Goal: Task Accomplishment & Management: Manage account settings

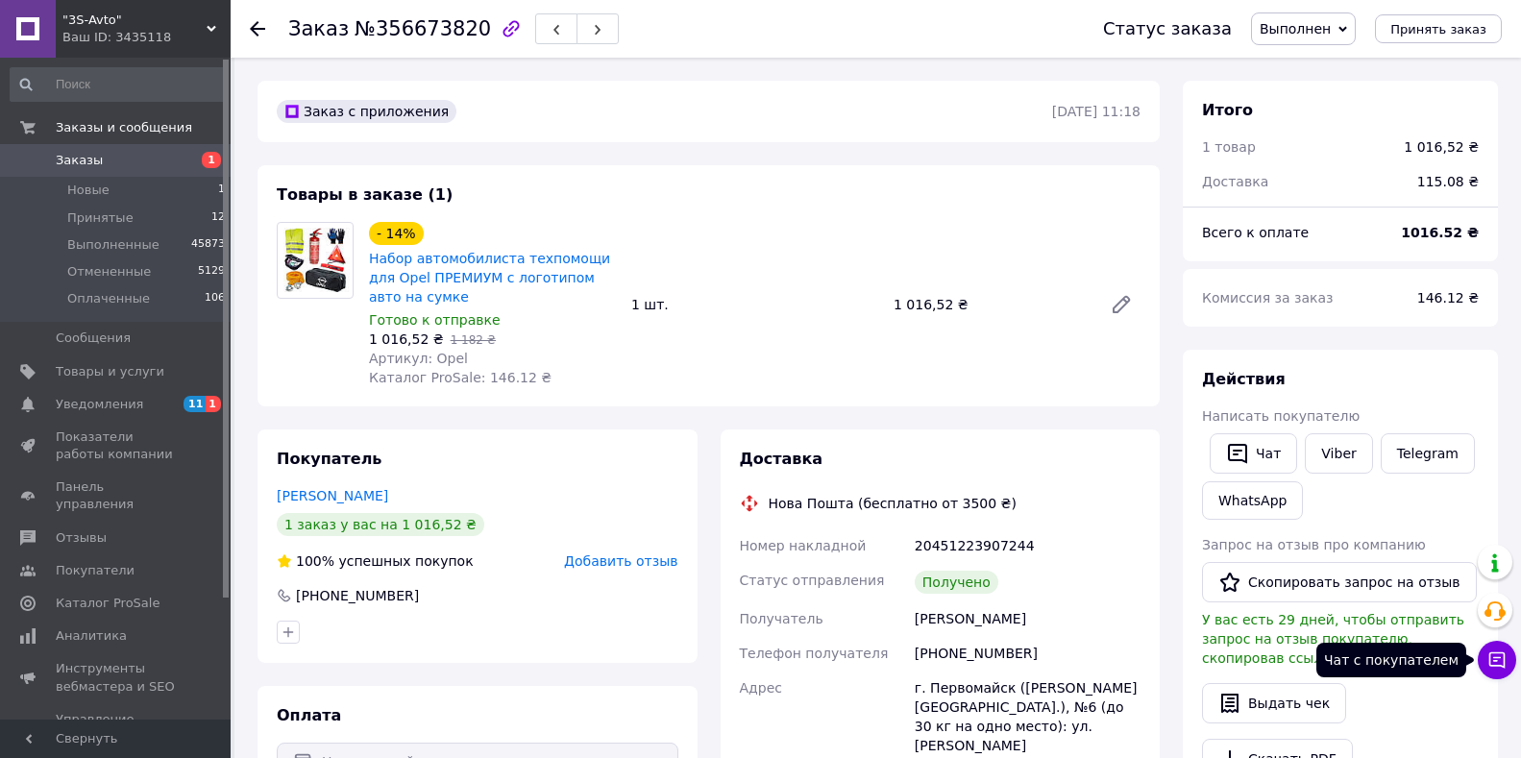
click at [1498, 657] on icon at bounding box center [1498, 661] width 16 height 16
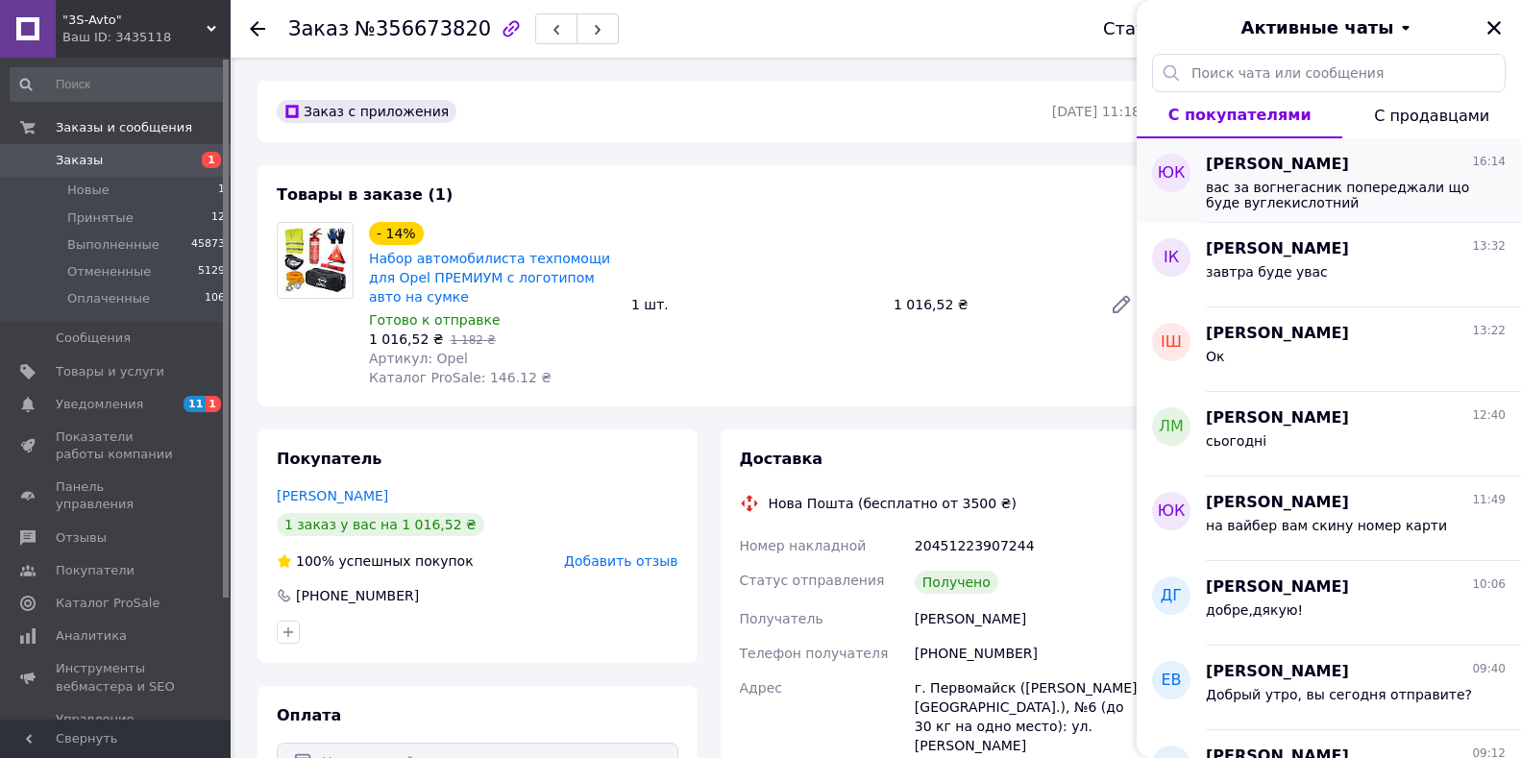
click at [1303, 180] on span "вас за вогнегасник попереджали що буде вуглекислотний" at bounding box center [1342, 195] width 273 height 31
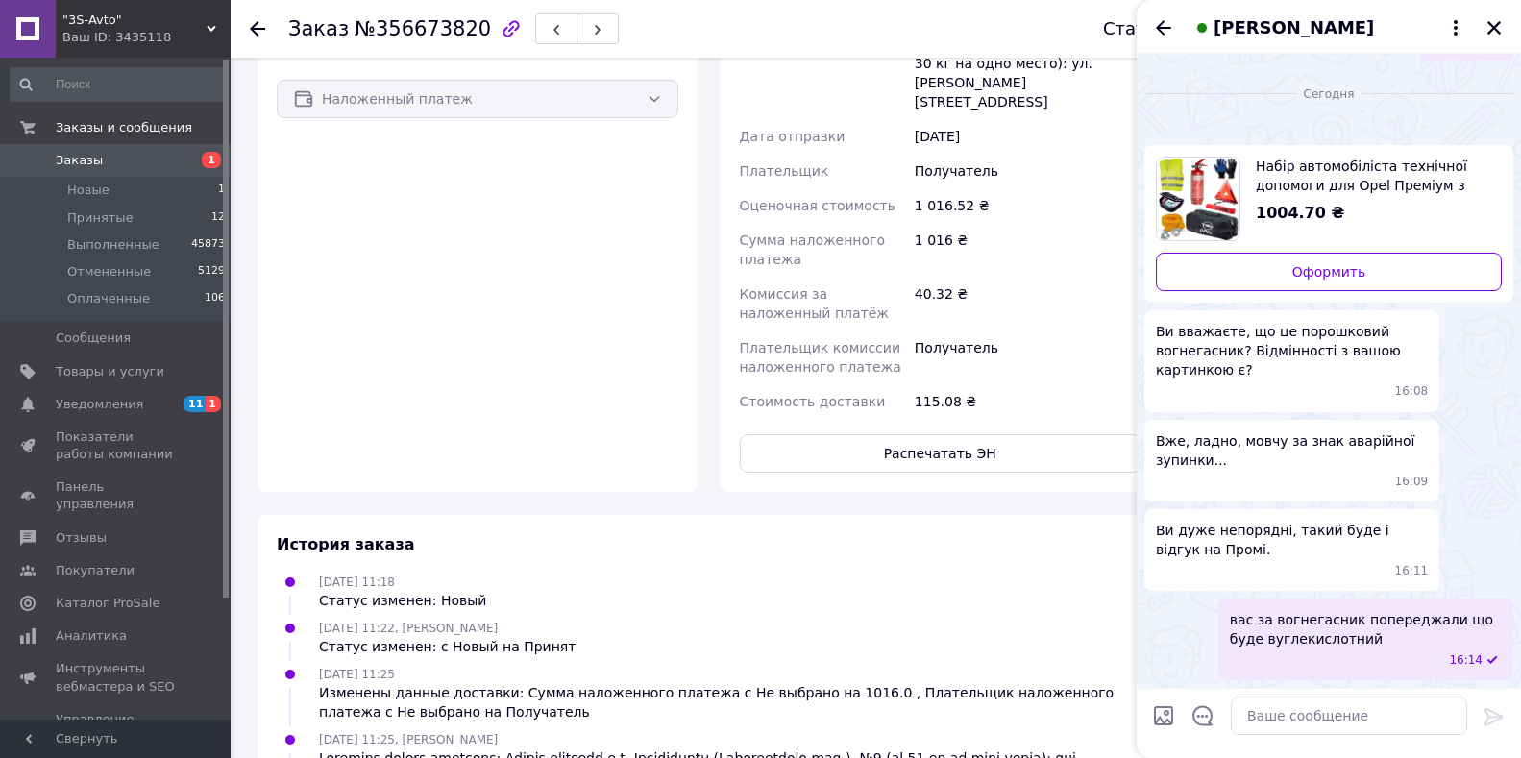
scroll to position [930, 0]
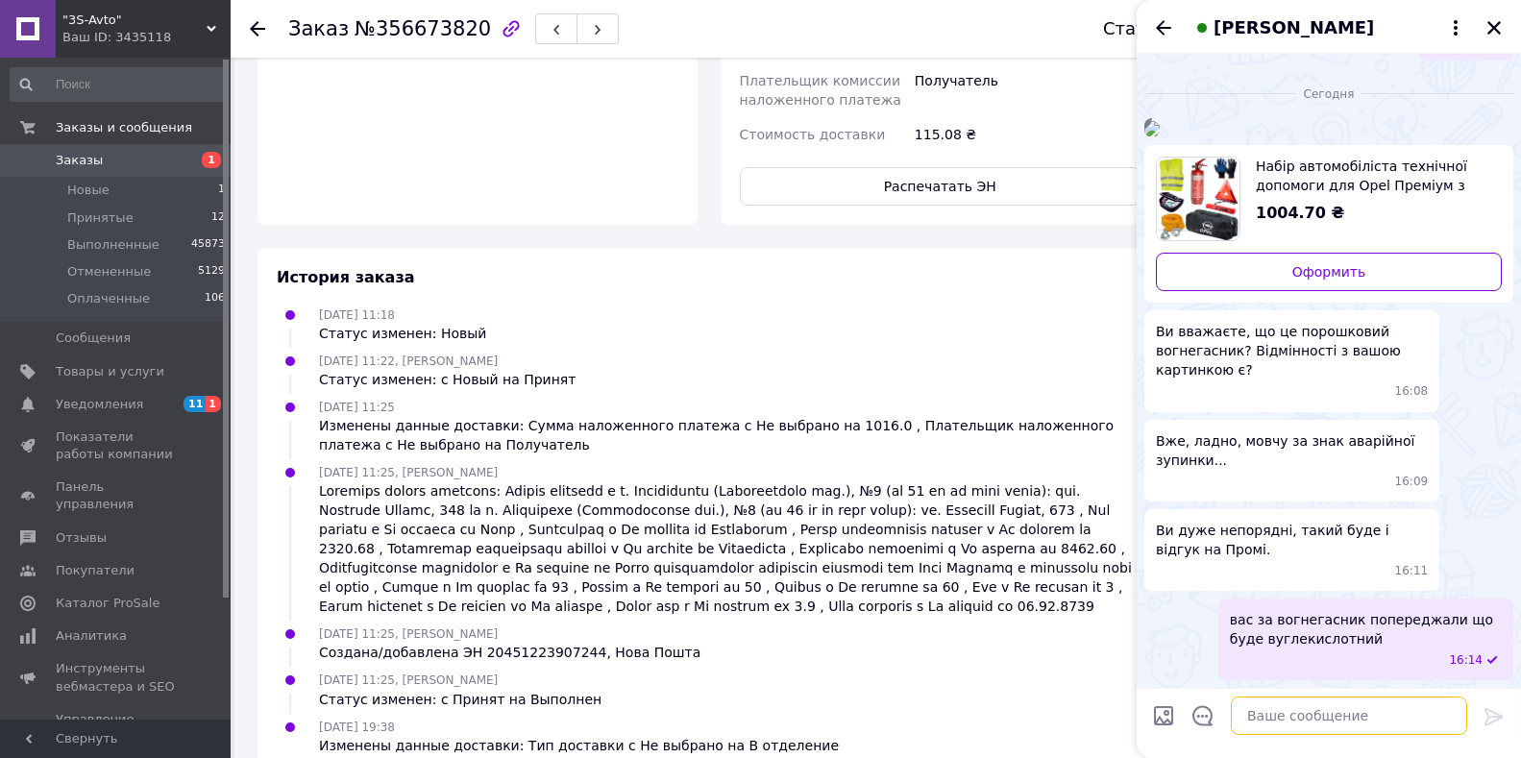
click at [1287, 732] on textarea at bounding box center [1349, 716] width 236 height 38
type textarea "можете зробити повернення"
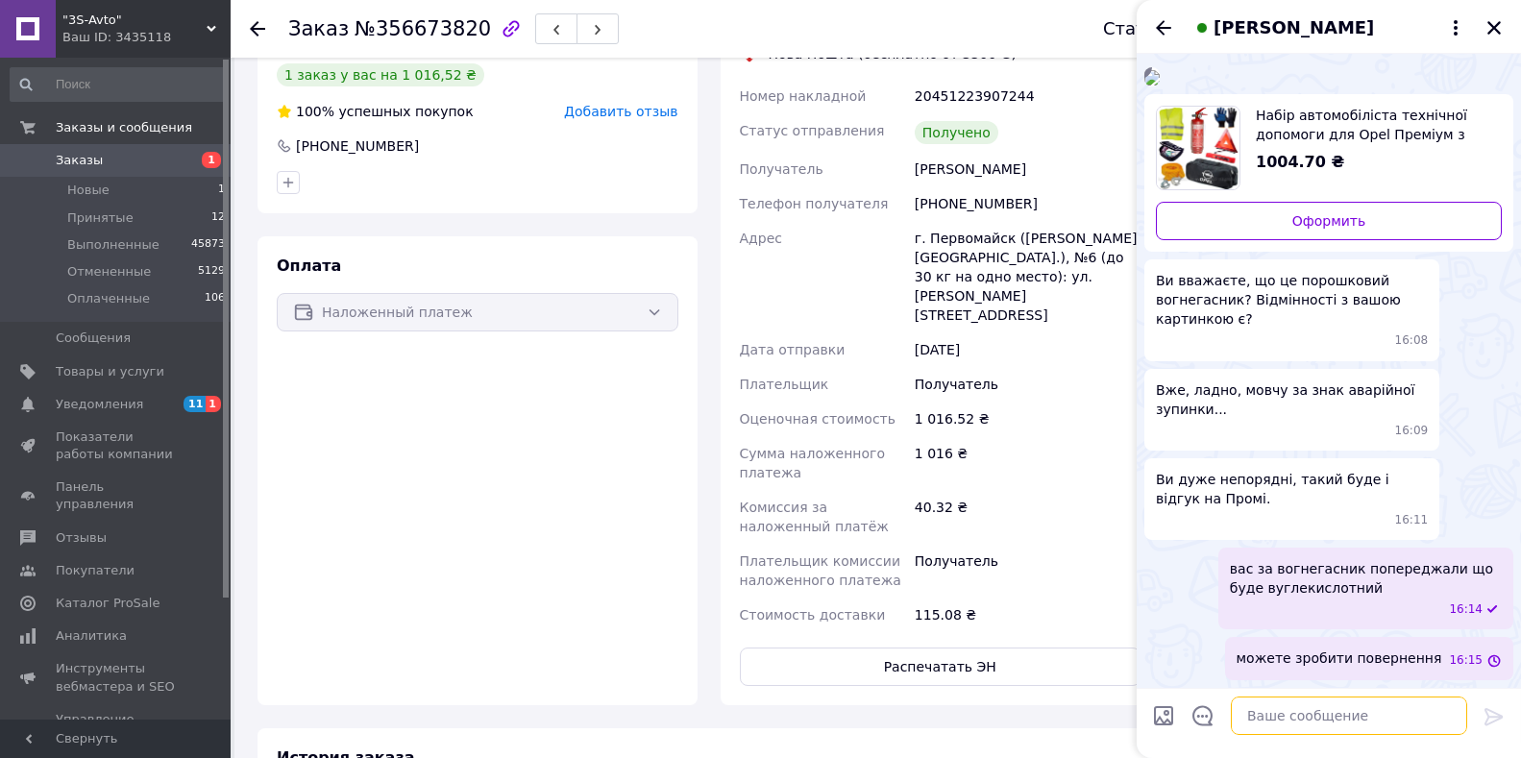
scroll to position [0, 0]
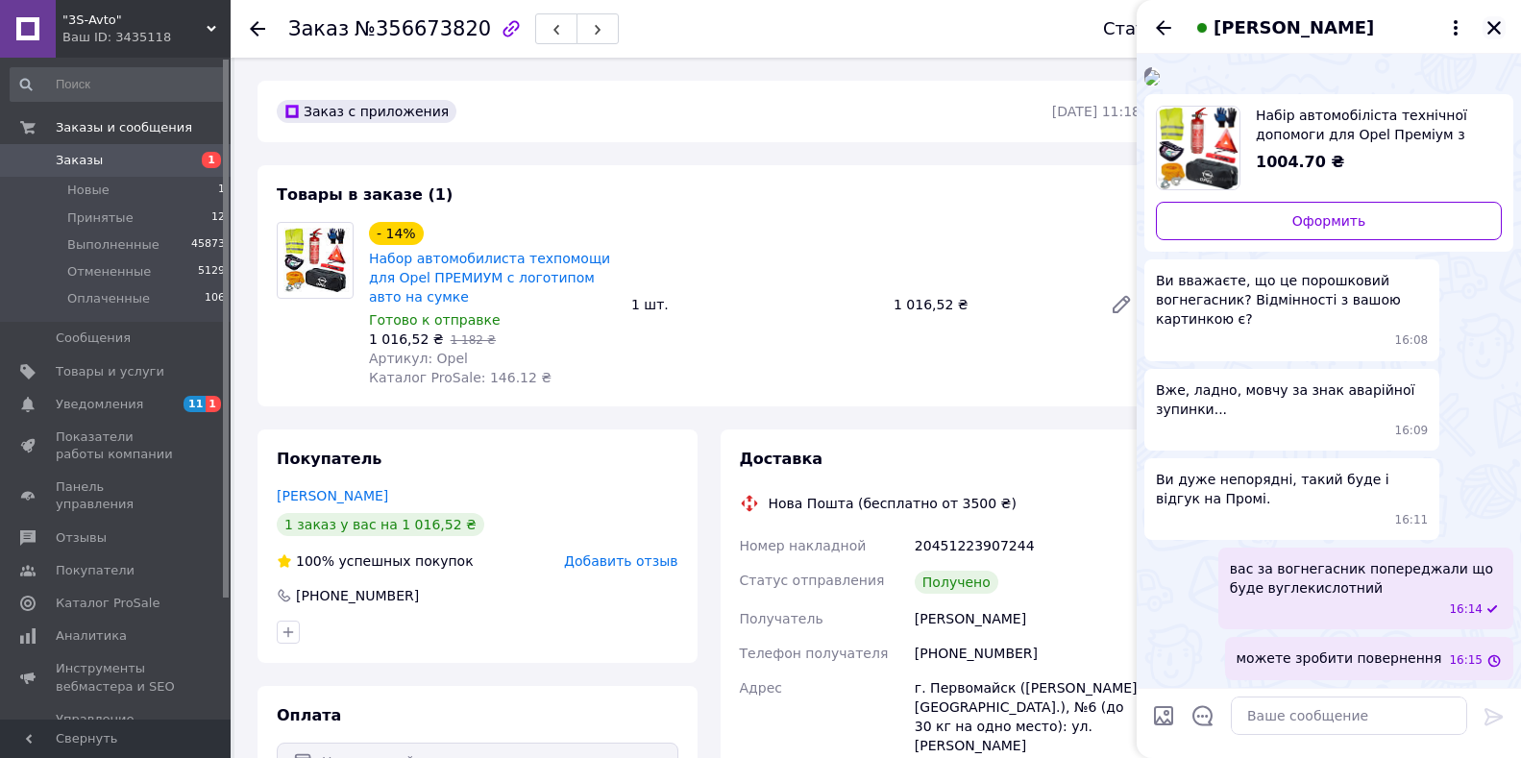
click at [1496, 30] on icon "Закрыть" at bounding box center [1494, 27] width 13 height 13
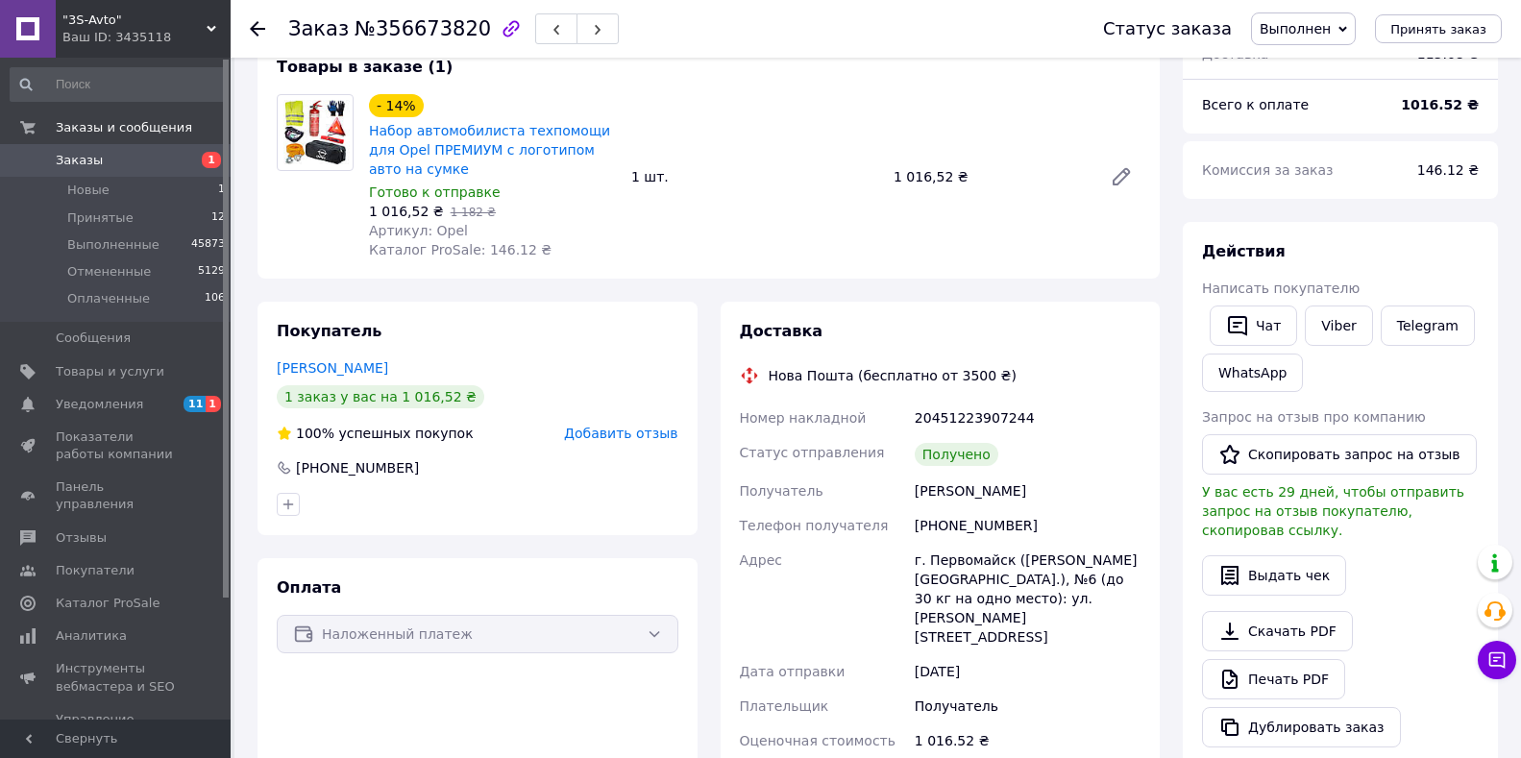
scroll to position [192, 0]
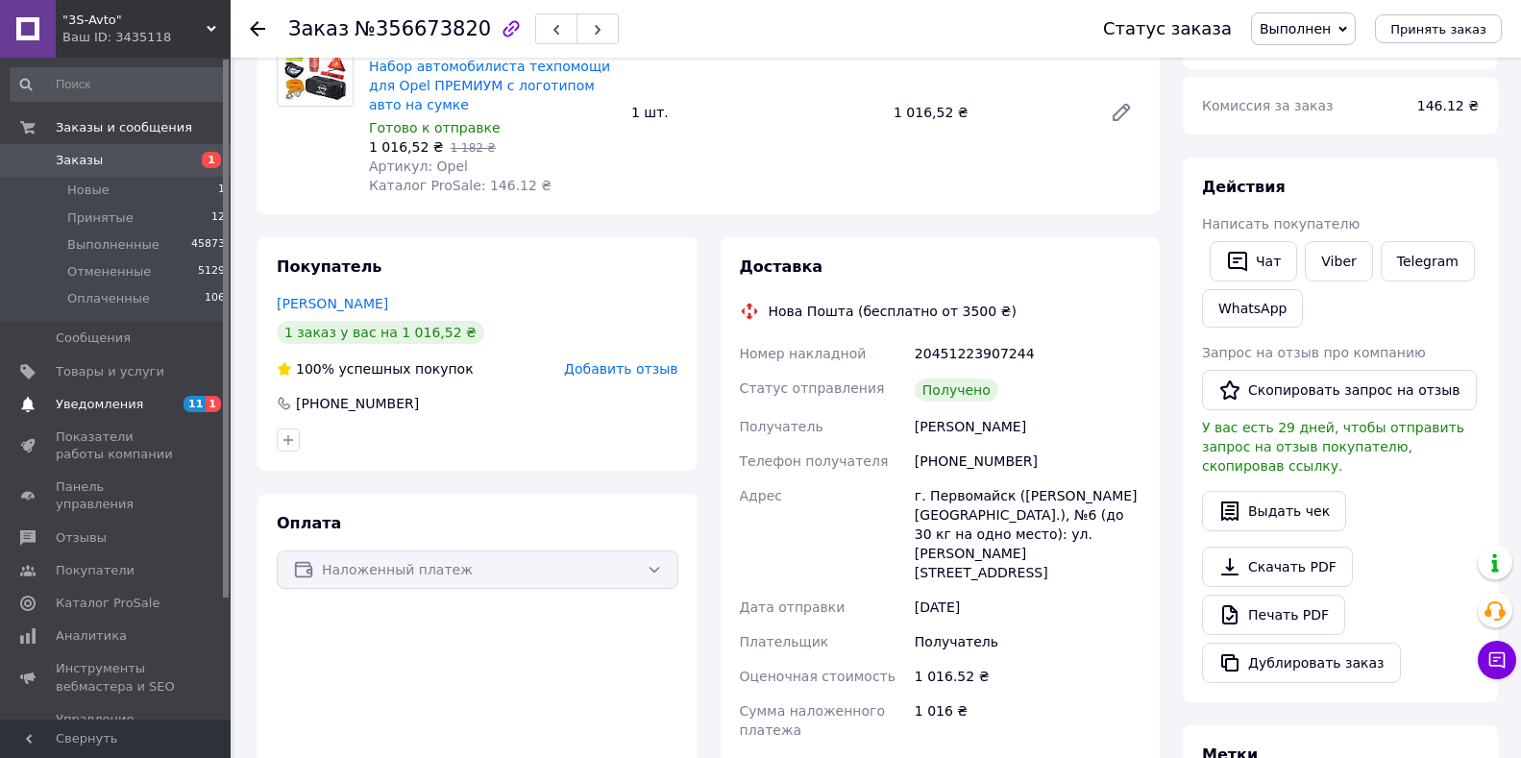
click at [117, 408] on span "Уведомления" at bounding box center [99, 404] width 87 height 17
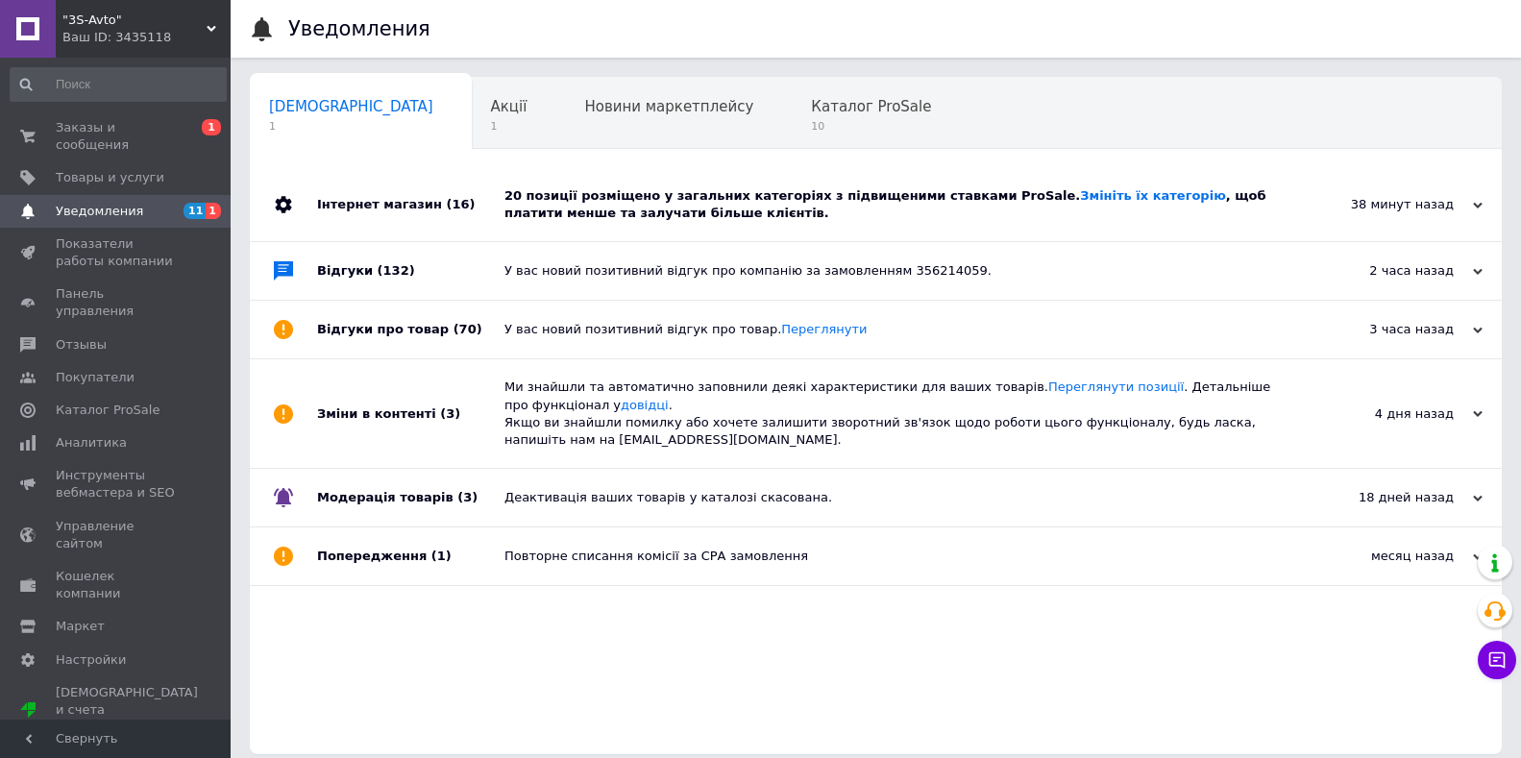
click at [625, 209] on div "20 позиції розміщено у загальних категоріях з підвищеними ставками ProSale. Змі…" at bounding box center [898, 204] width 786 height 35
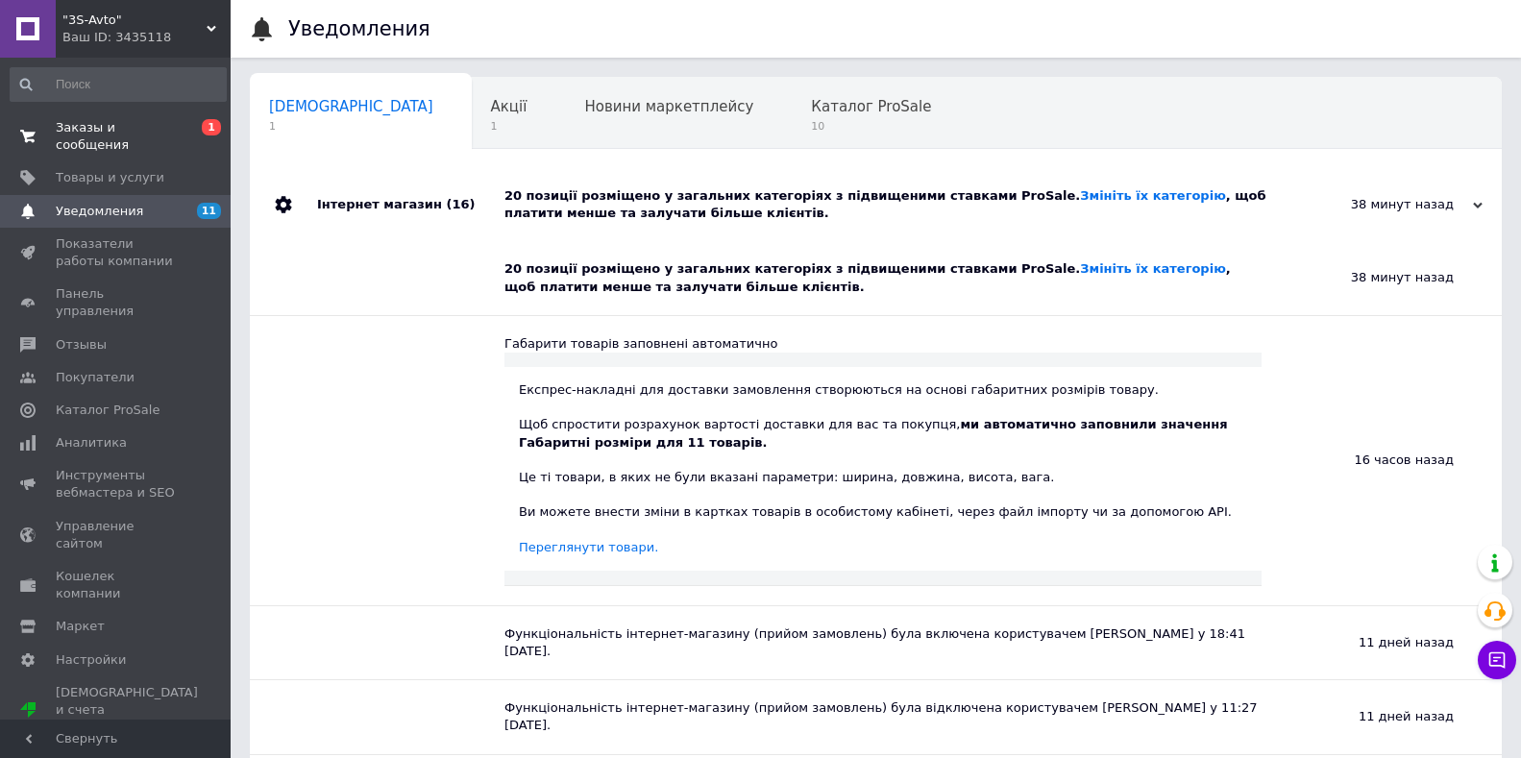
click at [147, 128] on span "Заказы и сообщения" at bounding box center [117, 136] width 122 height 35
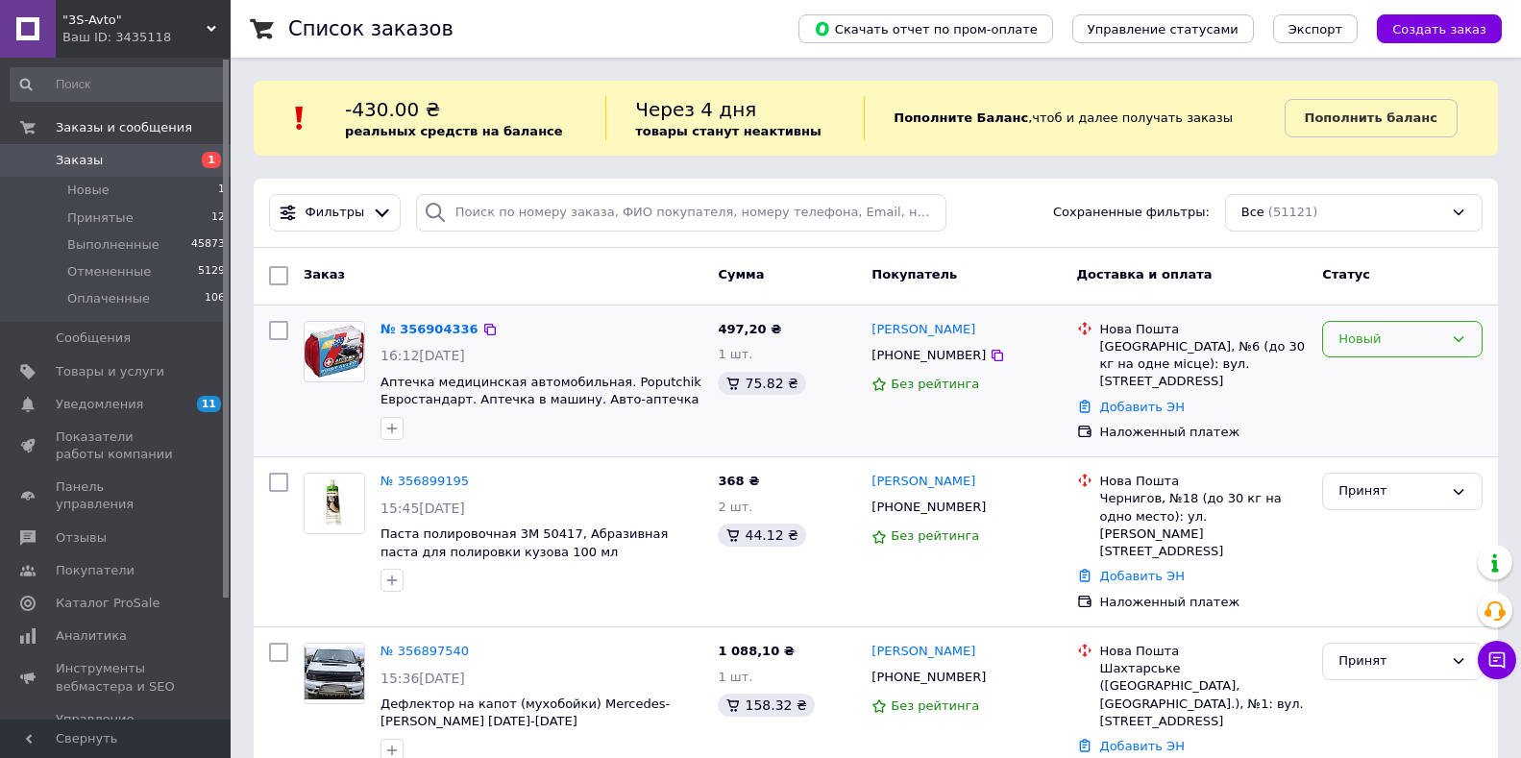
click at [1367, 343] on div "Новый" at bounding box center [1391, 340] width 105 height 20
click at [1367, 377] on li "Принят" at bounding box center [1402, 379] width 159 height 36
click at [104, 380] on span "Товары и услуги" at bounding box center [110, 371] width 109 height 17
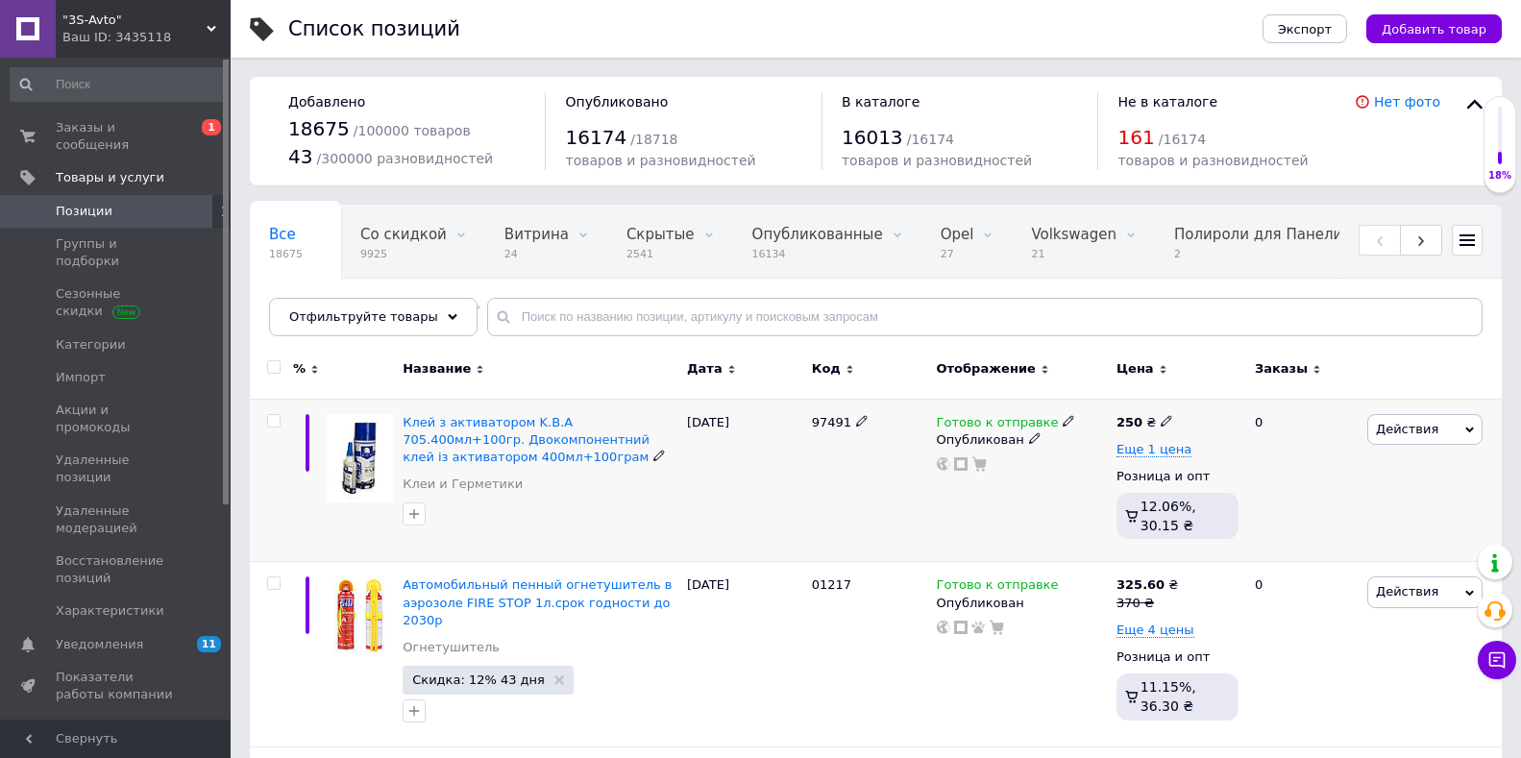
click at [1395, 431] on span "Действия" at bounding box center [1407, 429] width 62 height 14
click at [1271, 539] on li "Скидка" at bounding box center [1345, 546] width 273 height 27
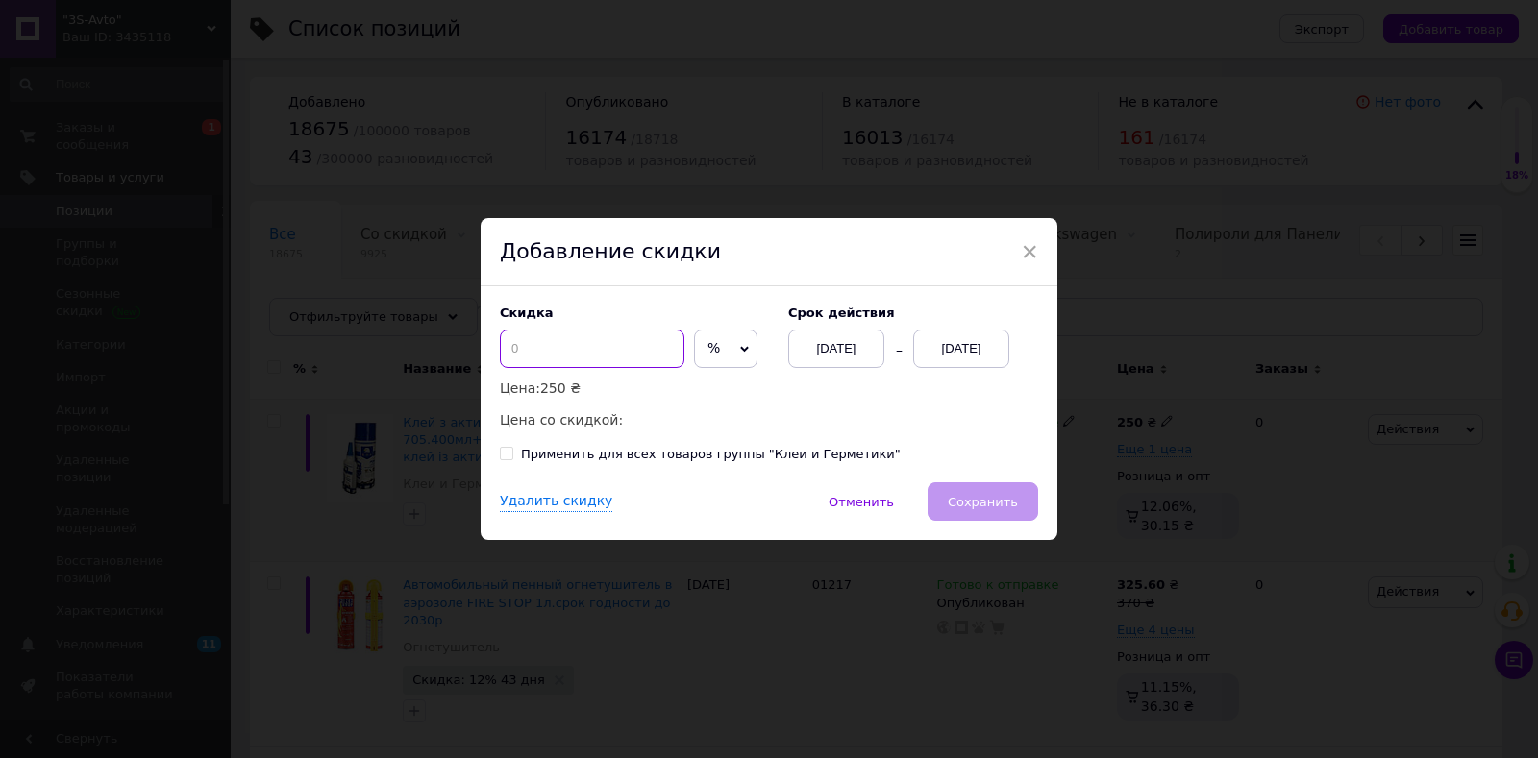
click at [544, 356] on input at bounding box center [592, 349] width 185 height 38
type input "10"
click at [957, 358] on div "[DATE]" at bounding box center [961, 349] width 96 height 38
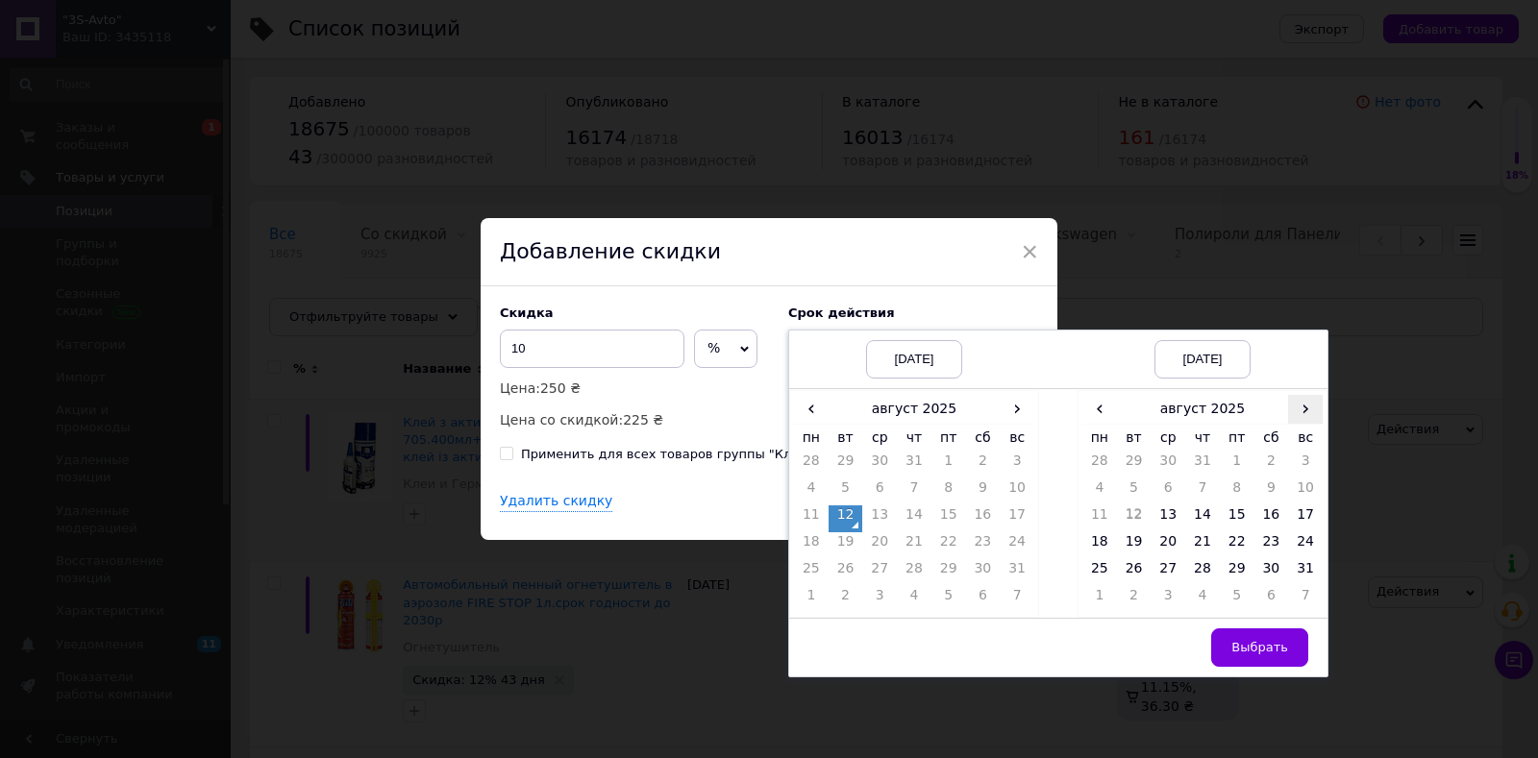
click at [1312, 409] on span "›" at bounding box center [1305, 409] width 35 height 28
click at [1235, 564] on td "26" at bounding box center [1237, 572] width 35 height 27
click at [1207, 567] on td "25" at bounding box center [1202, 572] width 35 height 27
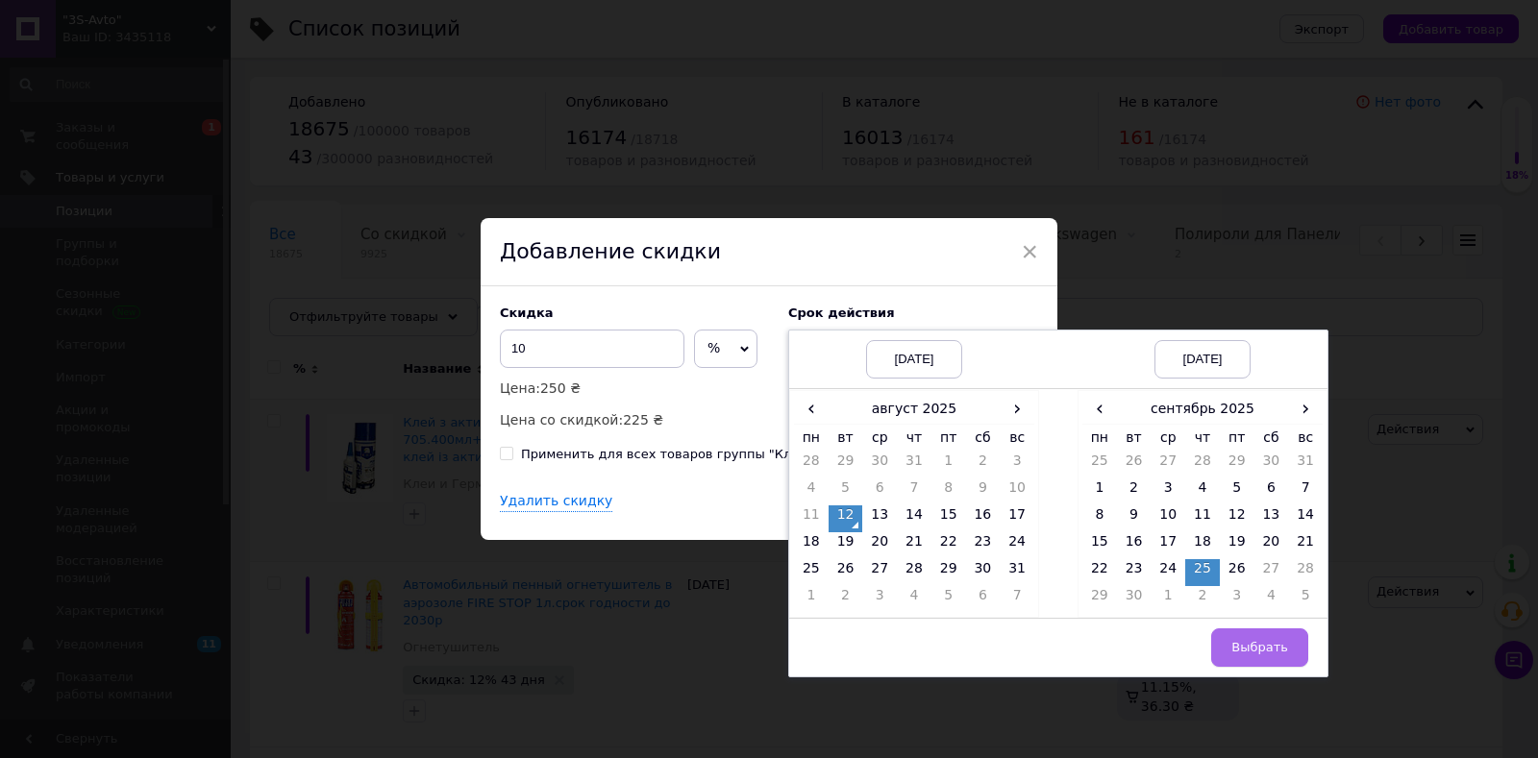
click at [1261, 659] on button "Выбрать" at bounding box center [1259, 648] width 97 height 38
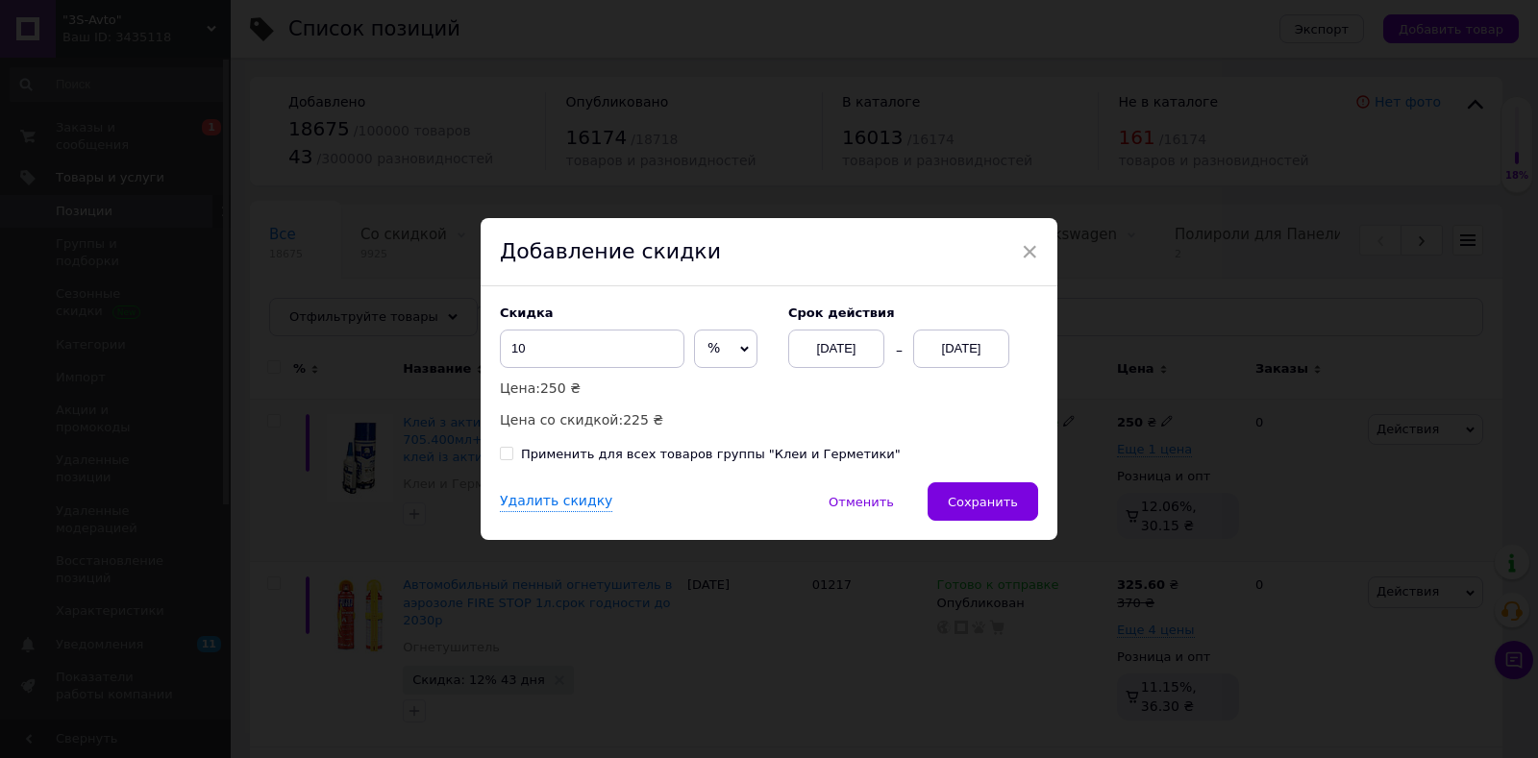
click at [975, 509] on span "Сохранить" at bounding box center [983, 502] width 70 height 14
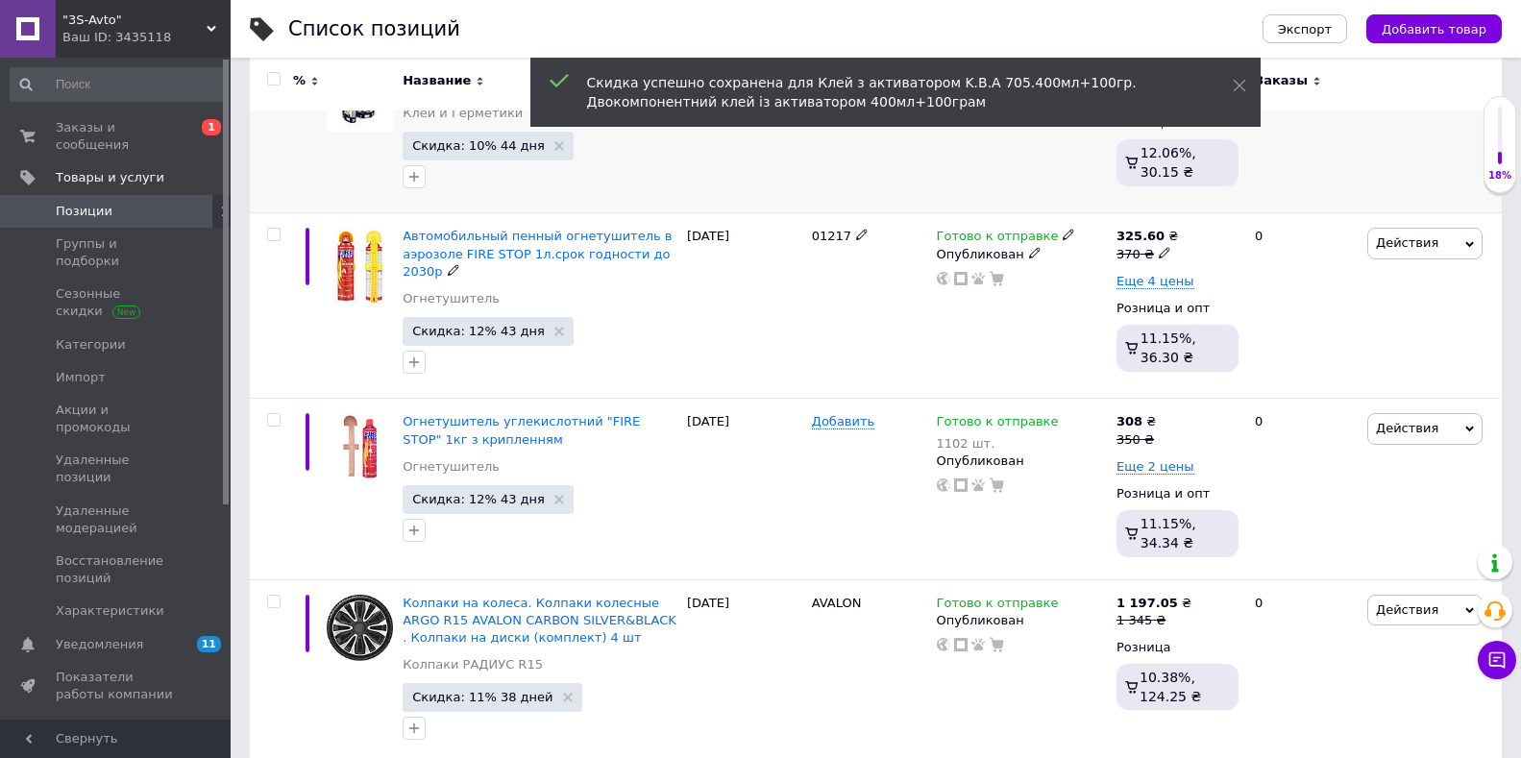
scroll to position [384, 0]
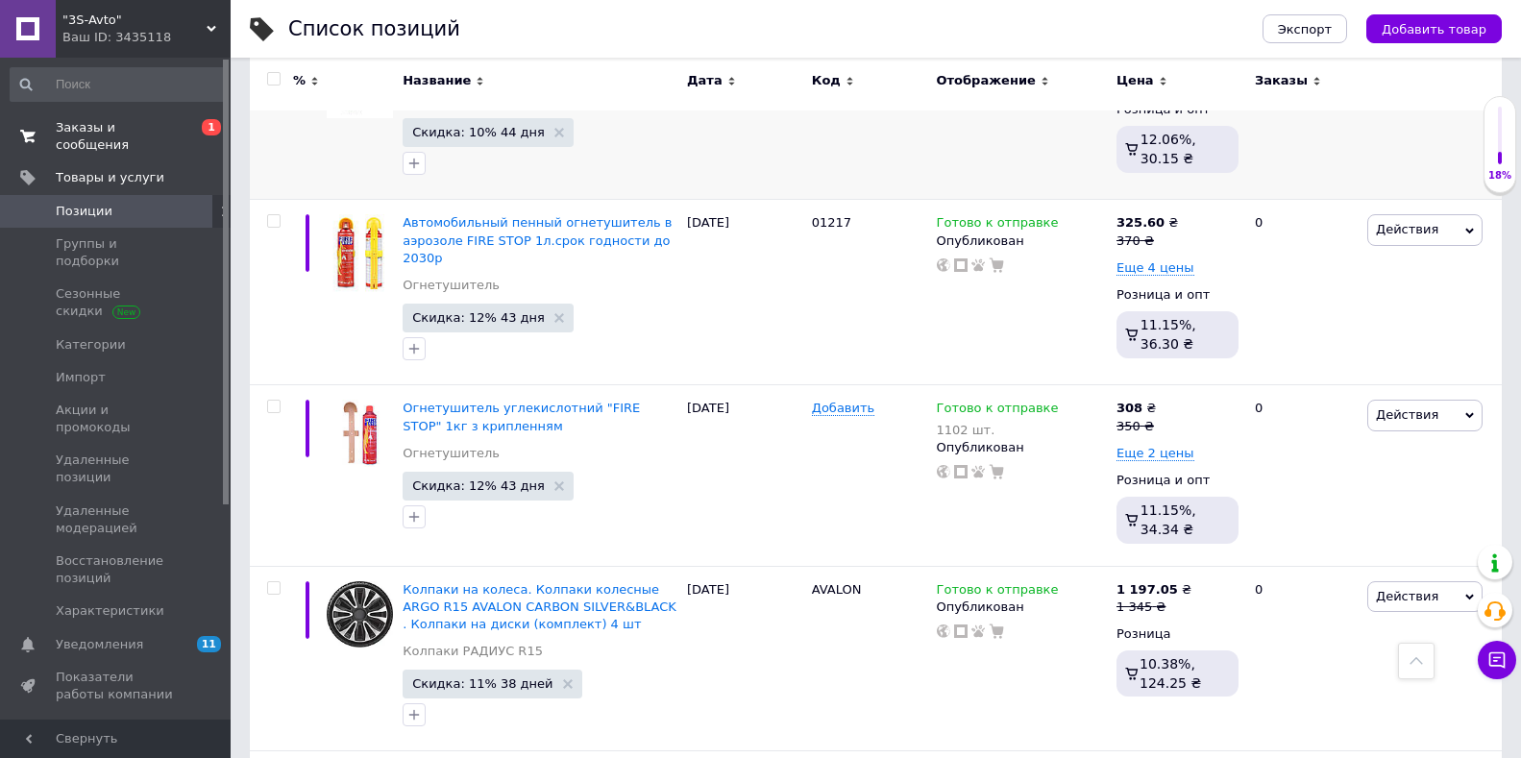
click at [73, 119] on span "Заказы и сообщения" at bounding box center [117, 136] width 122 height 35
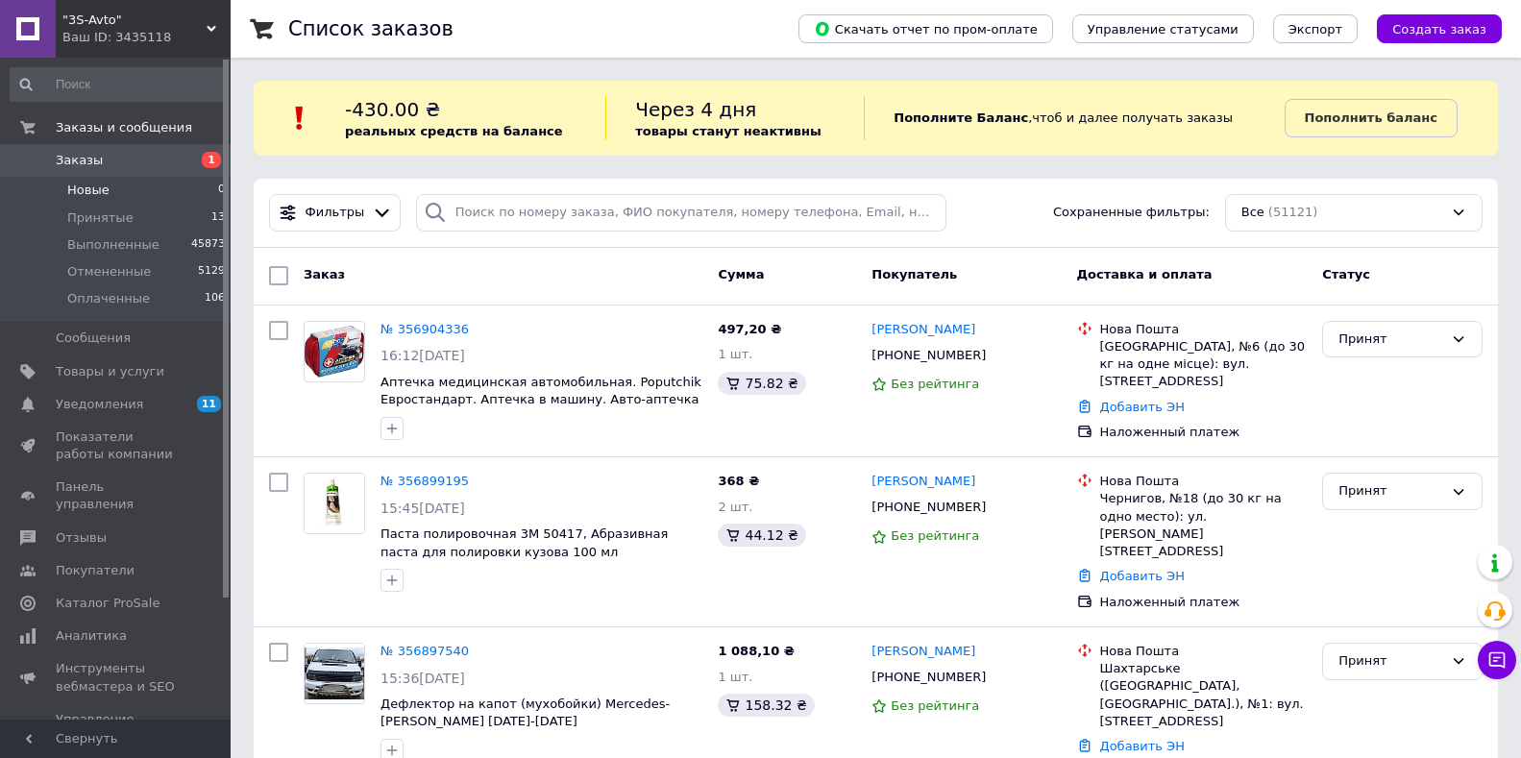
click at [108, 181] on li "Новые 0" at bounding box center [118, 190] width 236 height 27
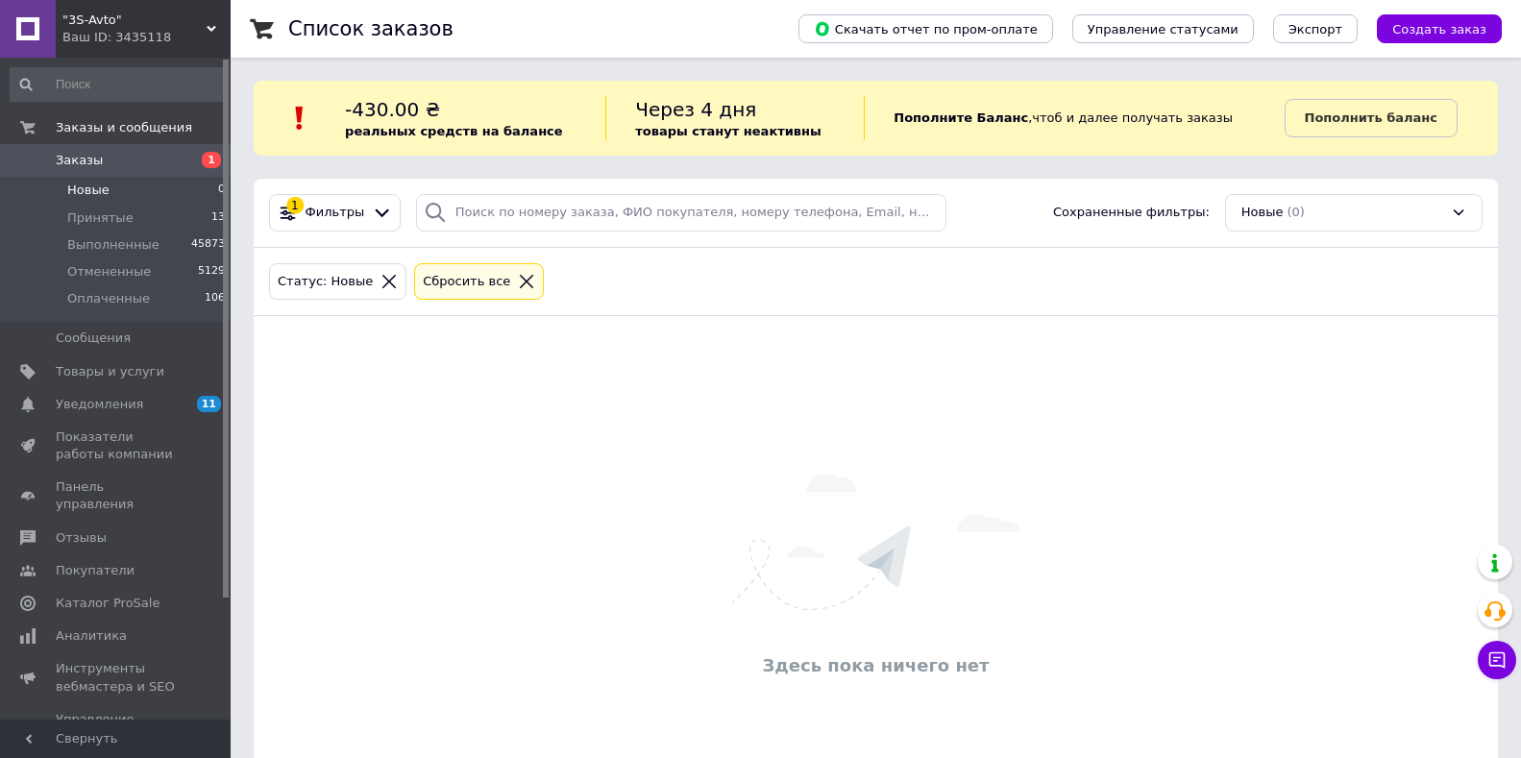
click at [113, 189] on li "Новые 0" at bounding box center [118, 190] width 236 height 27
click at [66, 158] on span "Заказы" at bounding box center [79, 160] width 47 height 17
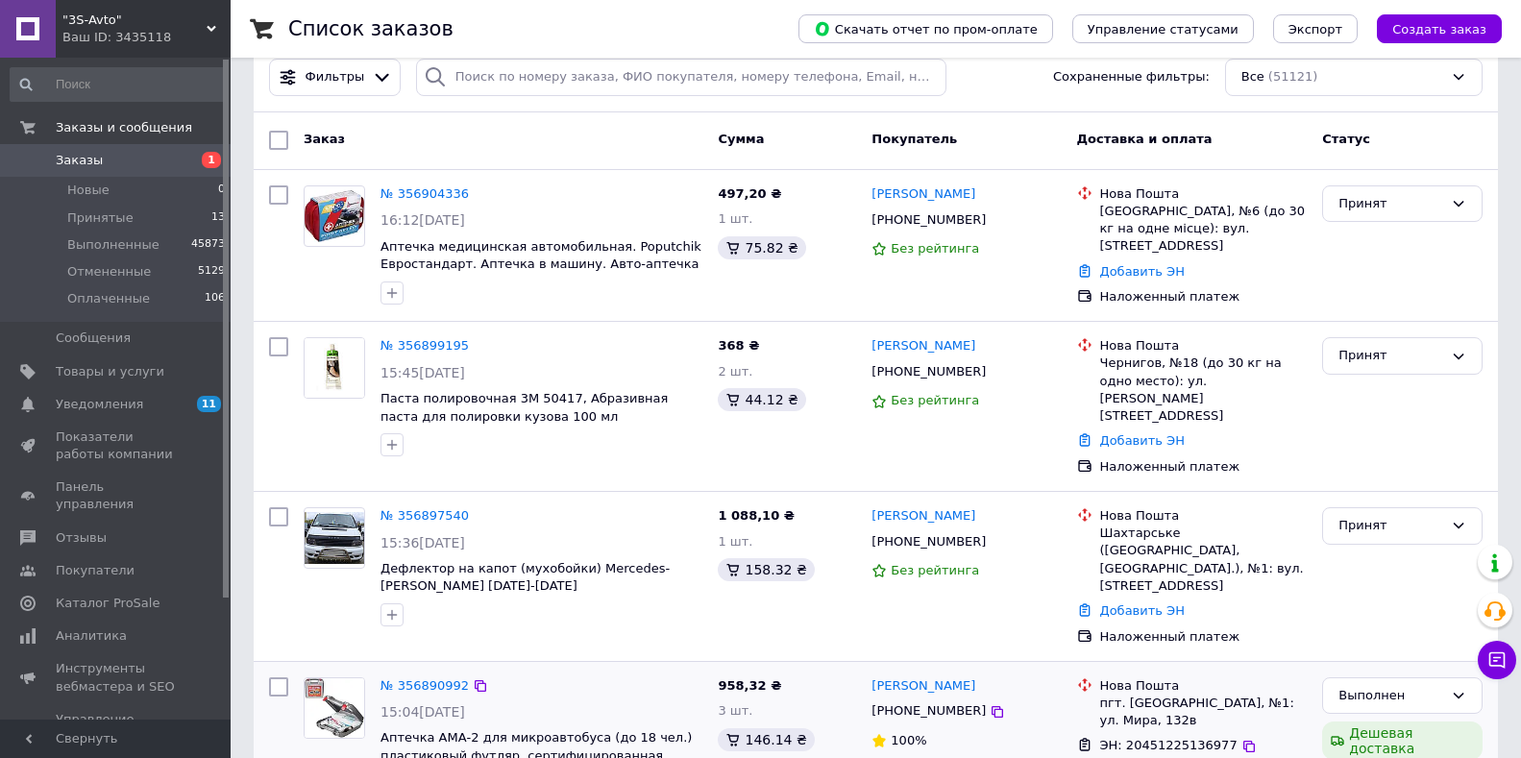
scroll to position [192, 0]
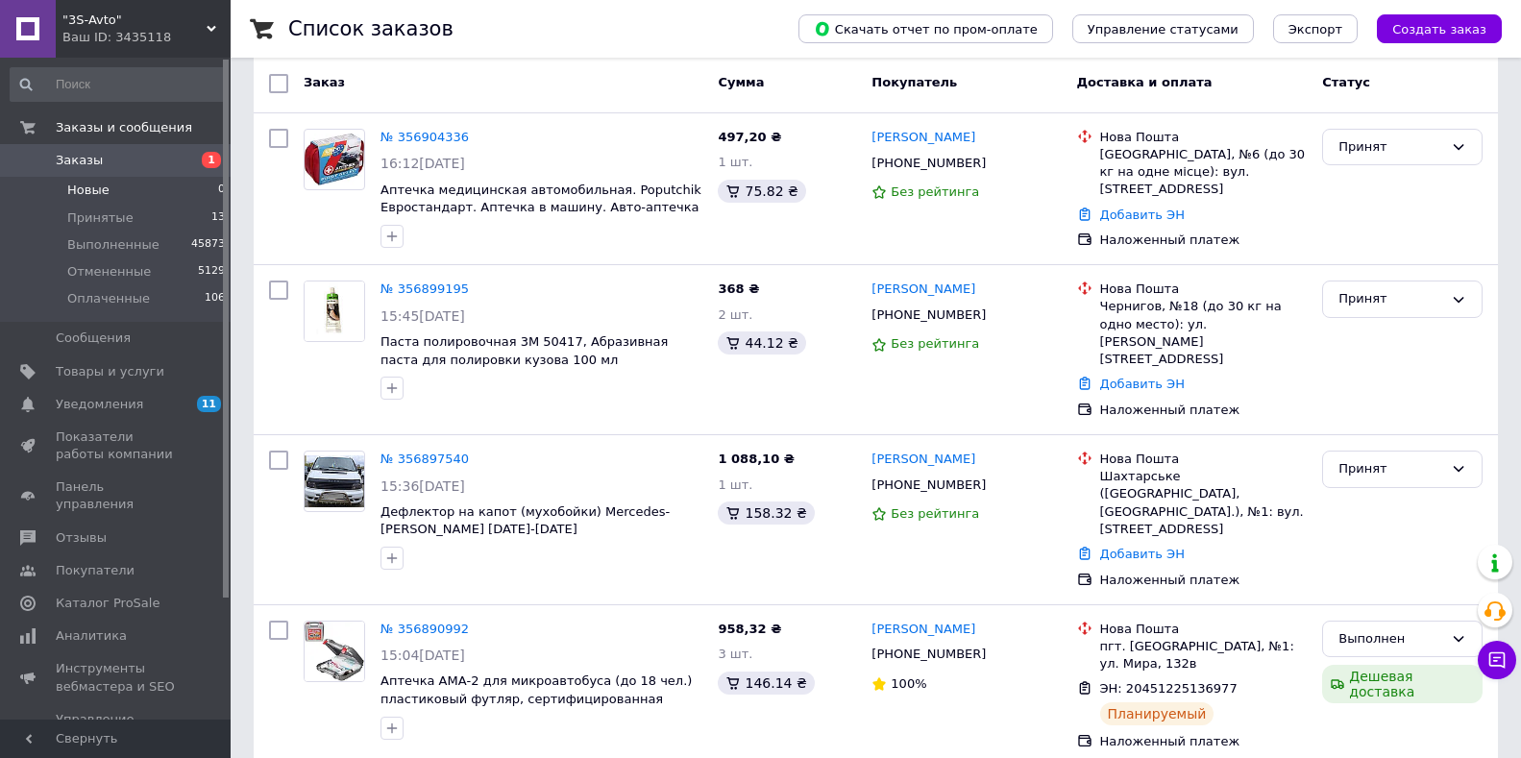
click at [95, 193] on span "Новые" at bounding box center [88, 190] width 42 height 17
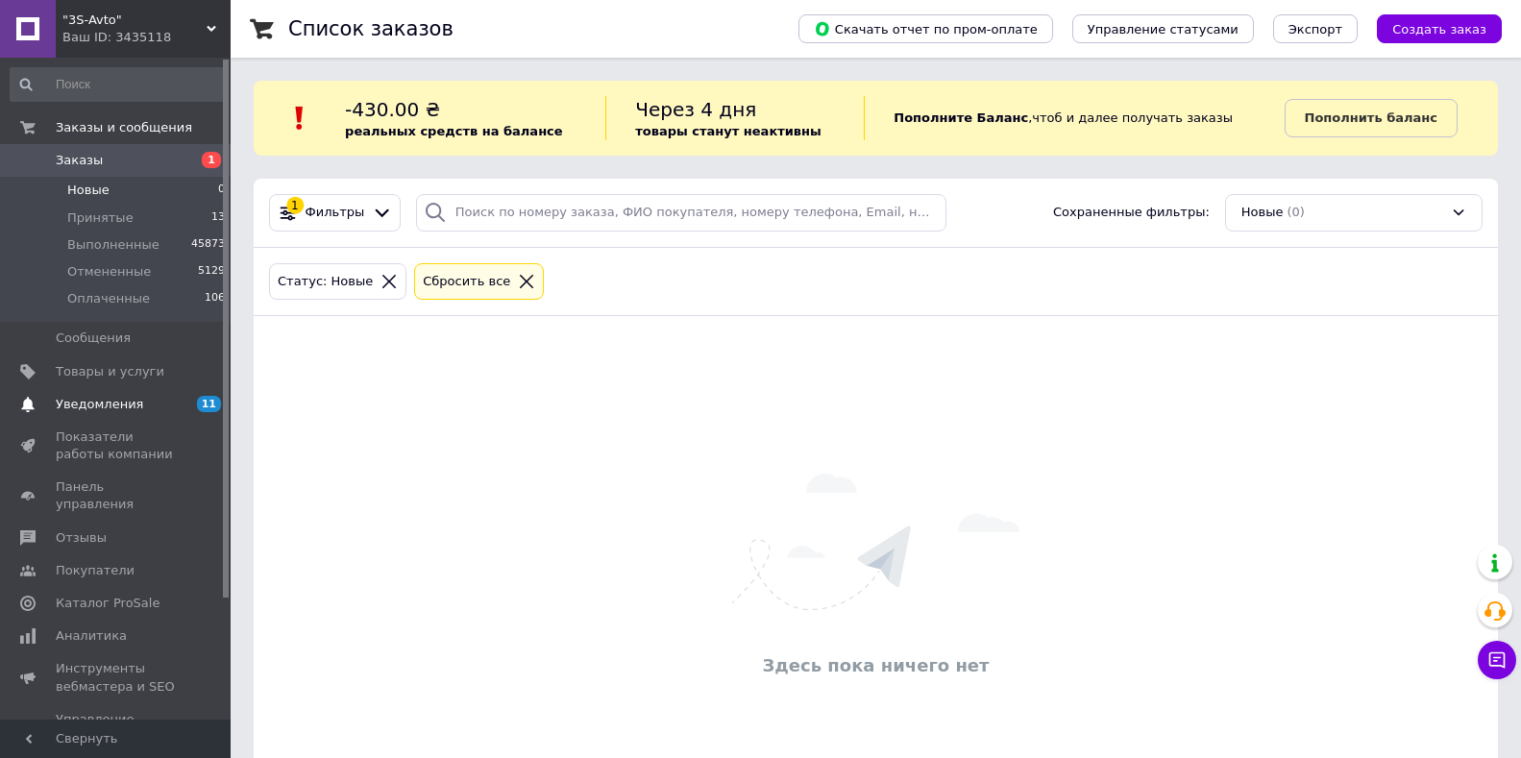
click at [128, 397] on span "Уведомления" at bounding box center [99, 404] width 87 height 17
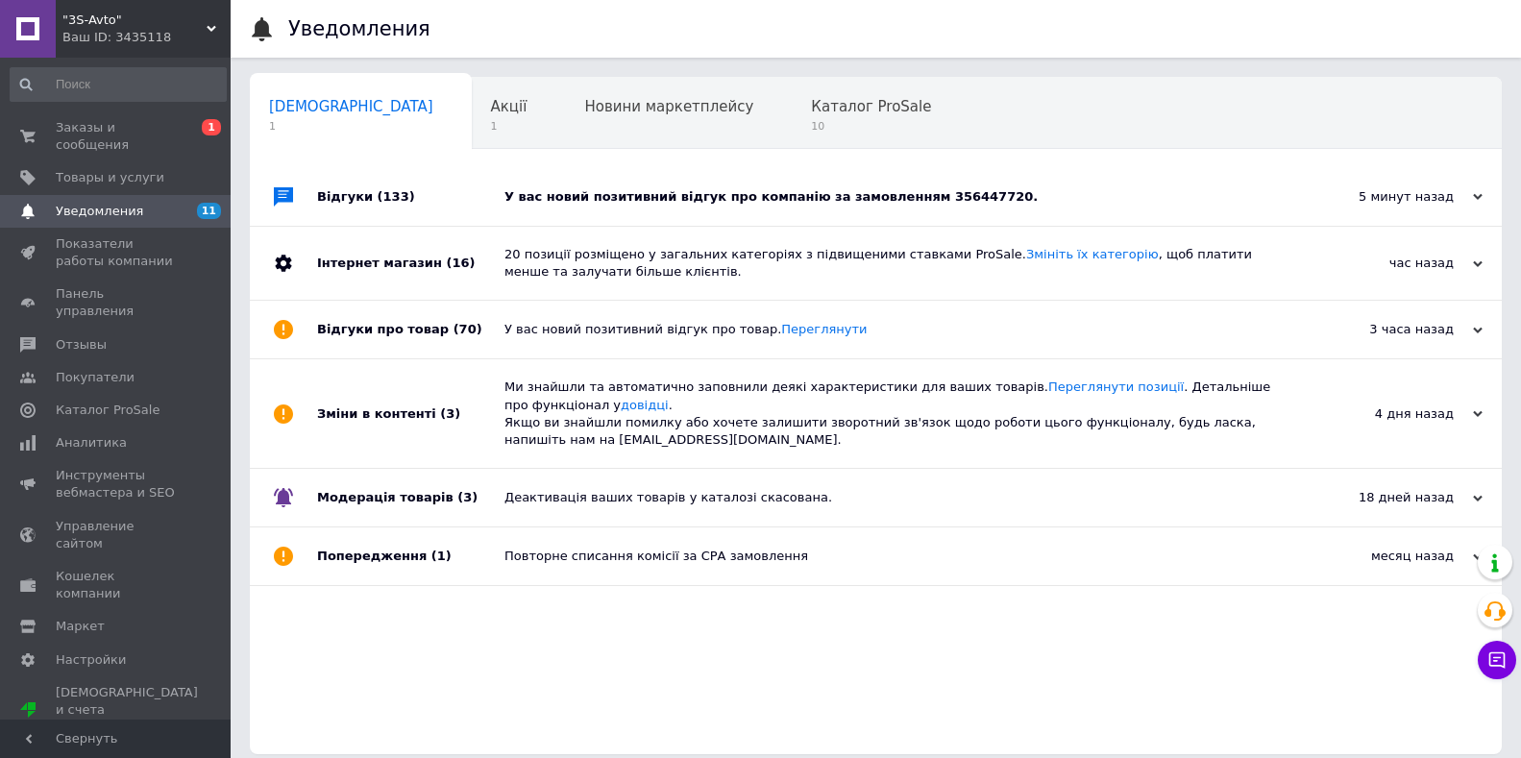
click at [685, 189] on div "У вас новий позитивний відгук про компанію за замовленням 356447720." at bounding box center [898, 196] width 786 height 17
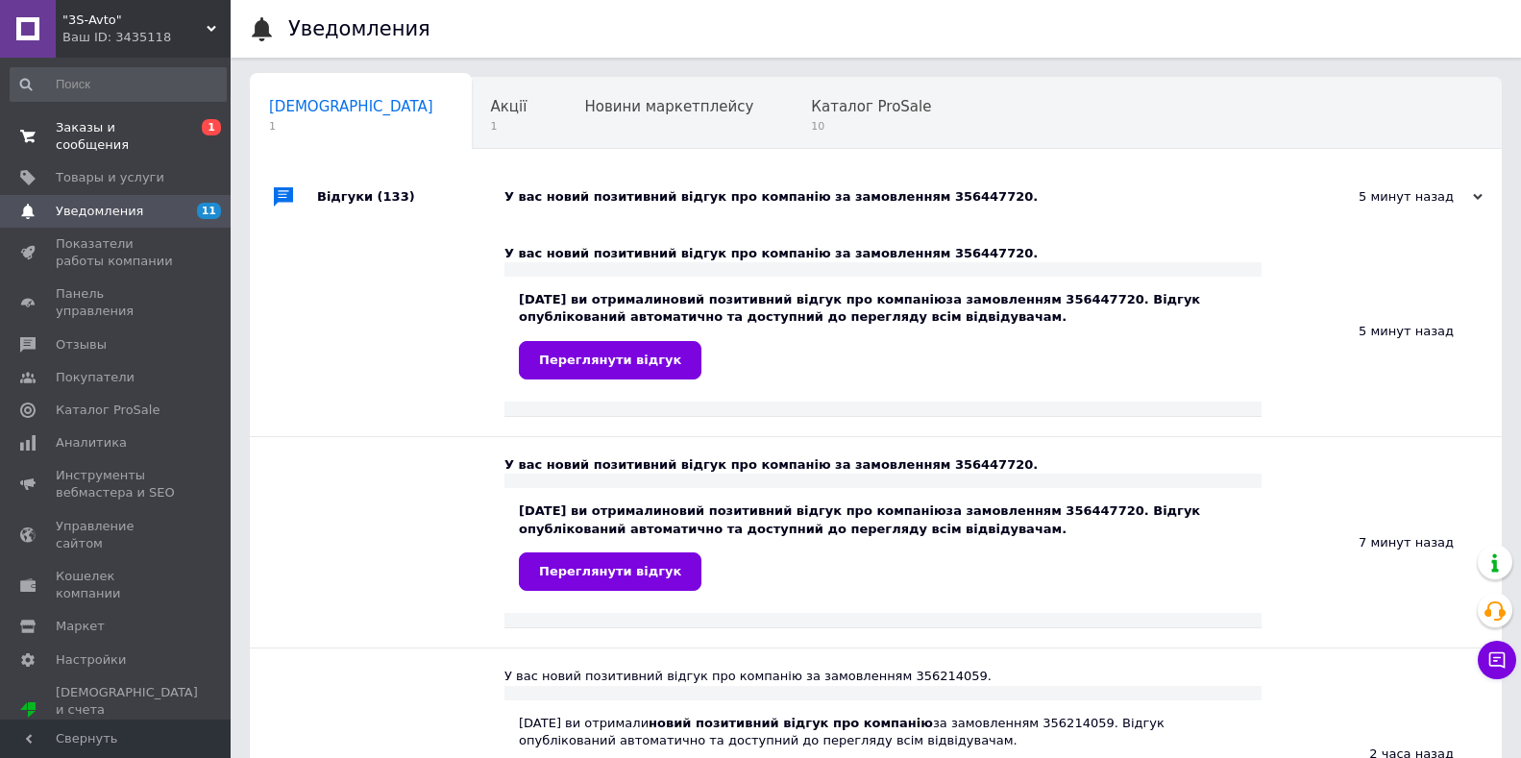
click at [147, 127] on span "Заказы и сообщения" at bounding box center [117, 136] width 122 height 35
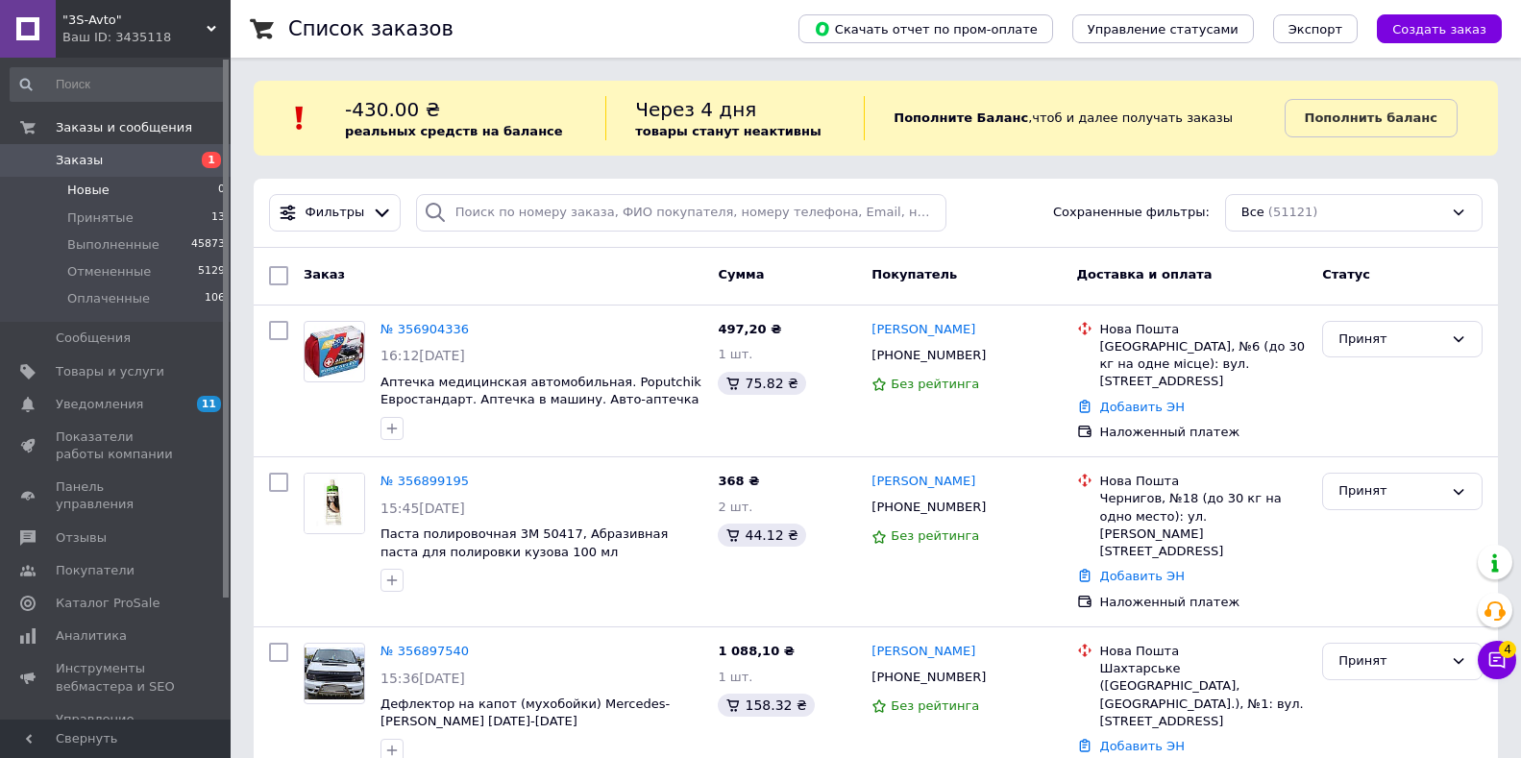
click at [150, 191] on li "Новые 0" at bounding box center [118, 190] width 236 height 27
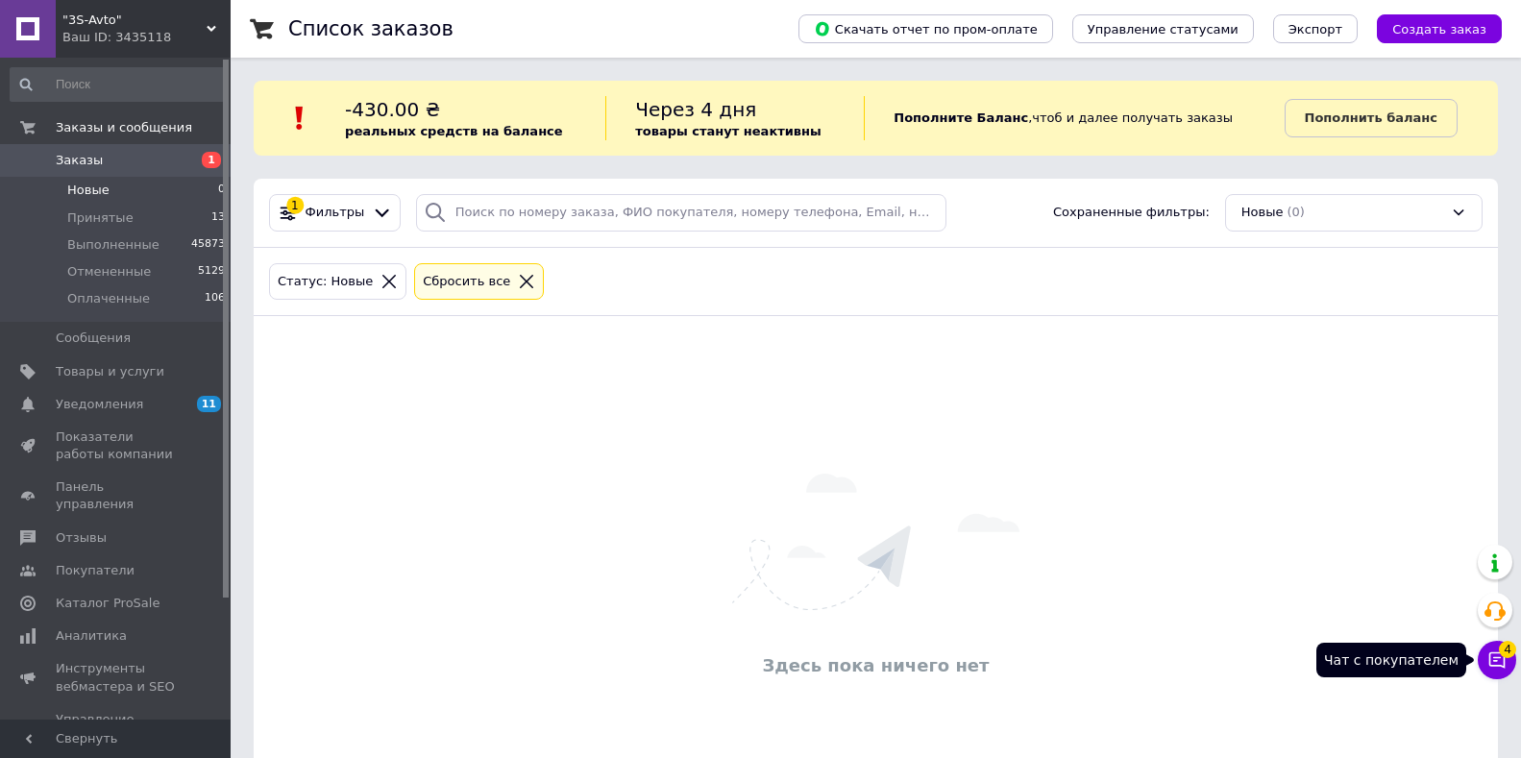
click at [1496, 660] on icon at bounding box center [1498, 661] width 16 height 16
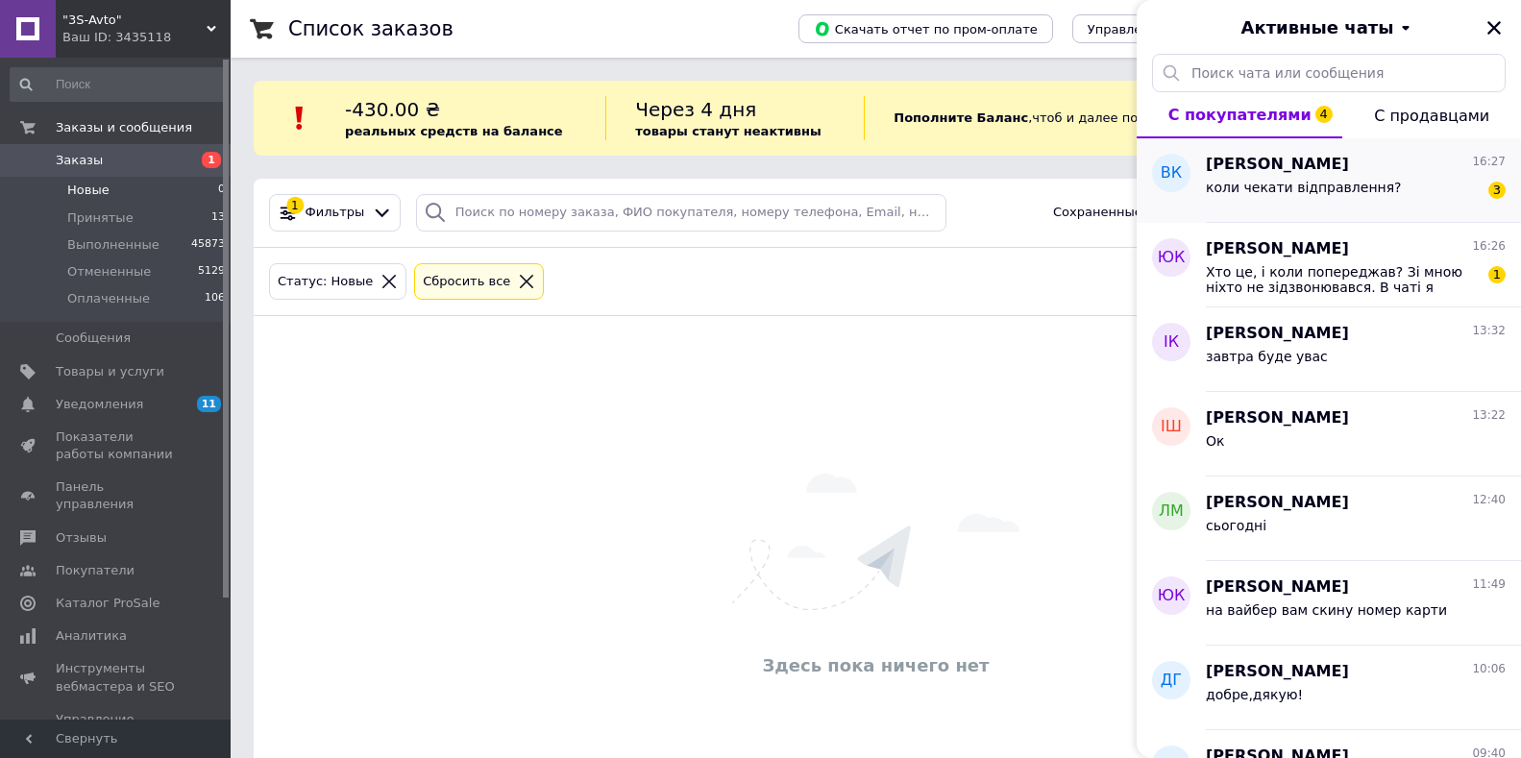
click at [1301, 201] on div "коли чекати відправлення?" at bounding box center [1304, 193] width 196 height 27
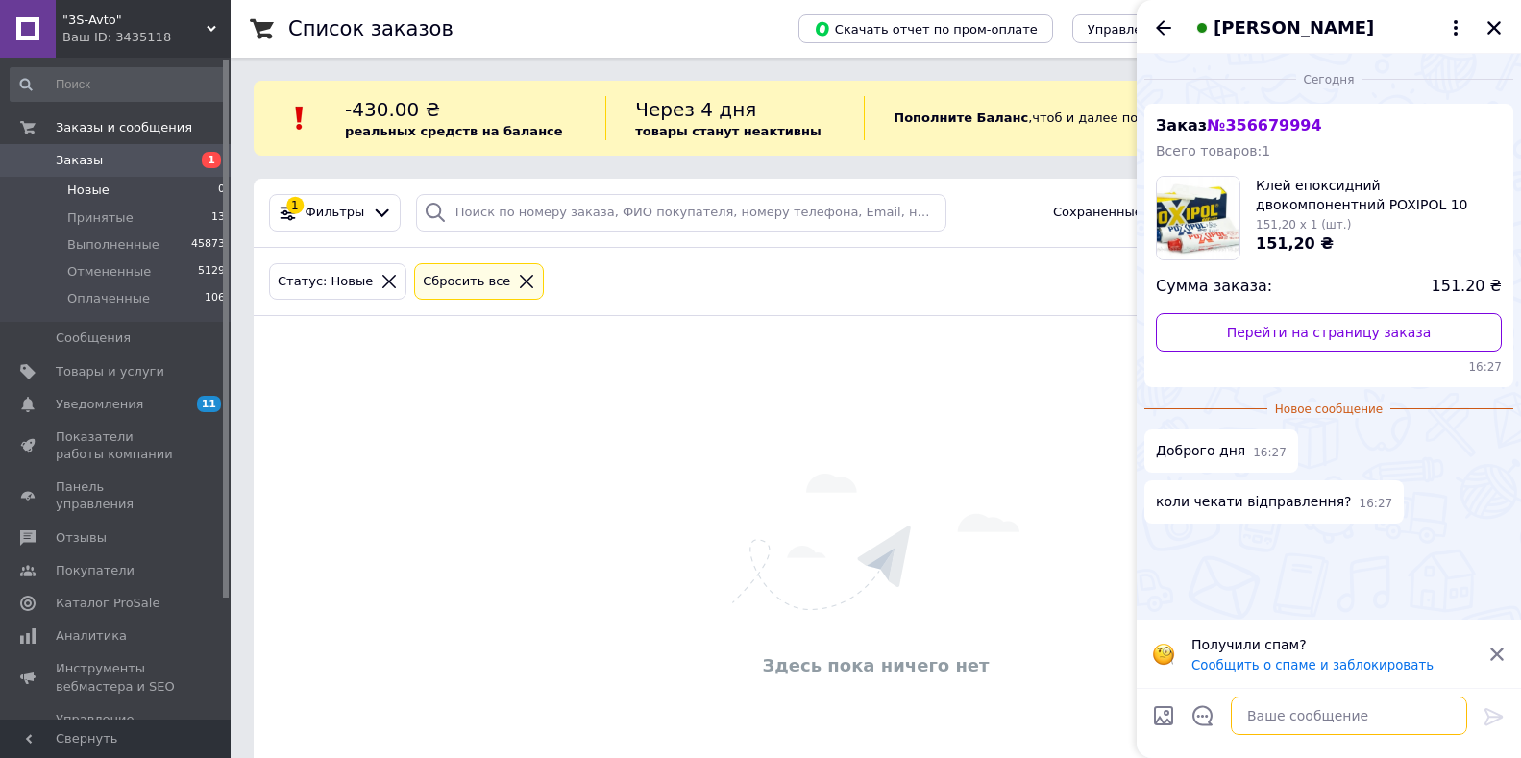
click at [1378, 706] on textarea at bounding box center [1349, 716] width 236 height 38
type textarea "доброго дня"
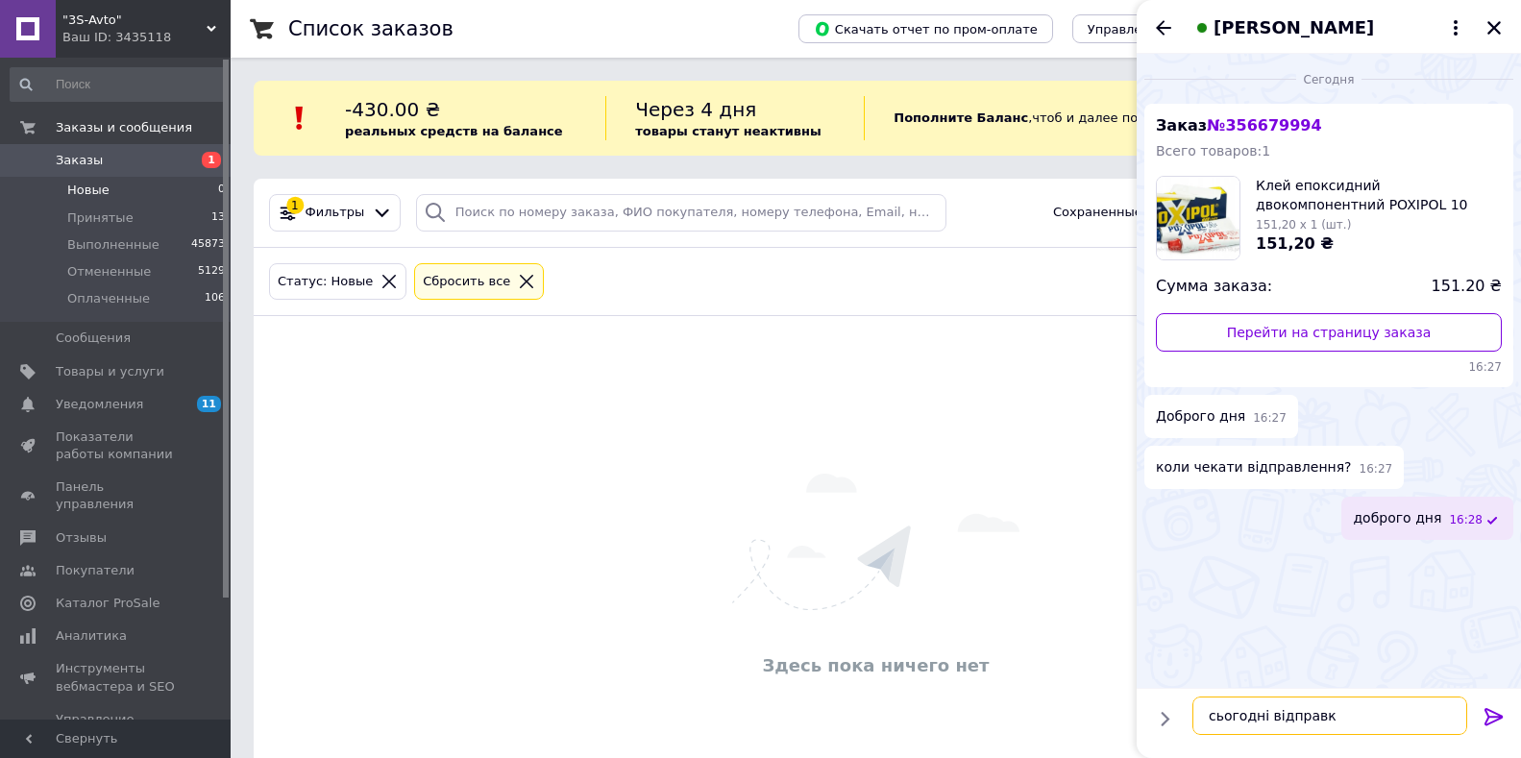
type textarea "сьогодні відправка"
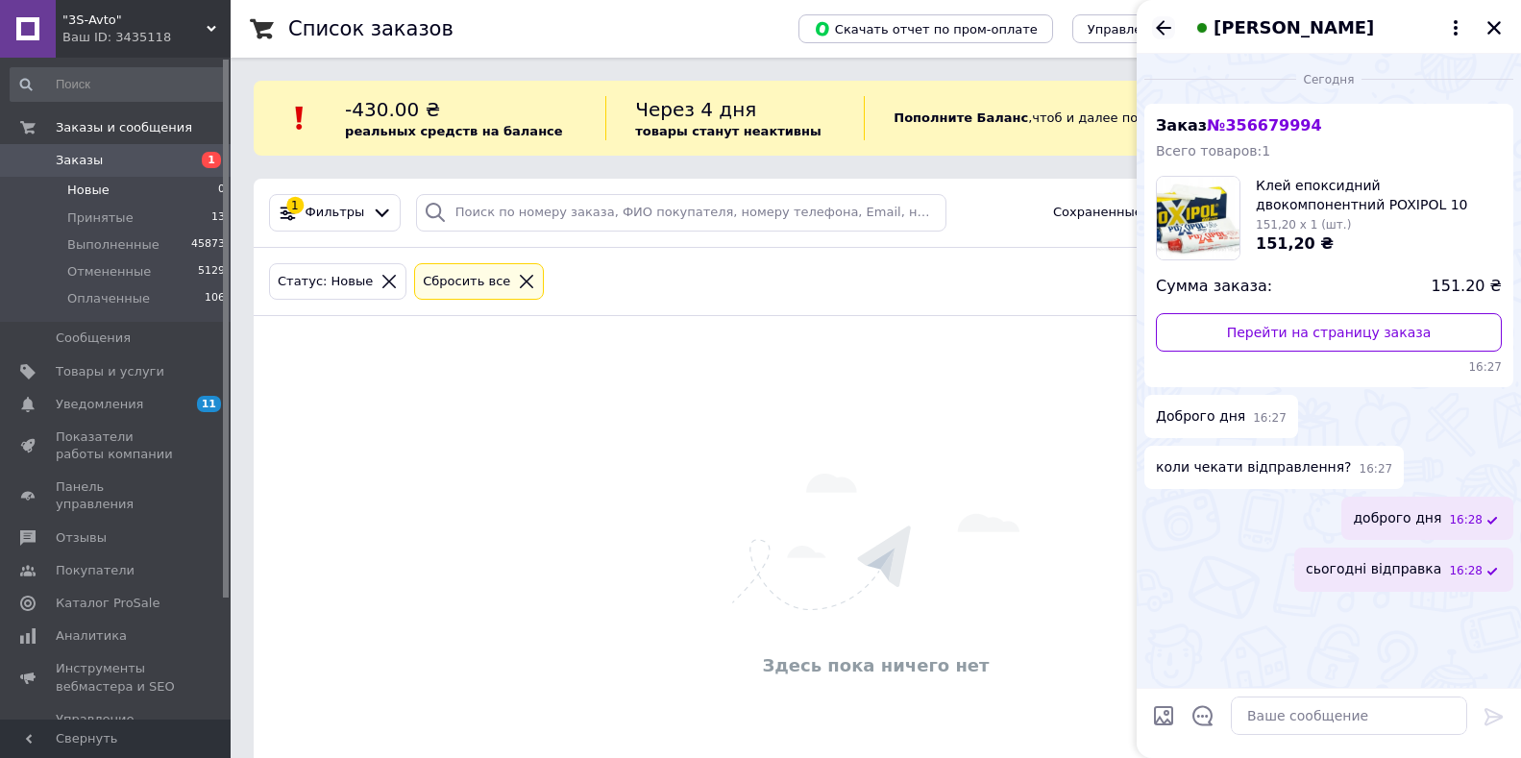
click at [1159, 24] on icon "Назад" at bounding box center [1163, 27] width 23 height 23
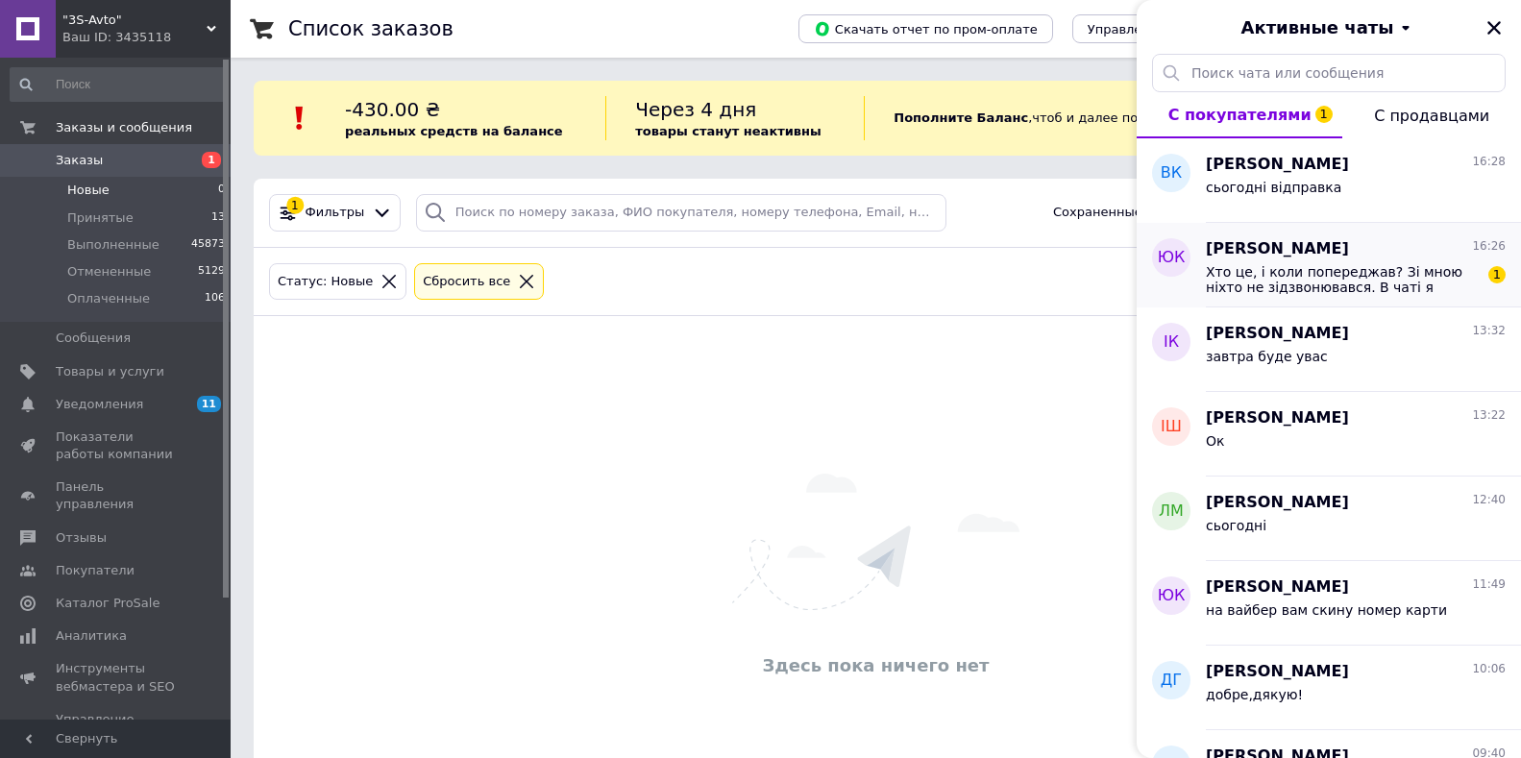
click at [1329, 285] on span "Хто це, і коли попереджав? Зі мною ніхто не зідзвонювався. В чаті я тільки уточ…" at bounding box center [1342, 279] width 273 height 31
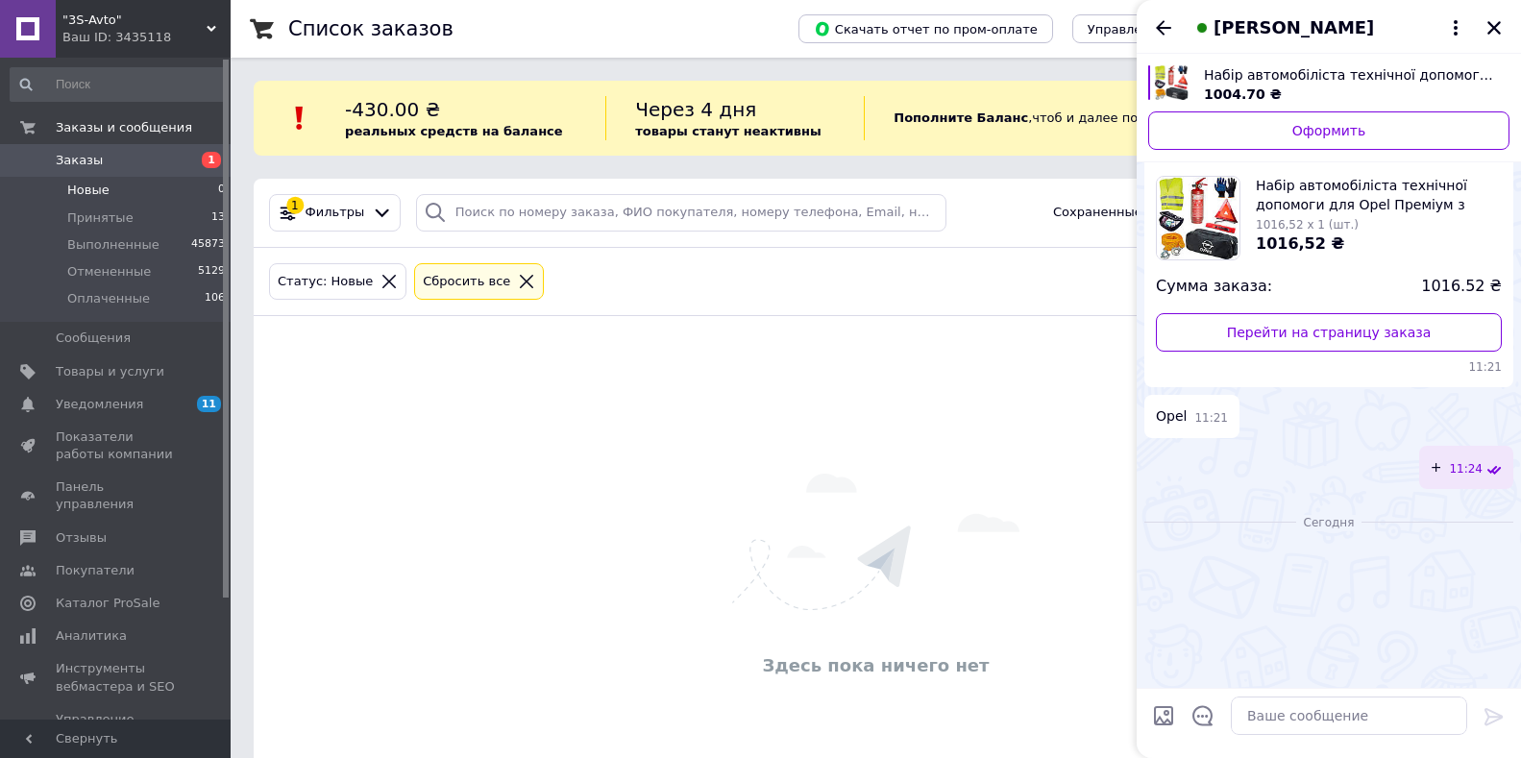
scroll to position [930, 0]
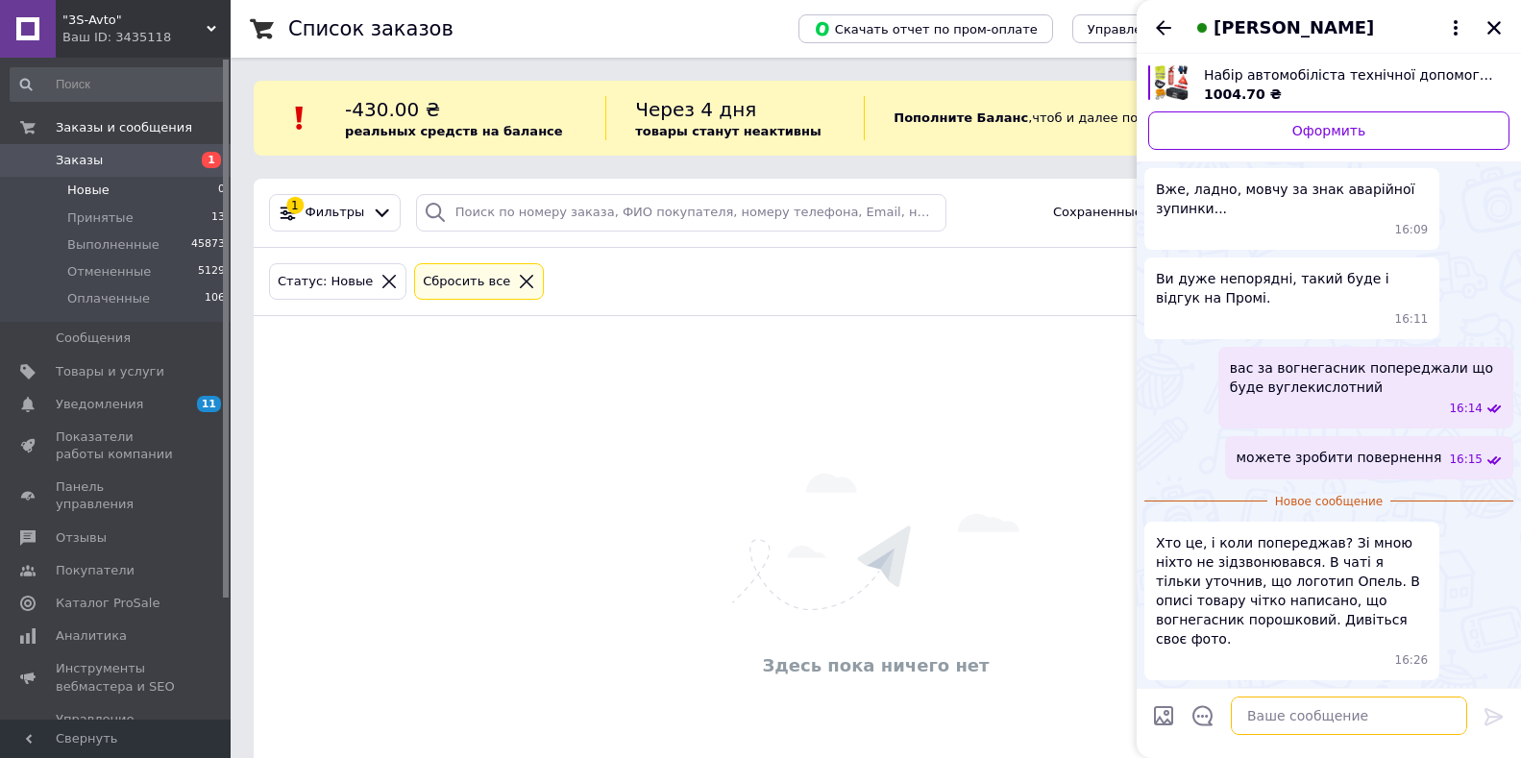
click at [1320, 723] on textarea at bounding box center [1349, 716] width 236 height 38
type textarea "ок"
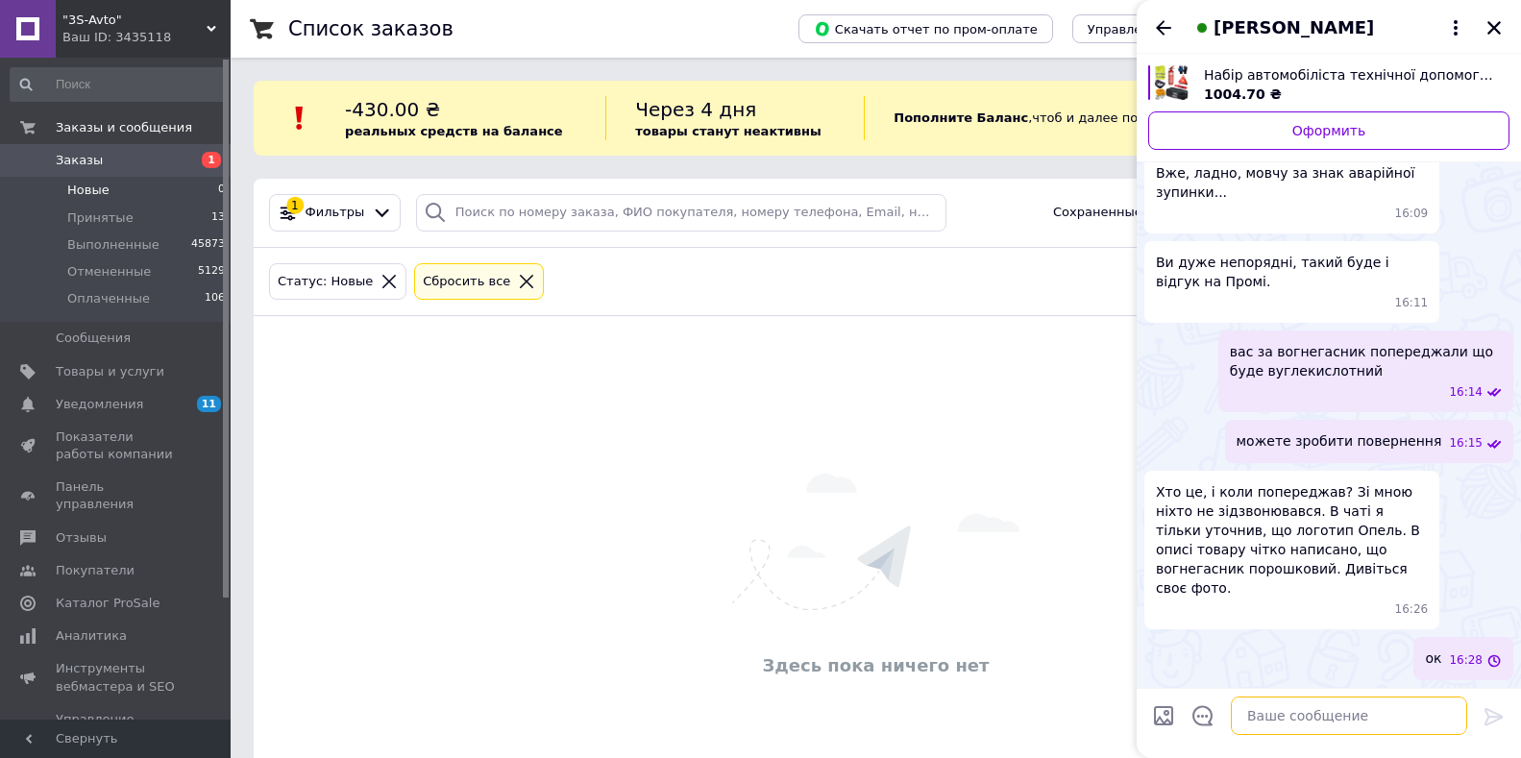
scroll to position [898, 0]
type textarea "то поверніть і все"
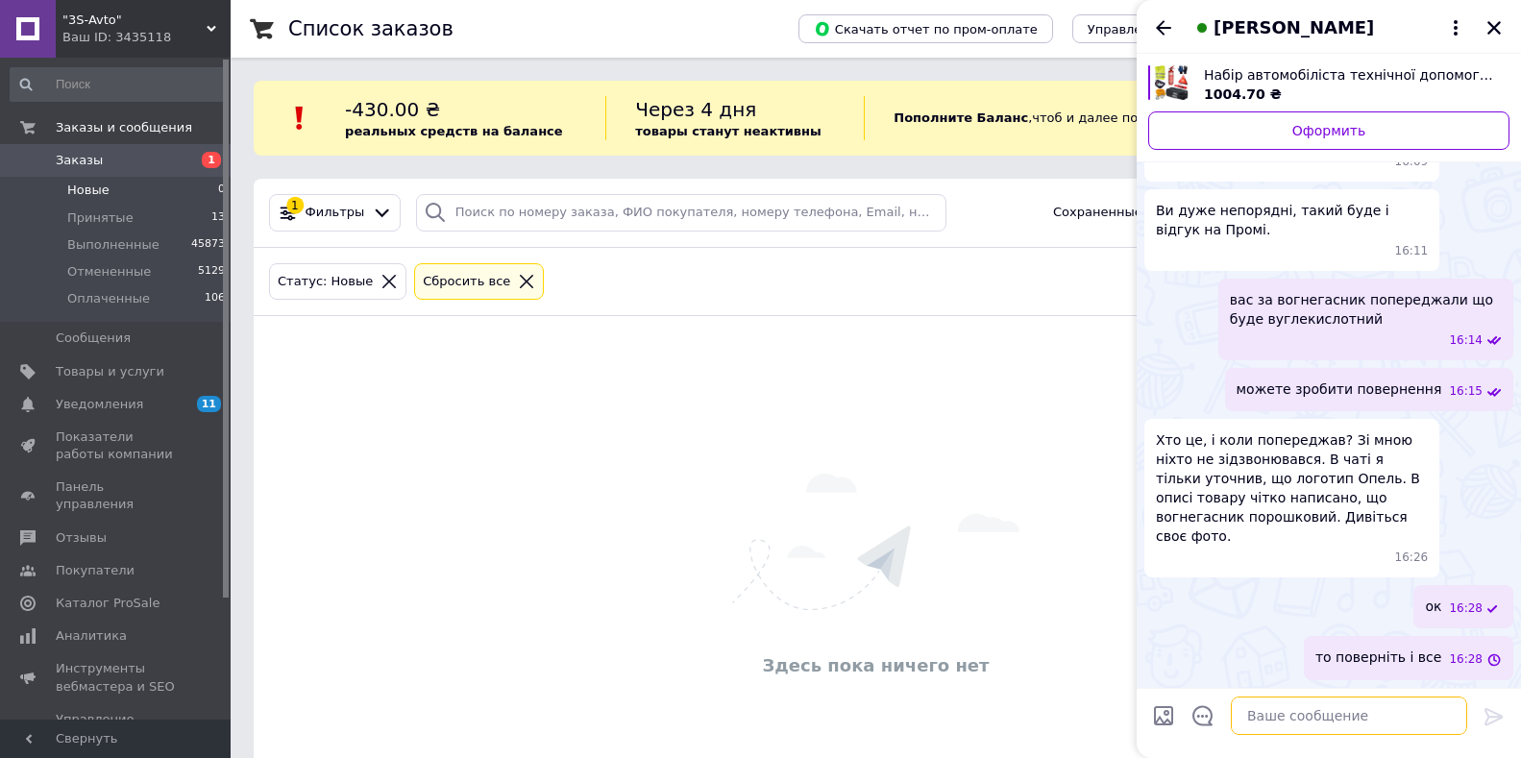
scroll to position [949, 0]
type textarea "повернемо вам кошти"
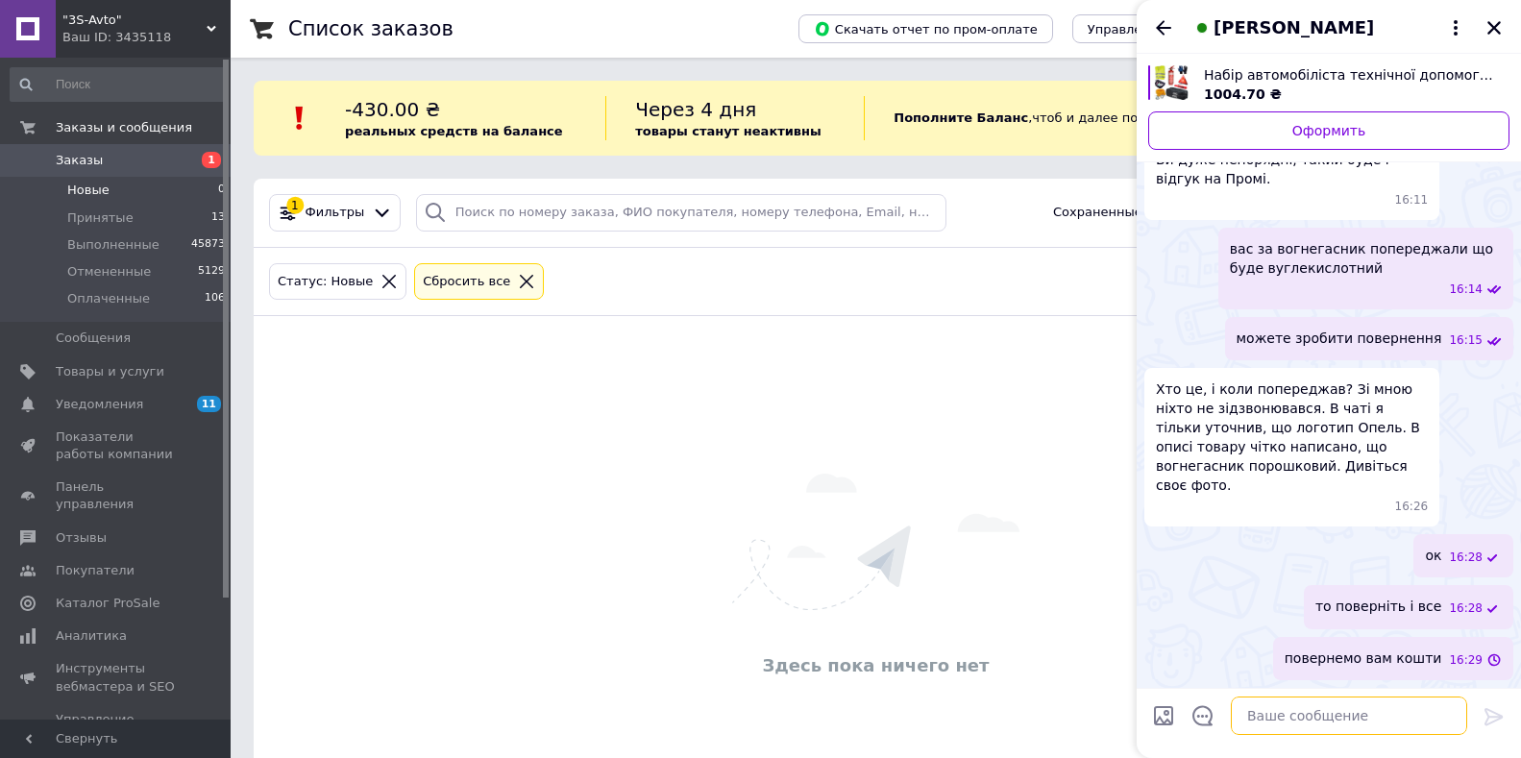
scroll to position [1000, 0]
click at [1270, 616] on div "то поверніть і все 16:28" at bounding box center [1329, 606] width 369 height 43
click at [1162, 21] on icon "Назад" at bounding box center [1163, 27] width 23 height 23
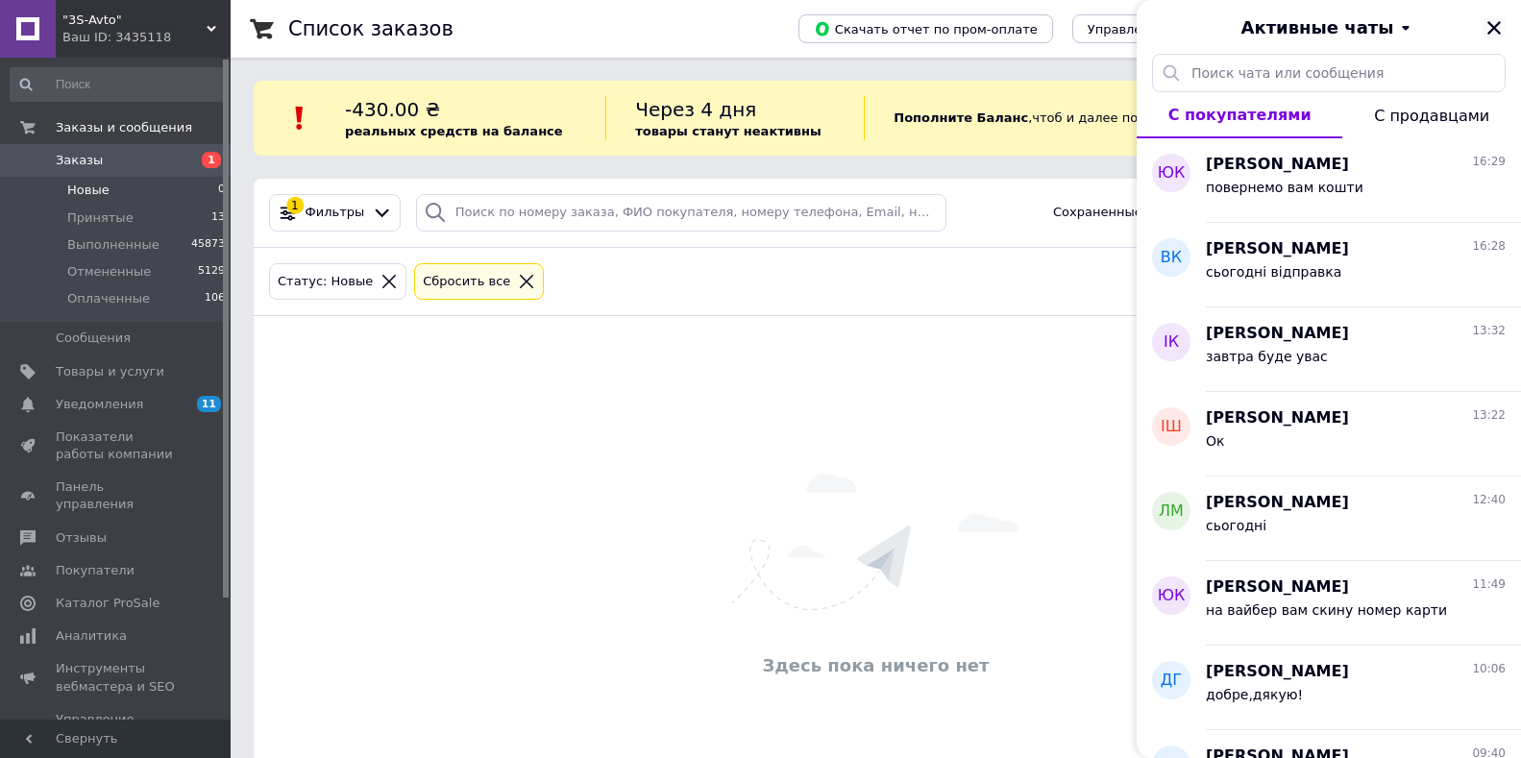
click at [1492, 25] on icon "Закрыть" at bounding box center [1494, 27] width 13 height 13
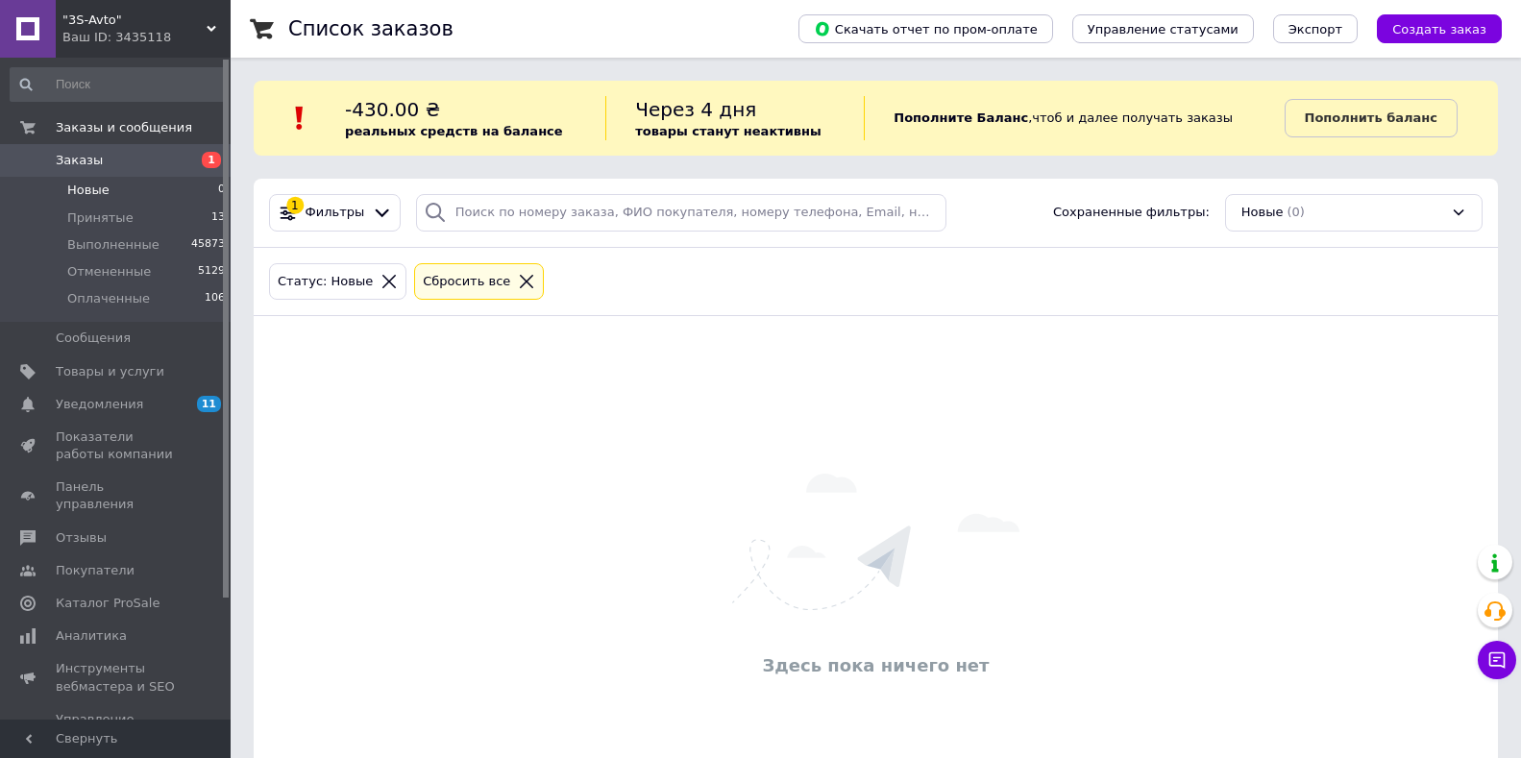
click at [88, 164] on span "Заказы" at bounding box center [79, 160] width 47 height 17
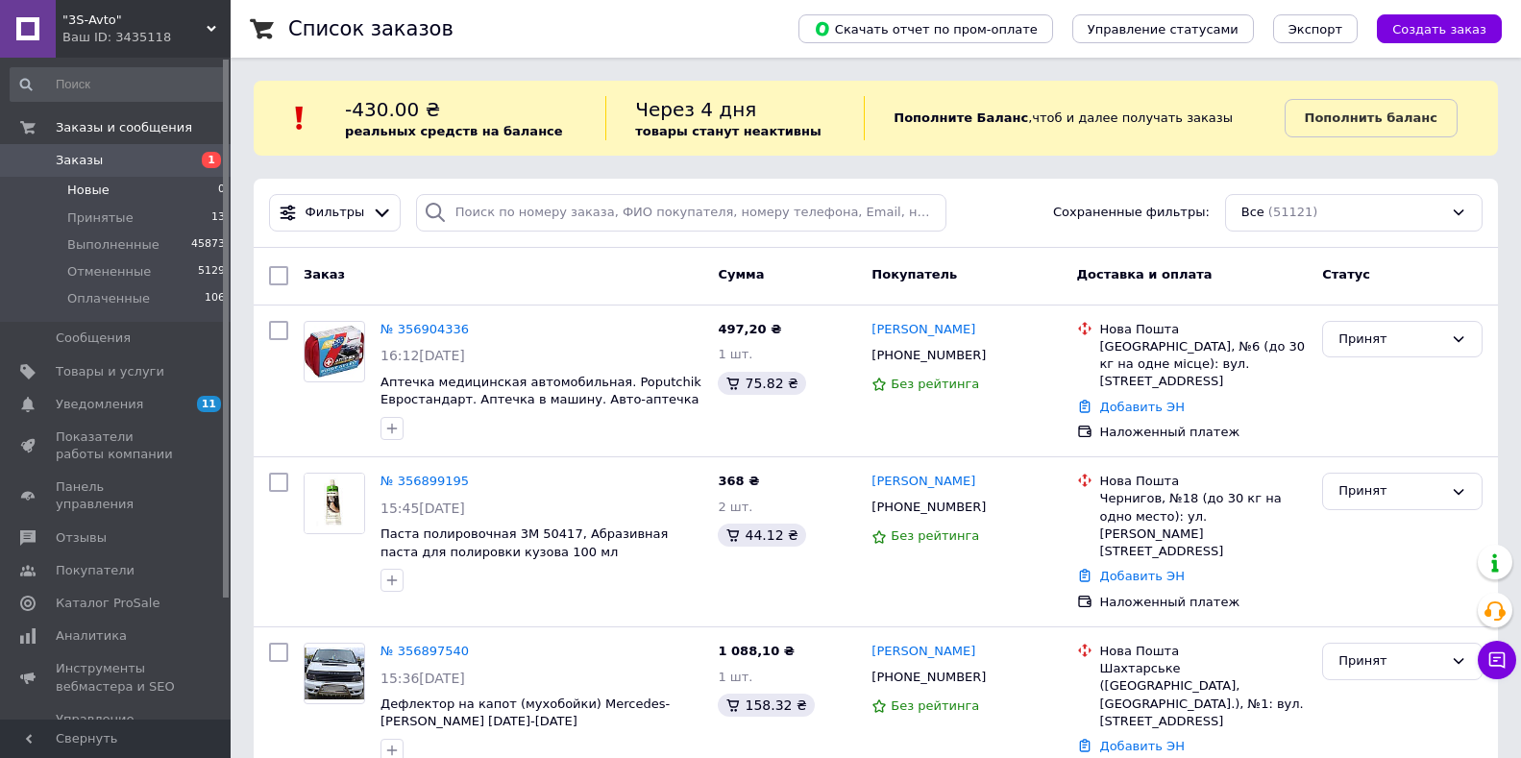
click at [97, 196] on span "Новые" at bounding box center [88, 190] width 42 height 17
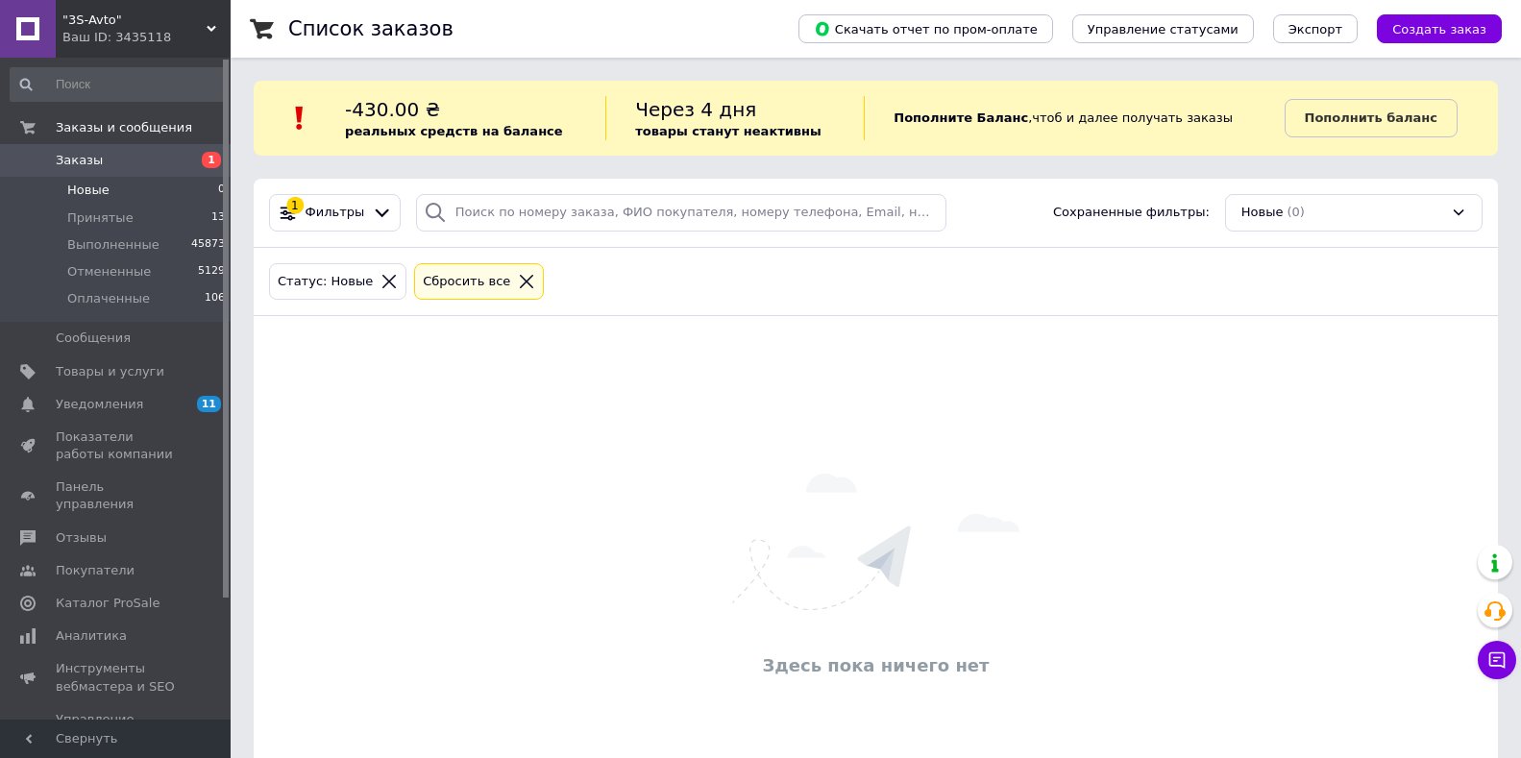
click at [86, 159] on span "Заказы" at bounding box center [79, 160] width 47 height 17
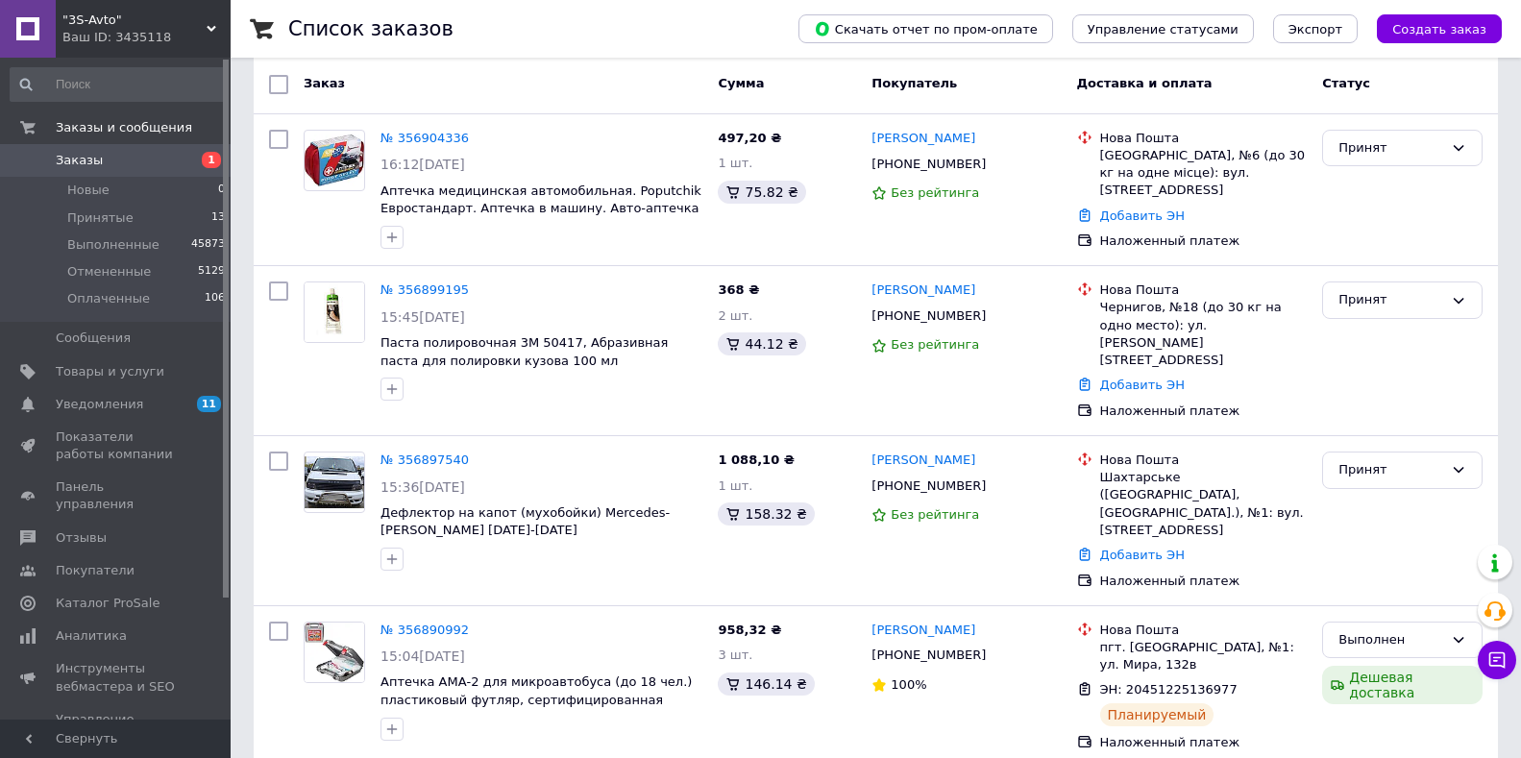
scroll to position [288, 0]
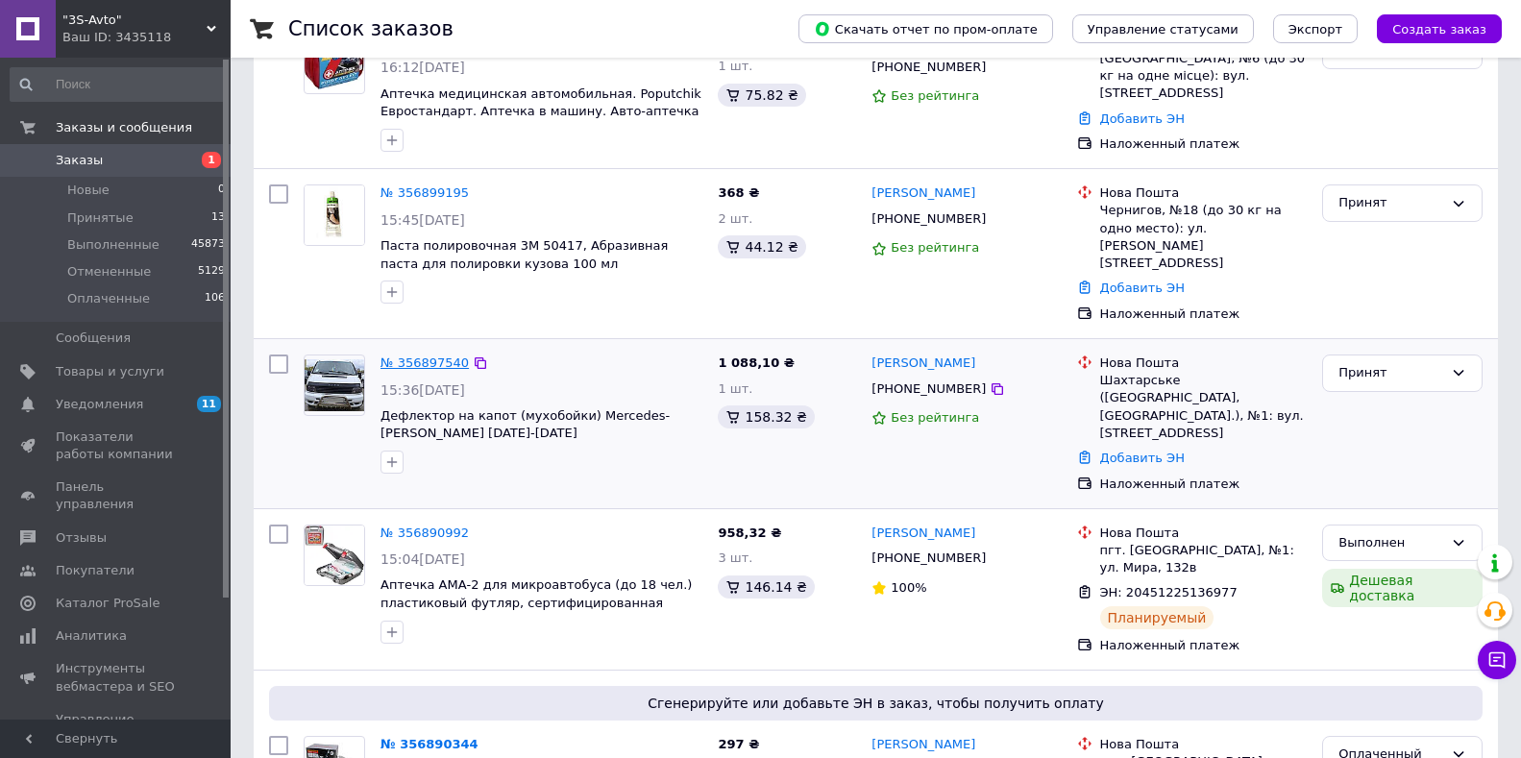
click at [424, 356] on link "№ 356897540" at bounding box center [425, 363] width 88 height 14
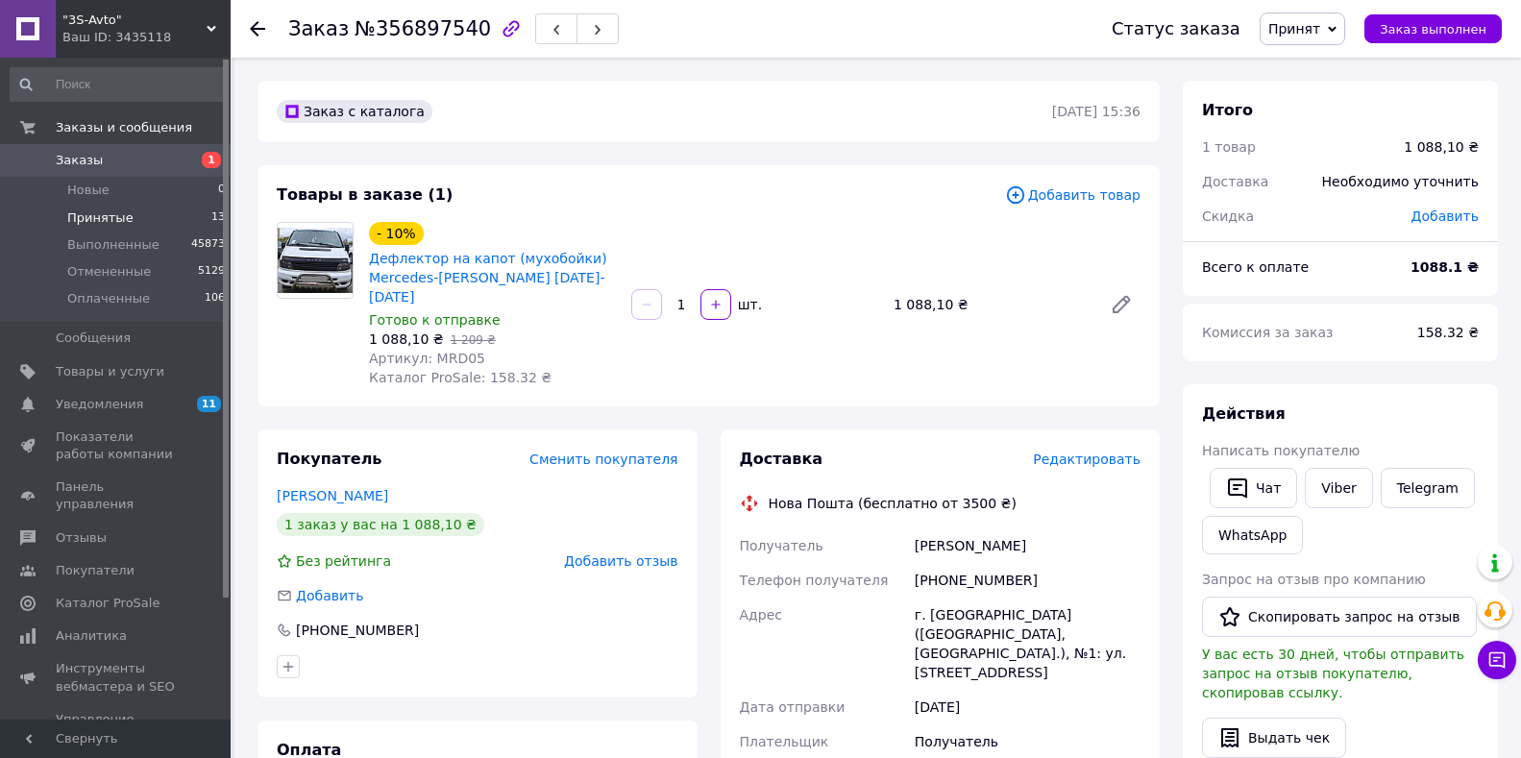
click at [131, 226] on li "Принятые 13" at bounding box center [118, 218] width 236 height 27
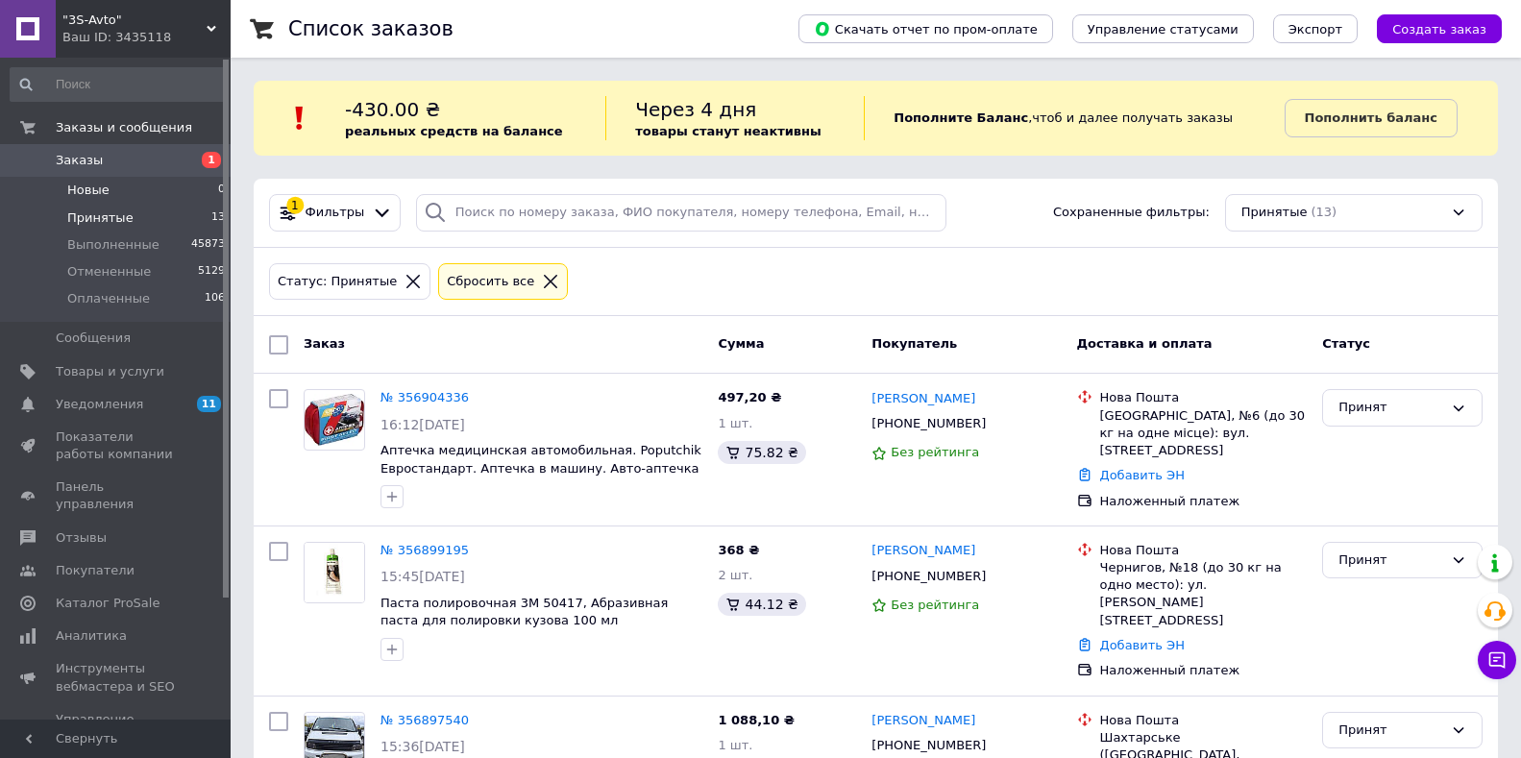
click at [94, 196] on span "Новые" at bounding box center [88, 190] width 42 height 17
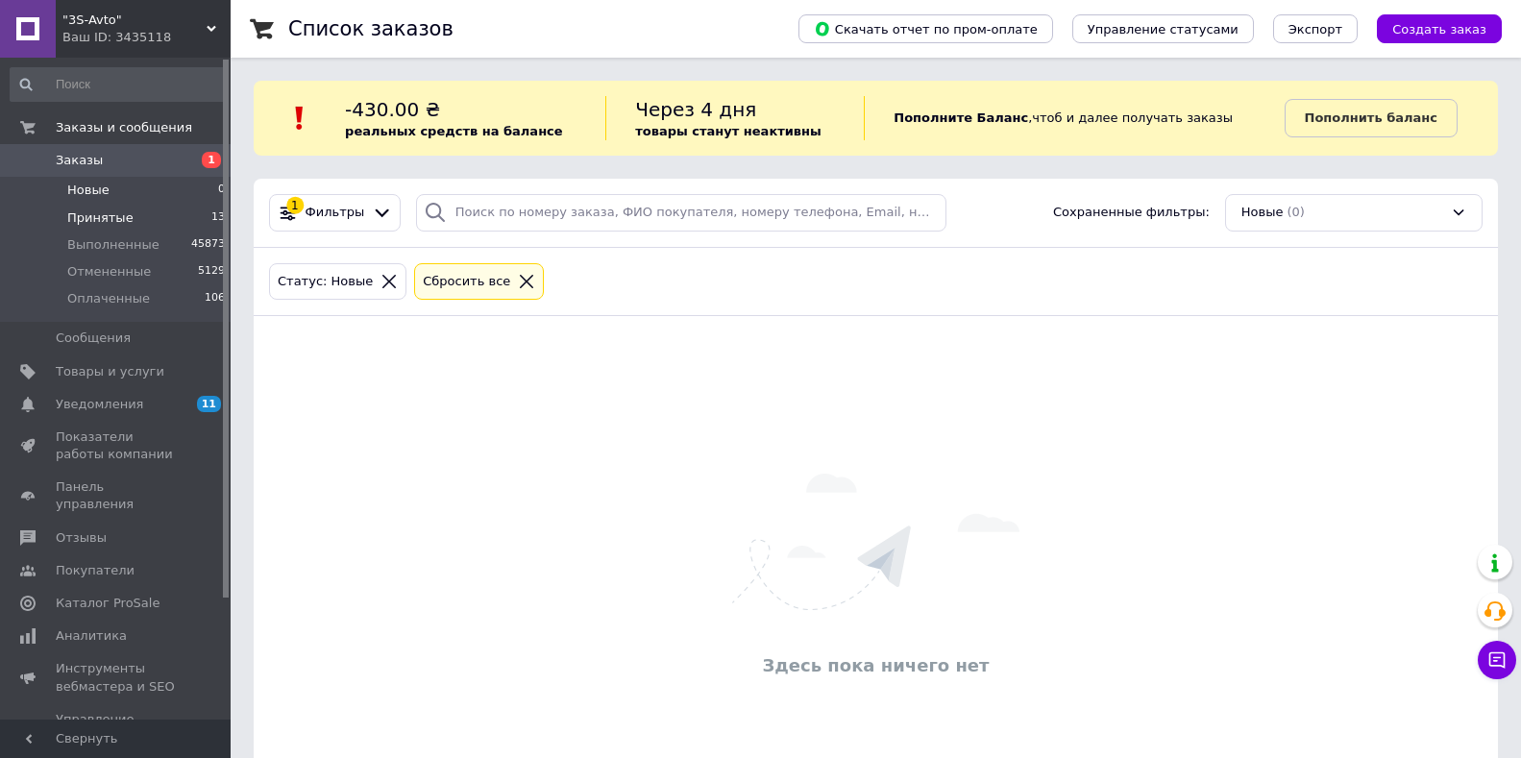
click at [101, 218] on span "Принятые" at bounding box center [100, 218] width 66 height 17
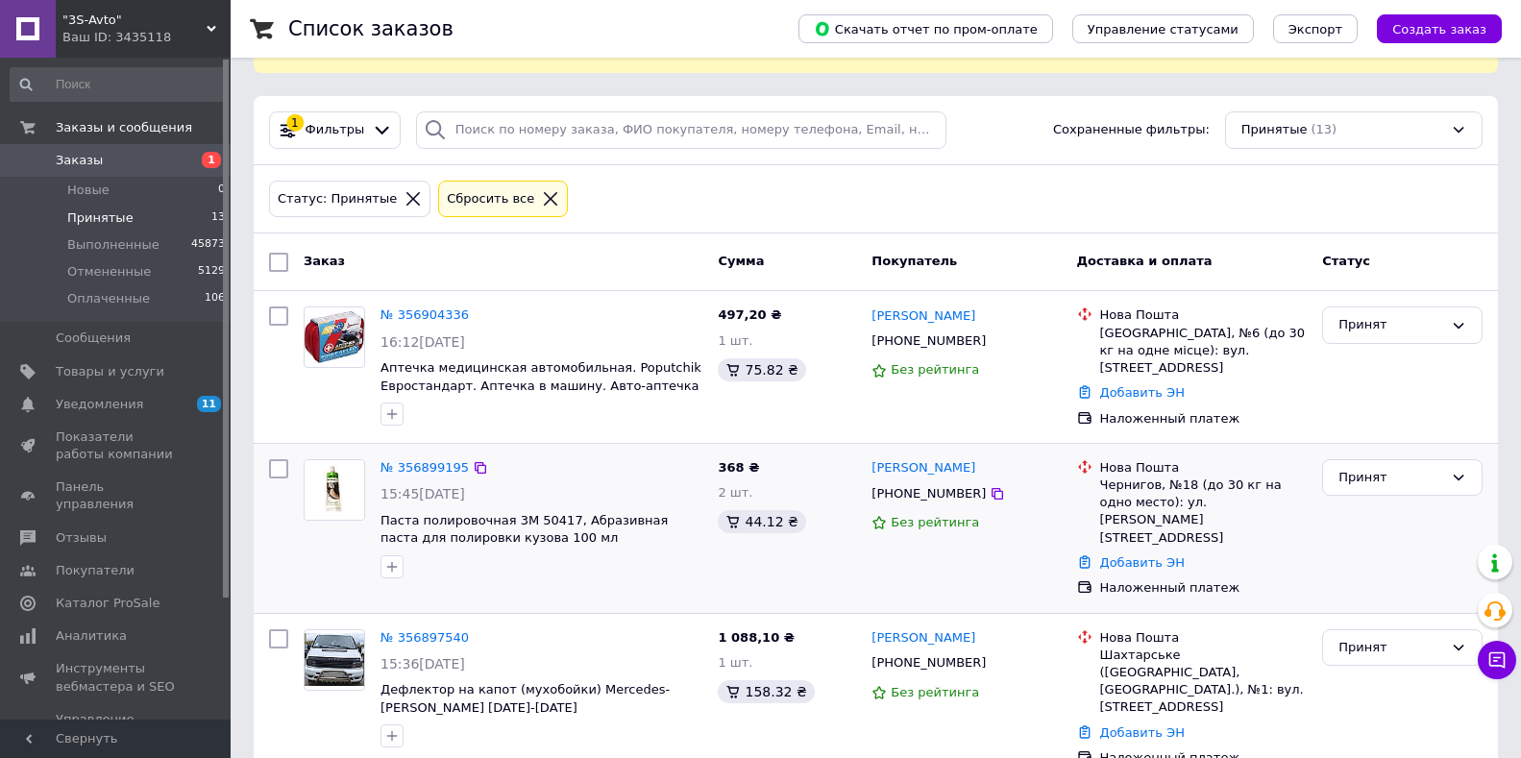
scroll to position [192, 0]
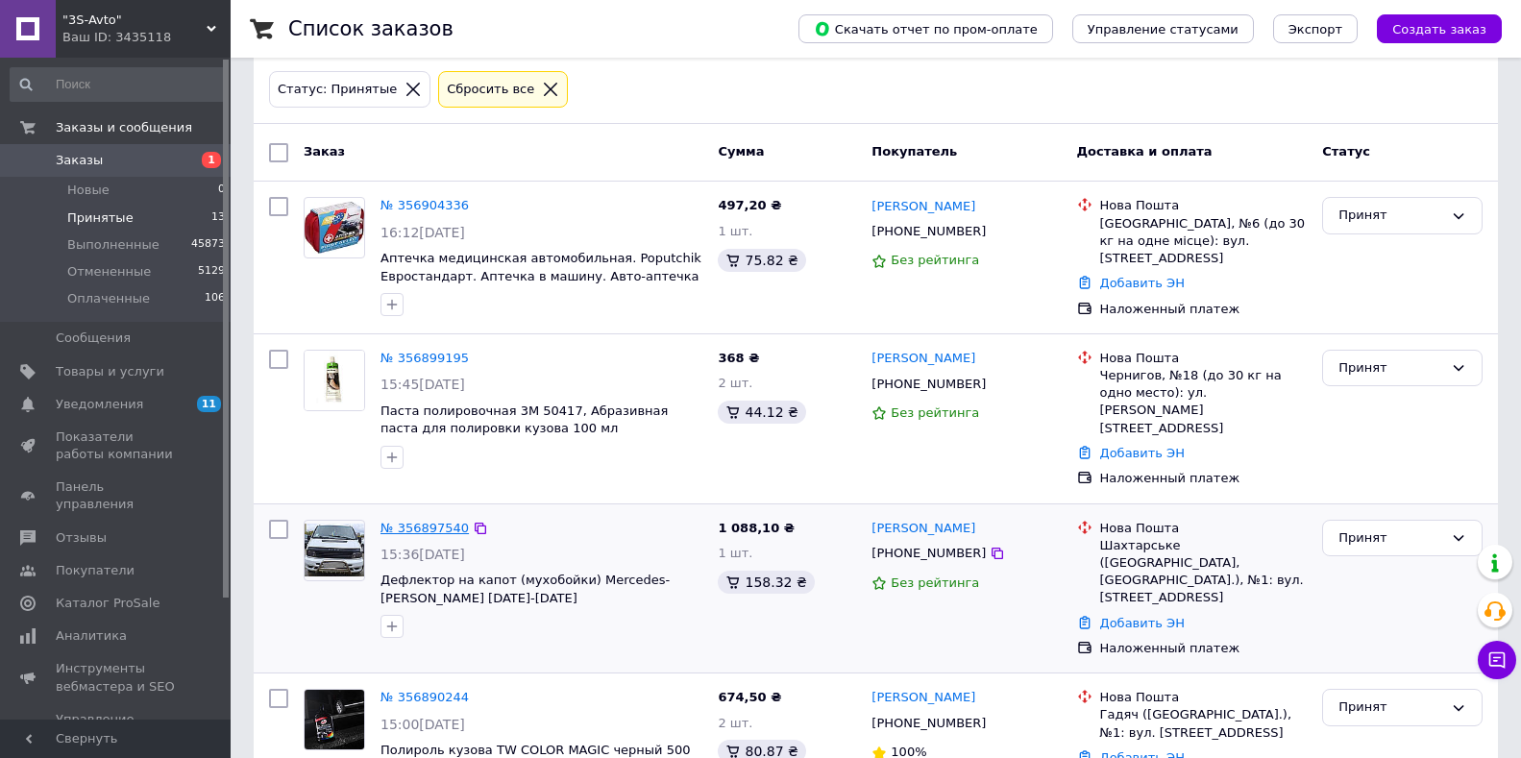
click at [425, 521] on link "№ 356897540" at bounding box center [425, 528] width 88 height 14
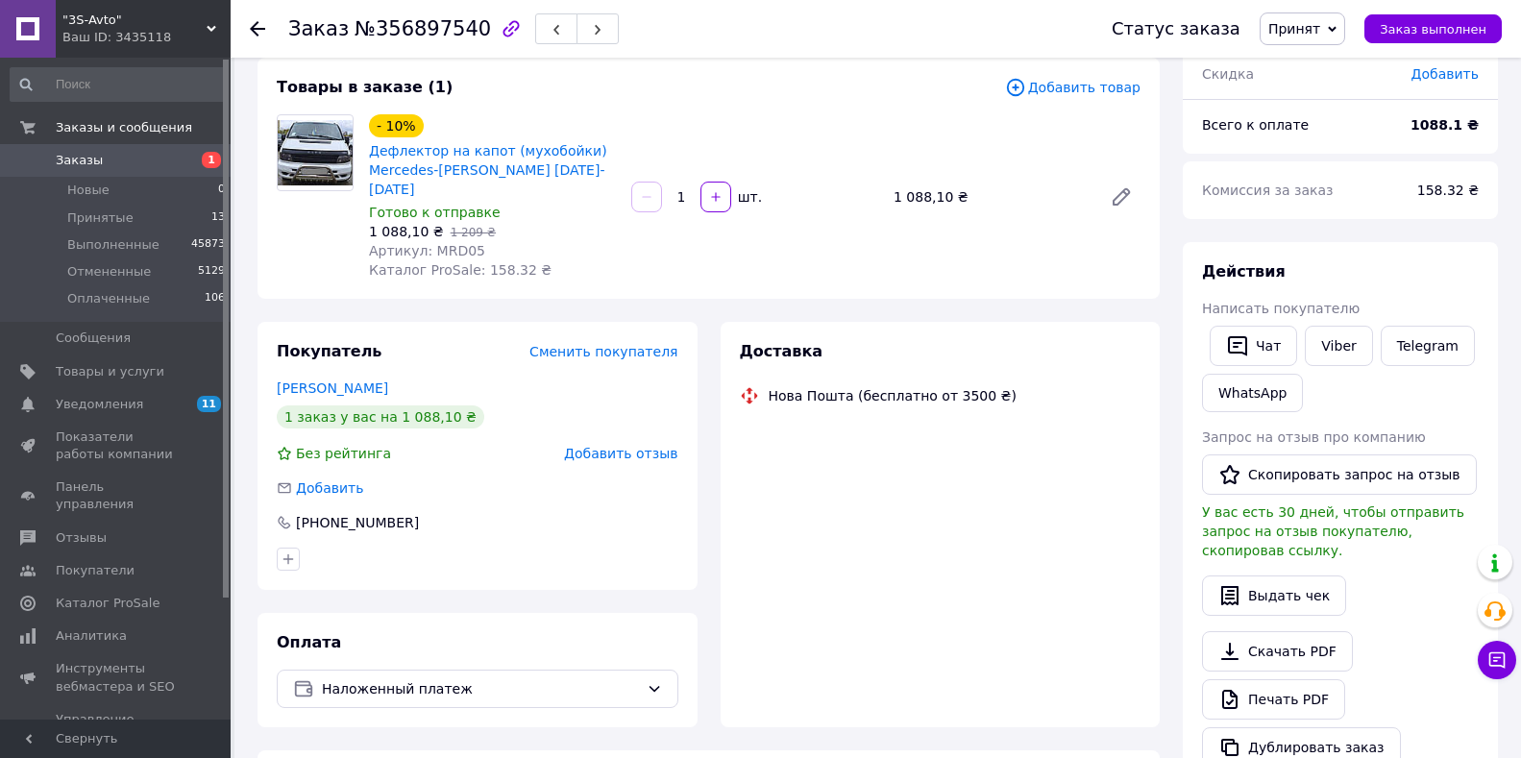
scroll to position [192, 0]
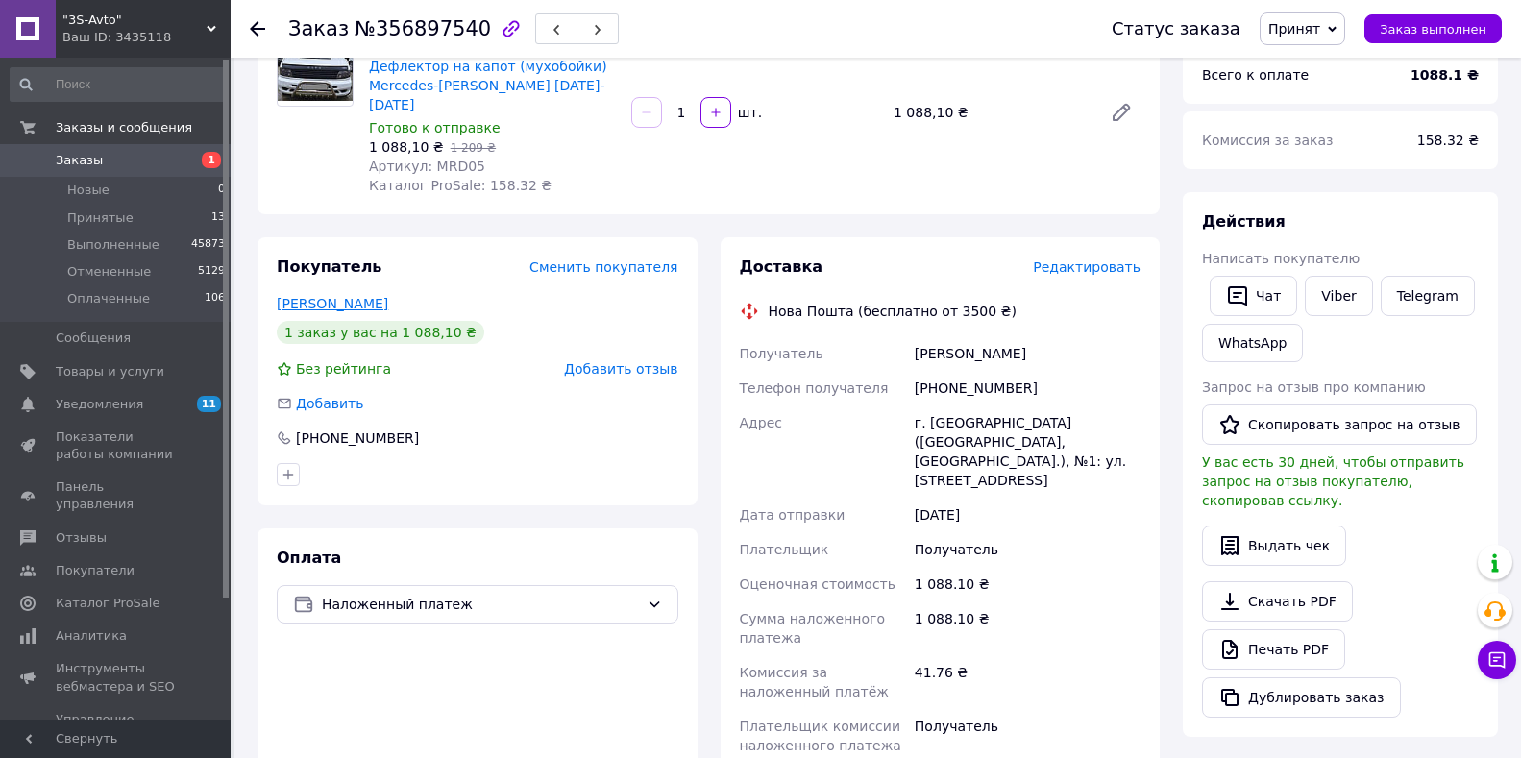
click at [323, 296] on link "[PERSON_NAME]" at bounding box center [332, 303] width 111 height 15
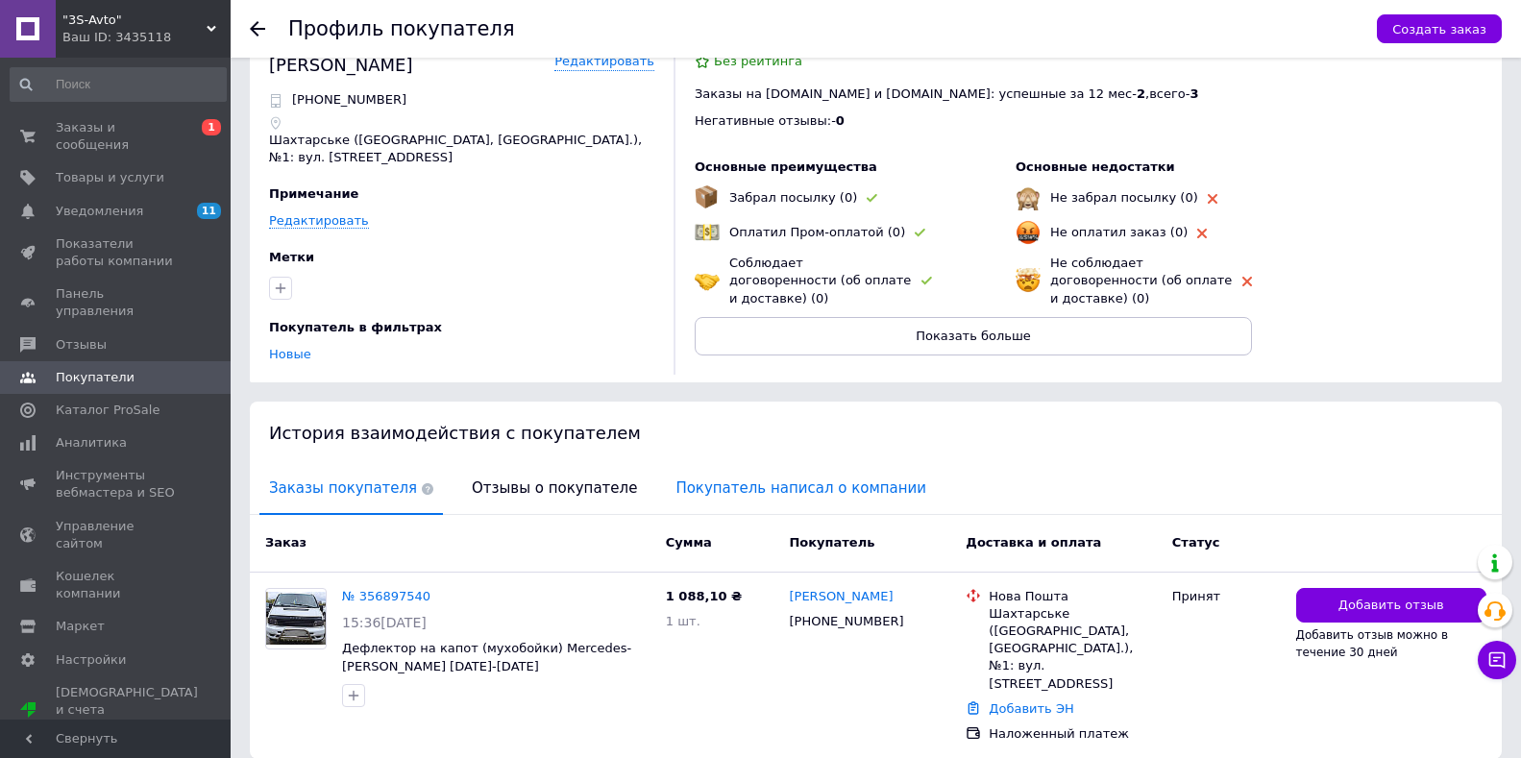
scroll to position [103, 0]
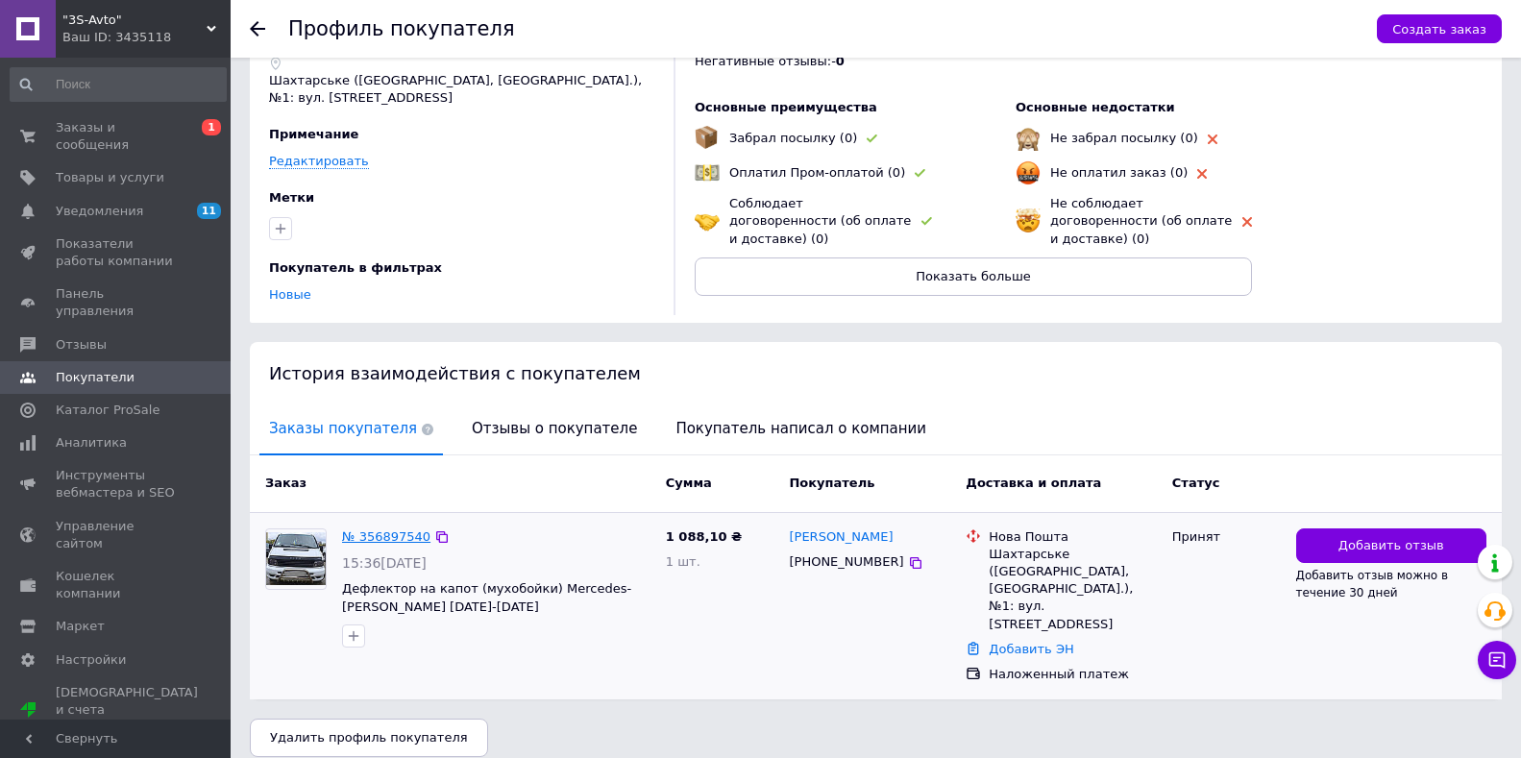
click at [376, 540] on link "№ 356897540" at bounding box center [386, 537] width 88 height 14
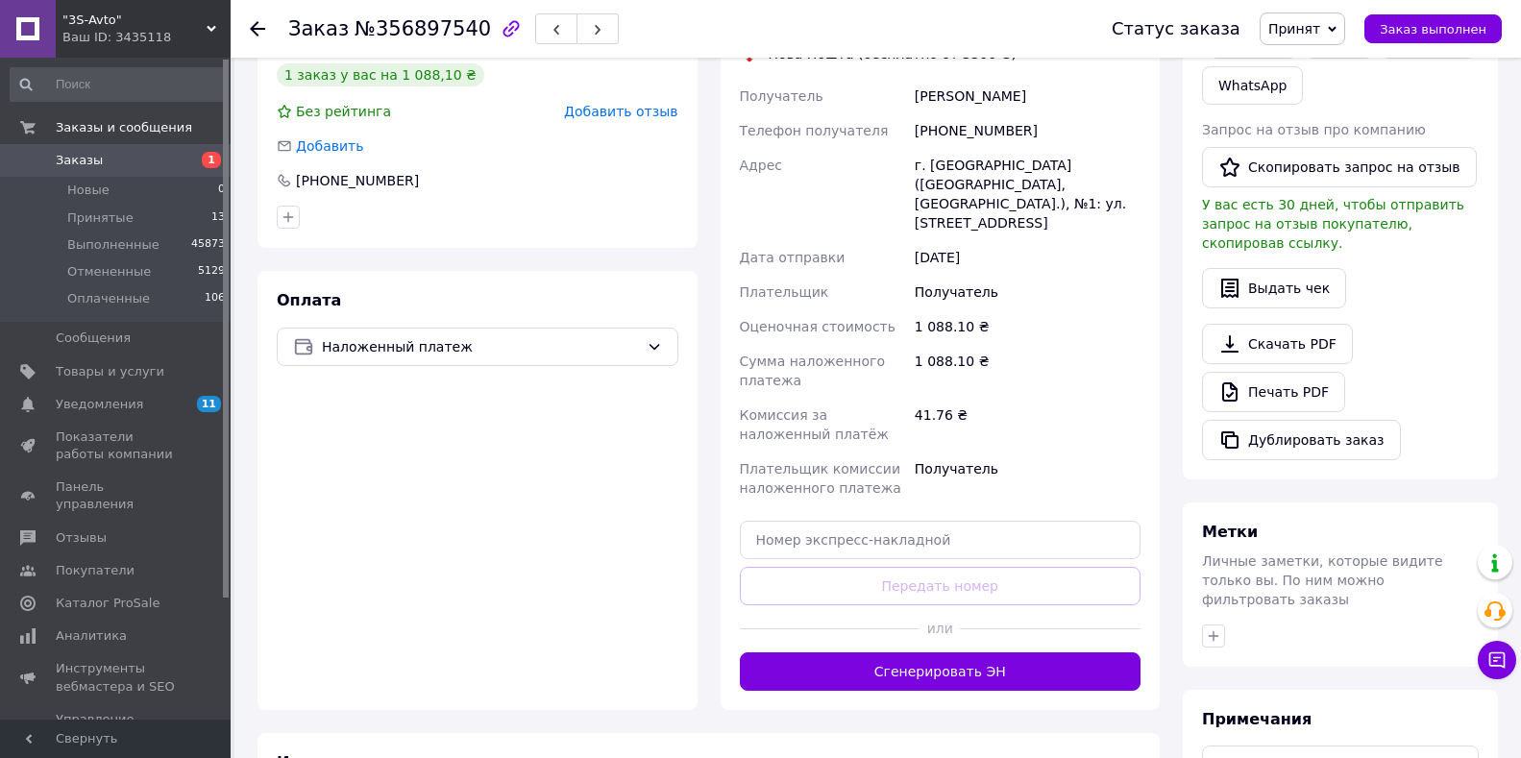
scroll to position [621, 0]
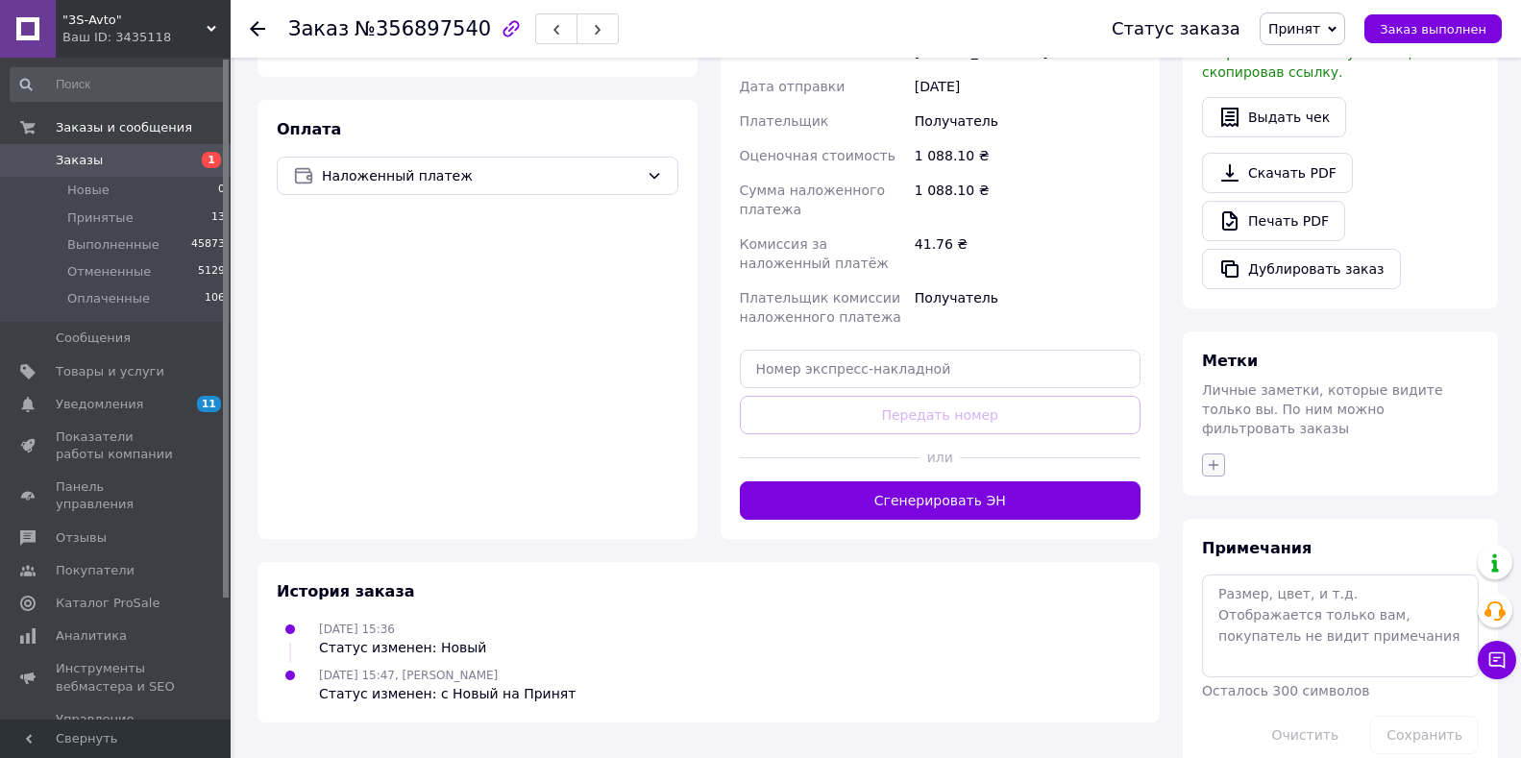
click at [1215, 457] on icon "button" at bounding box center [1213, 464] width 15 height 15
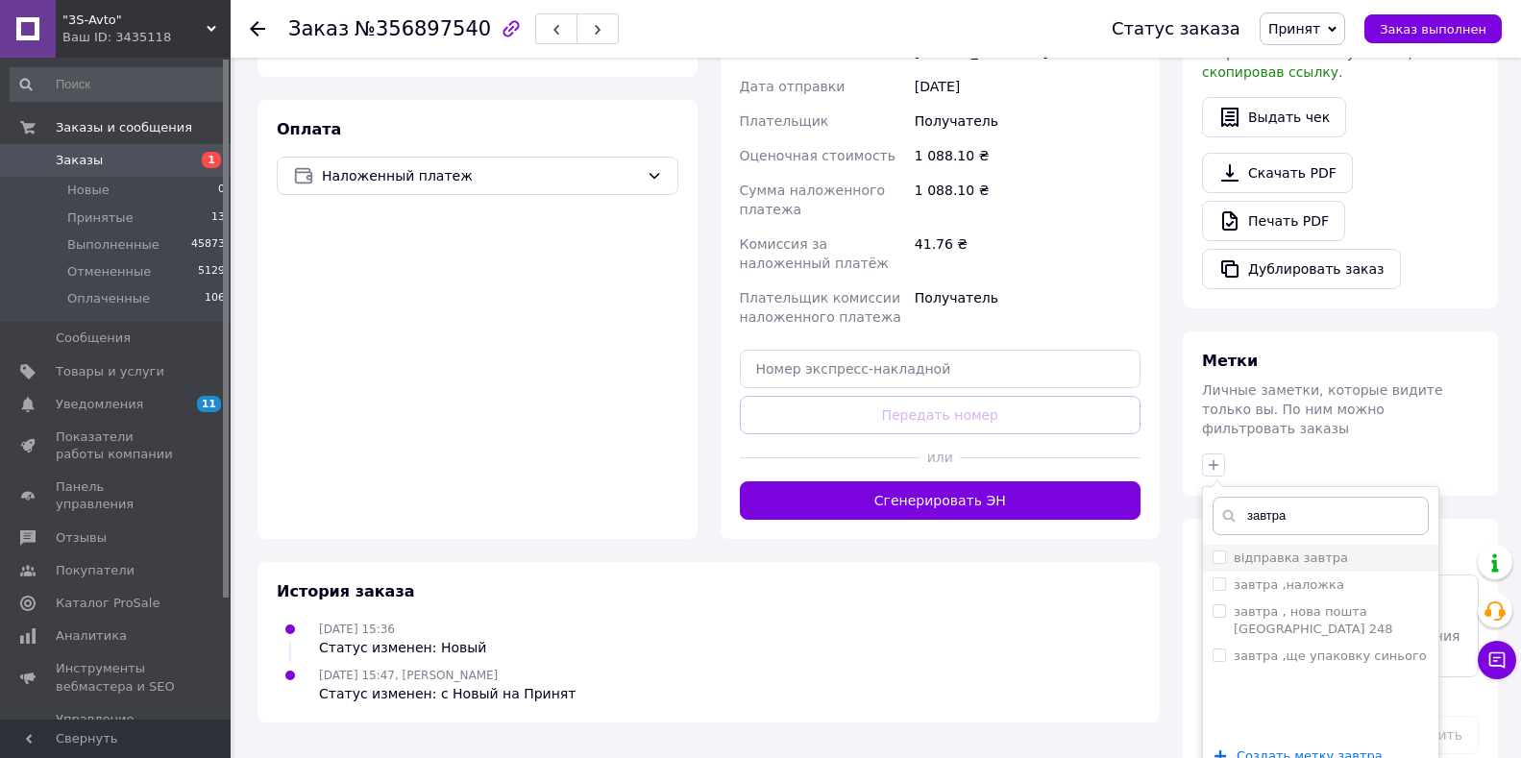
type input "завтра"
click at [1271, 551] on label "відправка завтра" at bounding box center [1291, 558] width 114 height 14
checkbox input "true"
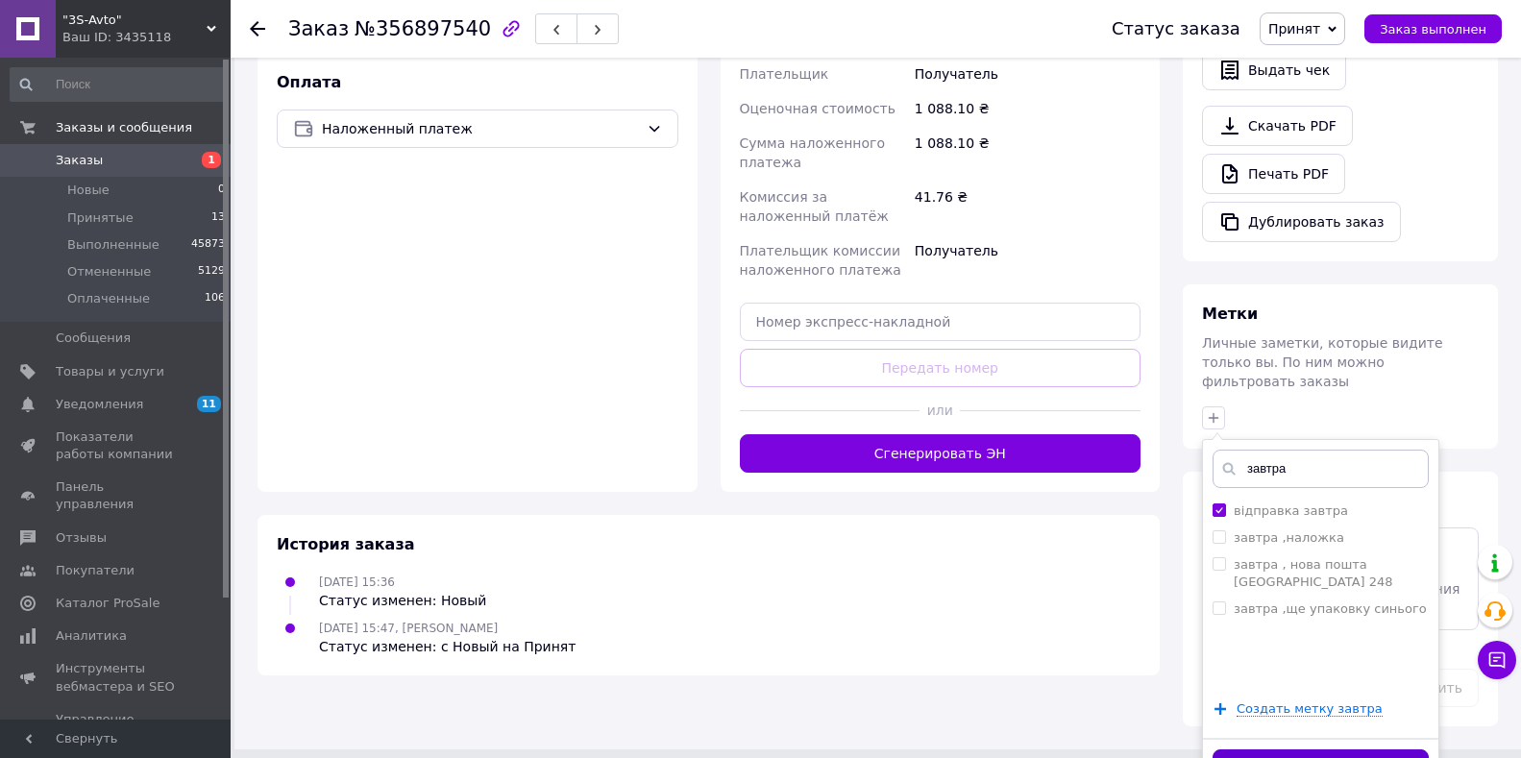
click at [1271, 750] on button "Добавить метку" at bounding box center [1321, 768] width 216 height 37
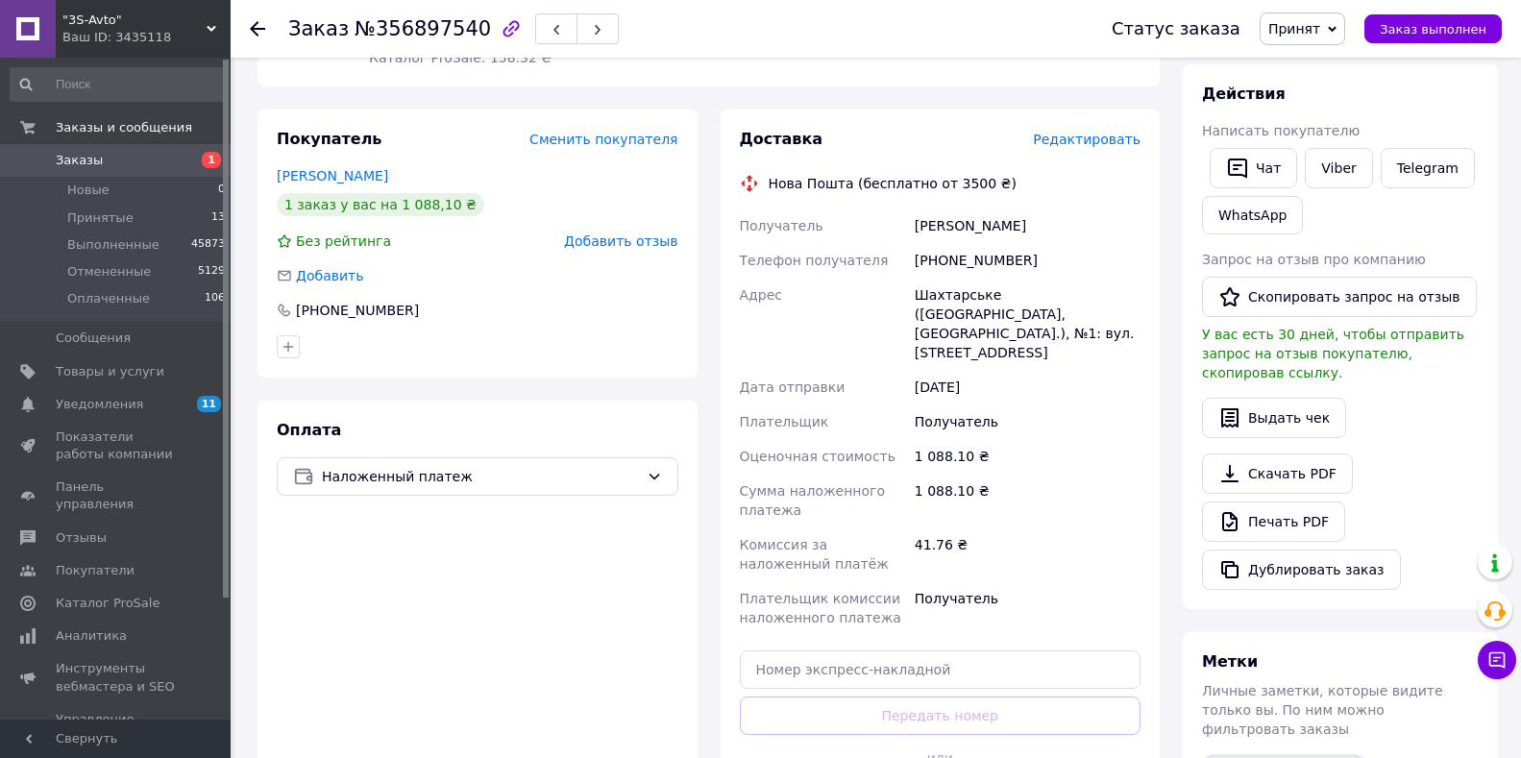
scroll to position [75, 0]
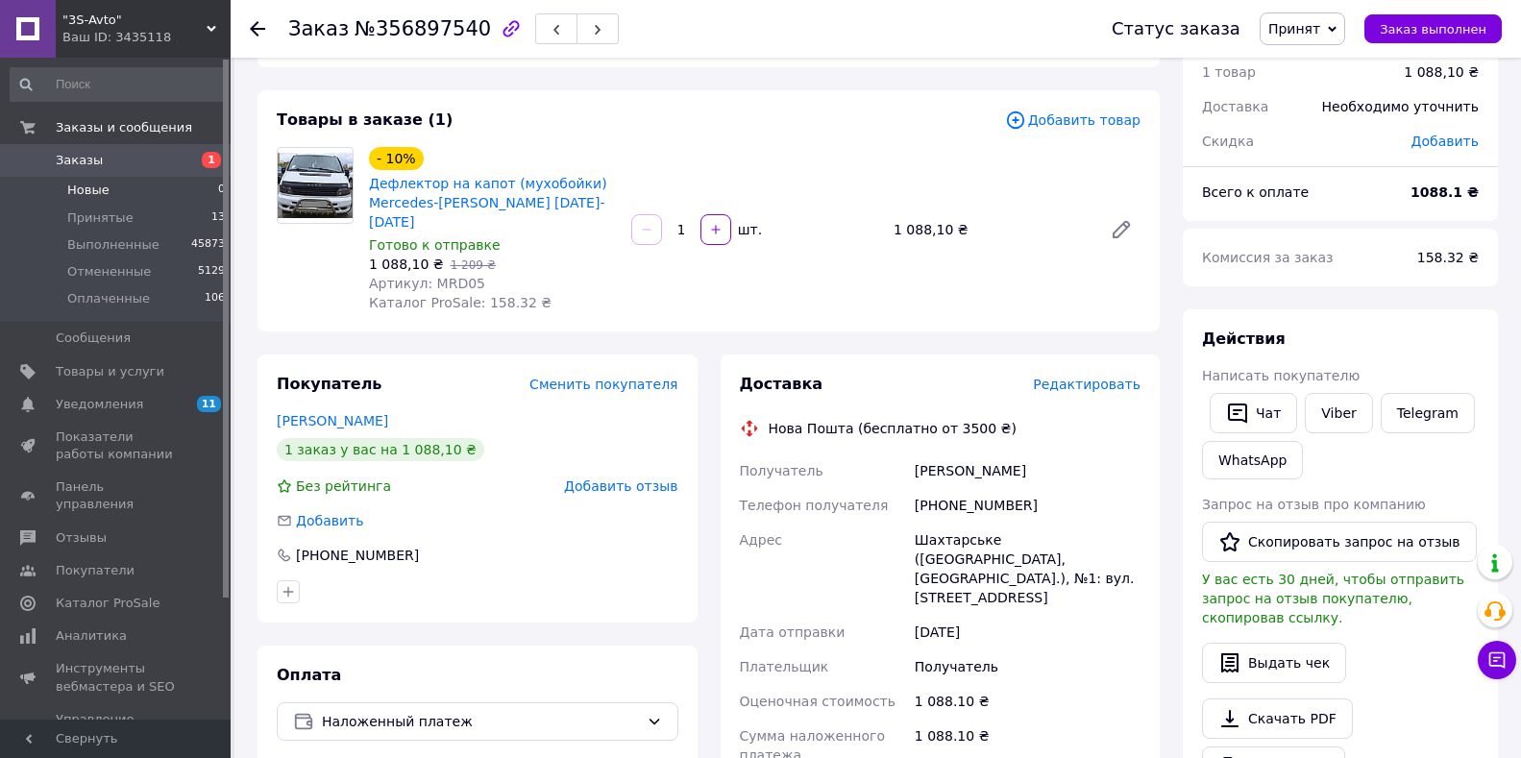
click at [133, 194] on li "Новые 0" at bounding box center [118, 190] width 236 height 27
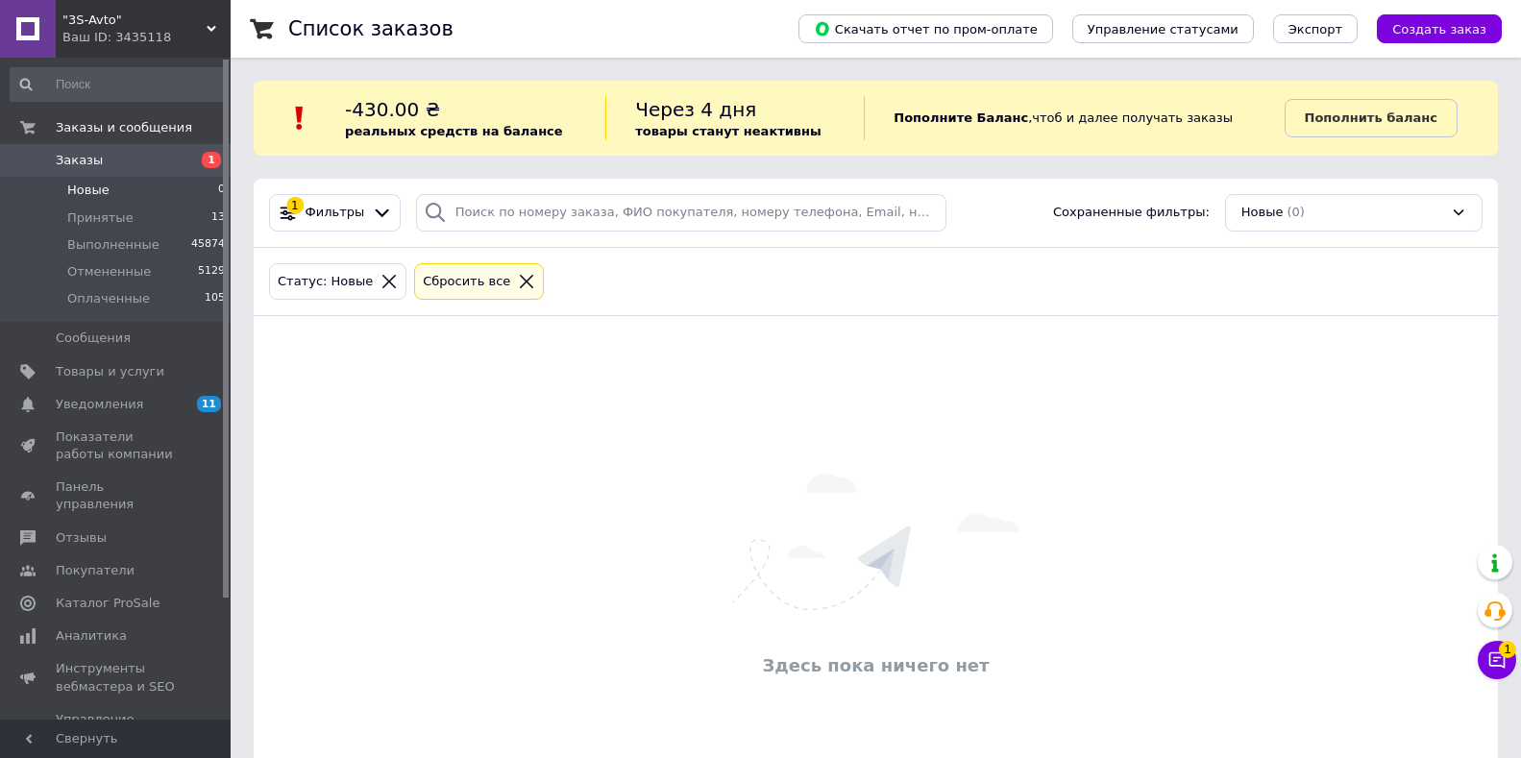
click at [93, 153] on span "Заказы" at bounding box center [79, 160] width 47 height 17
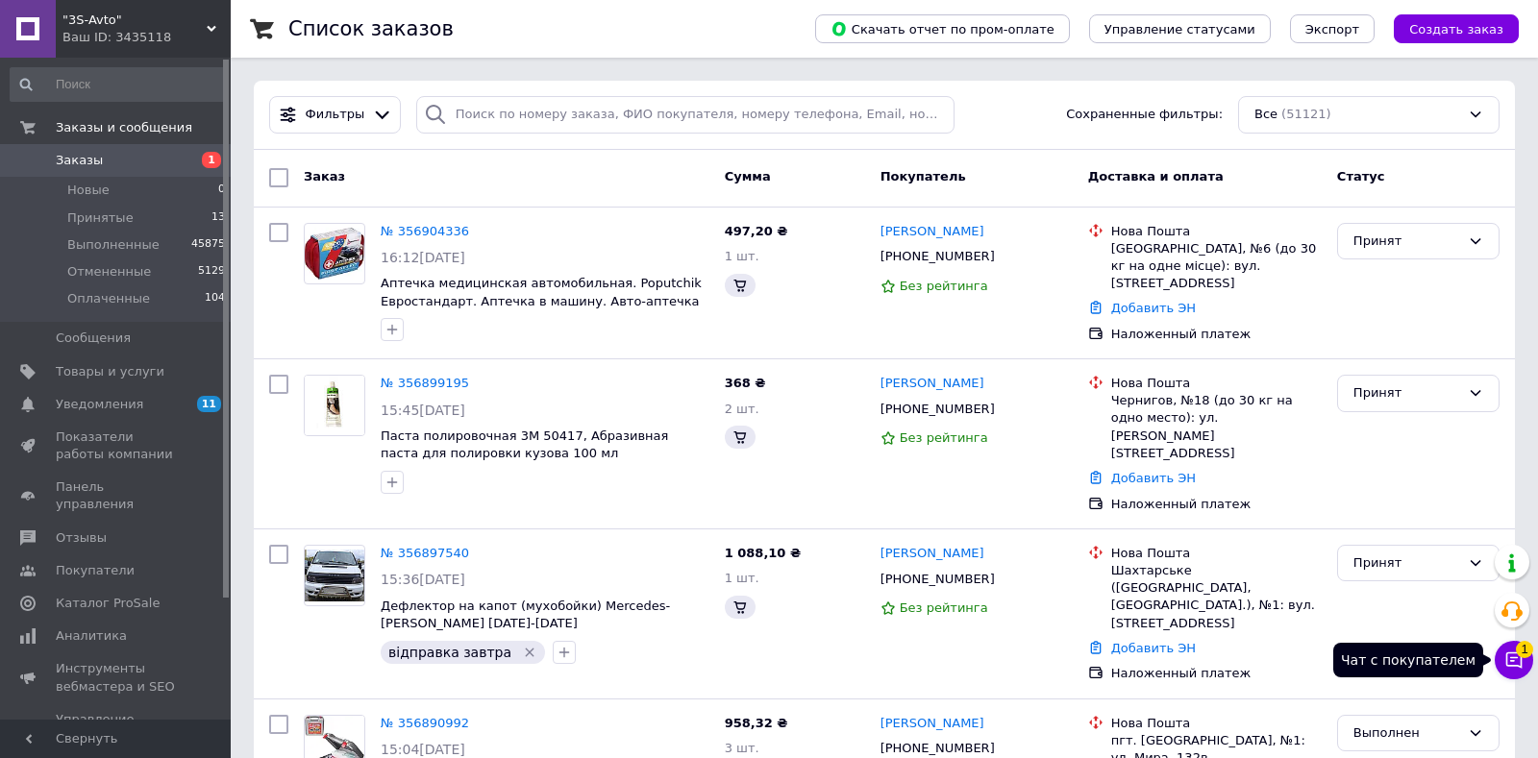
click at [1516, 656] on span "1" at bounding box center [1524, 649] width 17 height 17
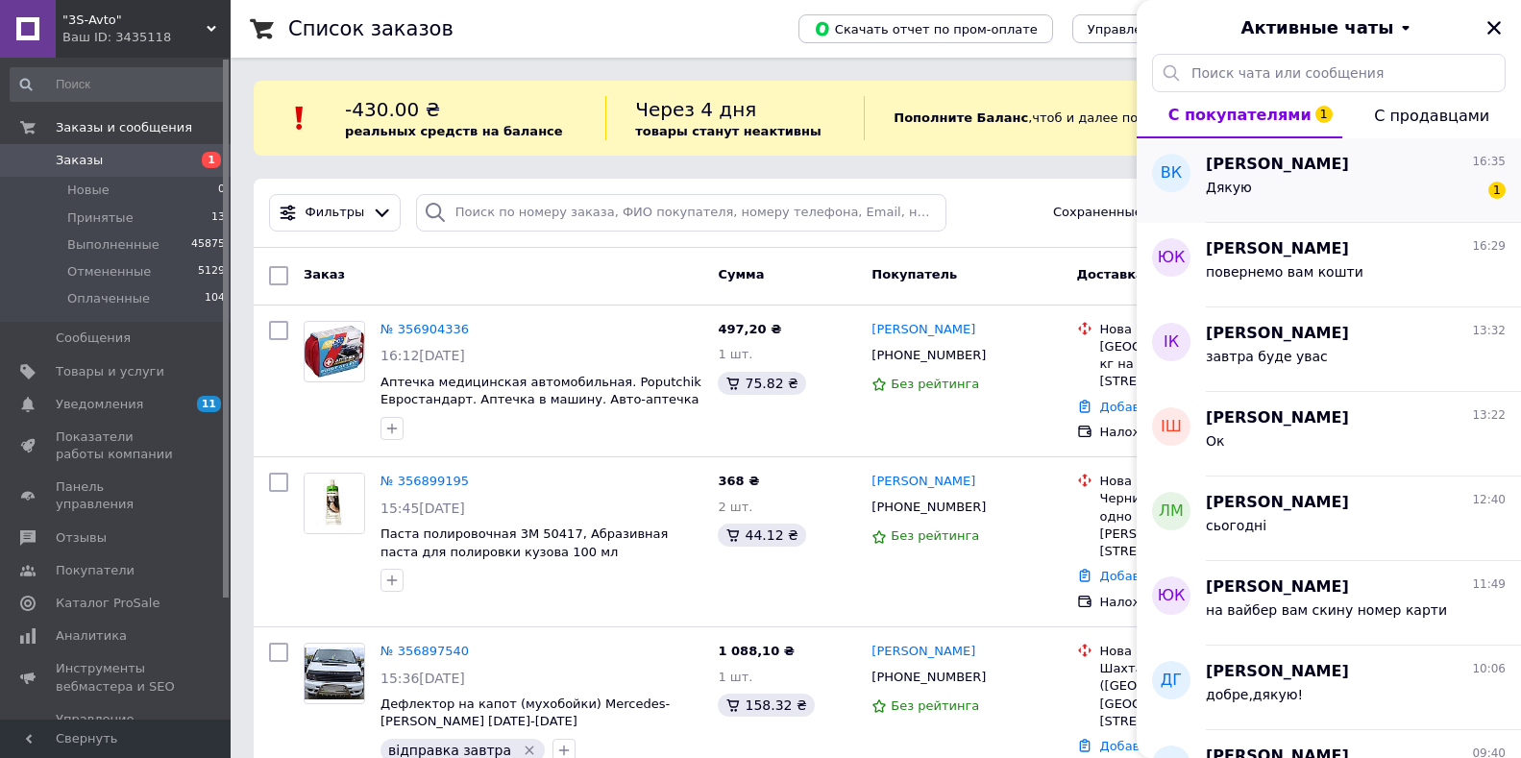
click at [1307, 190] on div "Дякую 1" at bounding box center [1356, 191] width 300 height 31
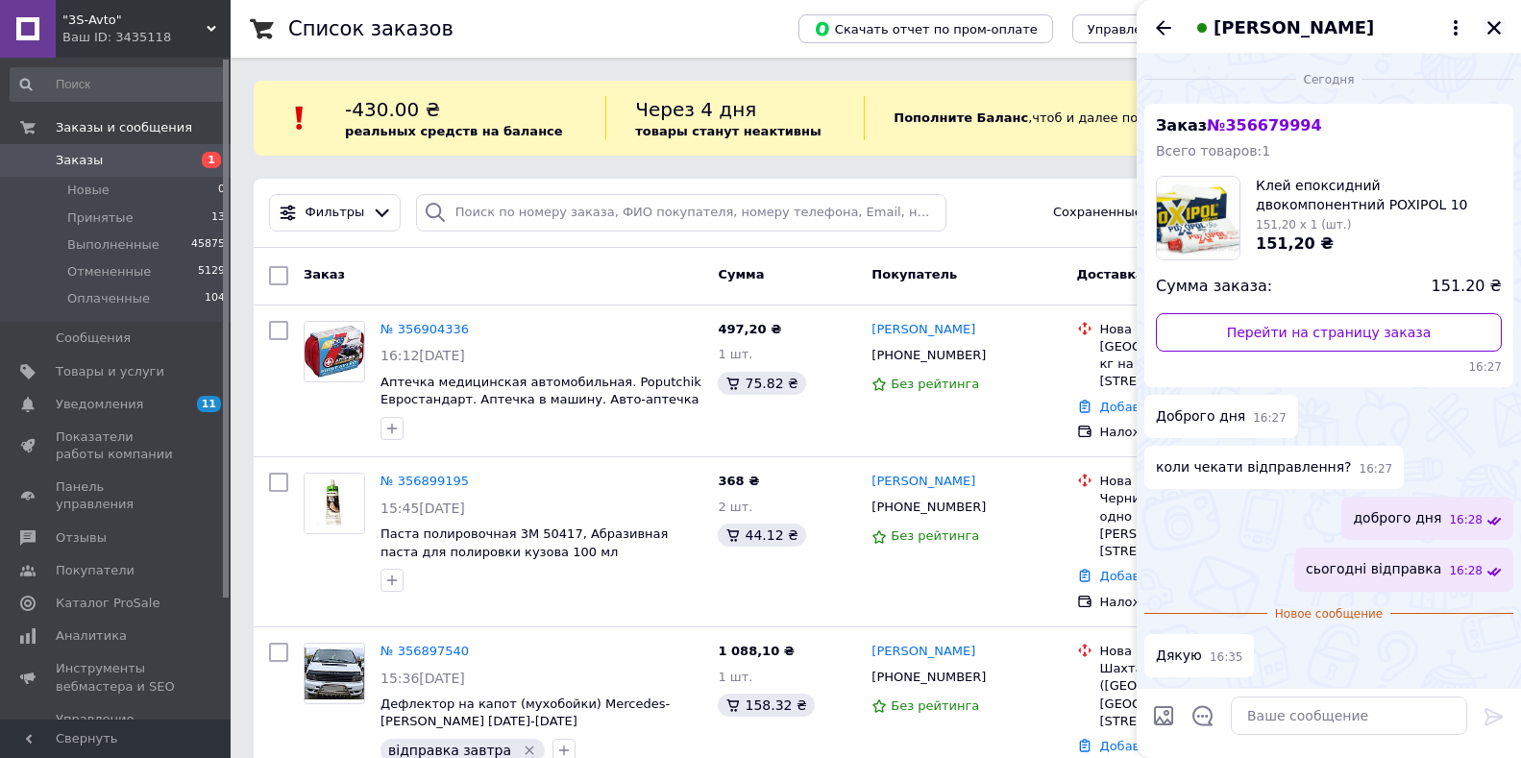
click at [1494, 23] on icon "Закрыть" at bounding box center [1494, 27] width 17 height 17
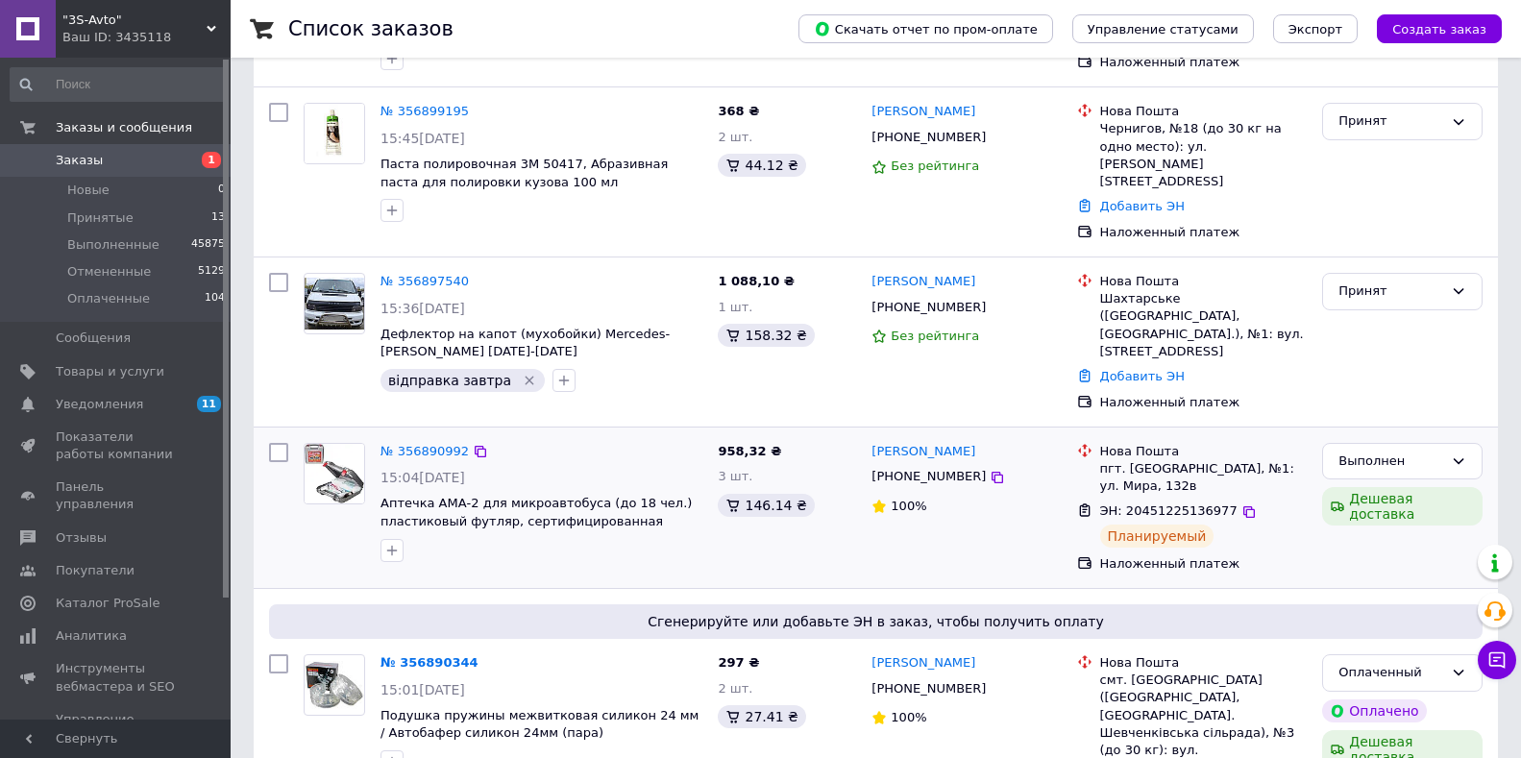
scroll to position [384, 0]
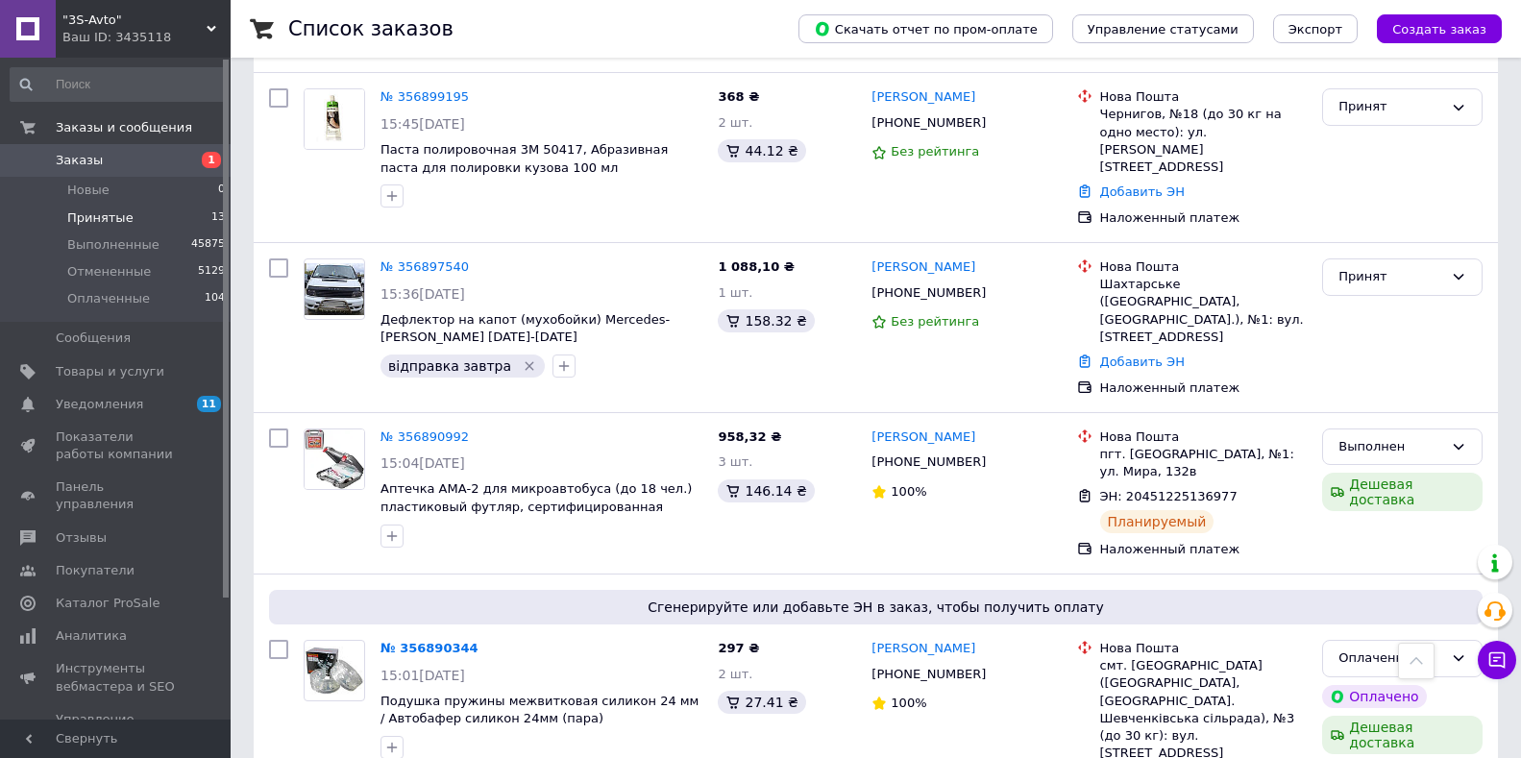
click at [119, 221] on span "Принятые" at bounding box center [100, 218] width 66 height 17
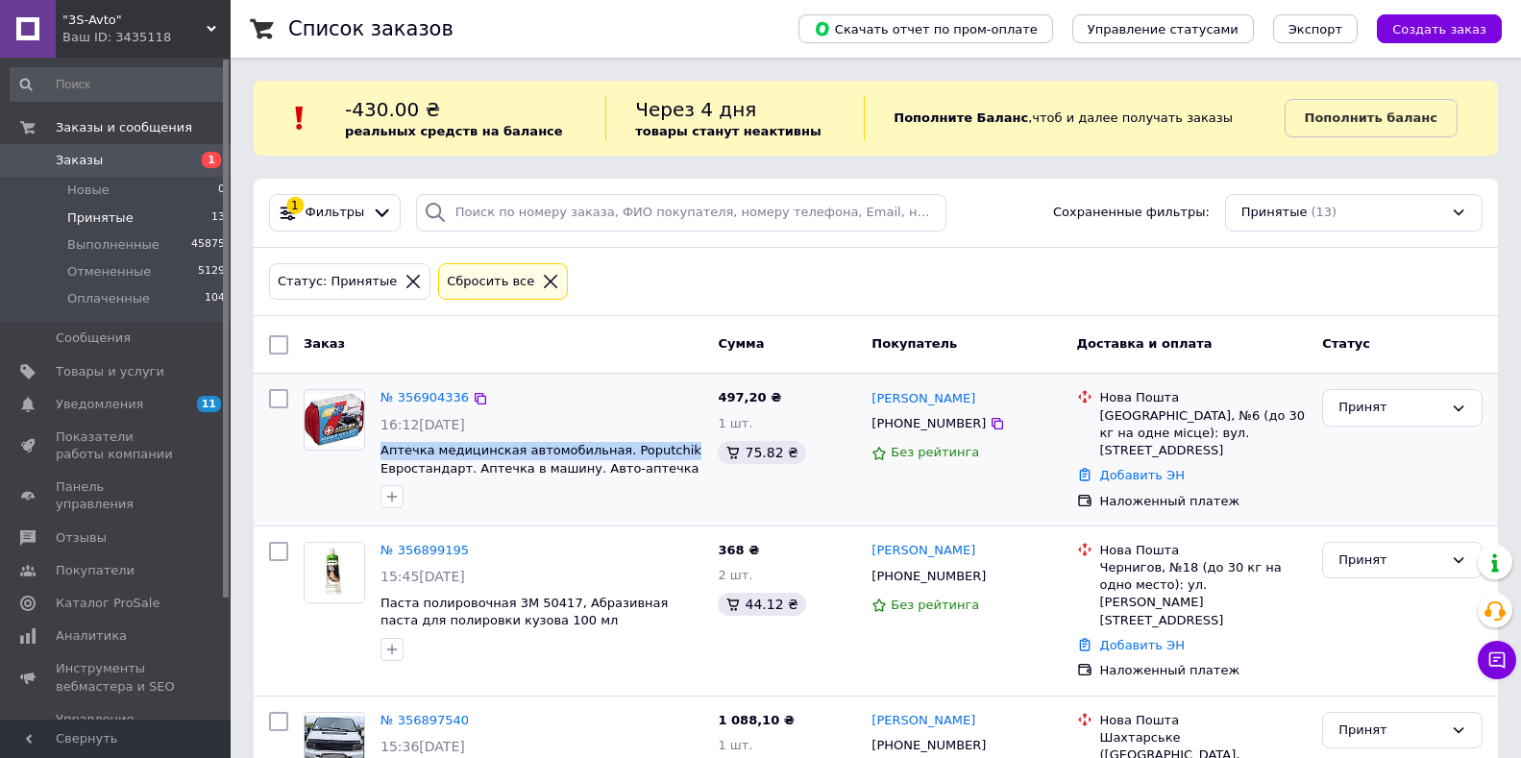
drag, startPoint x: 378, startPoint y: 450, endPoint x: 665, endPoint y: 446, distance: 287.4
click at [665, 446] on div "№ 356904336 16:12[DATE] Аптечка медицинская автомобильная. Poputchik Евростанда…" at bounding box center [541, 449] width 337 height 135
click at [740, 512] on div "497,20 ₴ 1 шт. 75.82 ₴" at bounding box center [787, 450] width 154 height 136
click at [391, 502] on icon "button" at bounding box center [391, 496] width 15 height 15
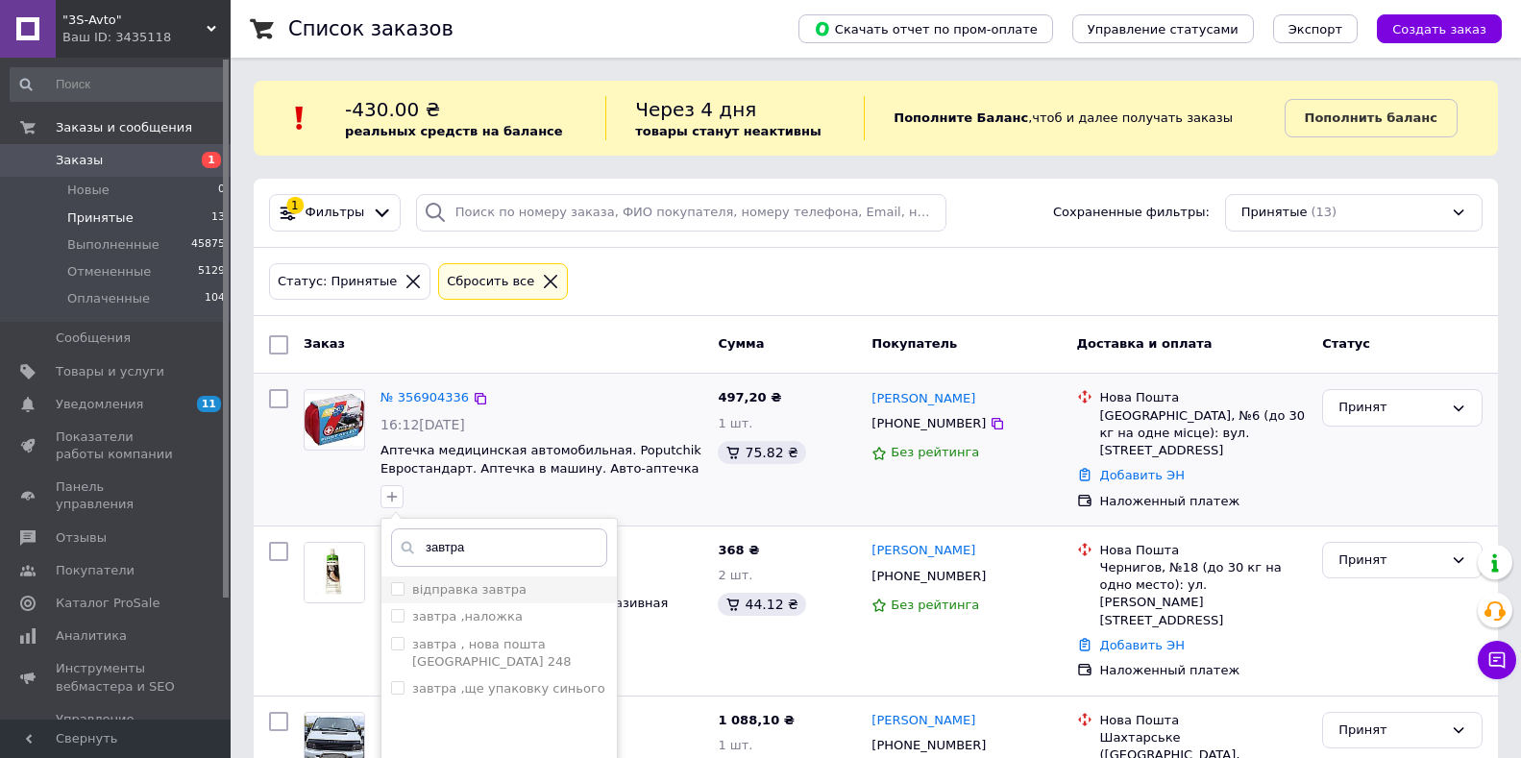
type input "завтра"
click at [457, 580] on li "відправка завтра" at bounding box center [499, 590] width 235 height 27
checkbox input "true"
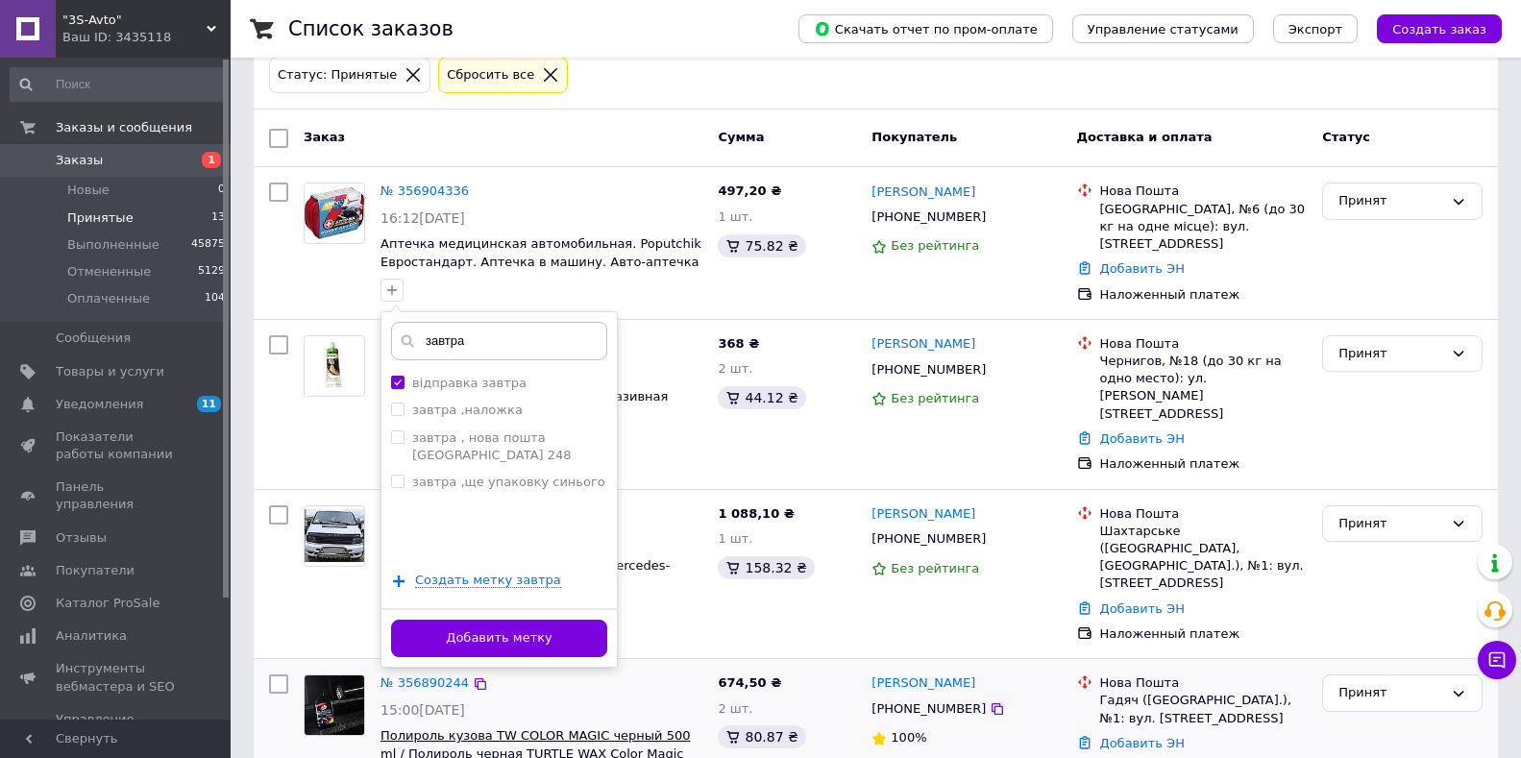
scroll to position [288, 0]
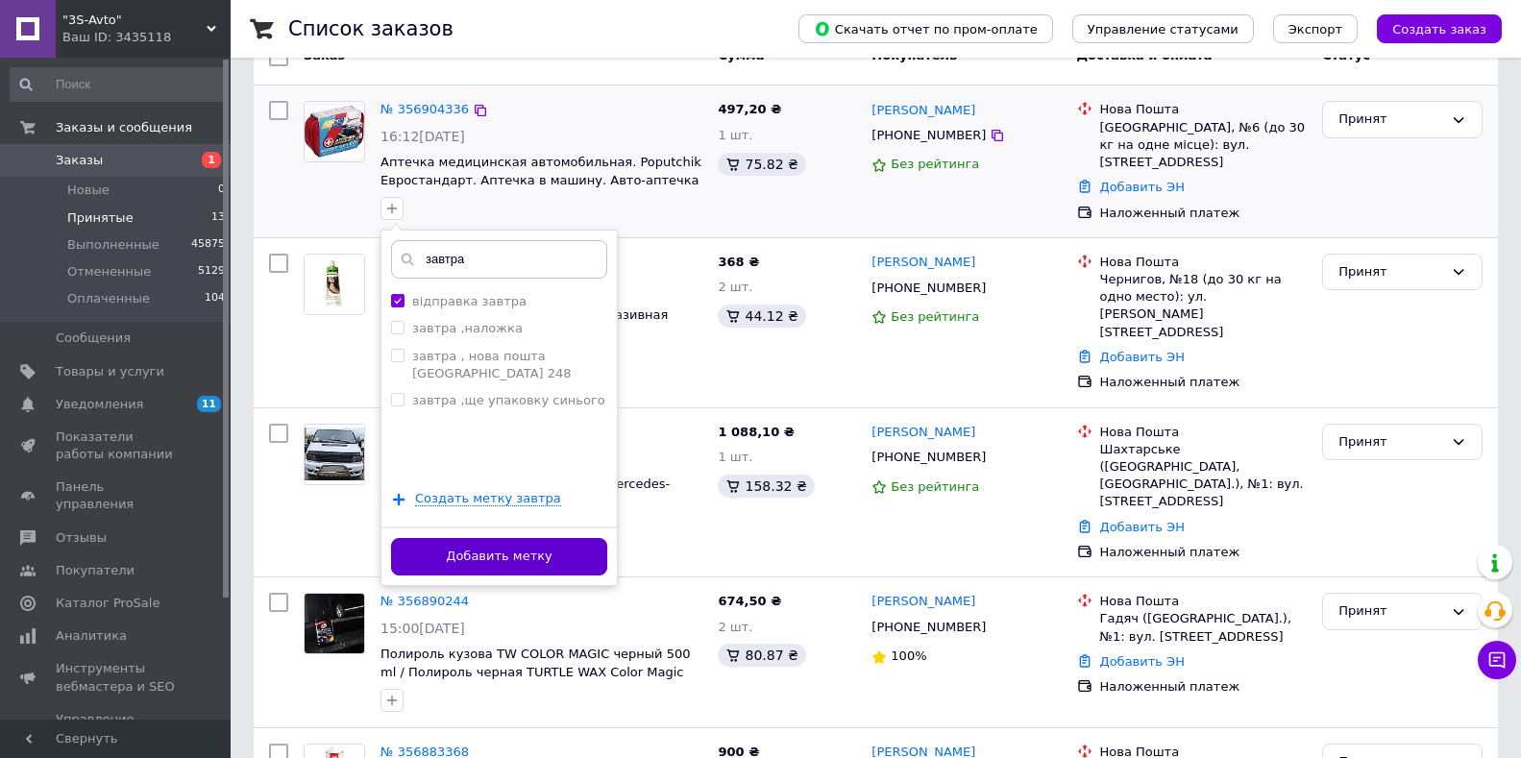
click at [530, 559] on button "Добавить метку" at bounding box center [499, 556] width 216 height 37
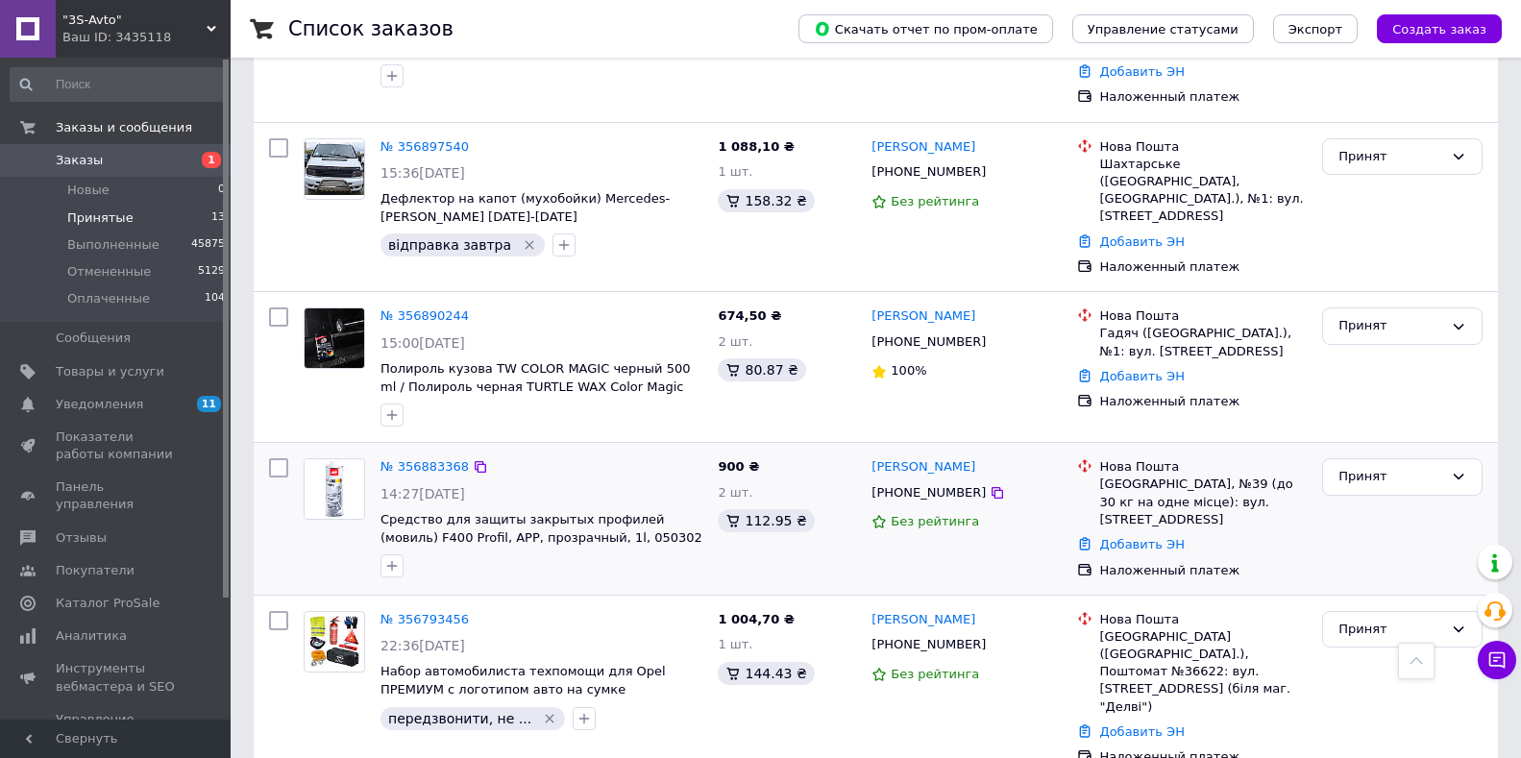
scroll to position [481, 0]
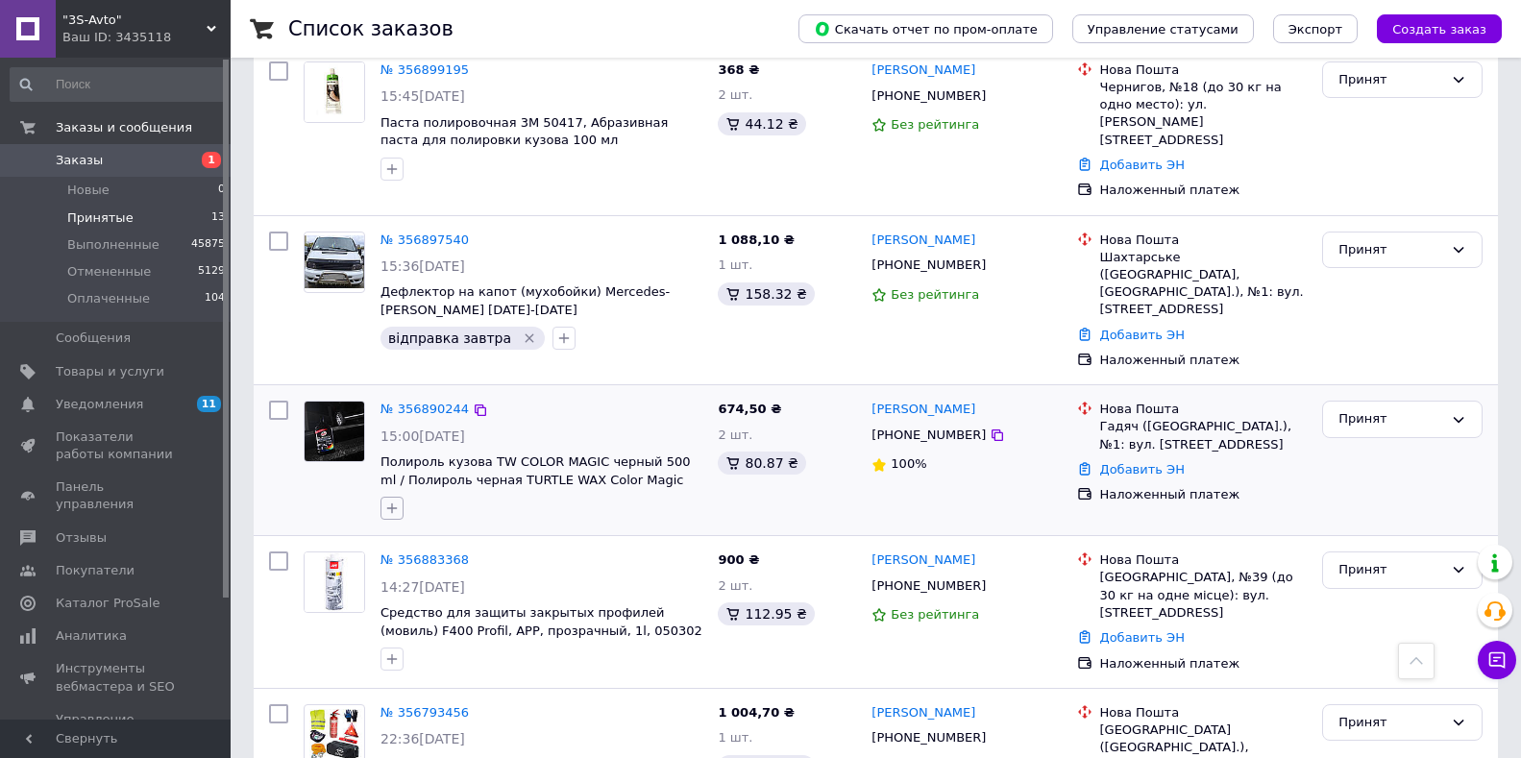
click at [394, 504] on icon "button" at bounding box center [392, 509] width 11 height 11
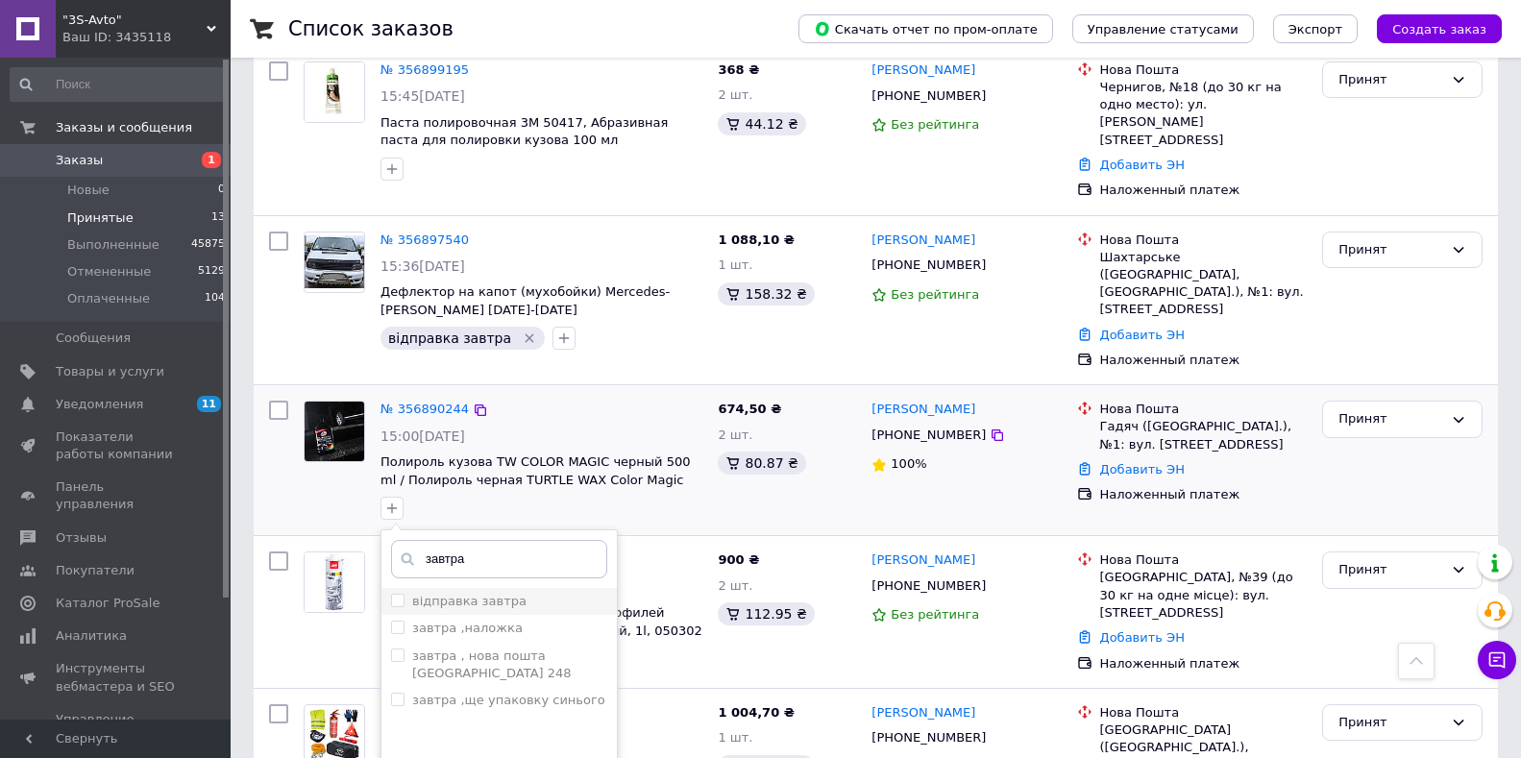
type input "завтра"
click at [458, 593] on div "відправка завтра" at bounding box center [469, 601] width 114 height 17
click at [404, 594] on input "відправка завтра" at bounding box center [397, 600] width 12 height 12
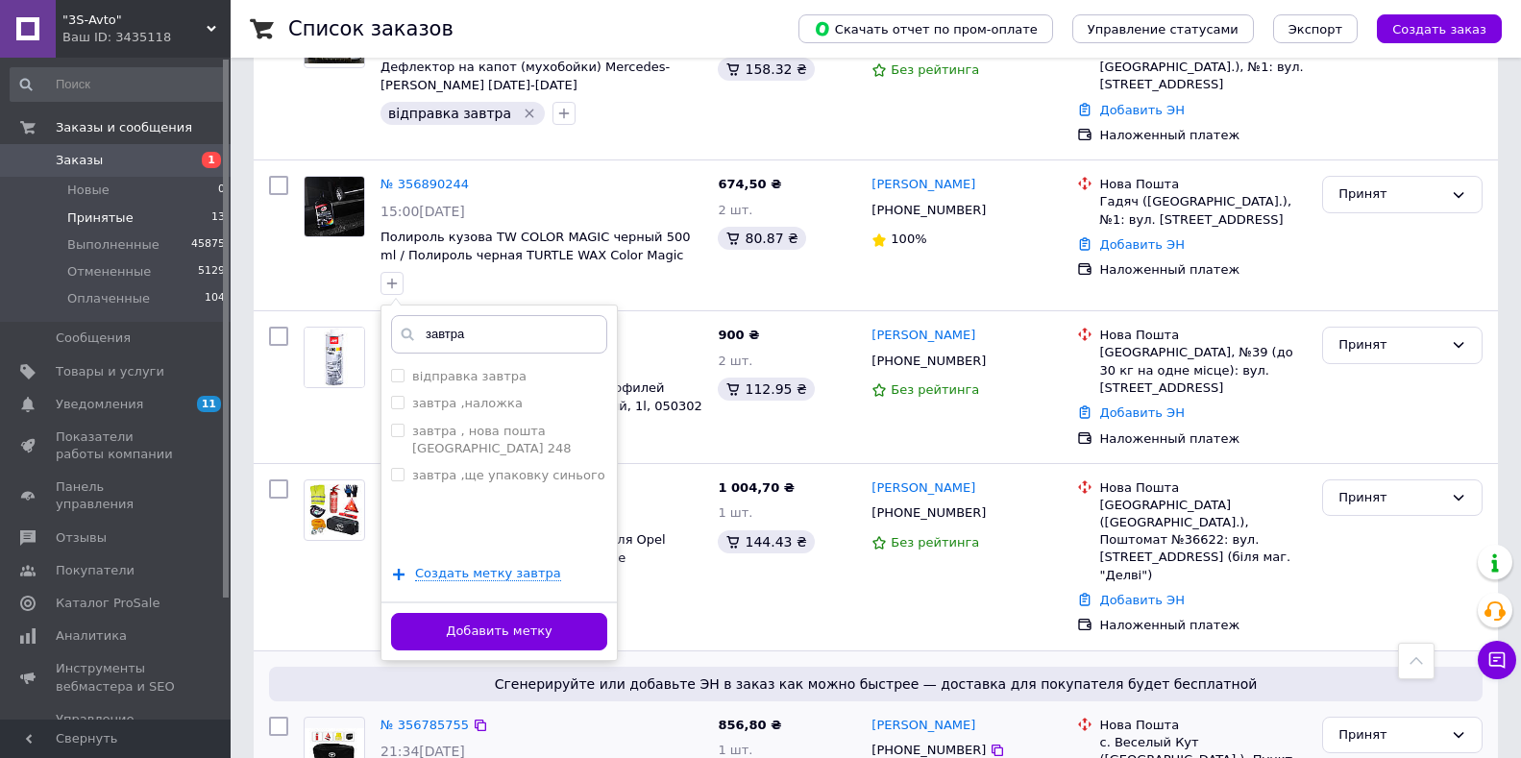
scroll to position [865, 0]
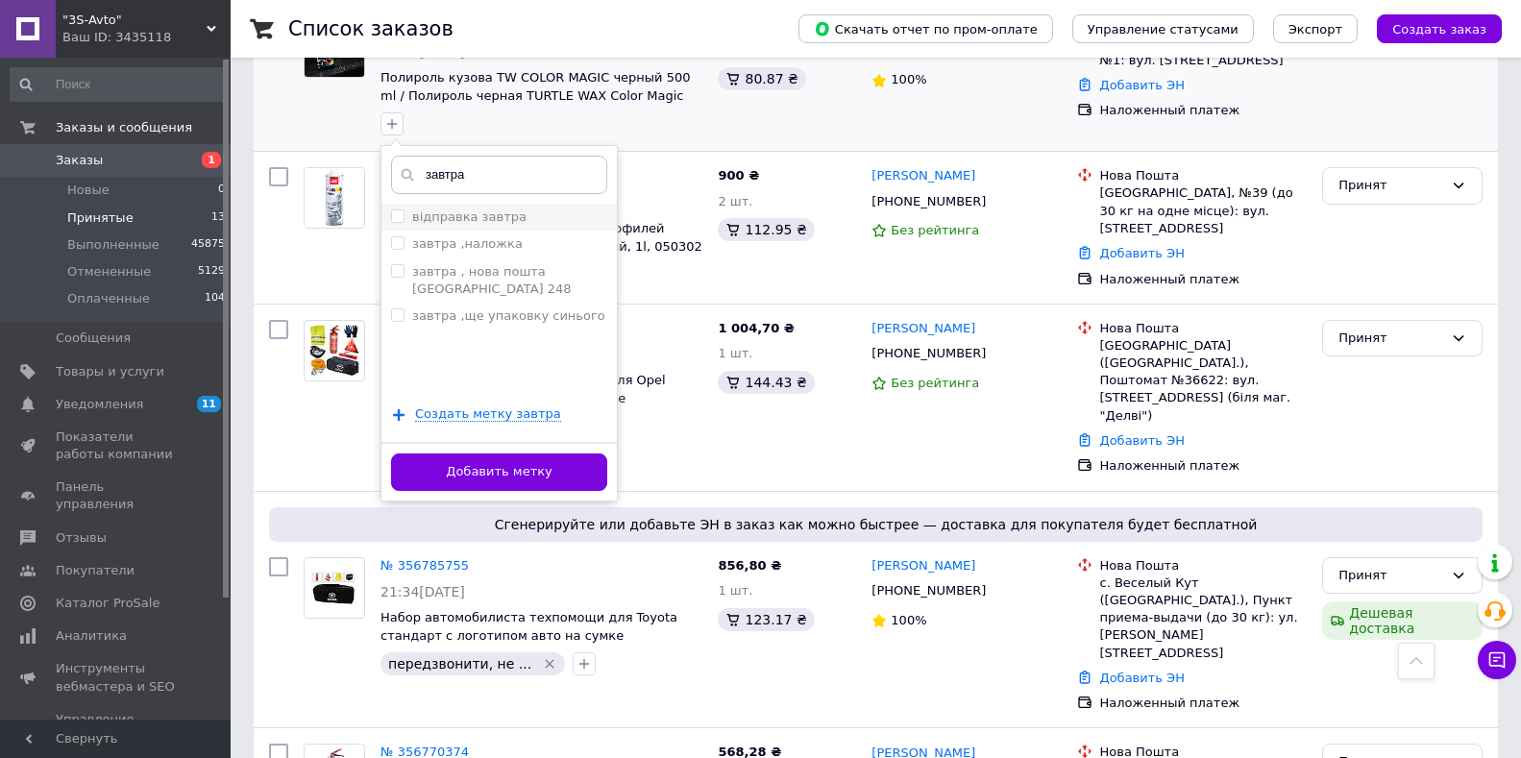
click at [451, 204] on li "відправка завтра" at bounding box center [499, 217] width 235 height 27
checkbox input "true"
click at [504, 454] on button "Добавить метку" at bounding box center [499, 472] width 216 height 37
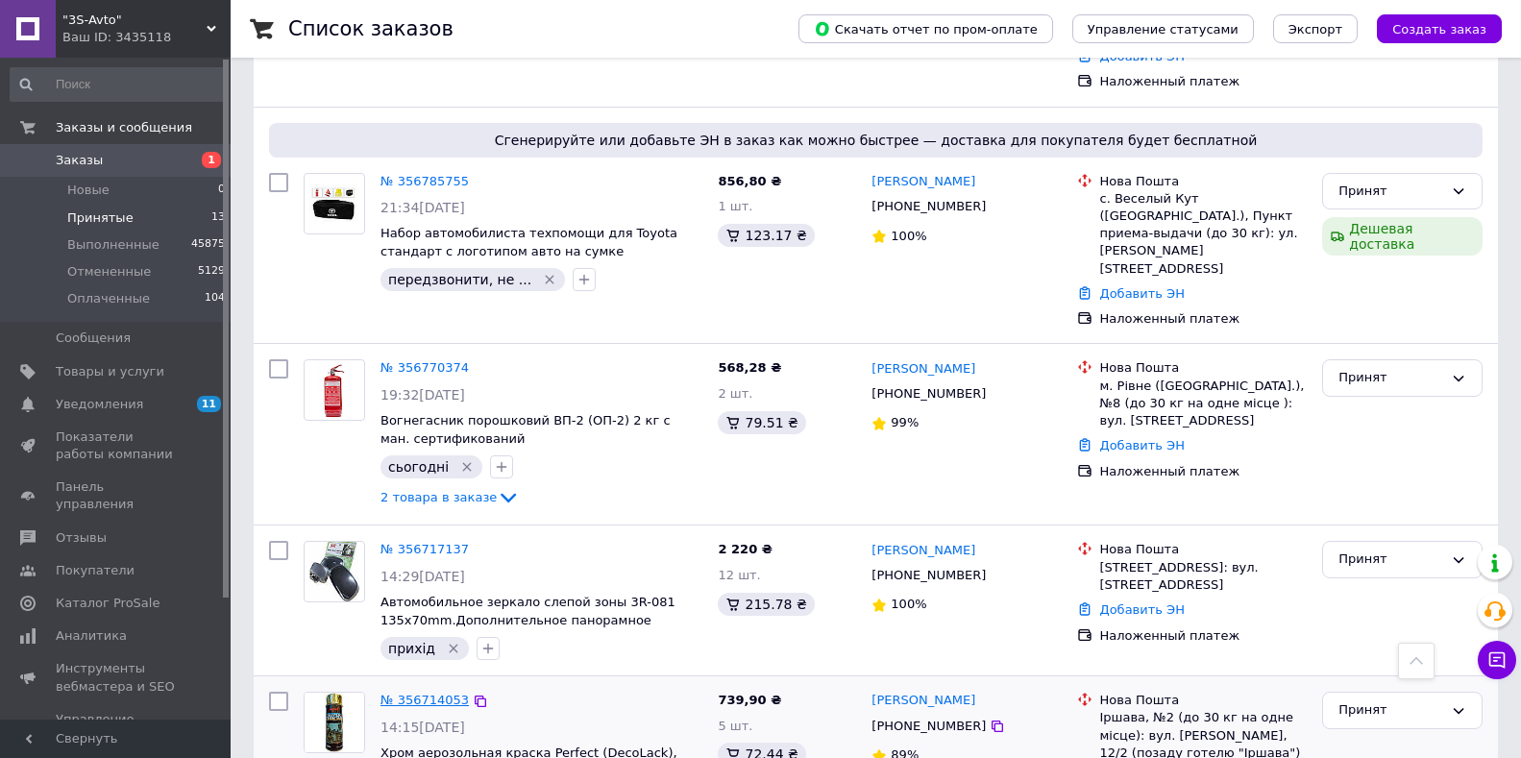
click at [436, 693] on link "№ 356714053" at bounding box center [425, 700] width 88 height 14
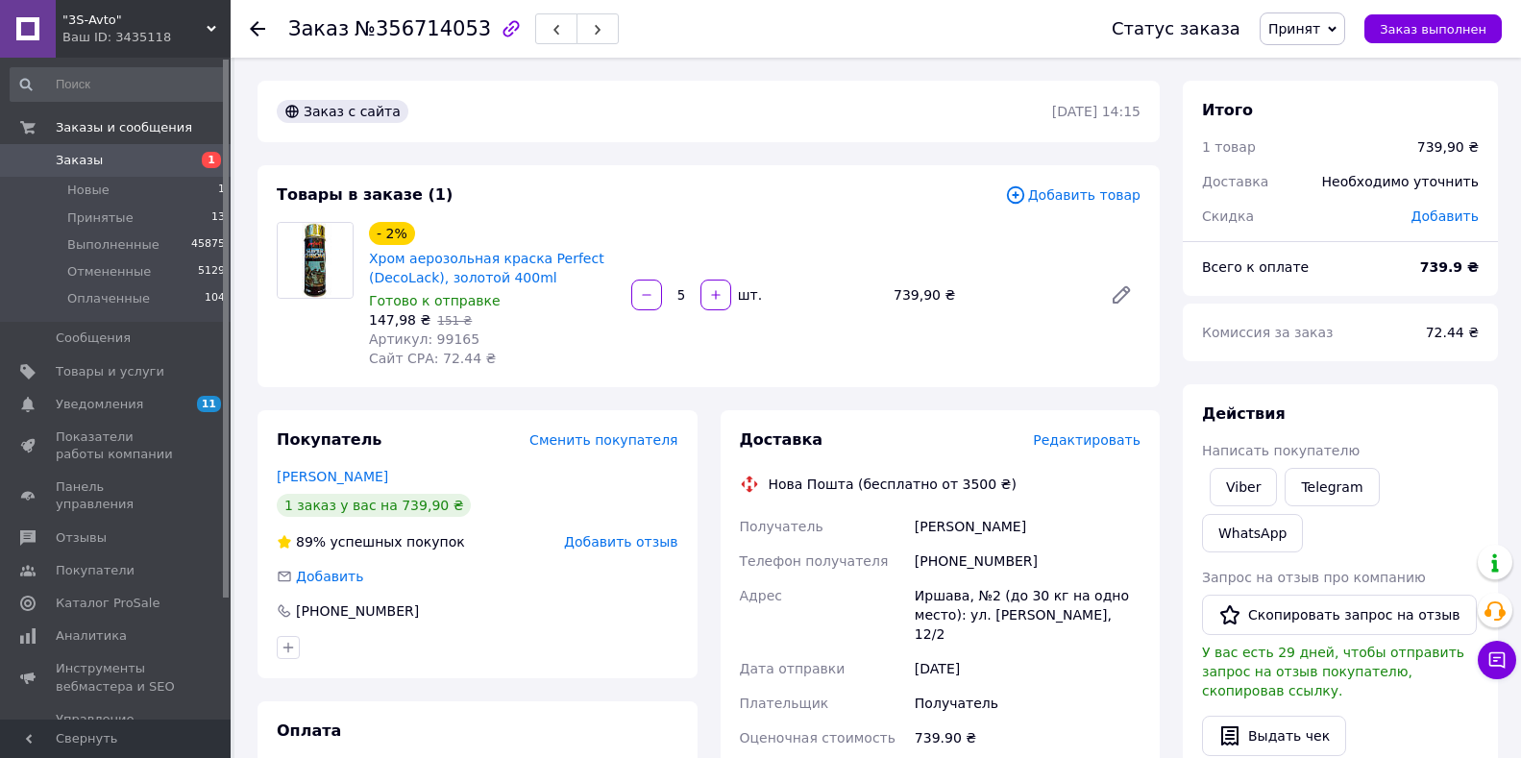
click at [1317, 37] on span "Принят" at bounding box center [1295, 28] width 52 height 15
click at [1320, 87] on li "Отменен" at bounding box center [1312, 96] width 102 height 29
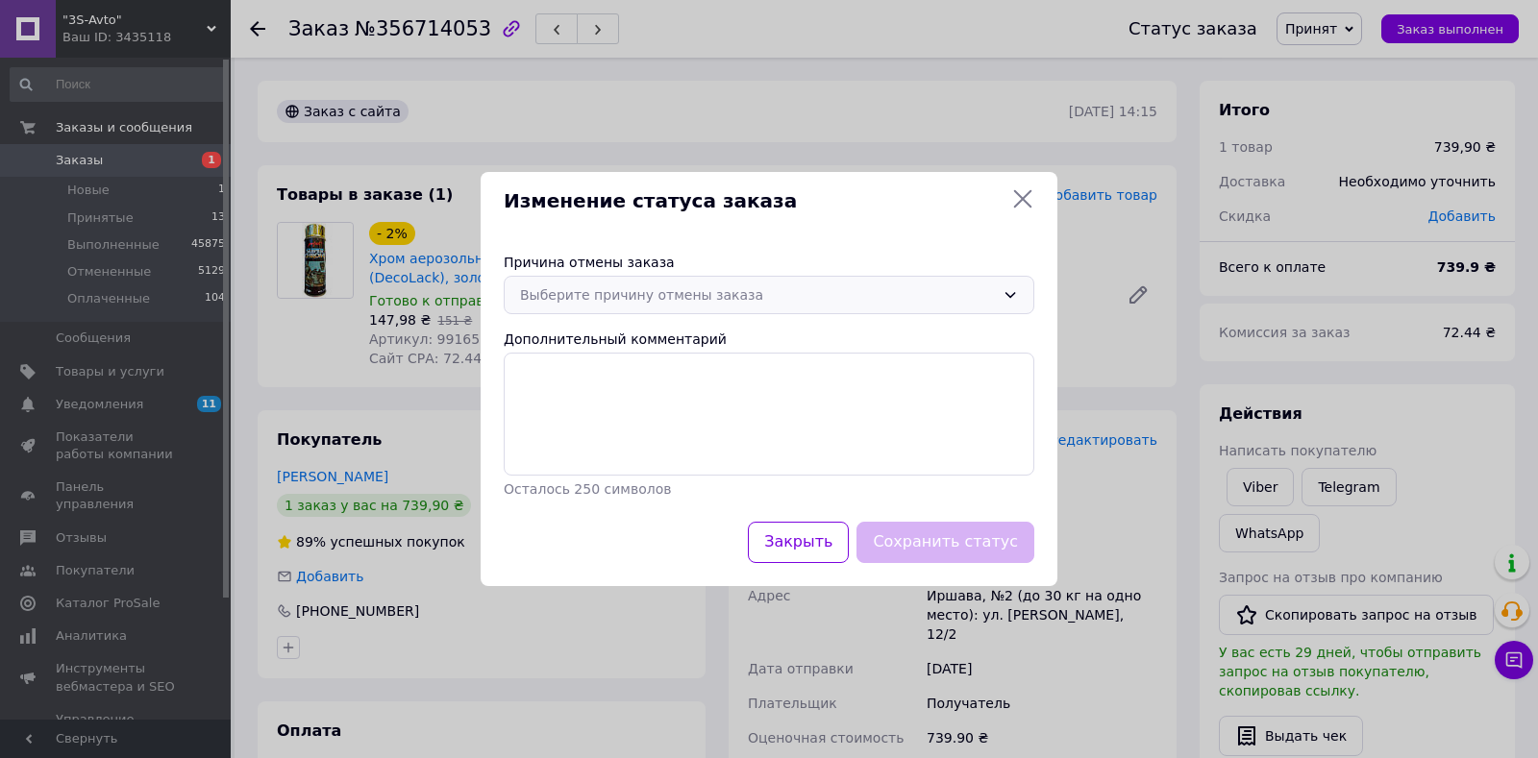
click at [701, 300] on div "Выберите причину отмены заказа" at bounding box center [757, 294] width 475 height 21
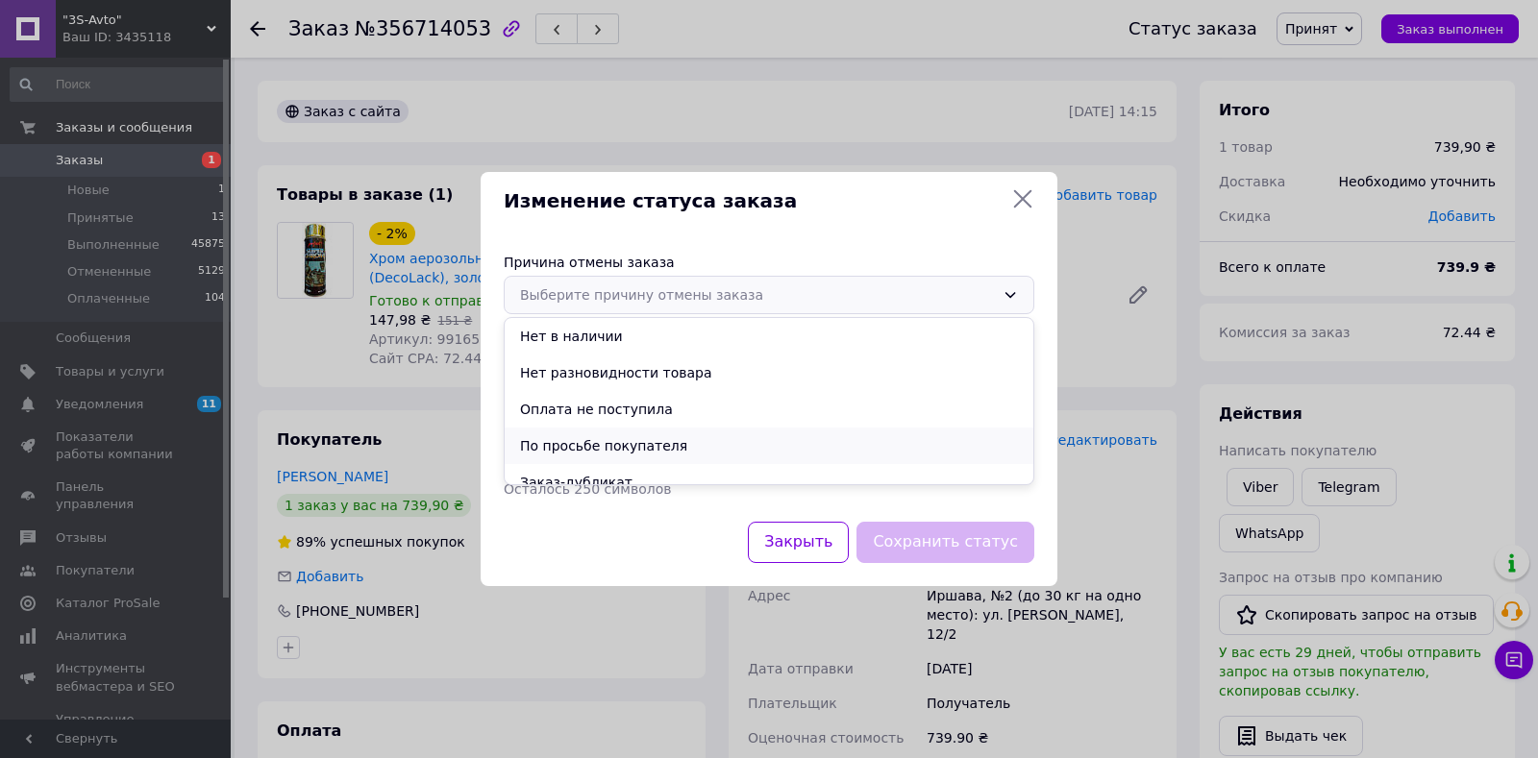
click at [575, 437] on li "По просьбе покупателя" at bounding box center [769, 446] width 529 height 37
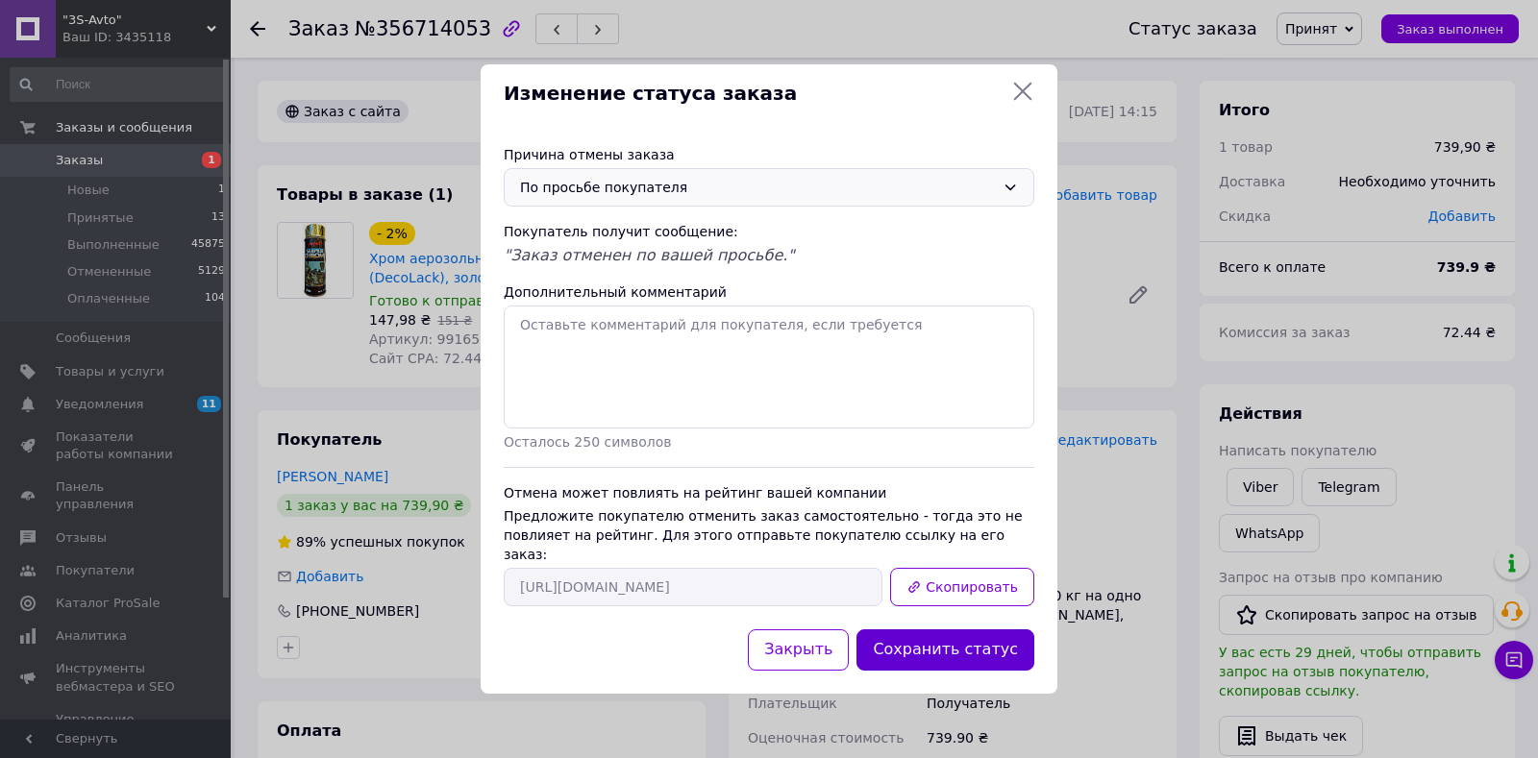
click at [922, 640] on button "Сохранить статус" at bounding box center [945, 649] width 178 height 41
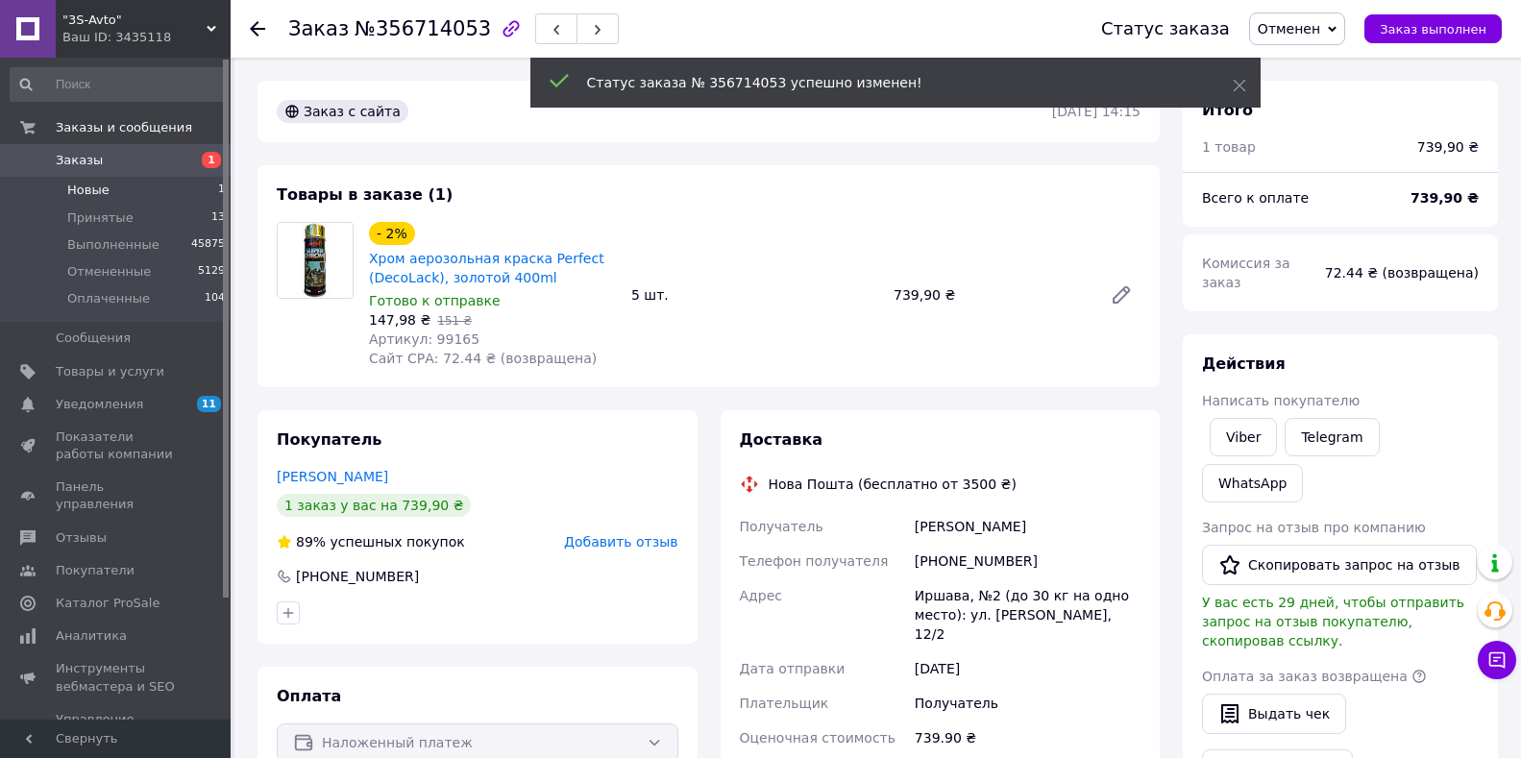
click at [106, 196] on li "Новые 1" at bounding box center [118, 190] width 236 height 27
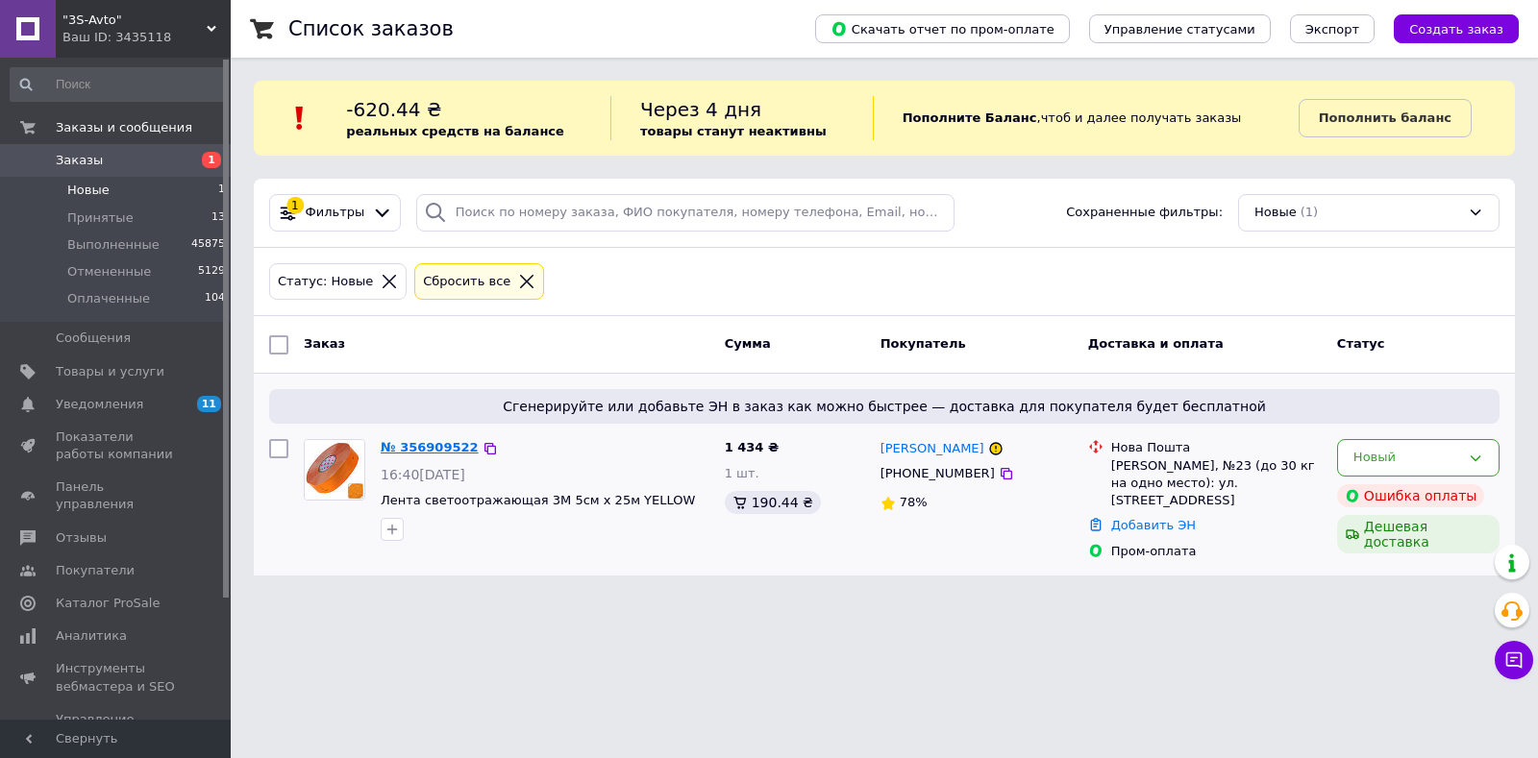
click at [428, 447] on link "№ 356909522" at bounding box center [430, 447] width 98 height 14
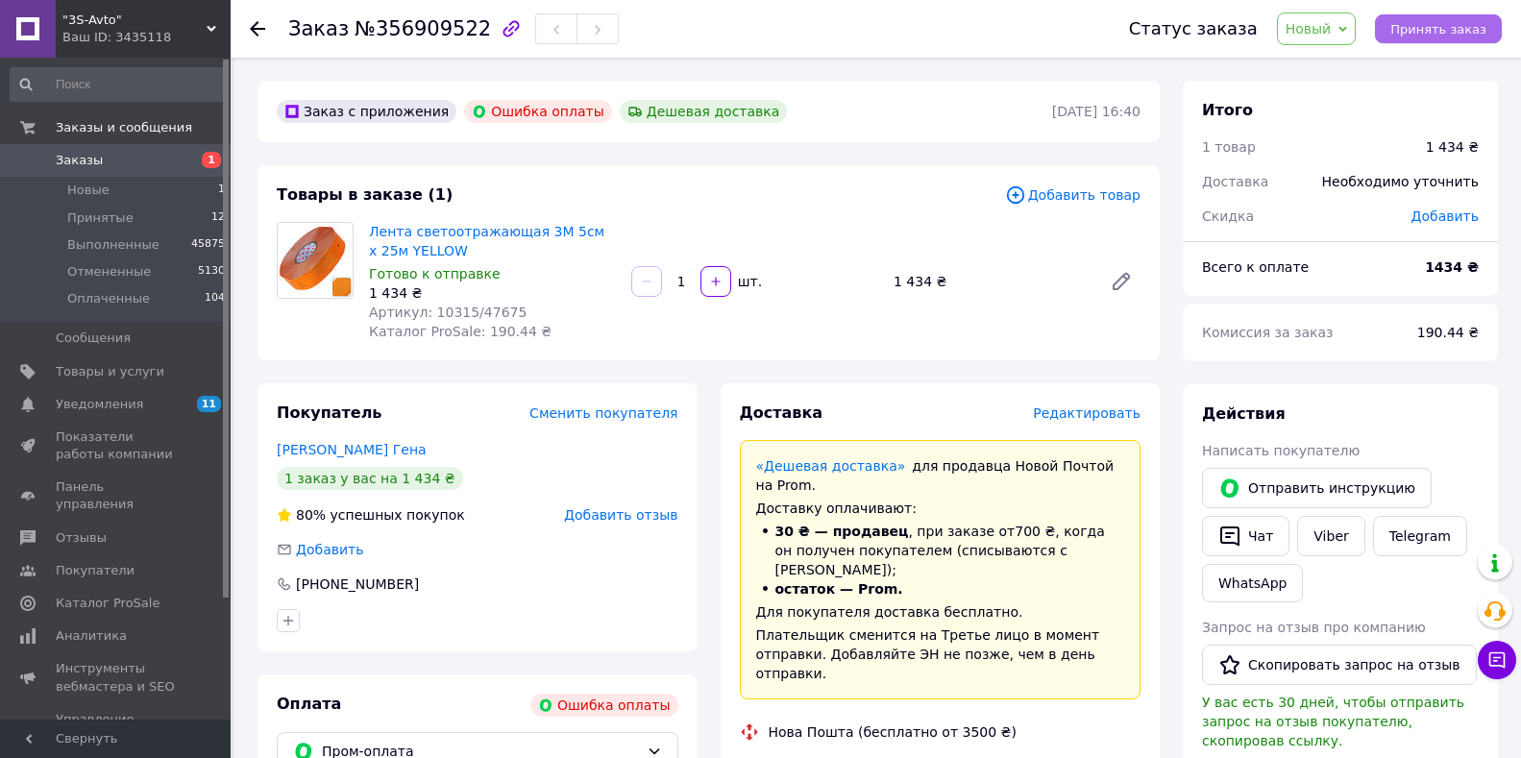
click at [1432, 27] on span "Принять заказ" at bounding box center [1439, 29] width 96 height 14
click at [94, 165] on span "Заказы" at bounding box center [79, 160] width 47 height 17
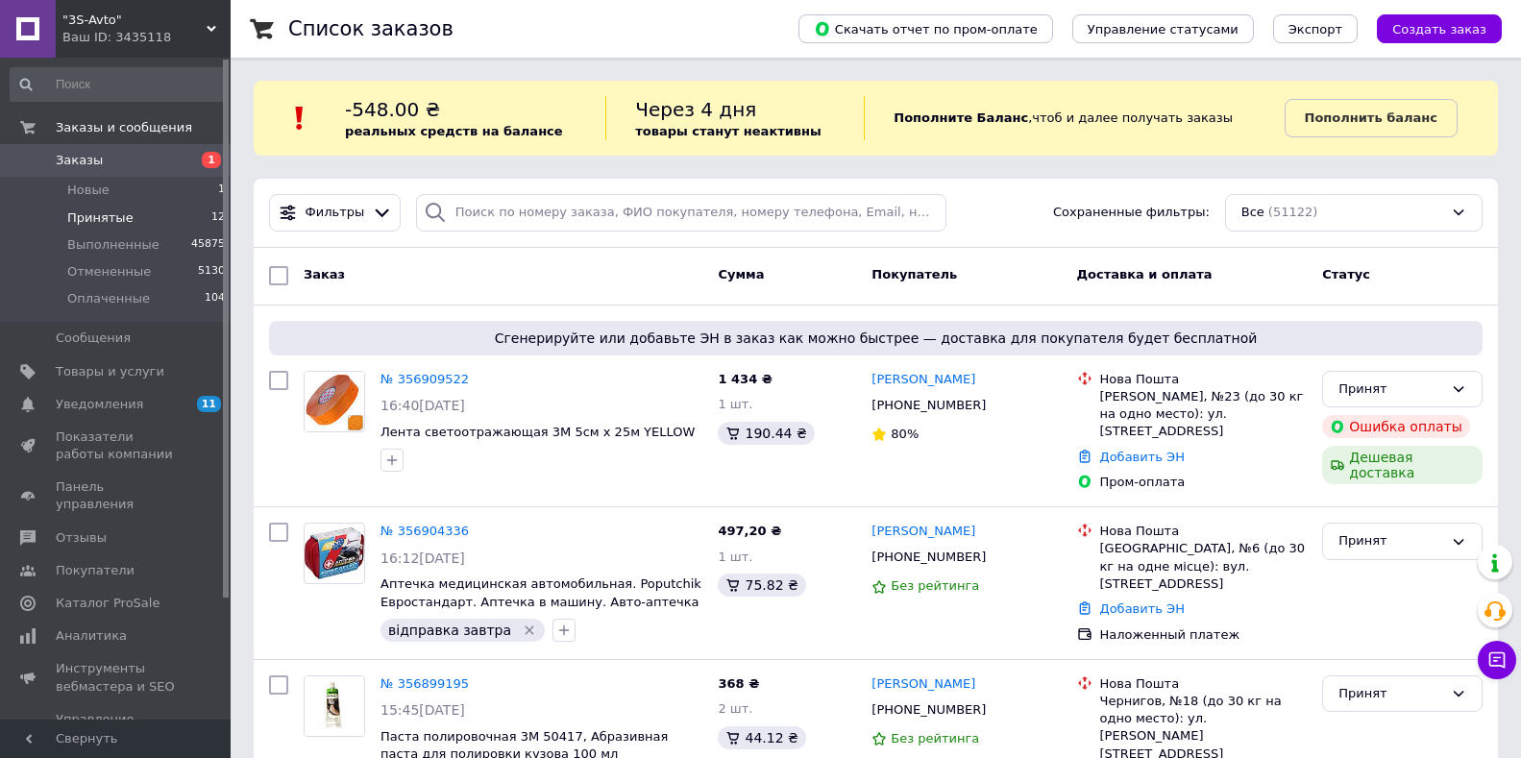
click at [141, 220] on li "Принятые 12" at bounding box center [118, 218] width 236 height 27
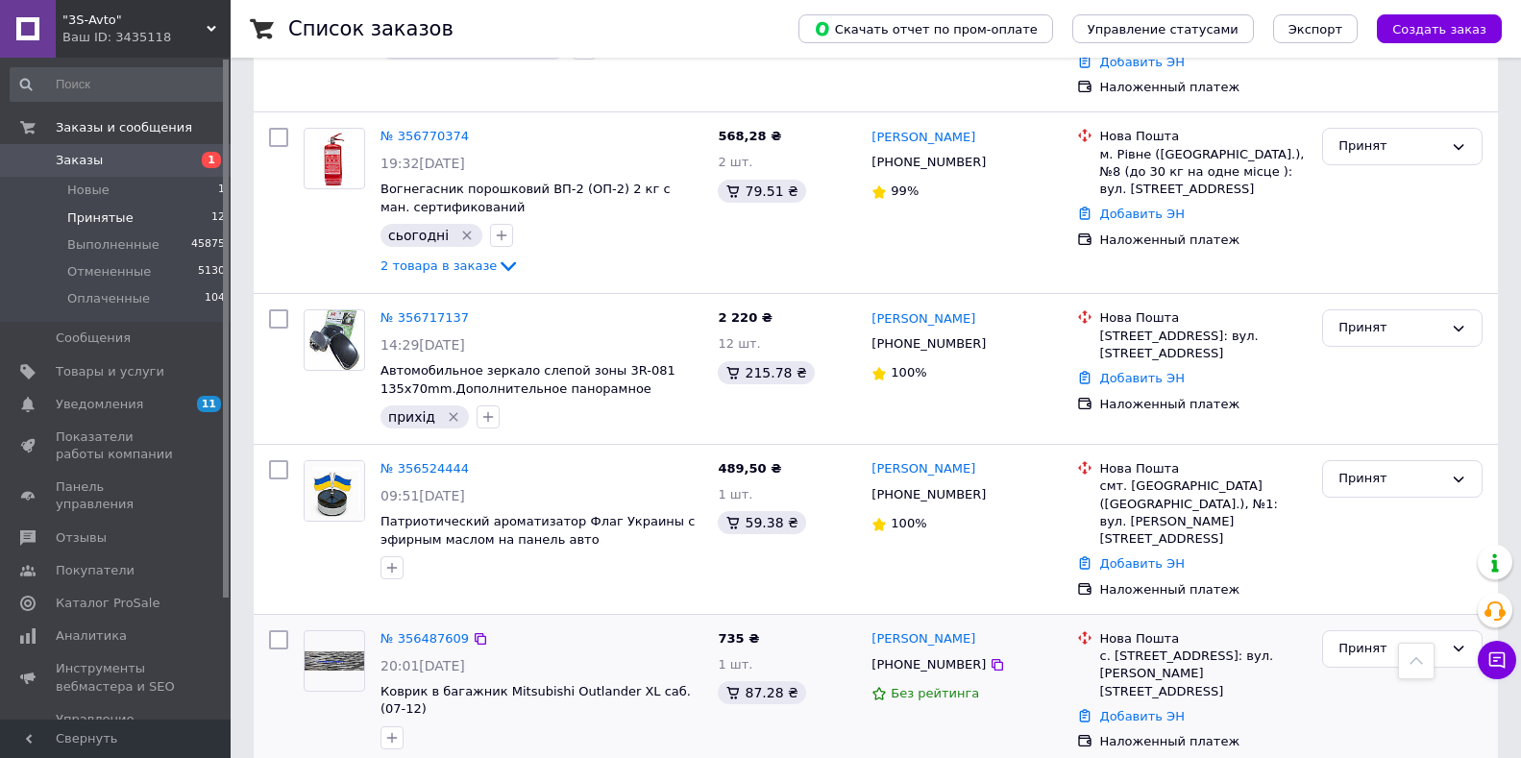
scroll to position [1516, 0]
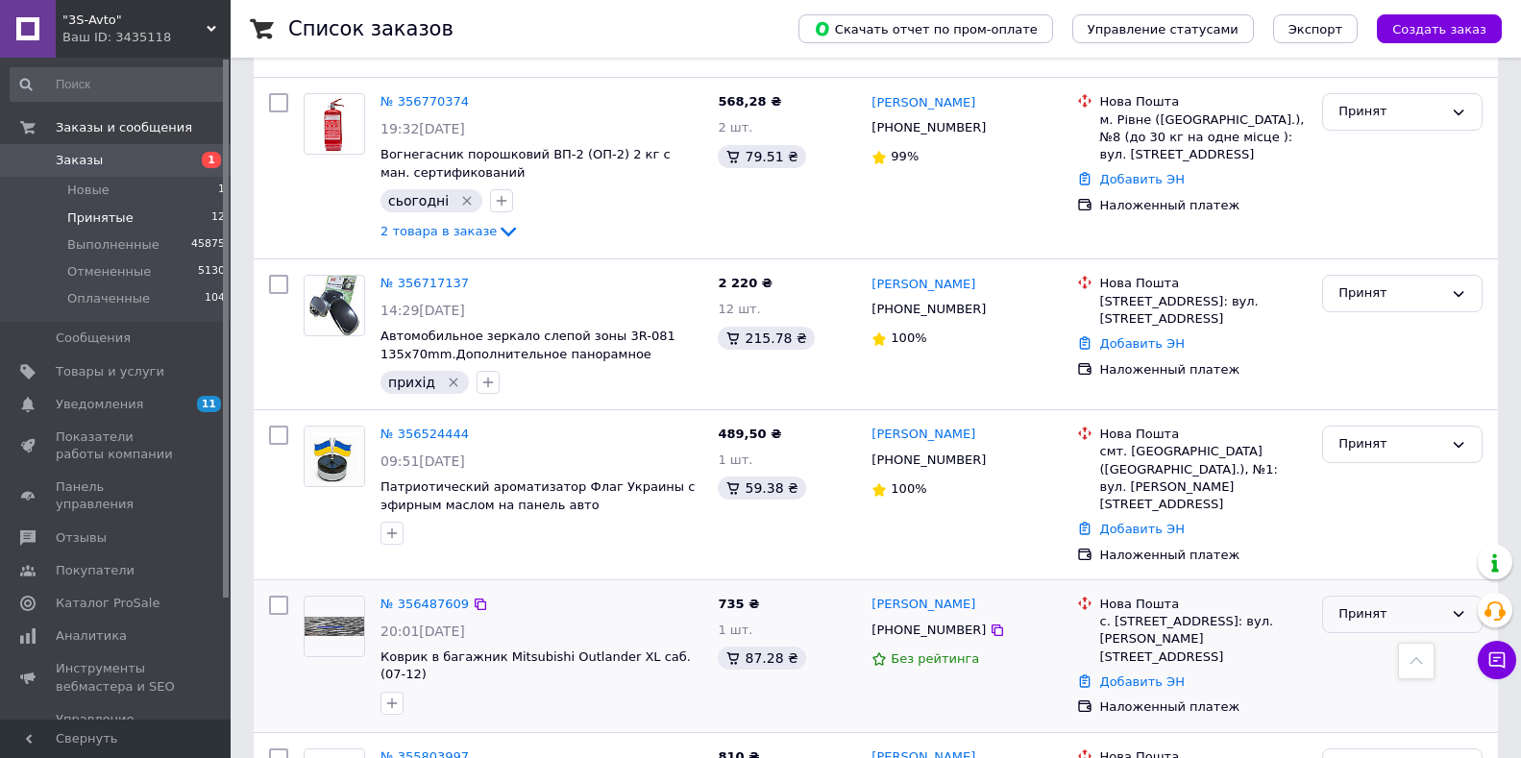
click at [1375, 605] on div "Принят" at bounding box center [1391, 615] width 105 height 20
click at [1368, 672] on li "Отменен" at bounding box center [1402, 690] width 159 height 36
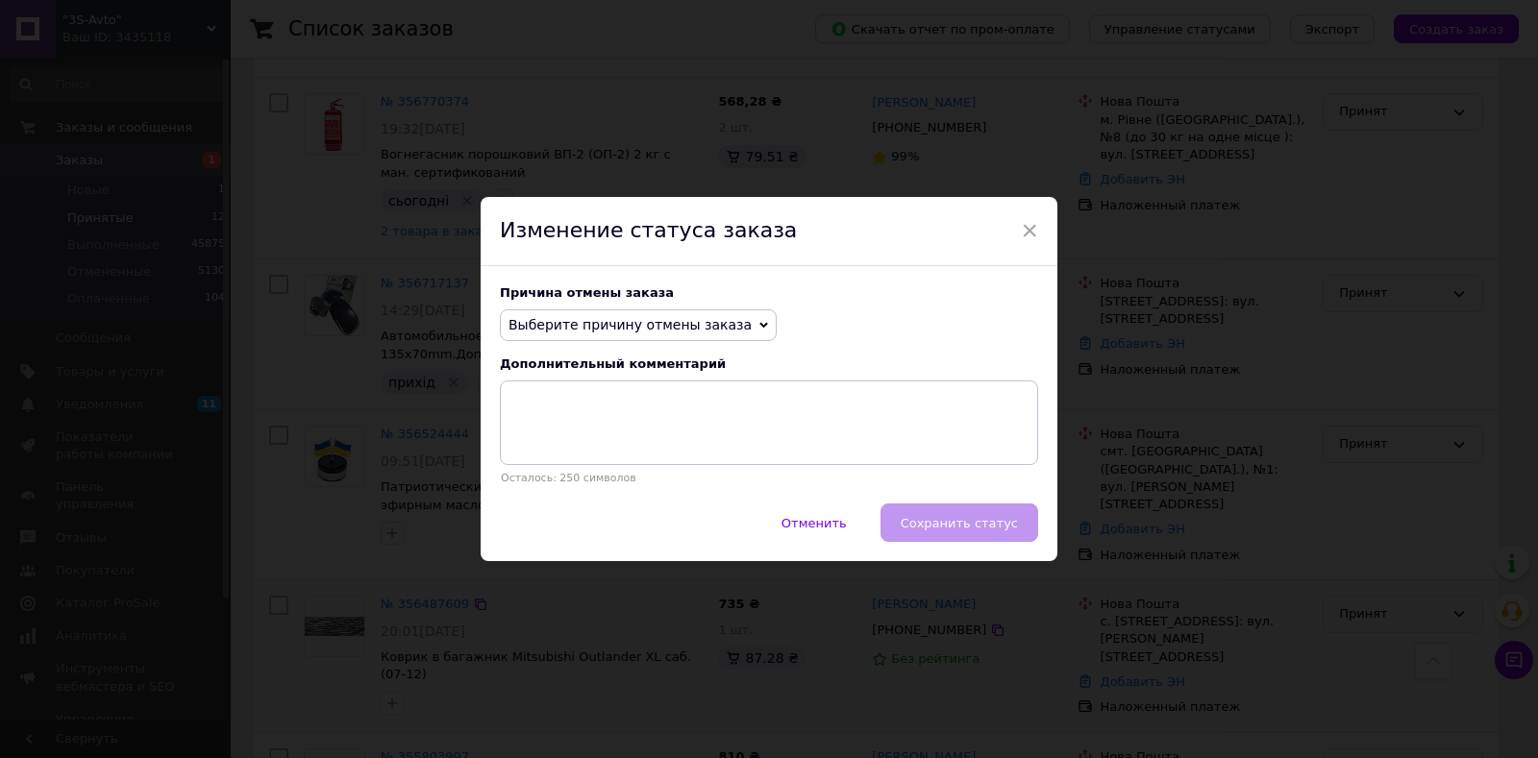
click at [573, 330] on span "Выберите причину отмены заказа" at bounding box center [629, 324] width 243 height 15
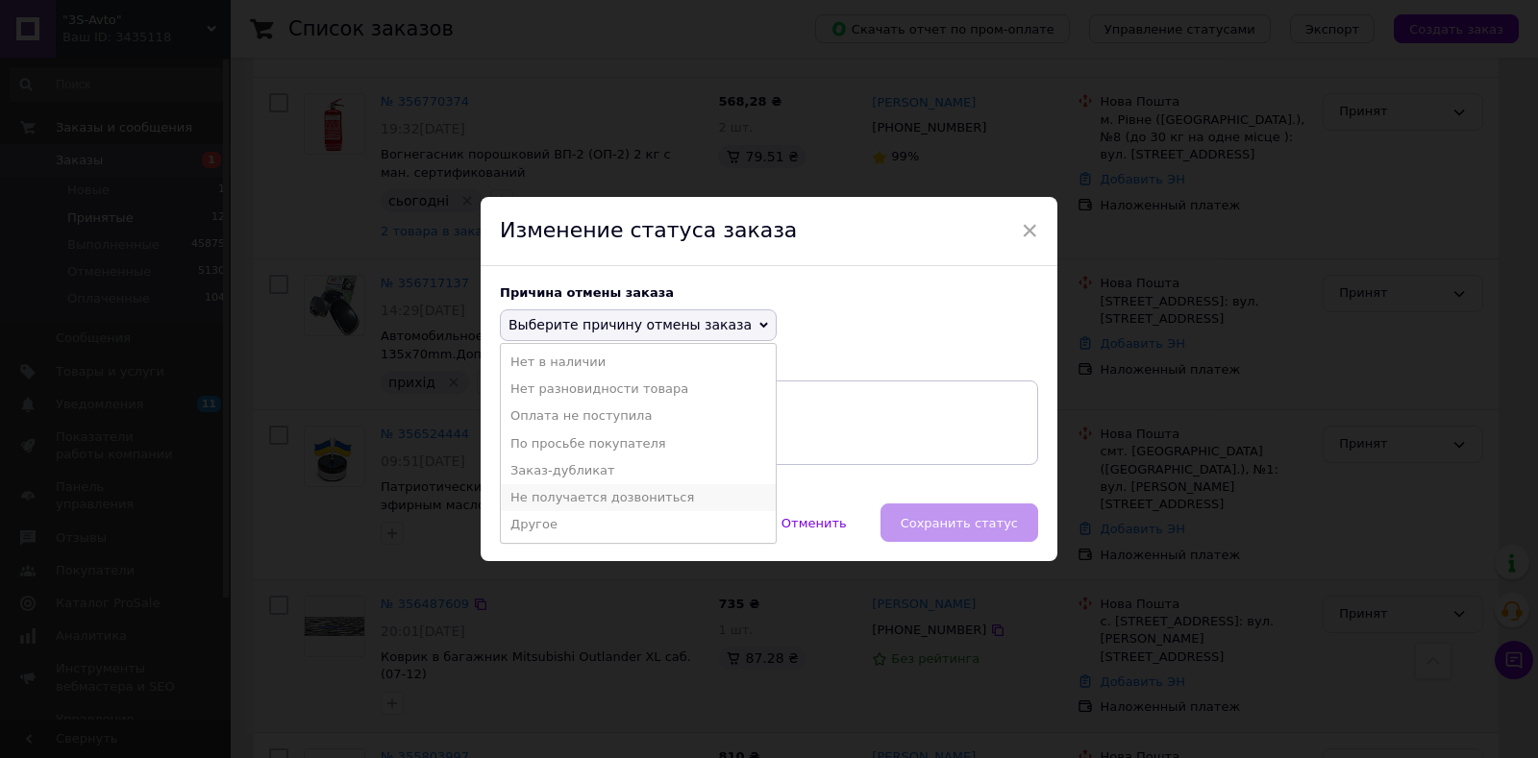
click at [569, 493] on li "Не получается дозвониться" at bounding box center [638, 497] width 275 height 27
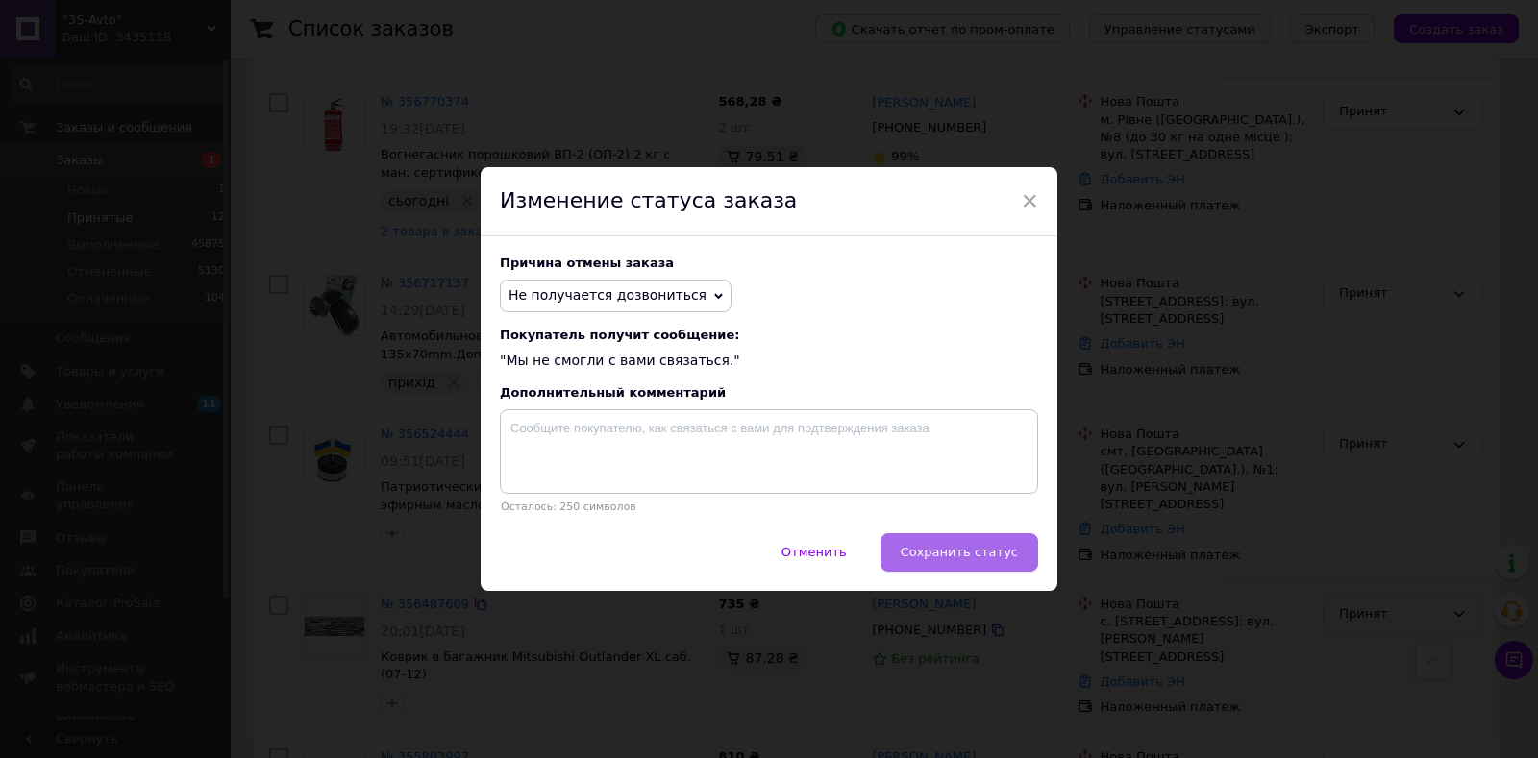
click at [945, 553] on span "Сохранить статус" at bounding box center [959, 552] width 117 height 14
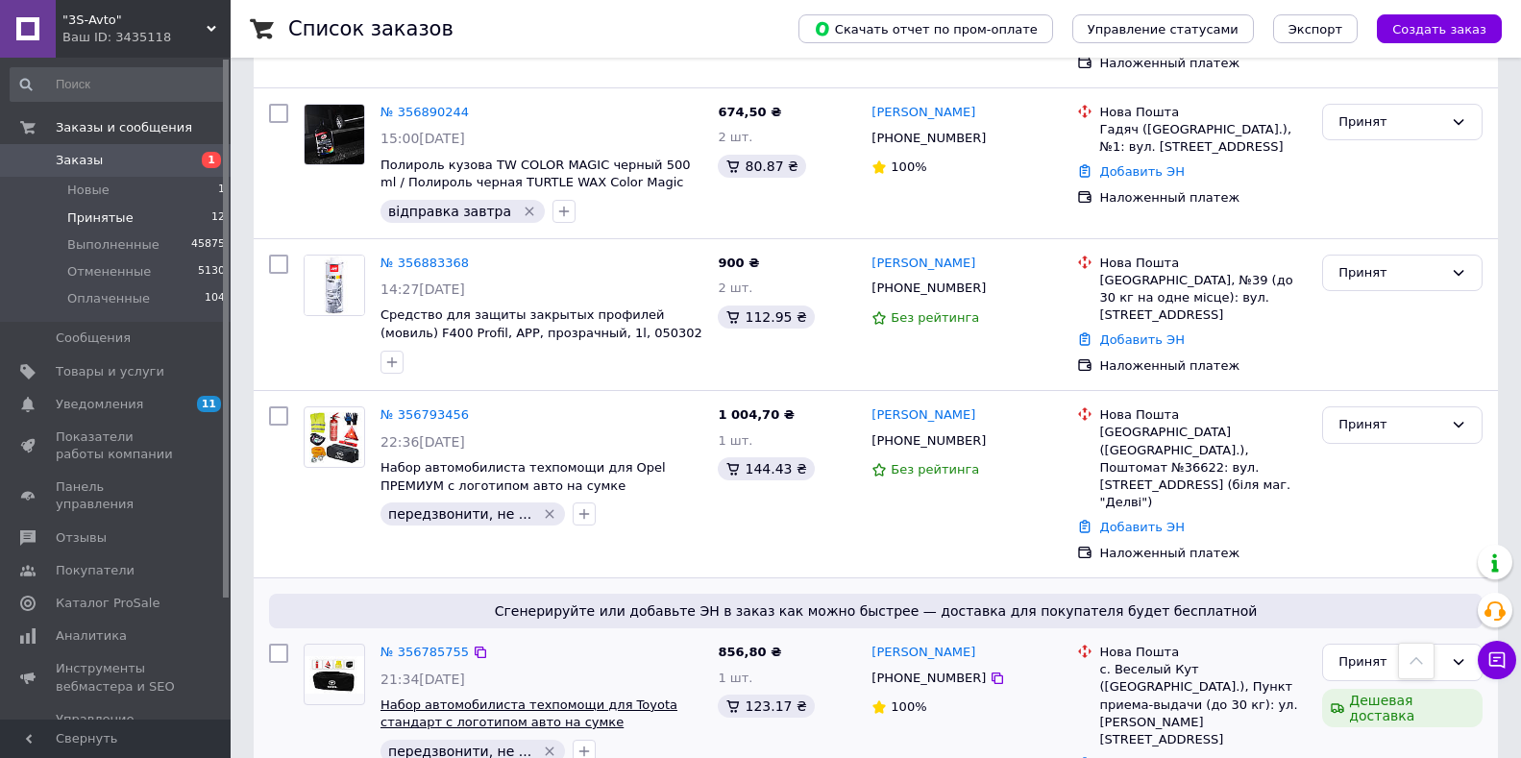
scroll to position [950, 0]
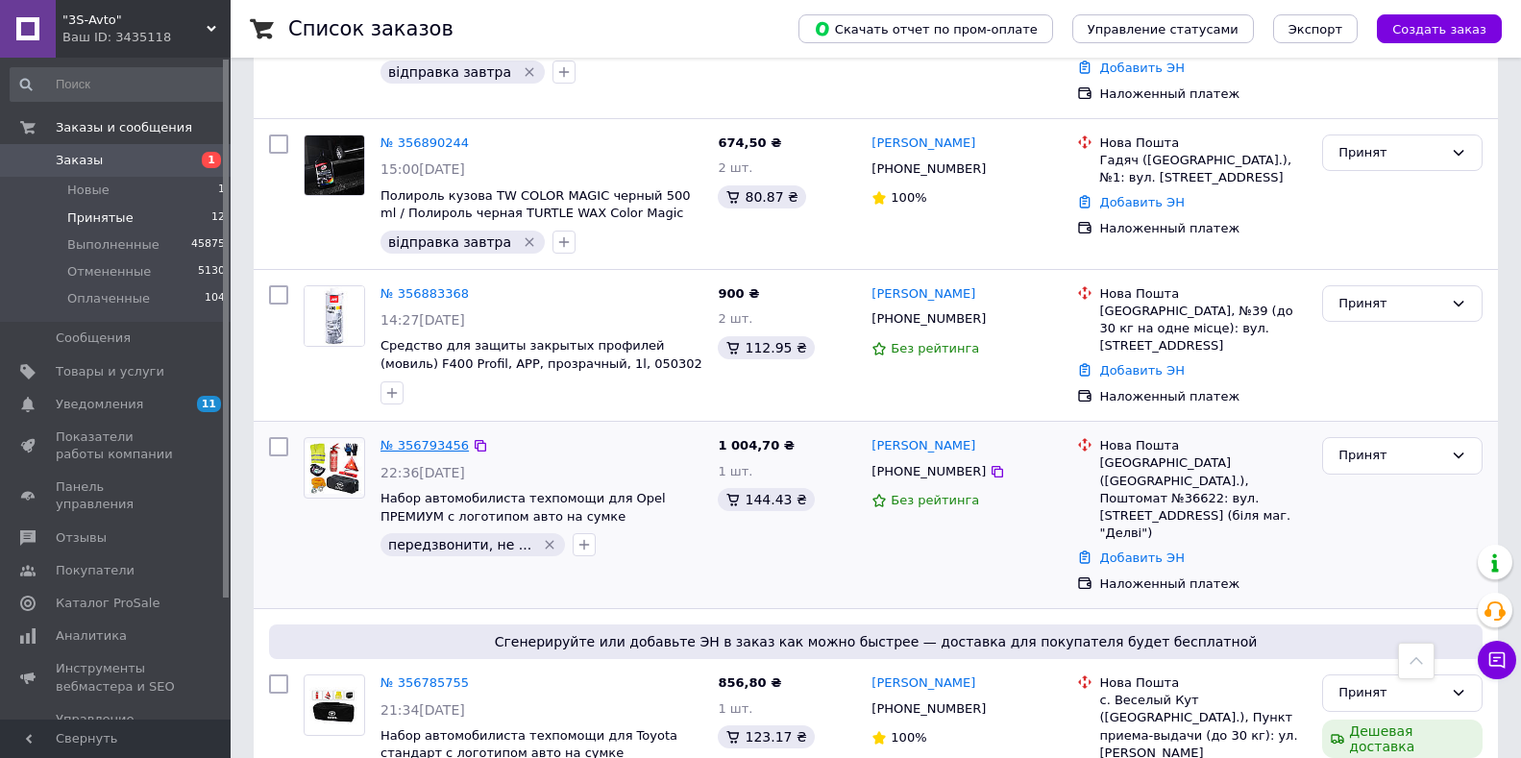
click at [428, 438] on link "№ 356793456" at bounding box center [425, 445] width 88 height 14
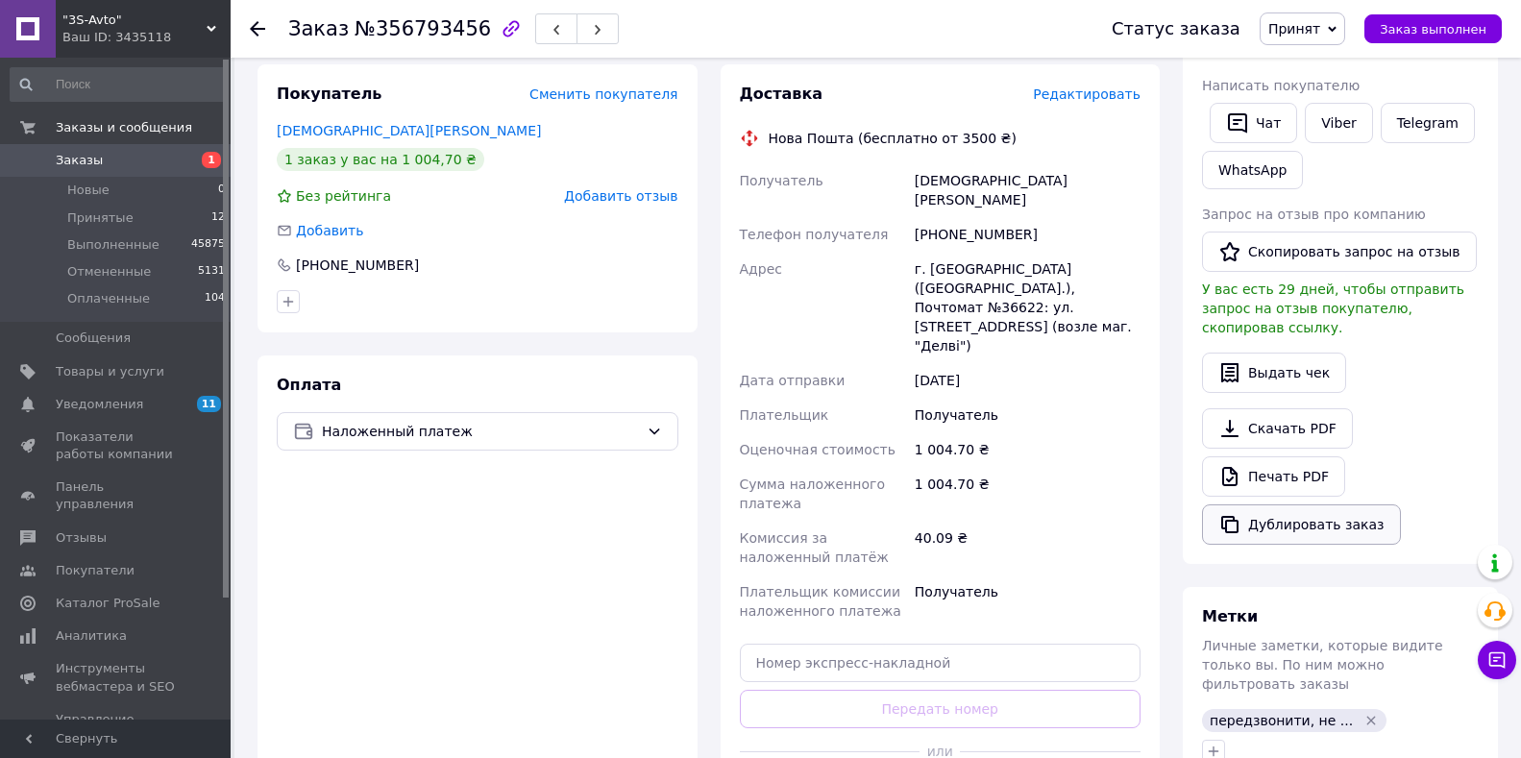
scroll to position [363, 0]
click at [1251, 129] on button "Чат" at bounding box center [1253, 125] width 87 height 40
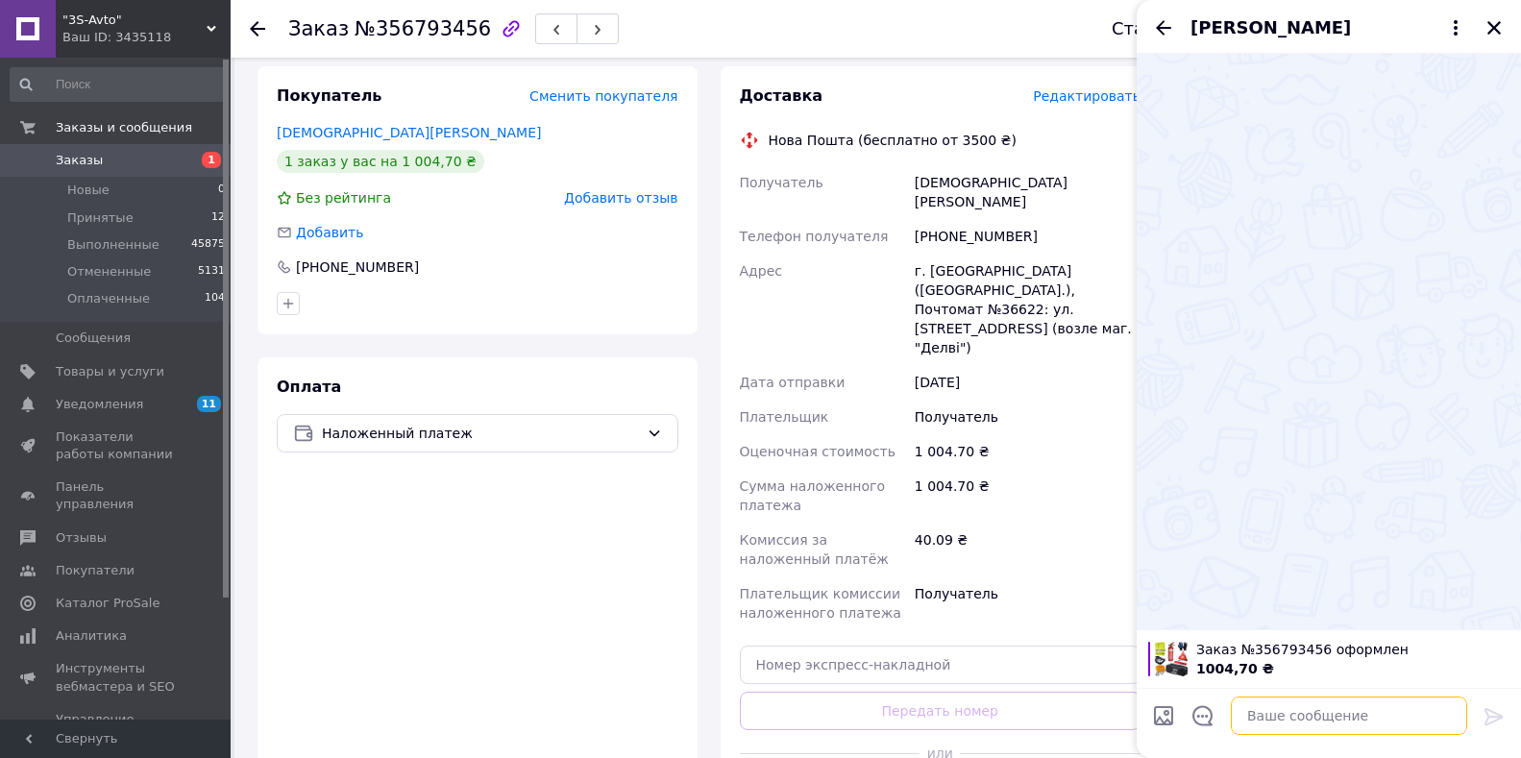
click at [1290, 723] on textarea at bounding box center [1349, 716] width 236 height 38
type textarea "доброго дня"
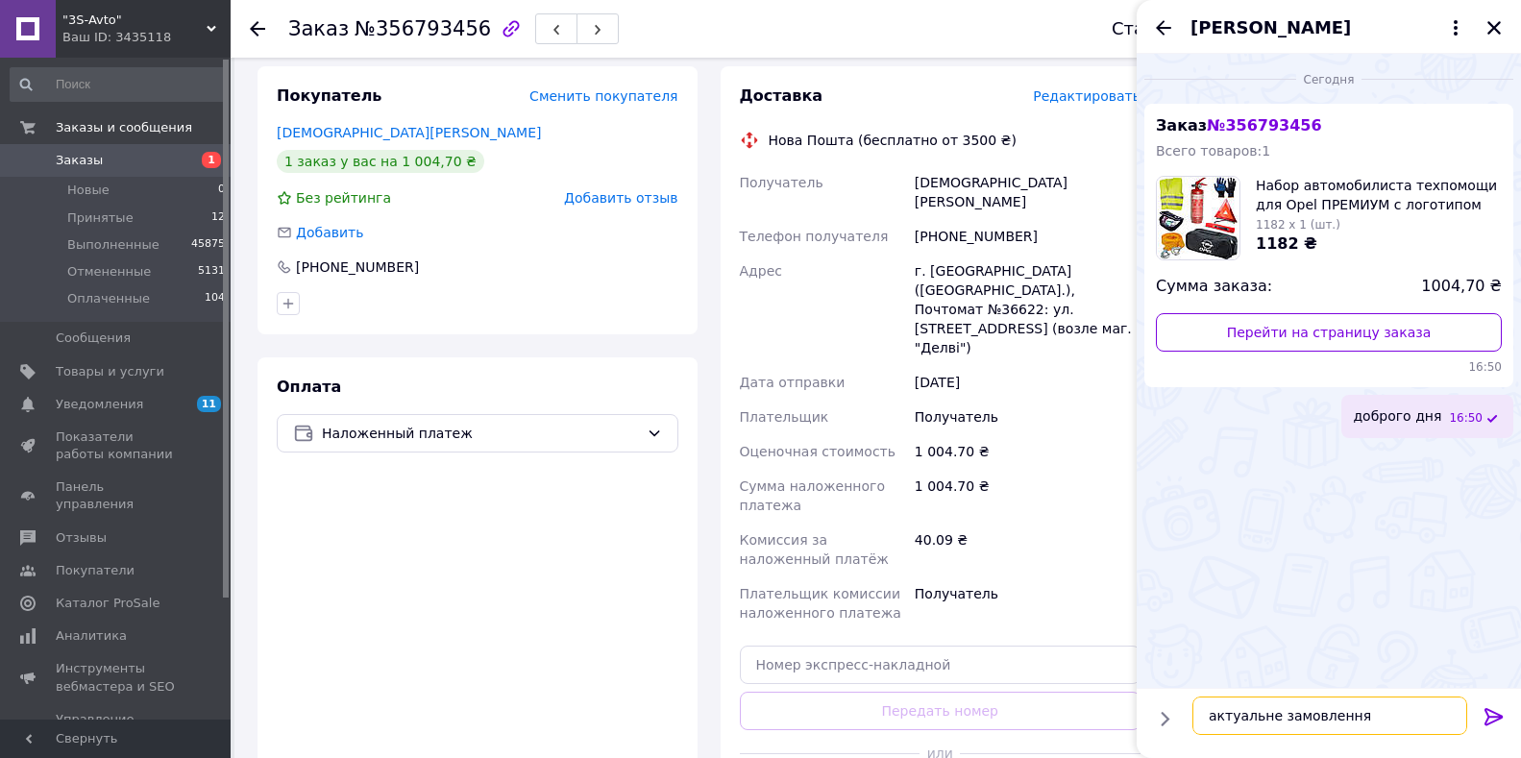
type textarea "актуальне замовлення?"
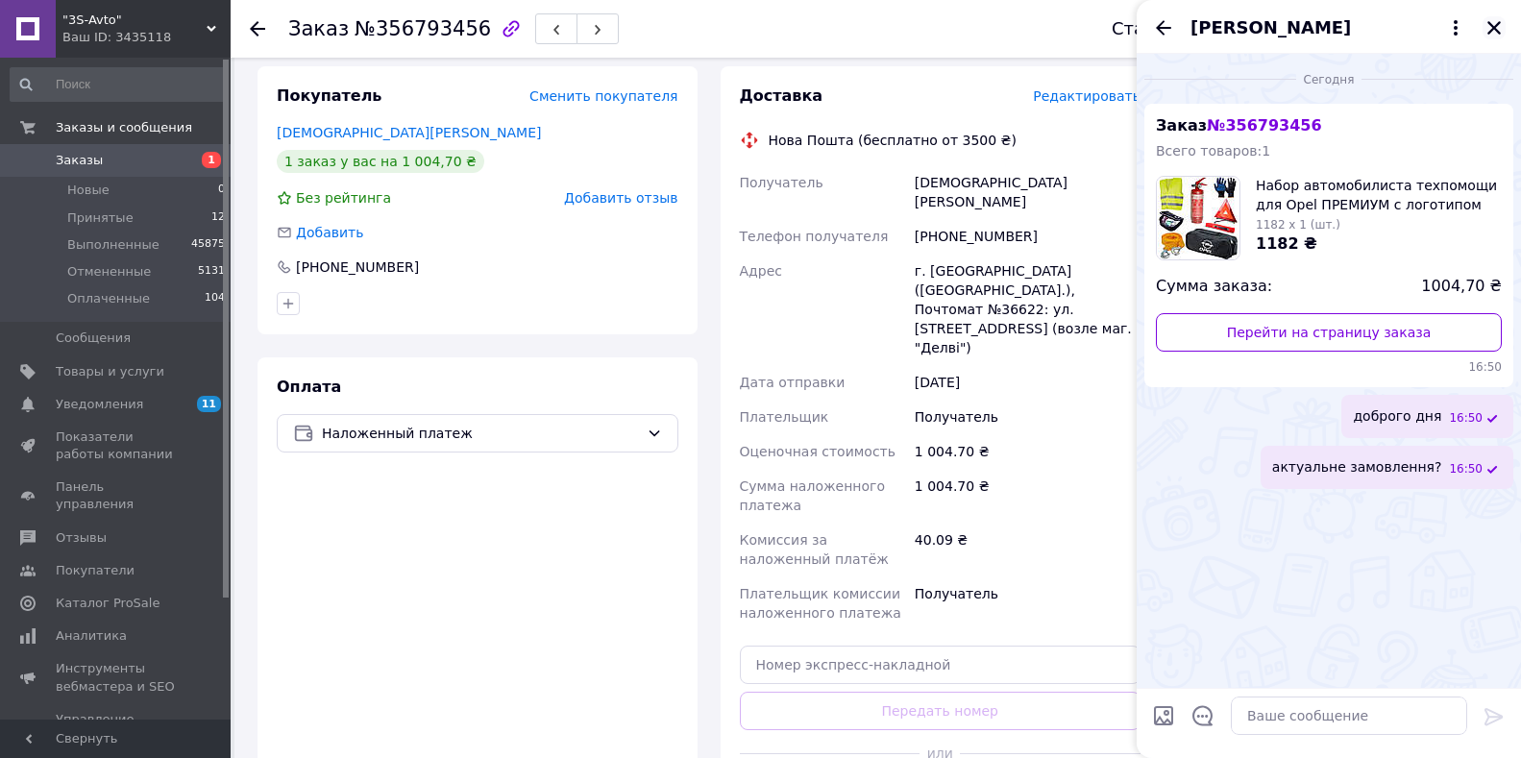
click at [1496, 29] on icon "Закрыть" at bounding box center [1494, 27] width 13 height 13
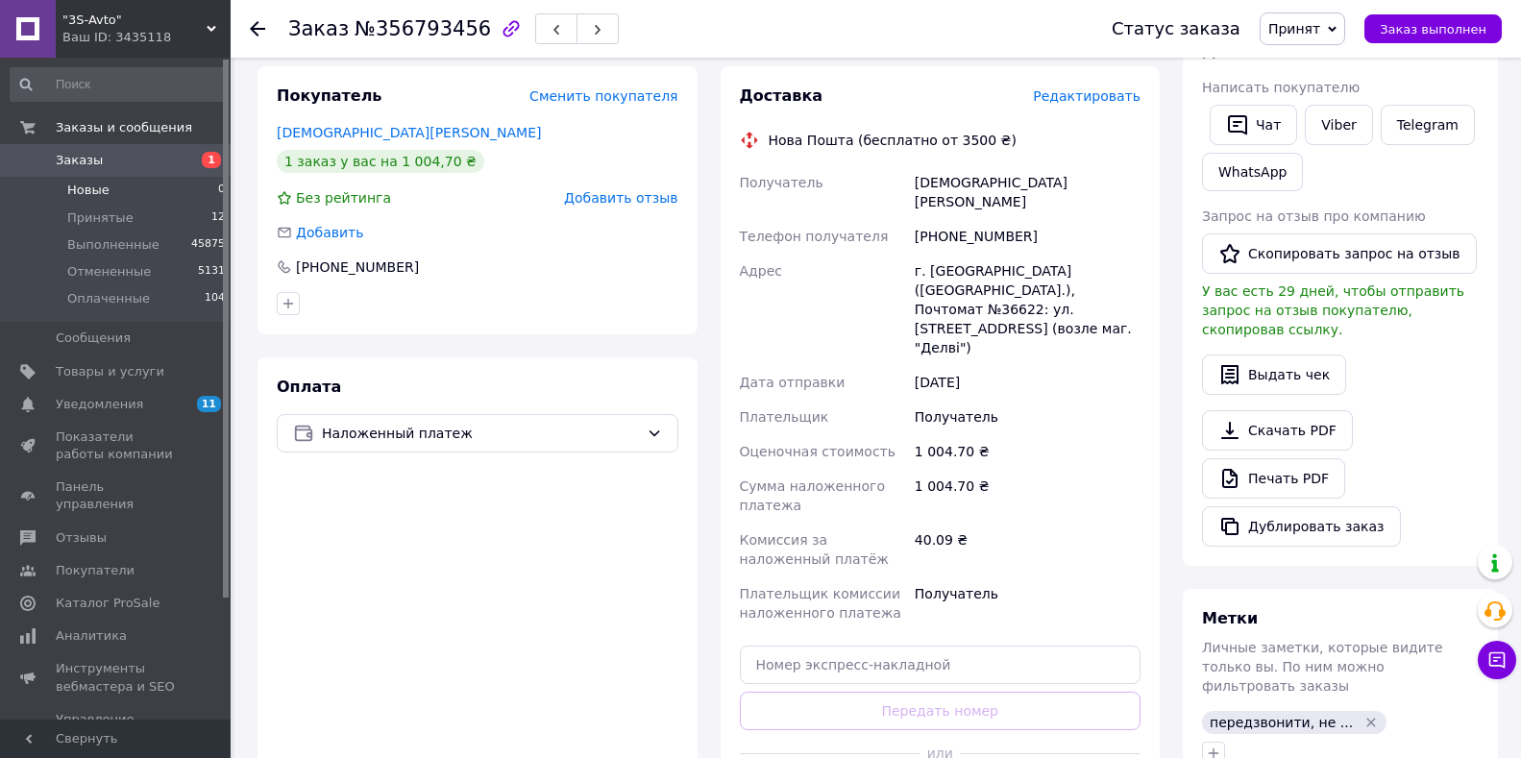
click at [107, 186] on li "Новые 0" at bounding box center [118, 190] width 236 height 27
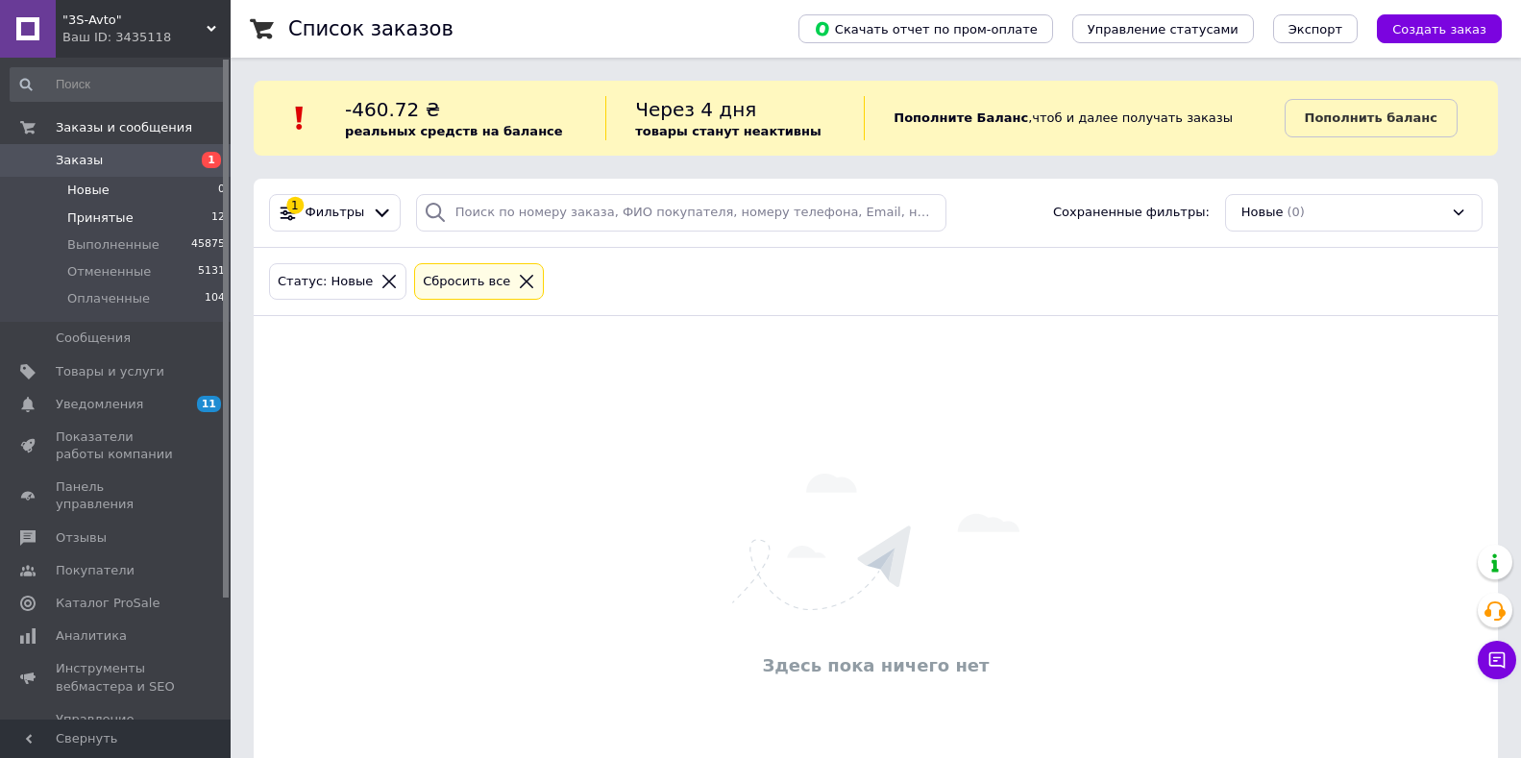
click at [118, 221] on span "Принятые" at bounding box center [100, 218] width 66 height 17
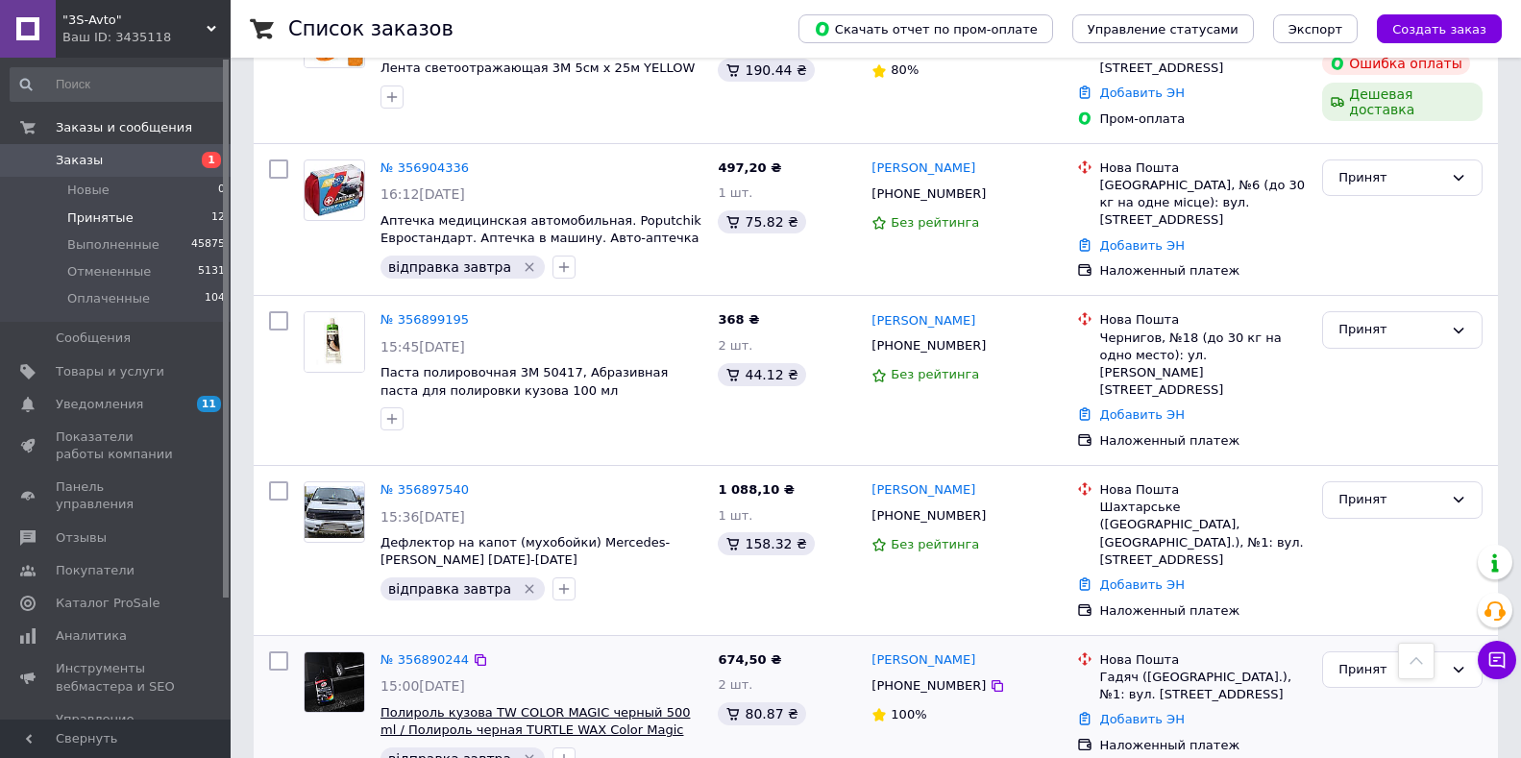
scroll to position [430, 0]
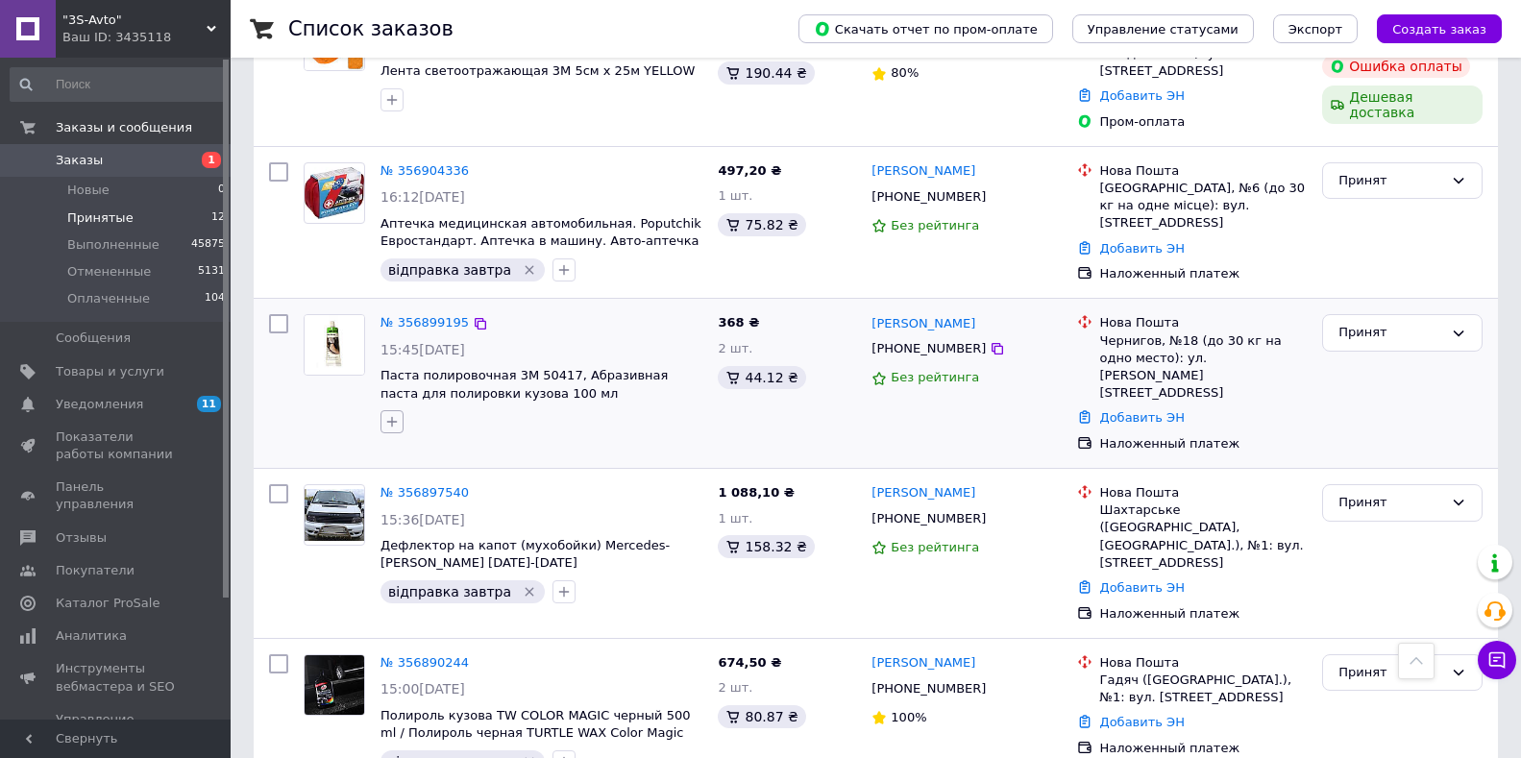
click at [391, 421] on icon "button" at bounding box center [391, 421] width 15 height 15
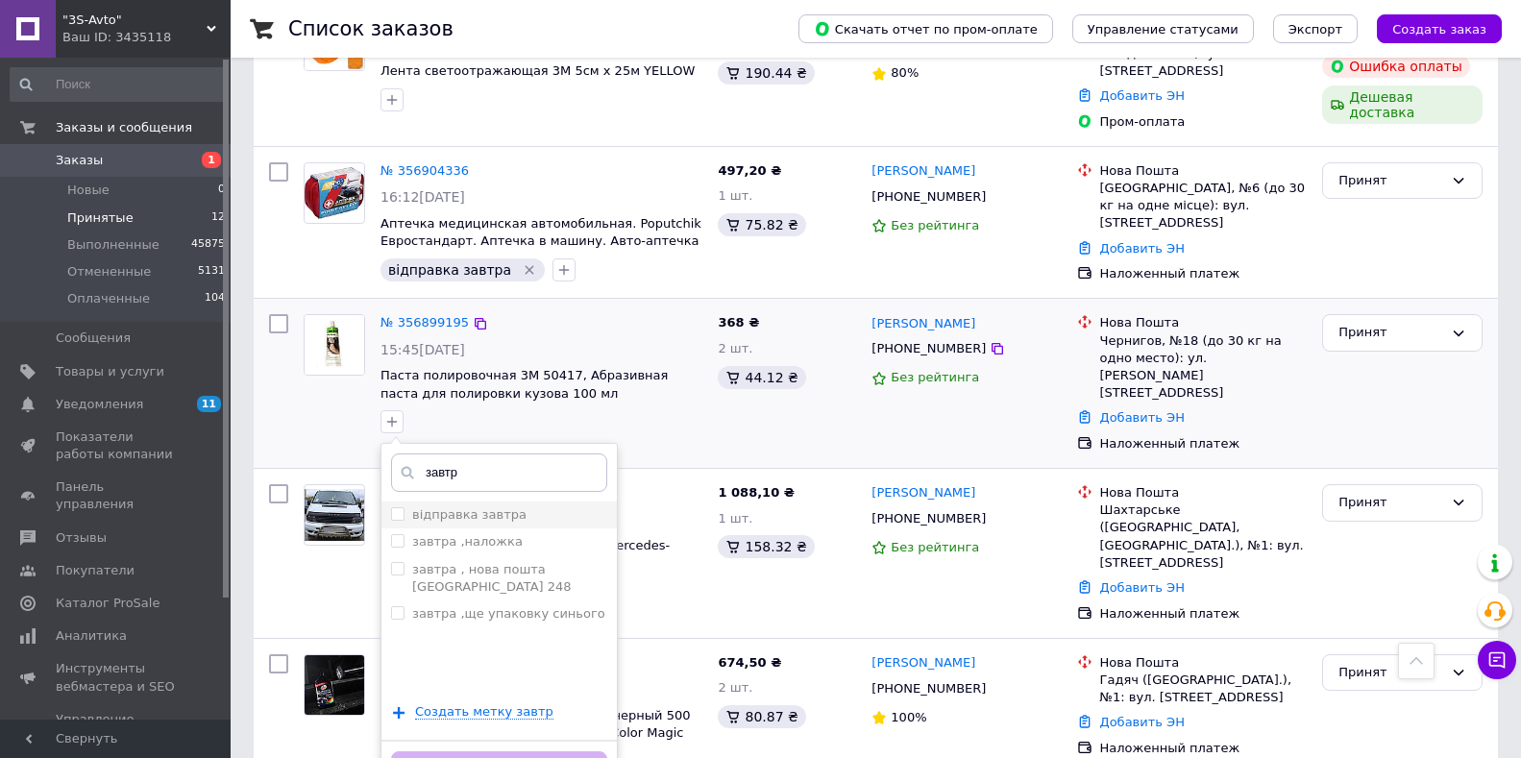
type input "завтр"
click at [512, 513] on div "відправка завтра" at bounding box center [499, 514] width 216 height 17
checkbox input "true"
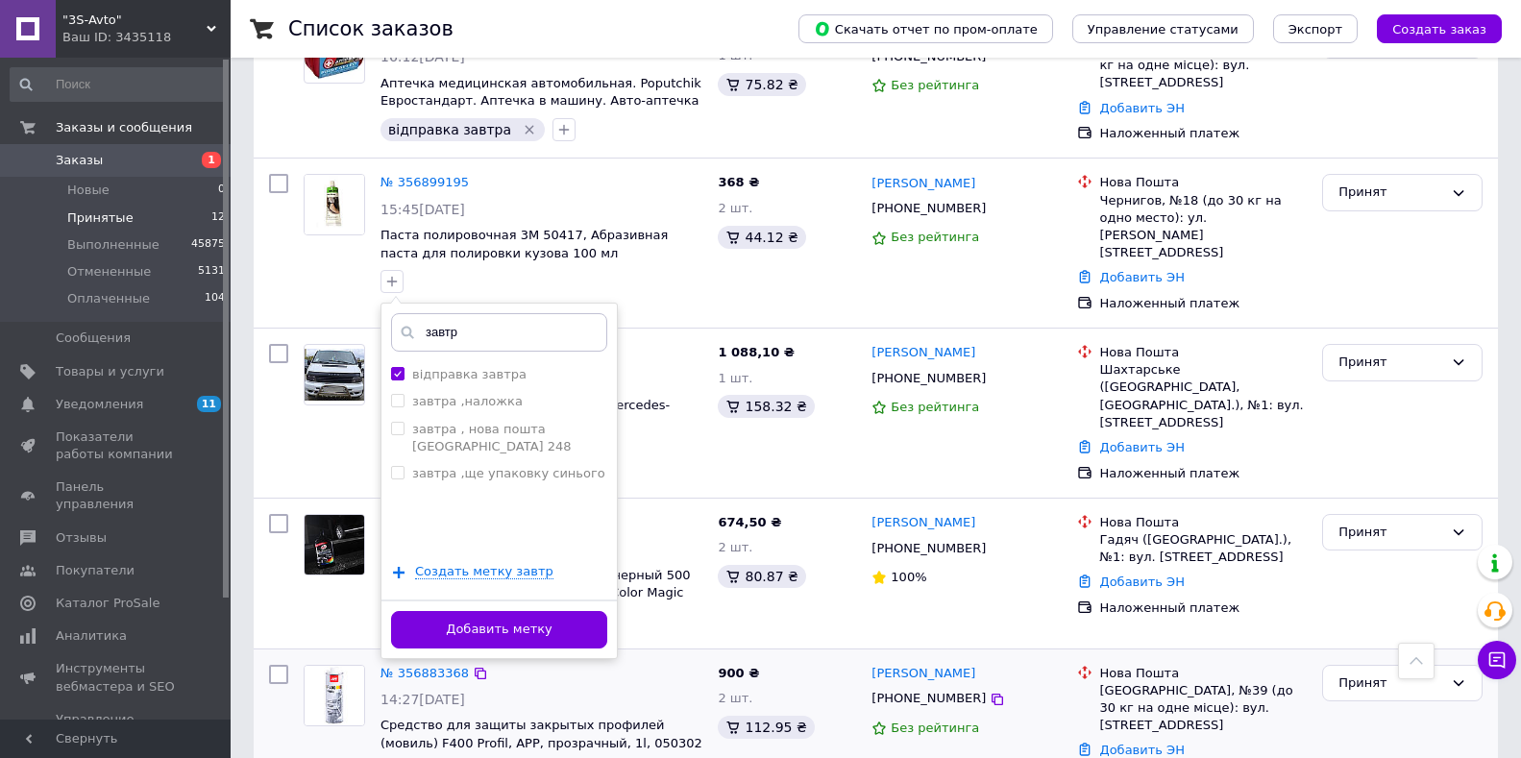
scroll to position [718, 0]
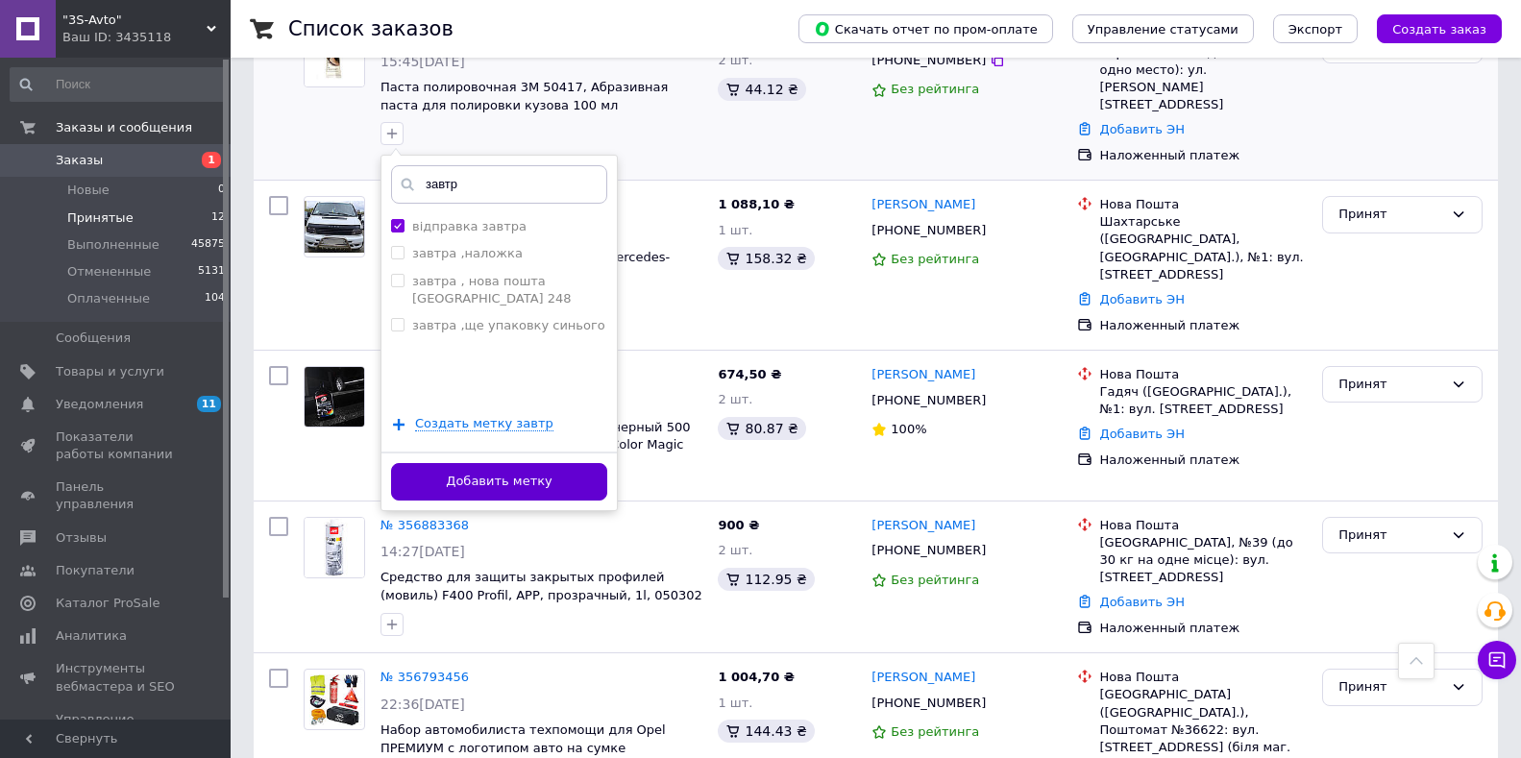
click at [527, 487] on button "Добавить метку" at bounding box center [499, 481] width 216 height 37
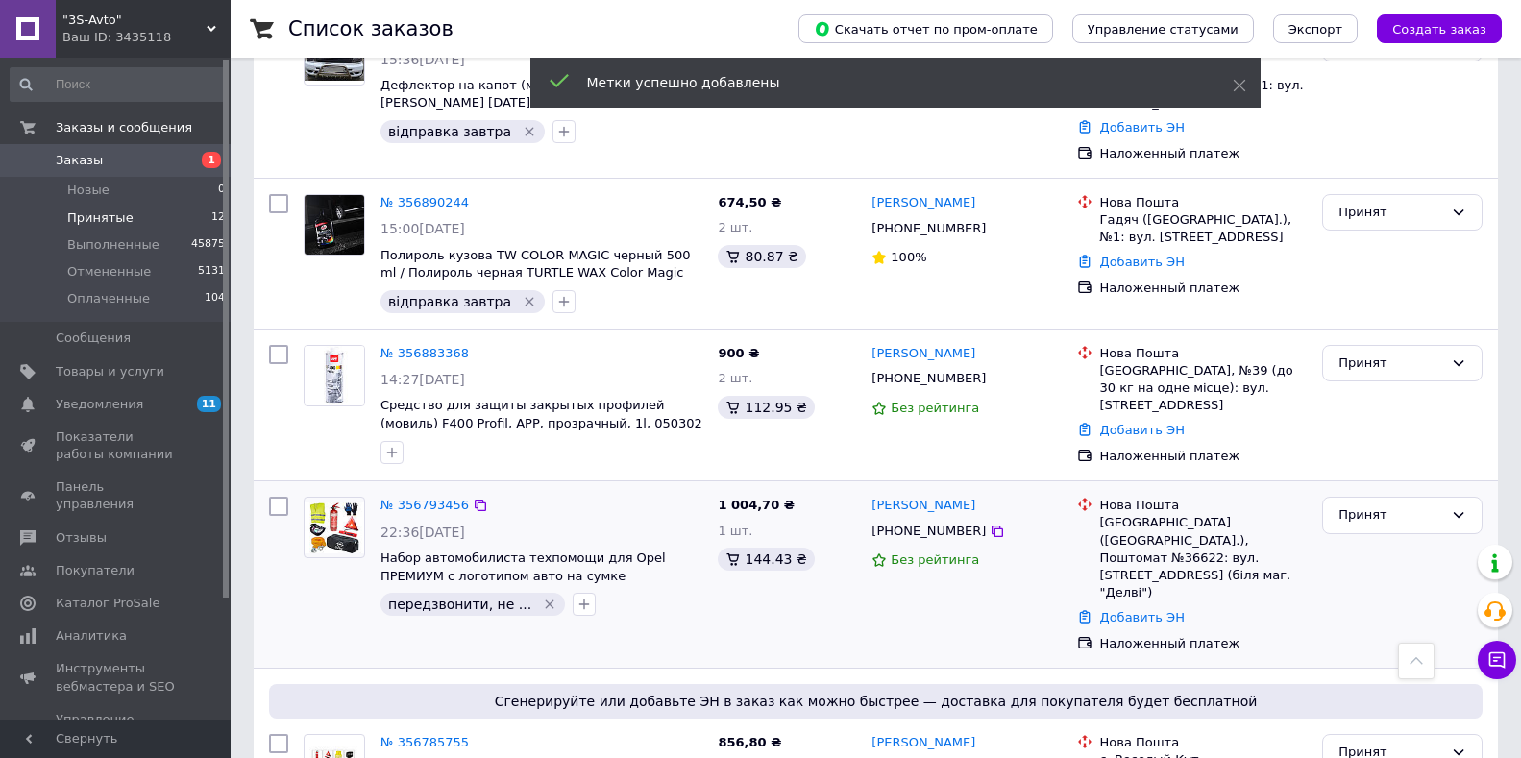
scroll to position [910, 0]
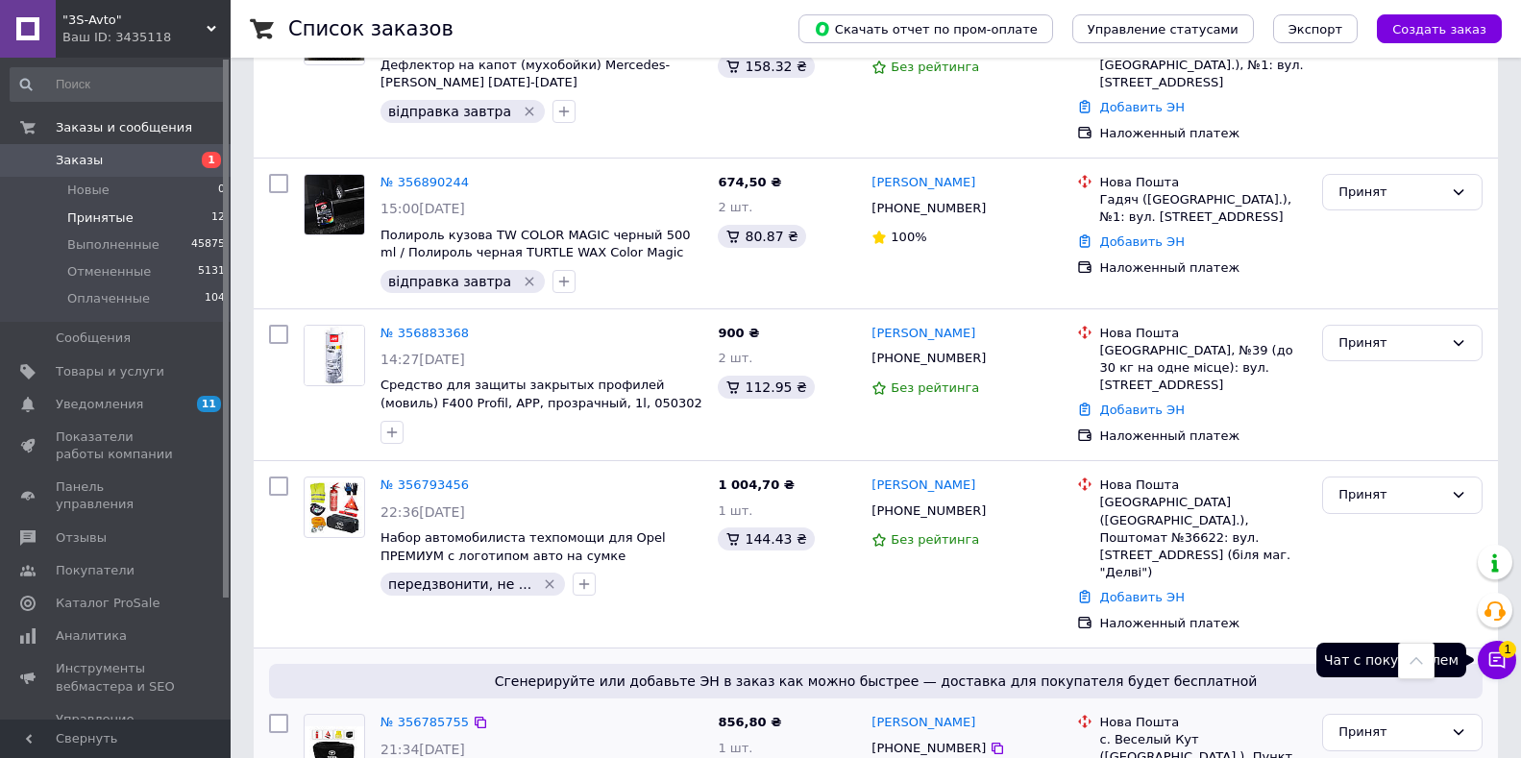
drag, startPoint x: 1480, startPoint y: 659, endPoint x: 1440, endPoint y: 637, distance: 46.0
click at [1481, 660] on button "Чат с покупателем 1" at bounding box center [1497, 660] width 38 height 38
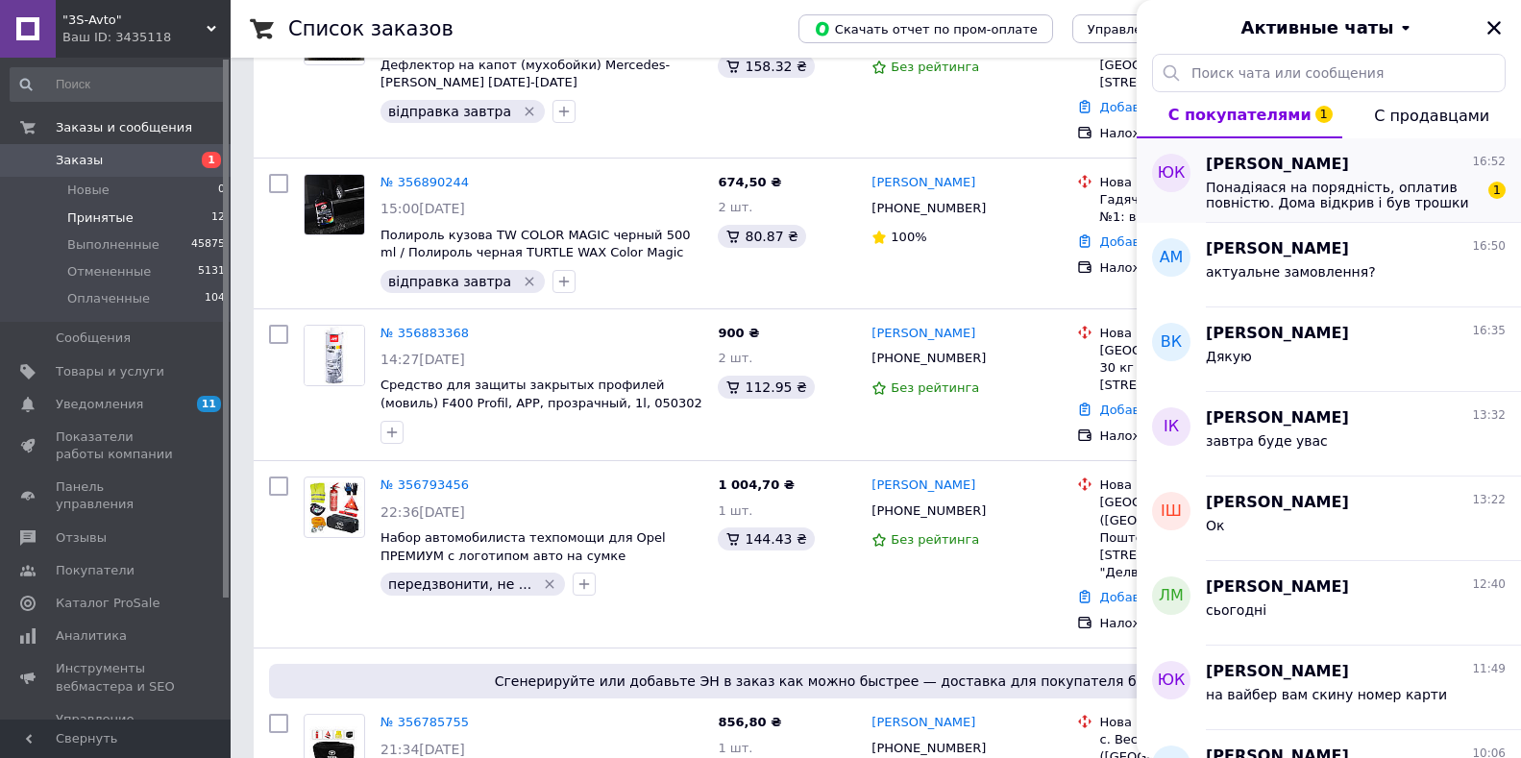
click at [1361, 200] on span "Понадіяася на порядність, оплатив повністю. Дома відкрив і був трошки в шоці ві…" at bounding box center [1342, 195] width 273 height 31
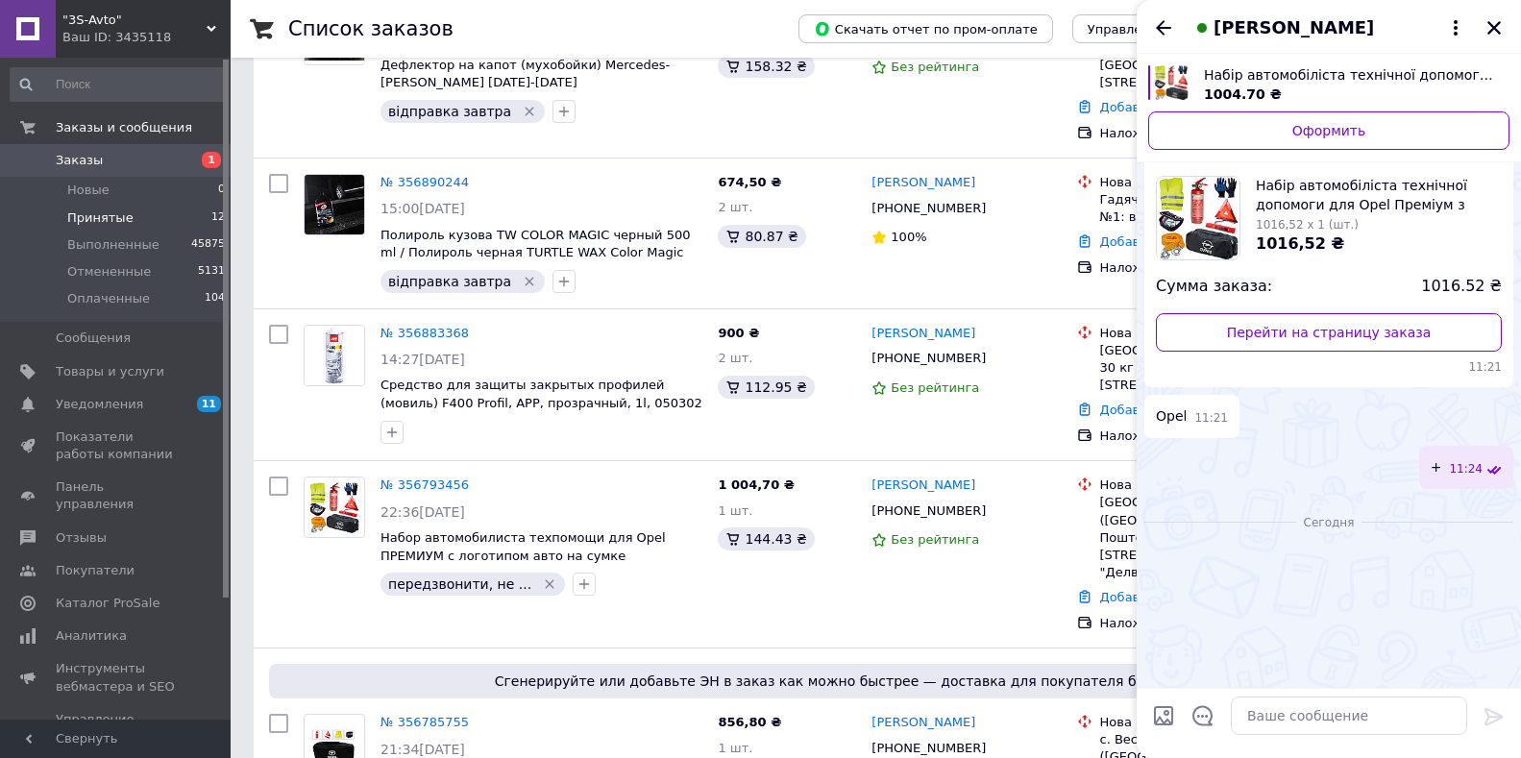
scroll to position [1212, 0]
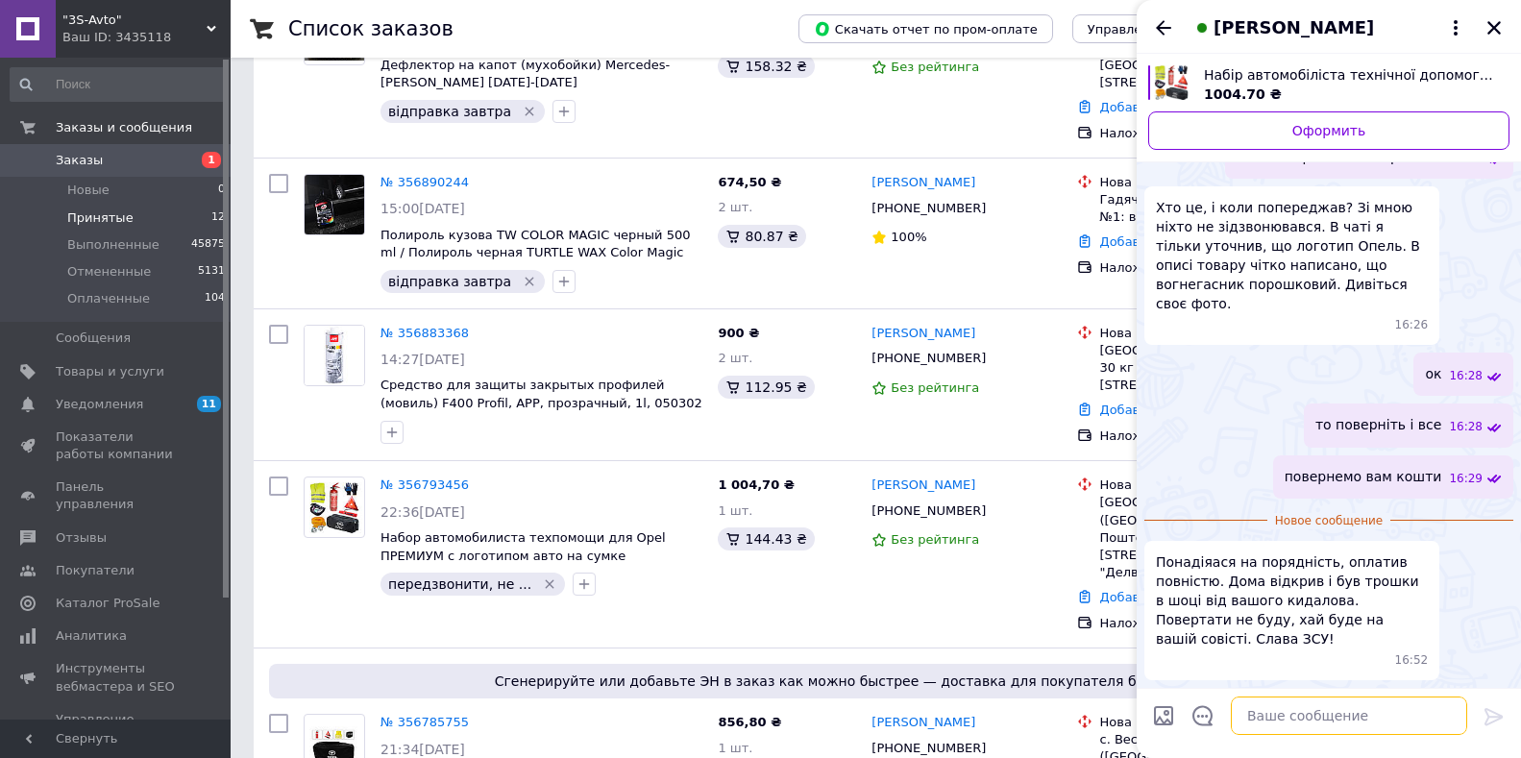
click at [1315, 710] on textarea at bounding box center [1349, 716] width 236 height 38
type textarea "та причом кидалово. поверніть тай все"
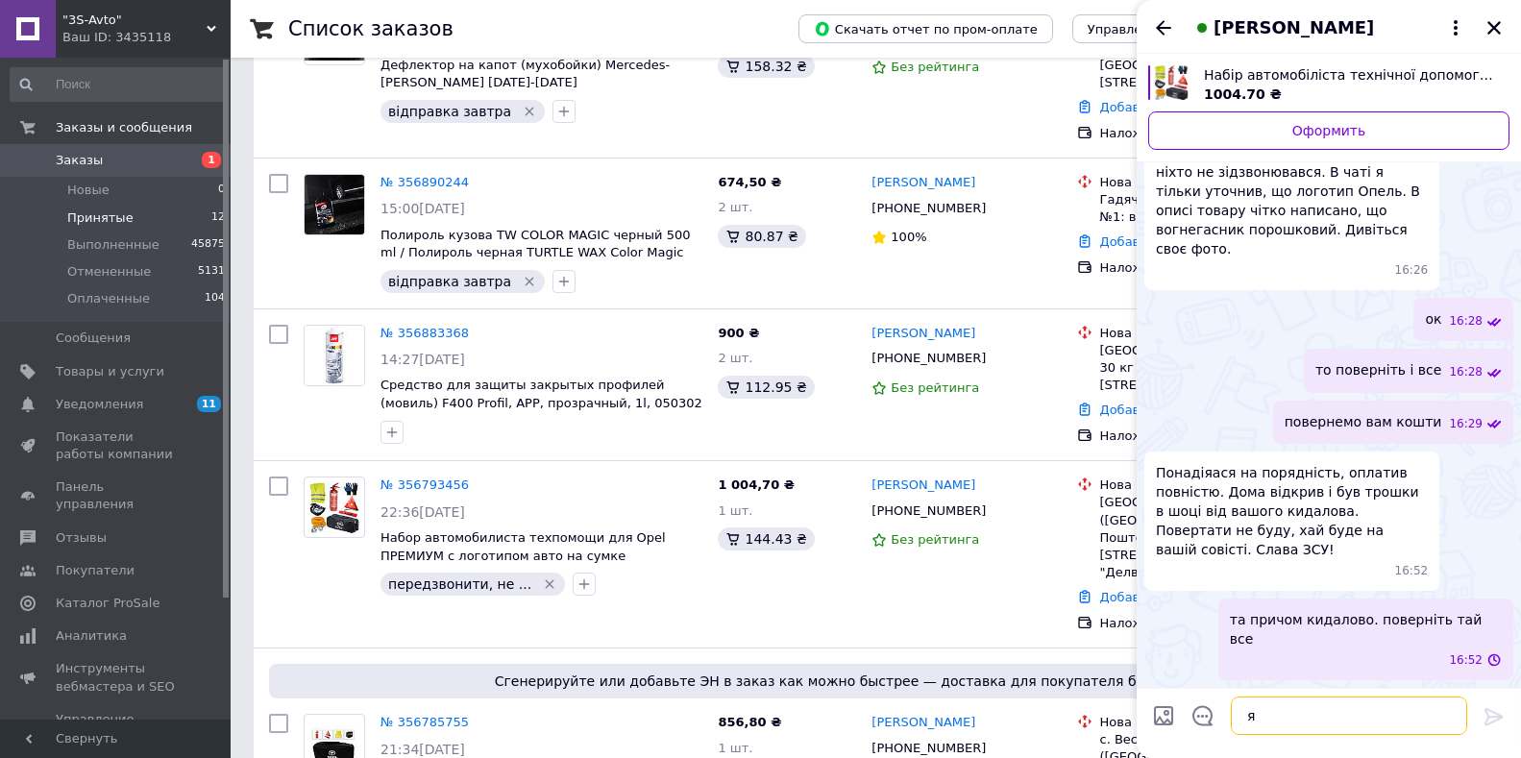
scroll to position [1198, 0]
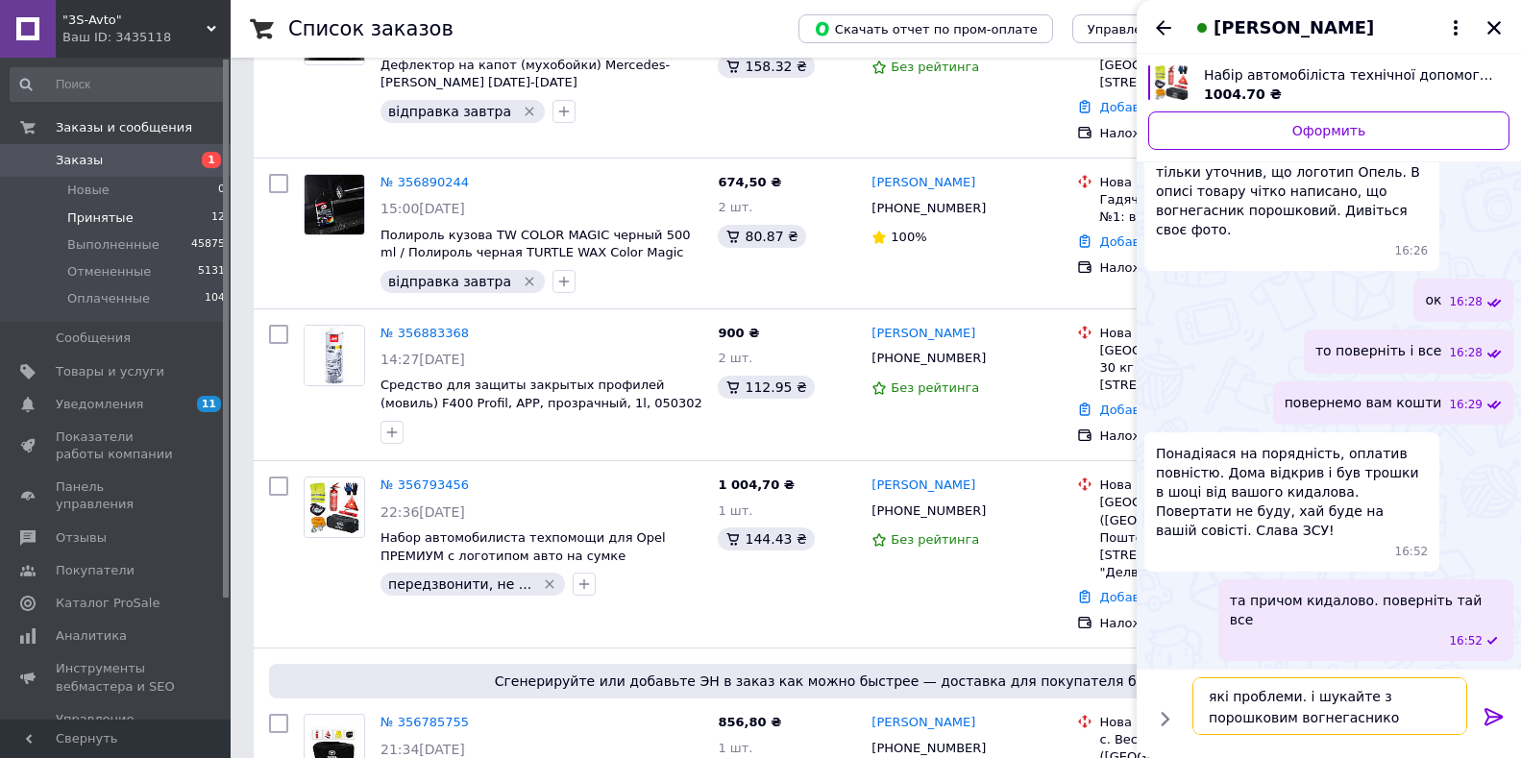
type textarea "які проблеми. і шукайте з порошковим вогнегасником"
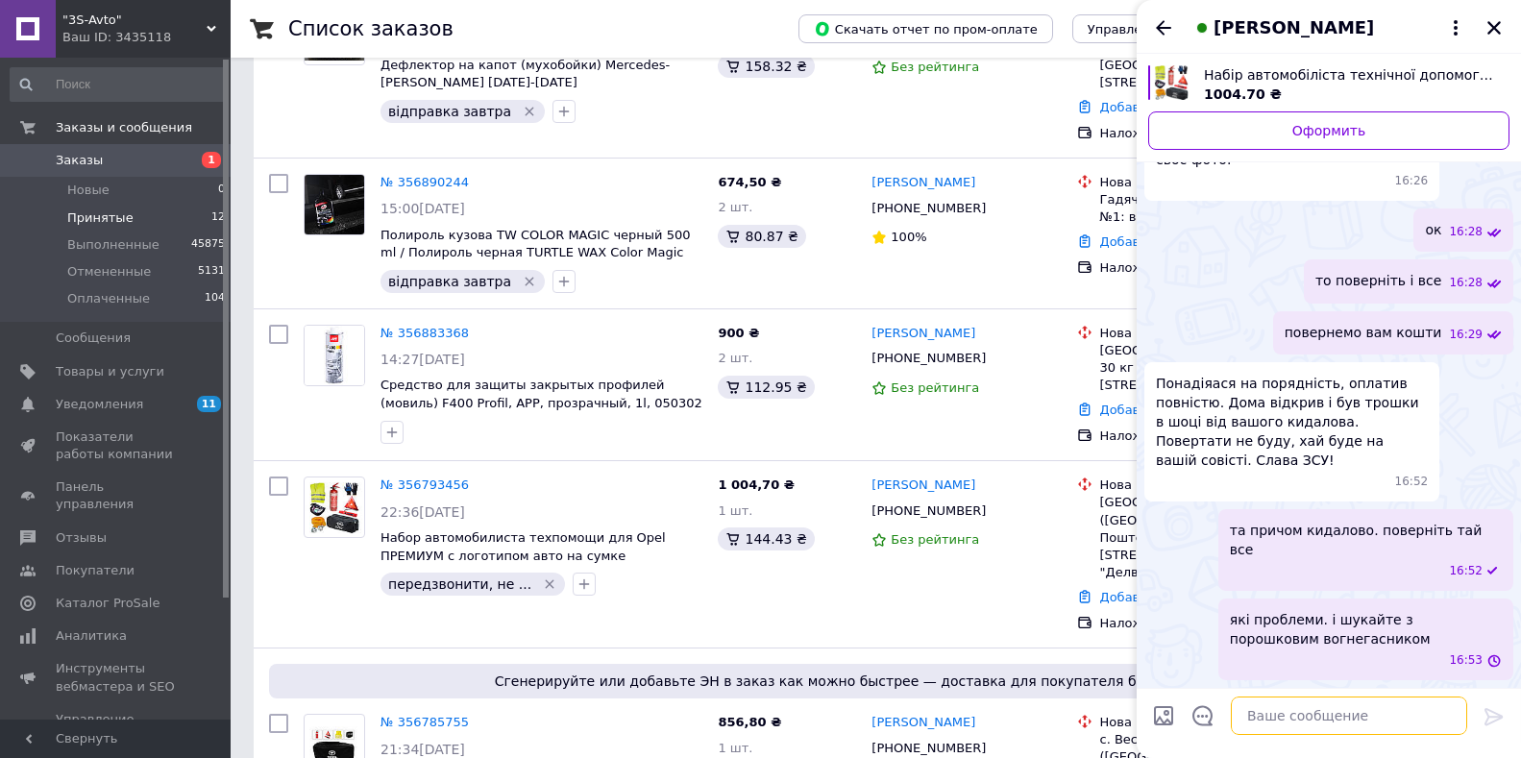
scroll to position [1288, 0]
click at [1266, 348] on ul "16:07 Набір автомобіліста технічної допомоги для Opel Преміум з логотипом авто …" at bounding box center [1329, 75] width 369 height 1210
click at [1493, 29] on icon "Закрыть" at bounding box center [1494, 27] width 13 height 13
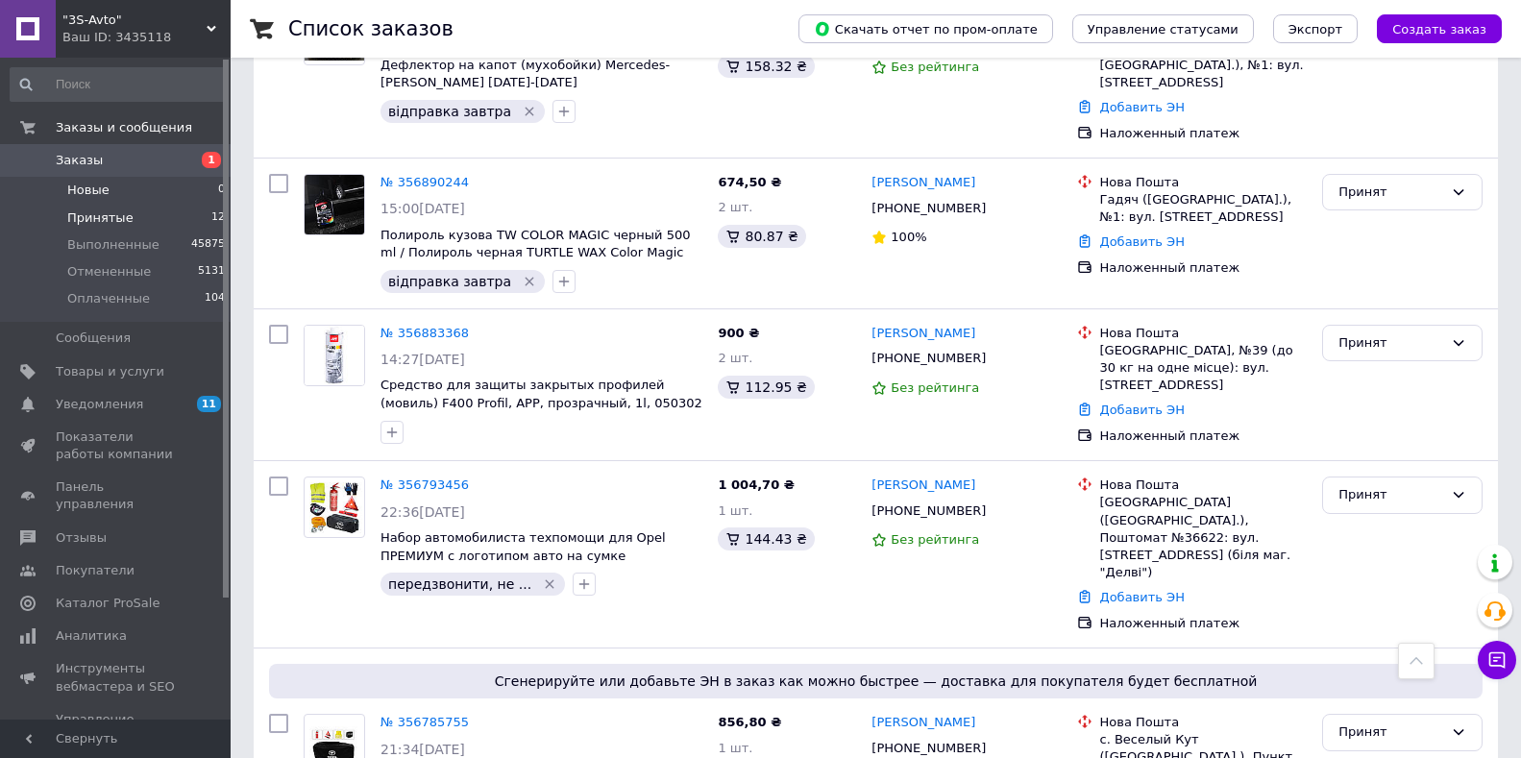
click at [127, 197] on li "Новые 0" at bounding box center [118, 190] width 236 height 27
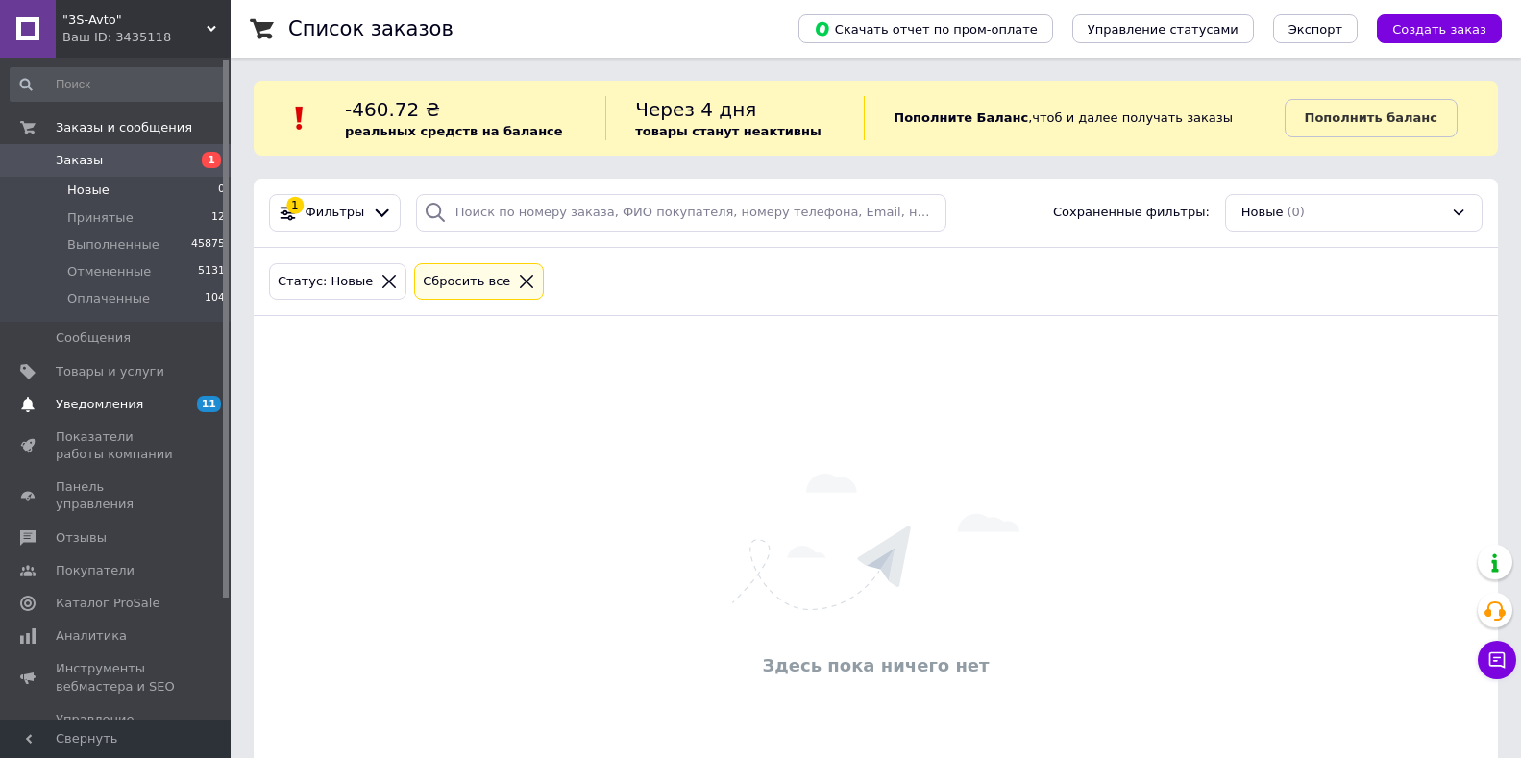
click at [150, 410] on span "Уведомления" at bounding box center [117, 404] width 122 height 17
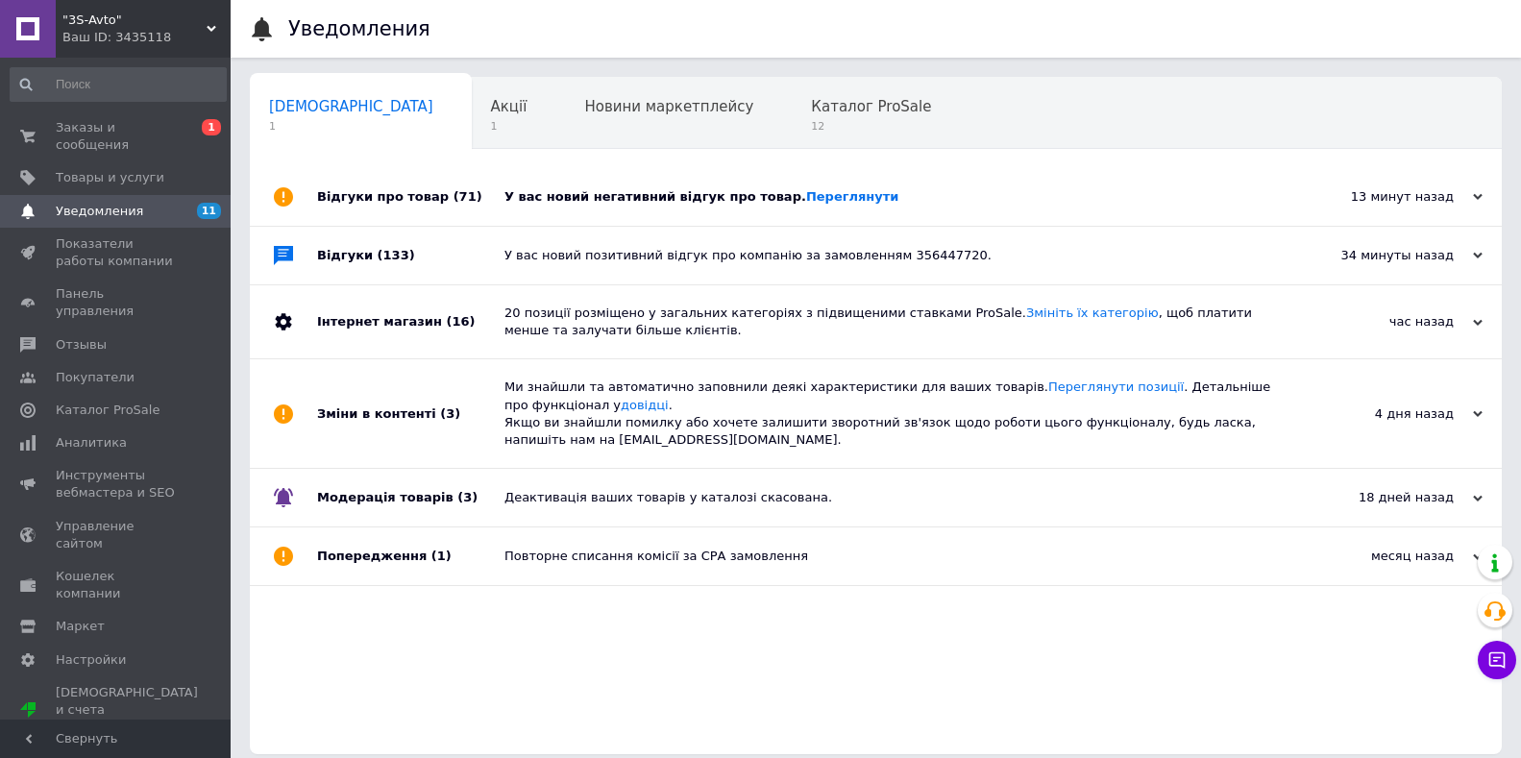
click at [593, 201] on div "У вас новий негативний відгук про товар. [GEOGRAPHIC_DATA]" at bounding box center [898, 196] width 786 height 17
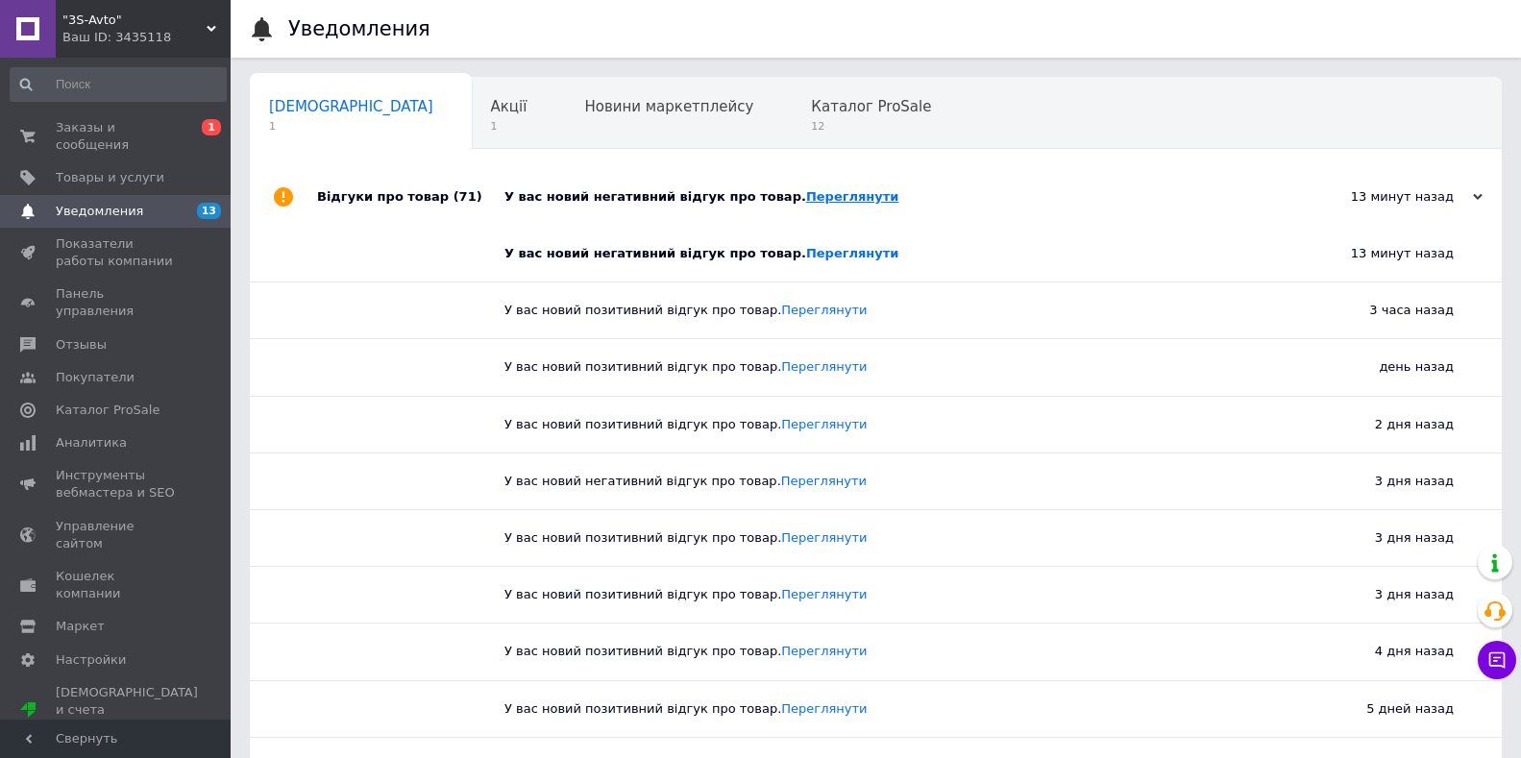
click at [806, 201] on link "Переглянути" at bounding box center [852, 196] width 93 height 14
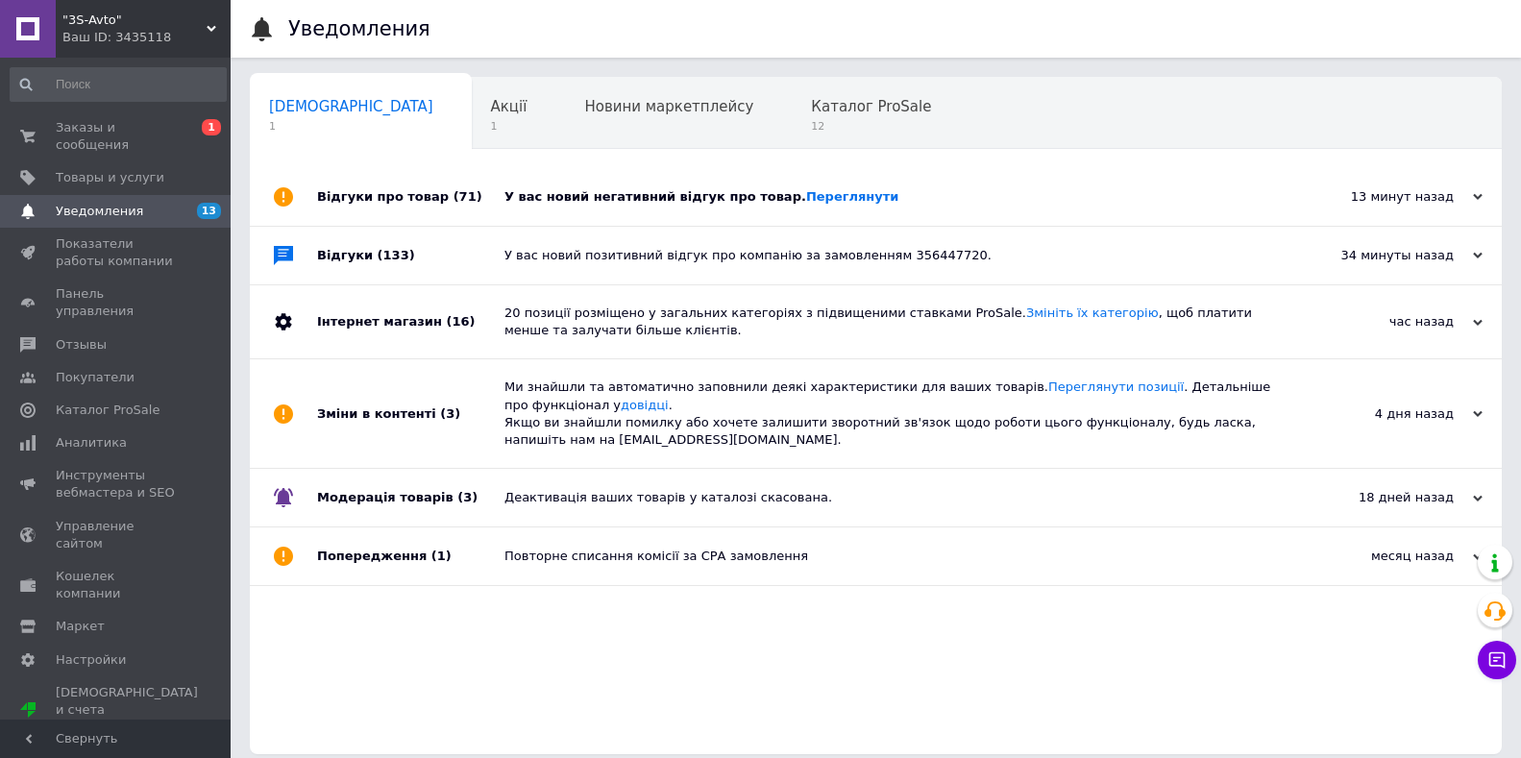
click at [566, 184] on div "У вас новий негативний відгук про товар. [GEOGRAPHIC_DATA]" at bounding box center [898, 197] width 786 height 58
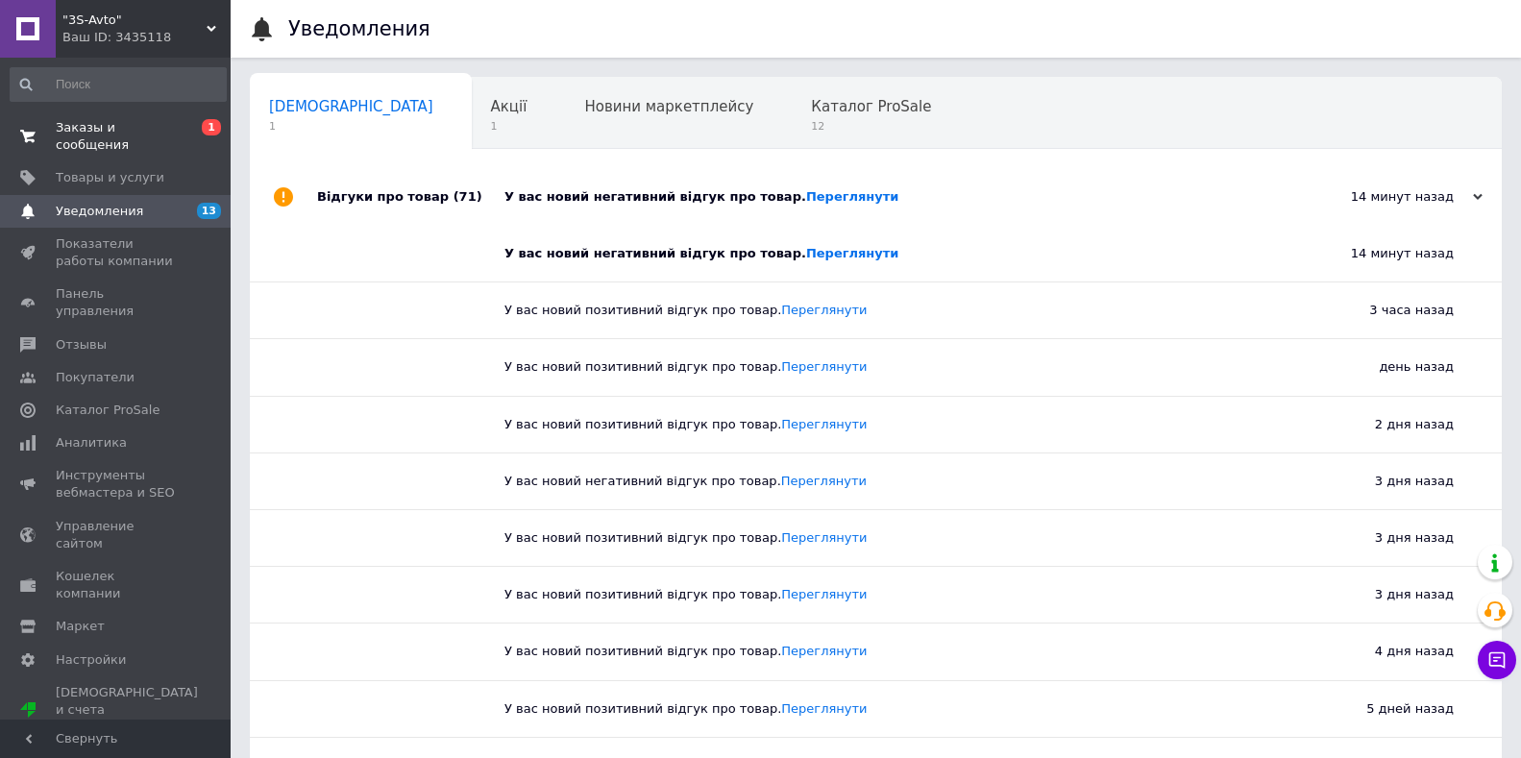
click at [125, 111] on link "Заказы и сообщения 0 1" at bounding box center [118, 136] width 236 height 50
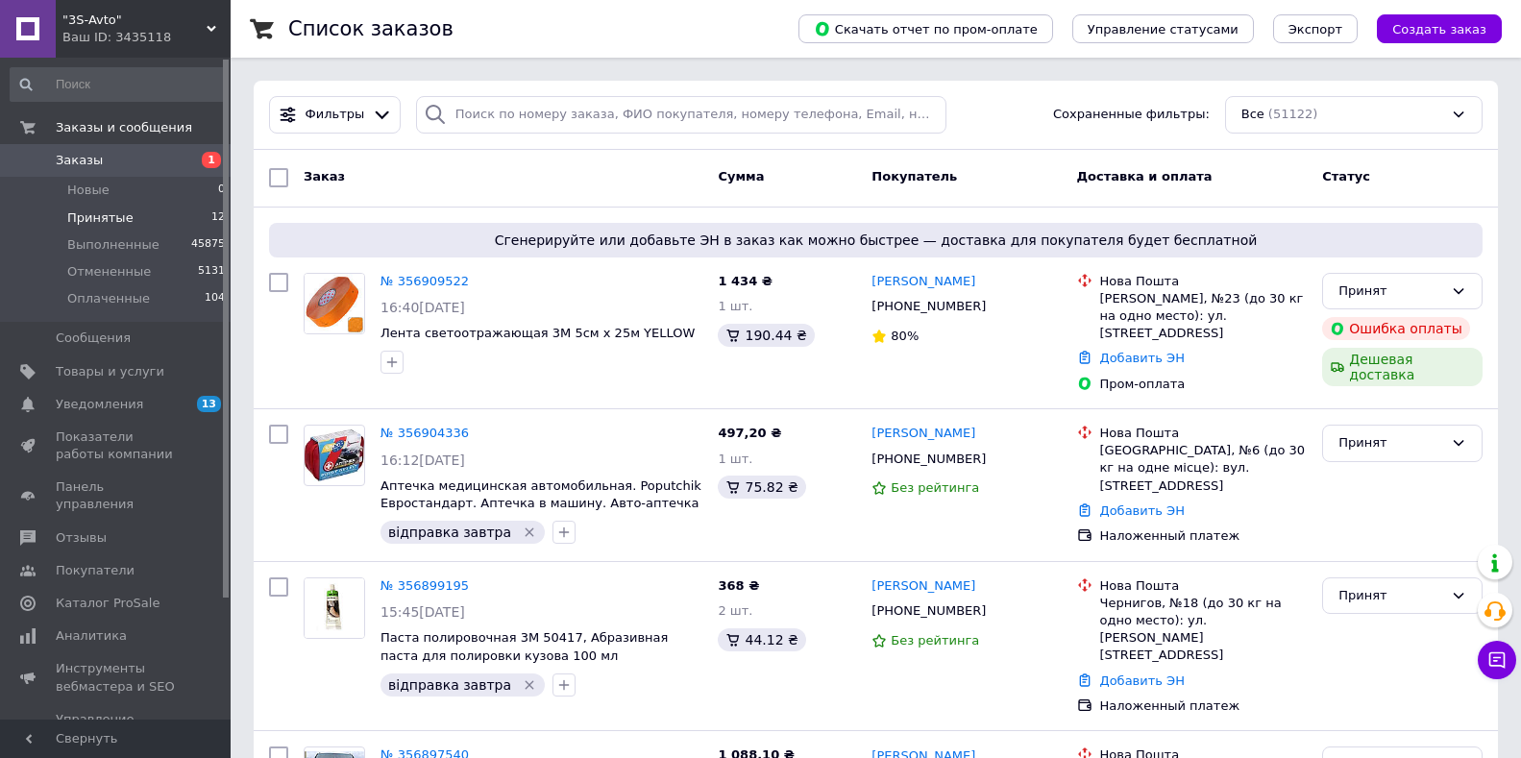
click at [117, 218] on span "Принятые" at bounding box center [100, 218] width 66 height 17
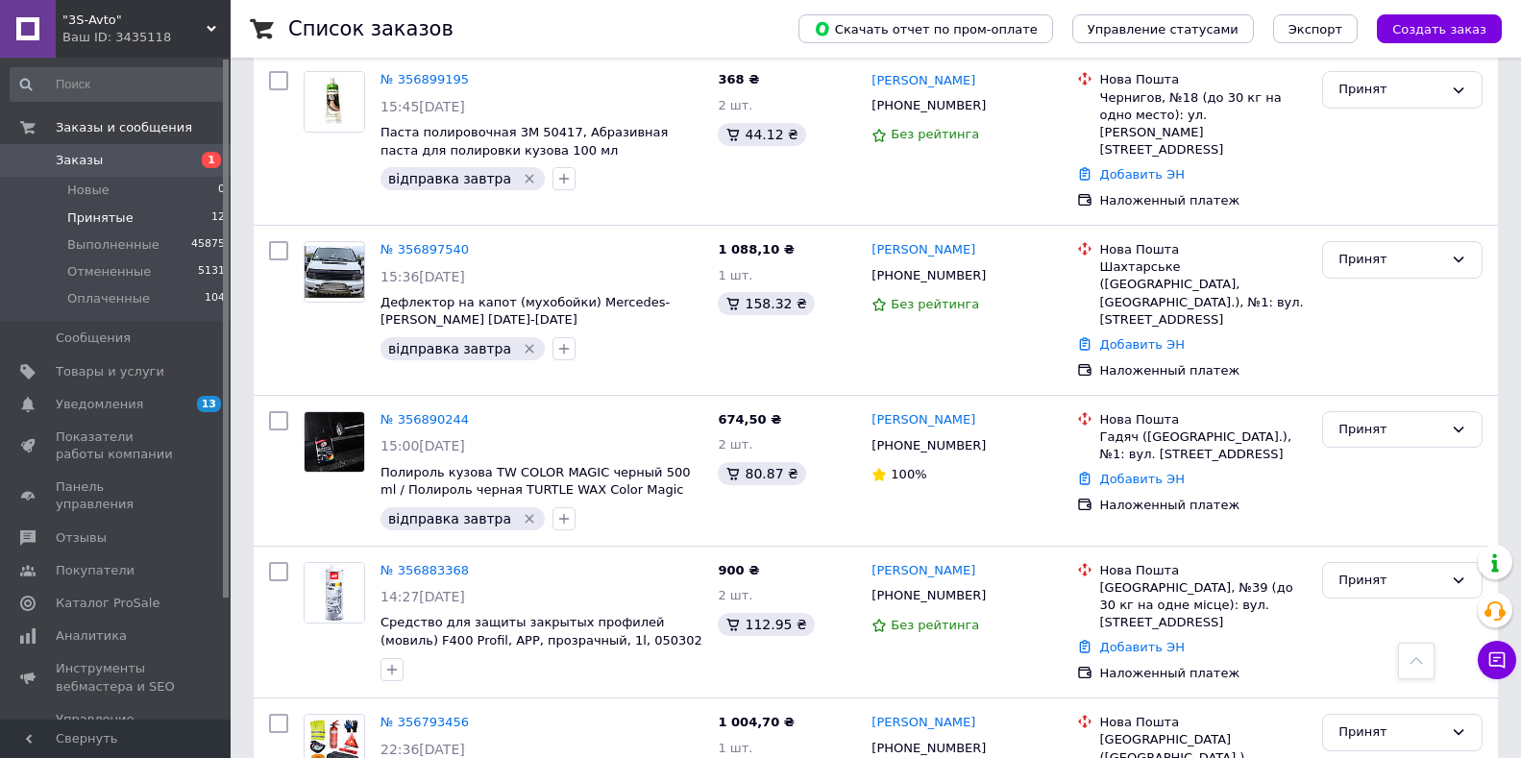
scroll to position [865, 0]
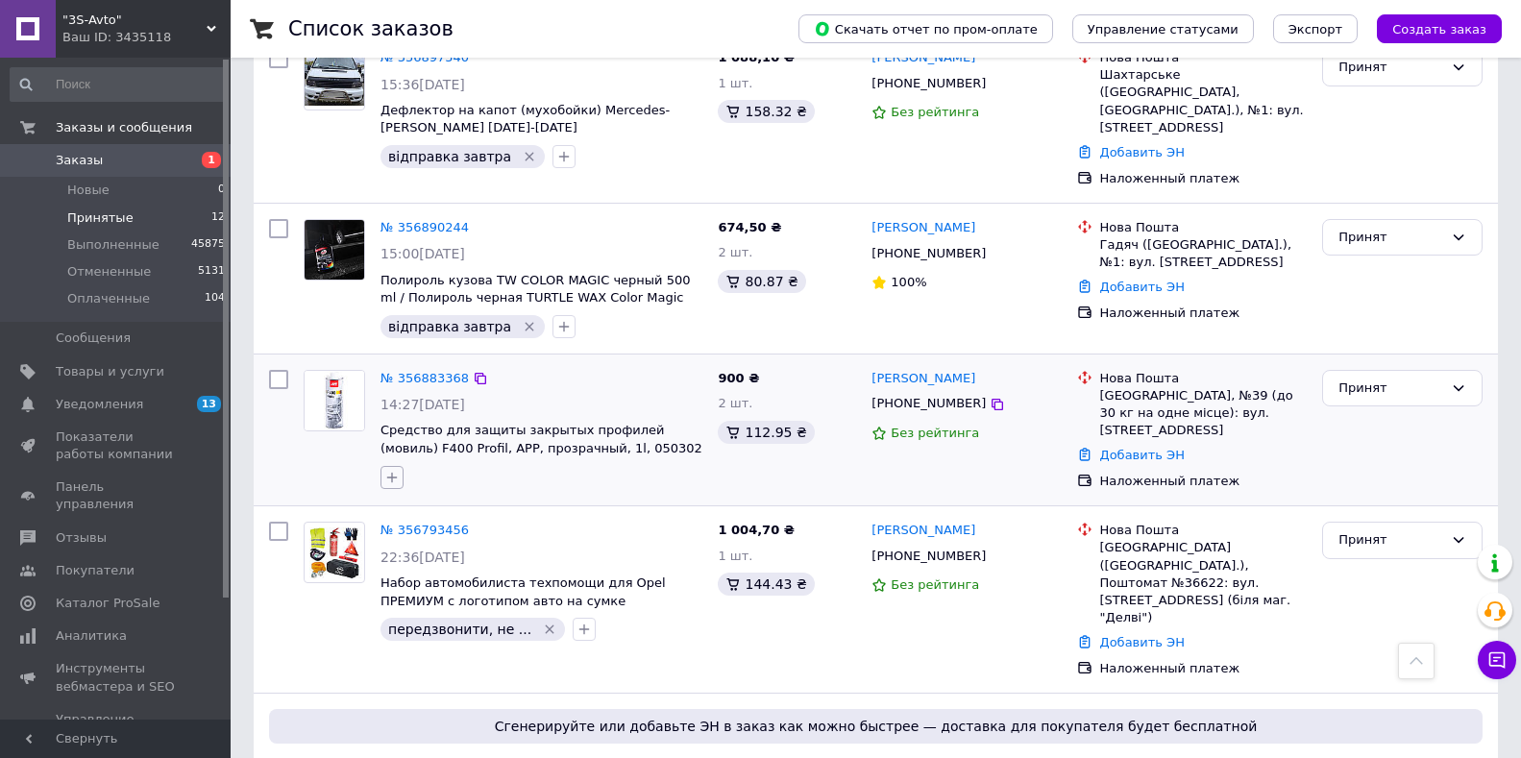
click at [394, 470] on icon "button" at bounding box center [391, 477] width 15 height 15
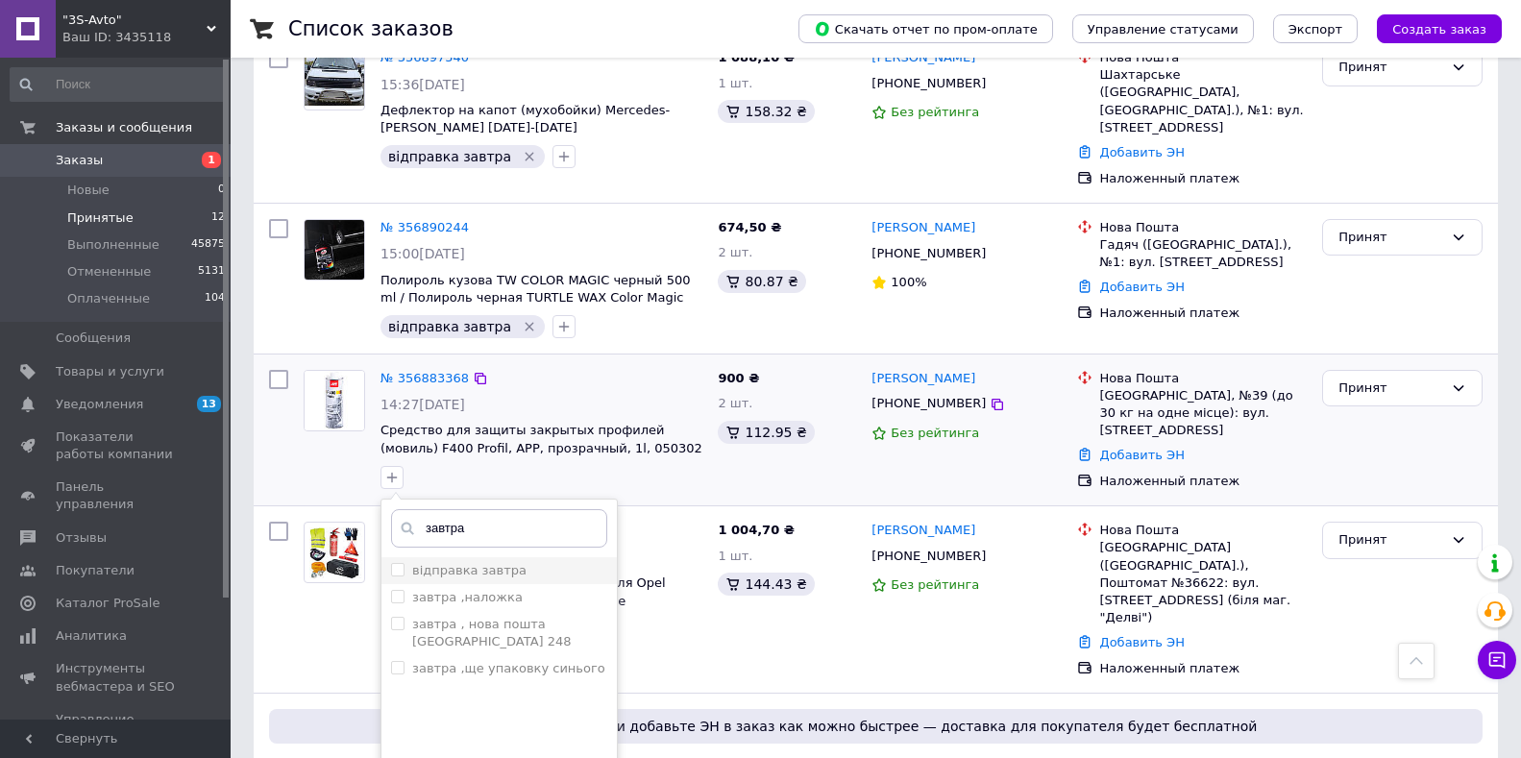
type input "завтра"
click at [420, 563] on label "відправка завтра" at bounding box center [469, 570] width 114 height 14
checkbox input "true"
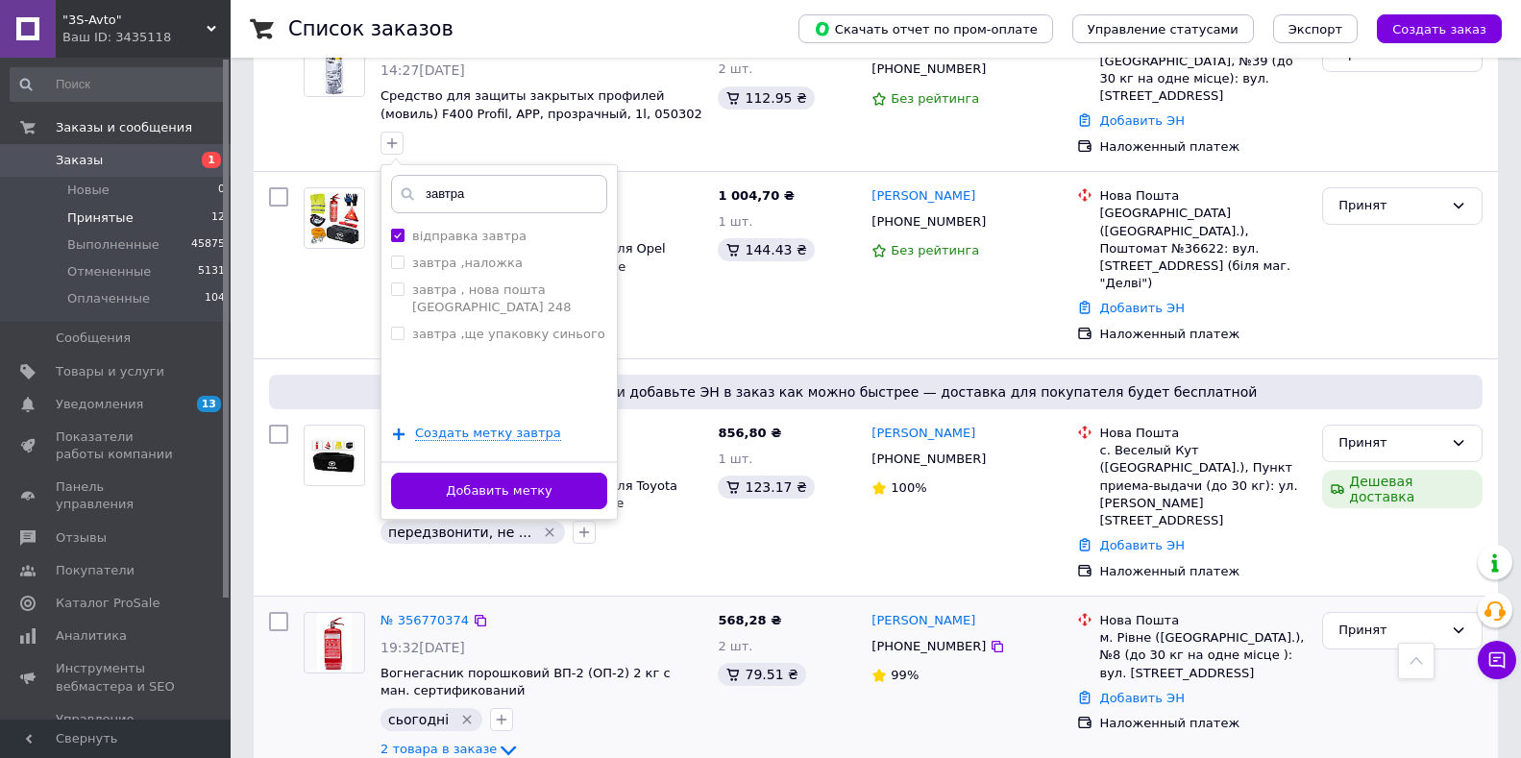
scroll to position [1249, 0]
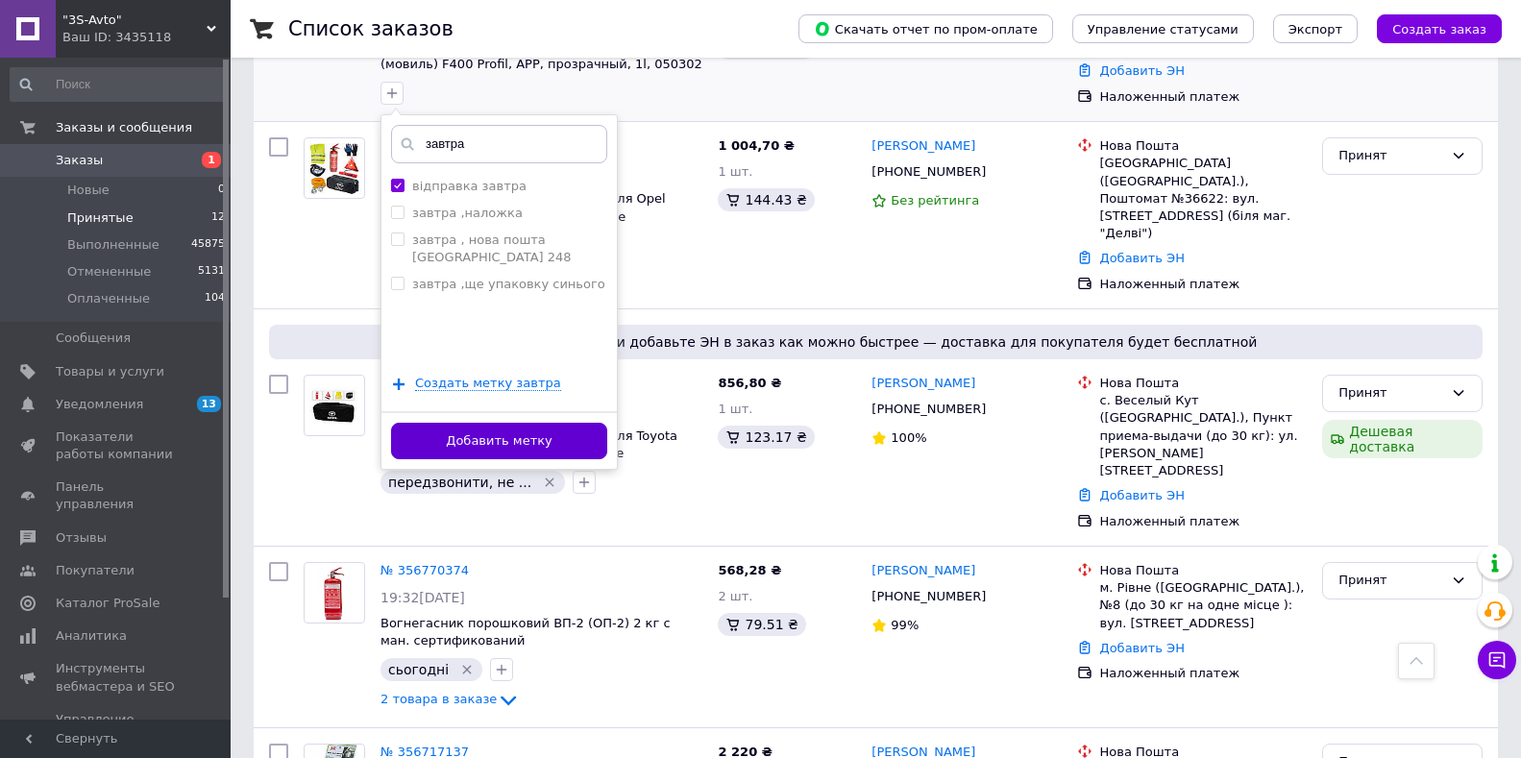
click at [530, 423] on button "Добавить метку" at bounding box center [499, 441] width 216 height 37
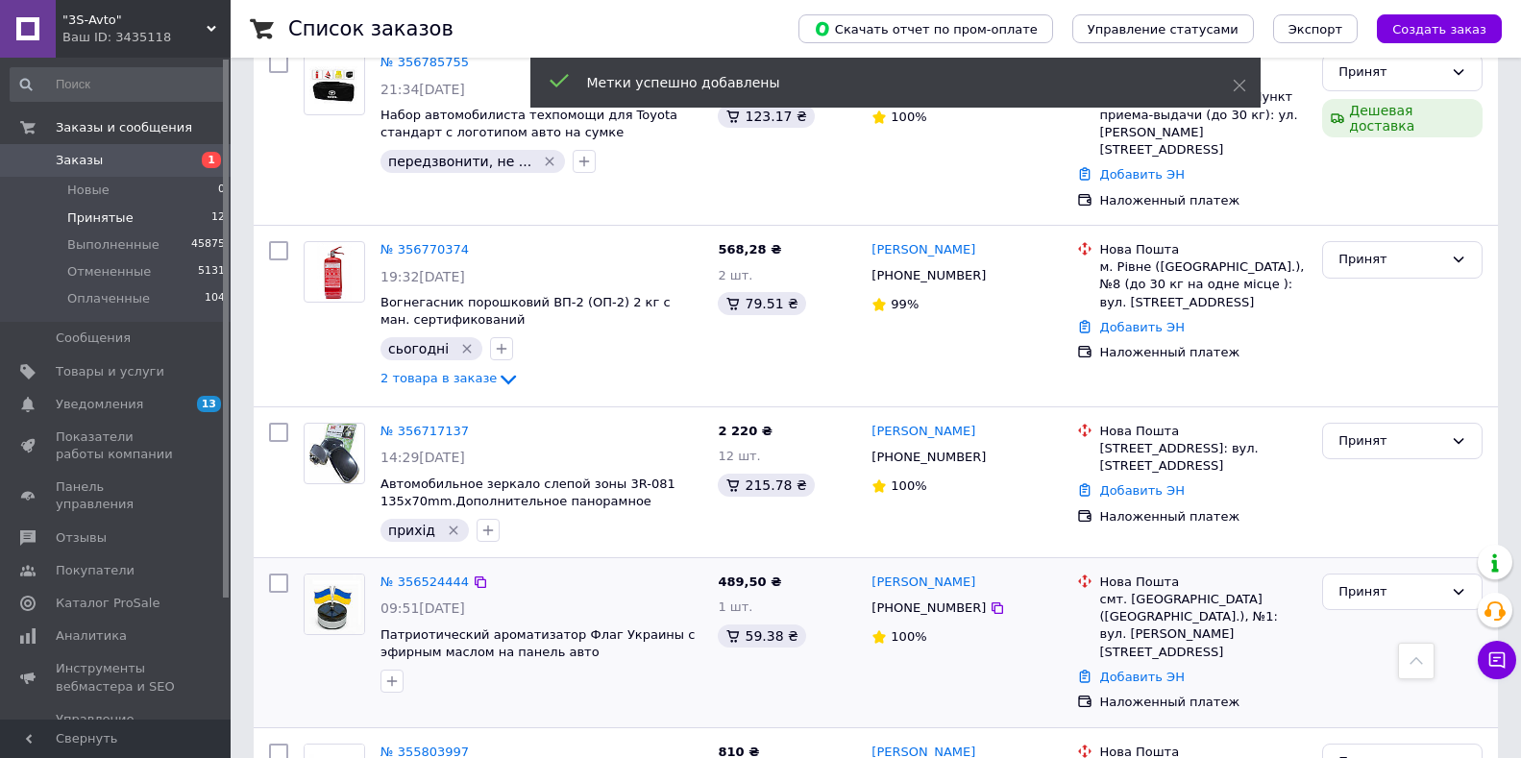
scroll to position [1583, 0]
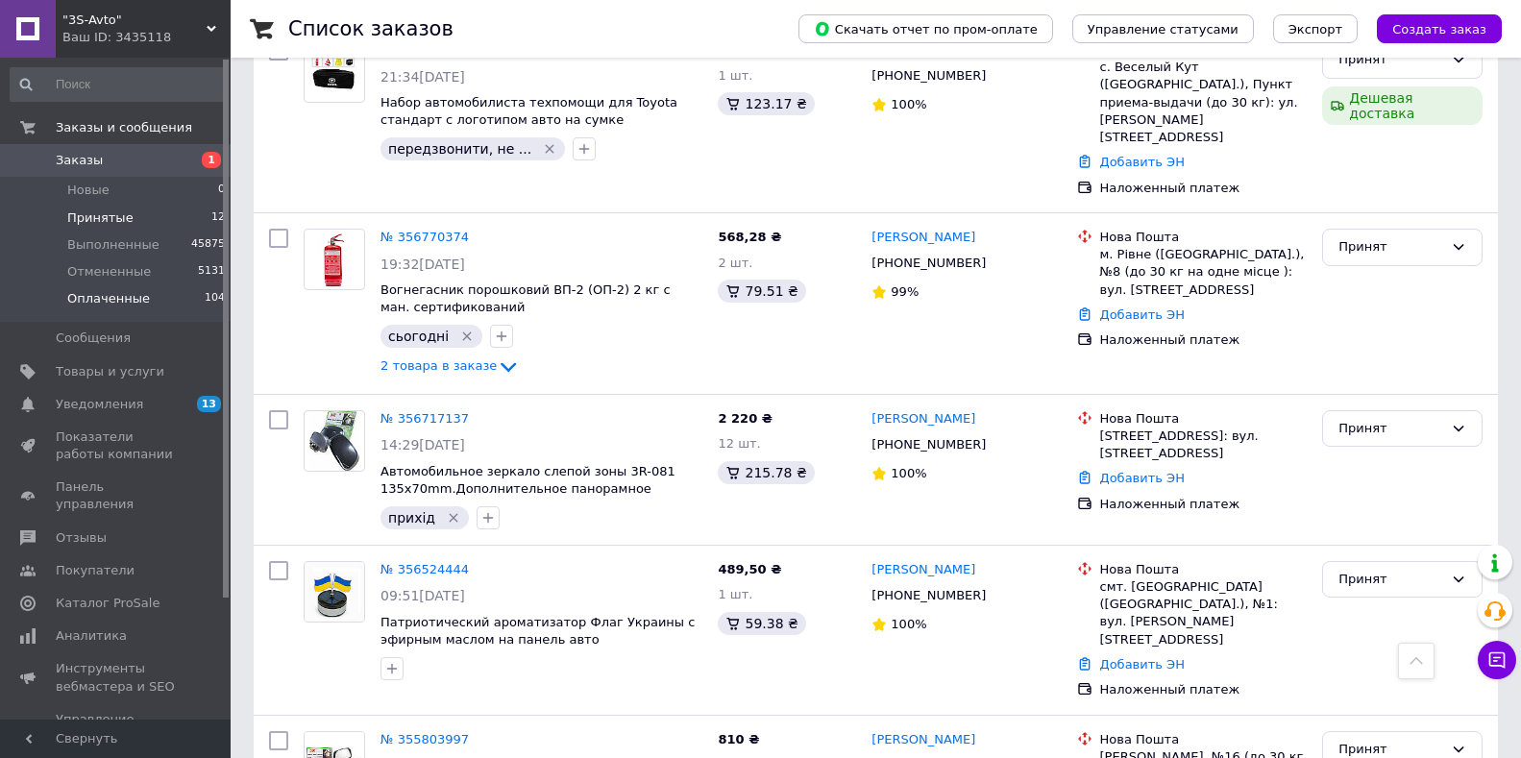
click at [114, 307] on span "Оплаченные" at bounding box center [108, 298] width 83 height 17
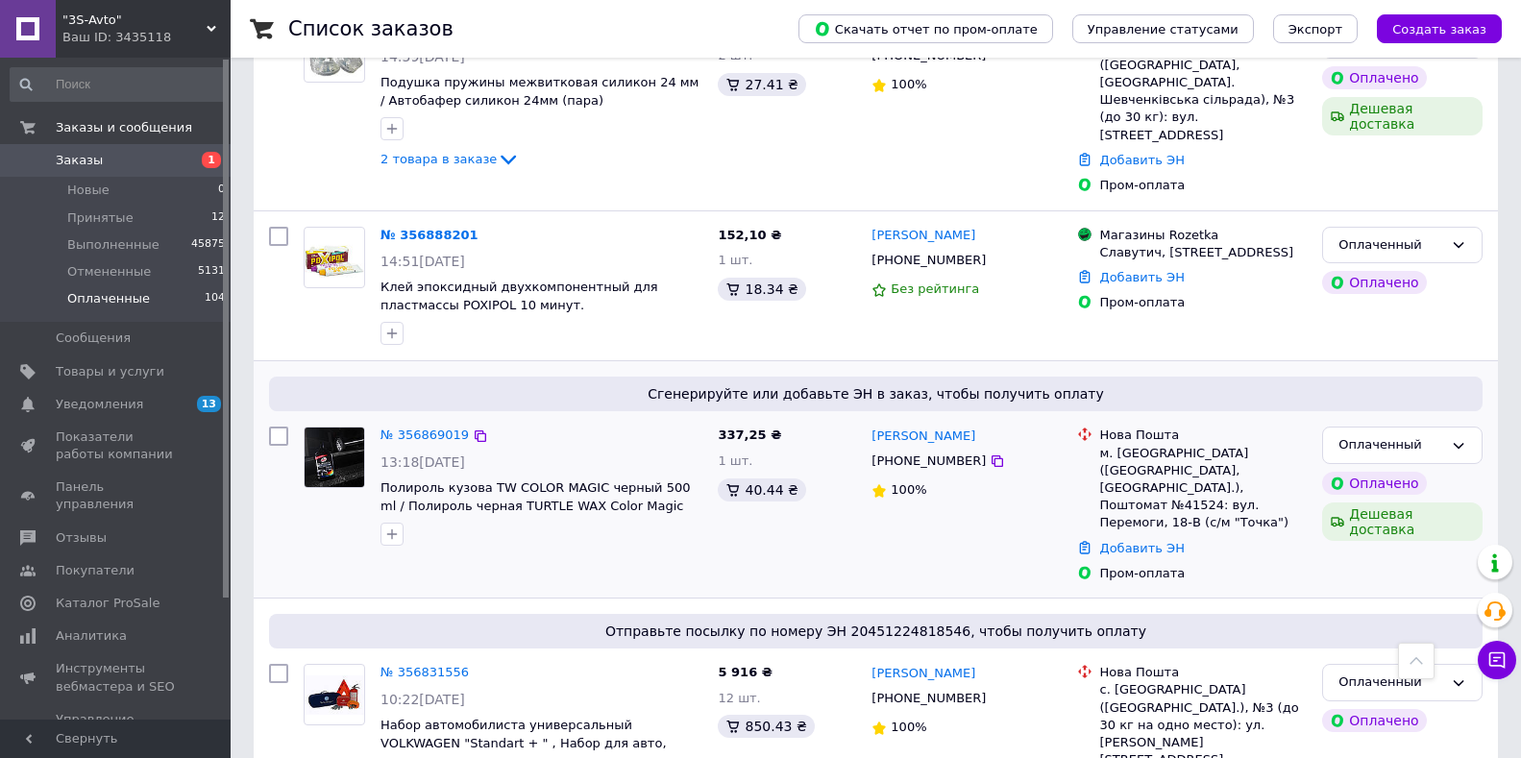
scroll to position [577, 0]
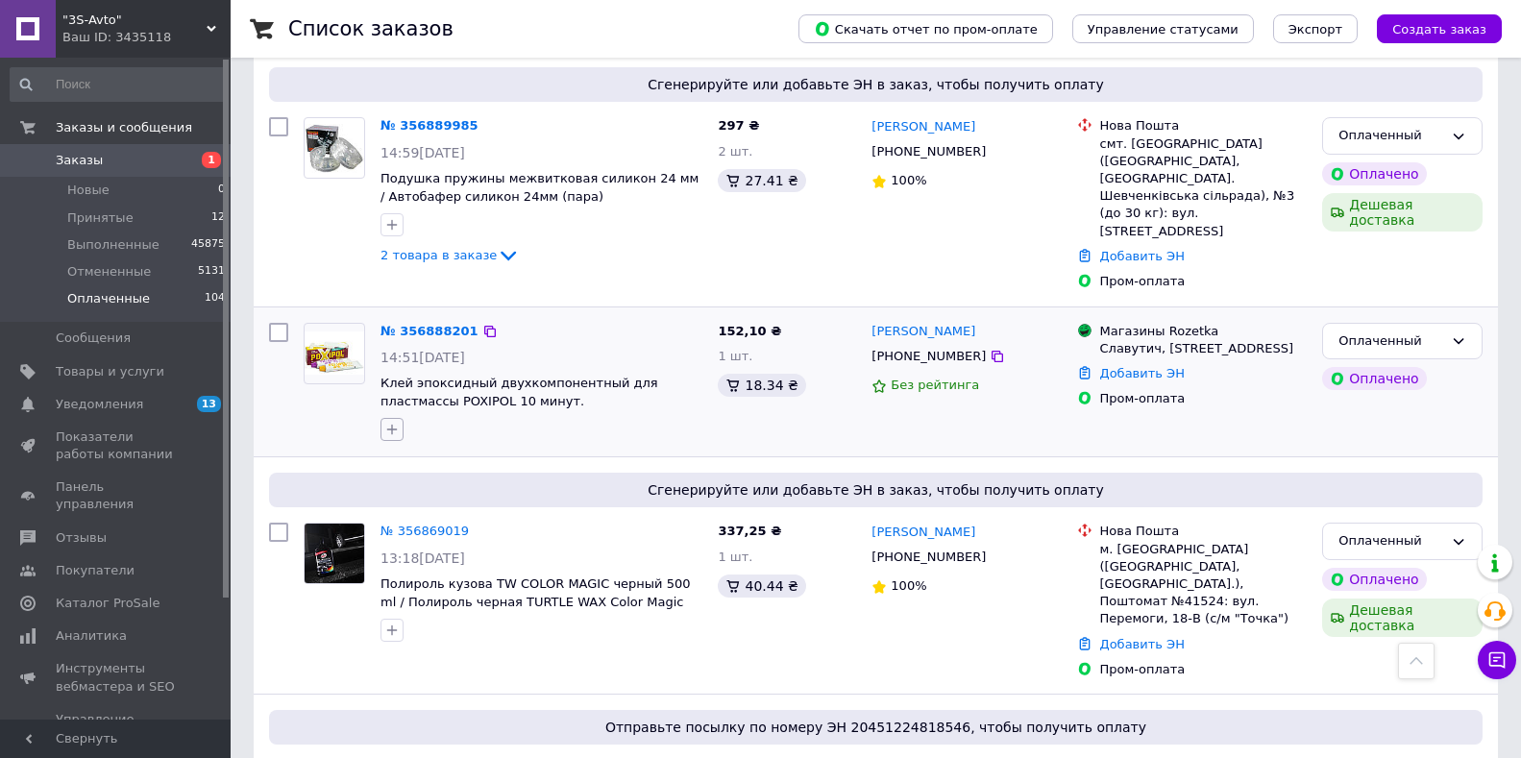
click at [395, 422] on icon "button" at bounding box center [391, 429] width 15 height 15
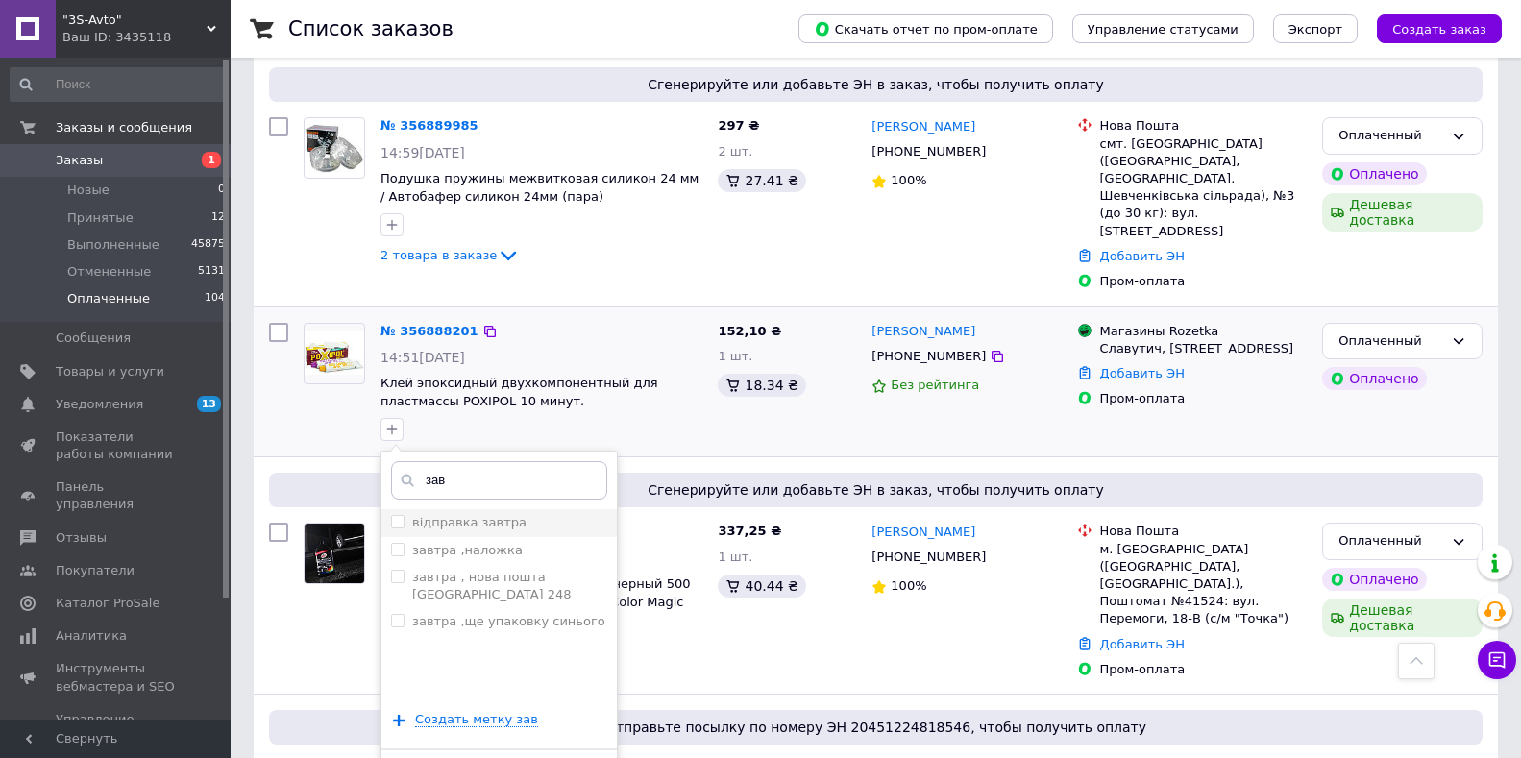
type input "зав"
click at [501, 515] on label "відправка завтра" at bounding box center [469, 522] width 114 height 14
checkbox input "true"
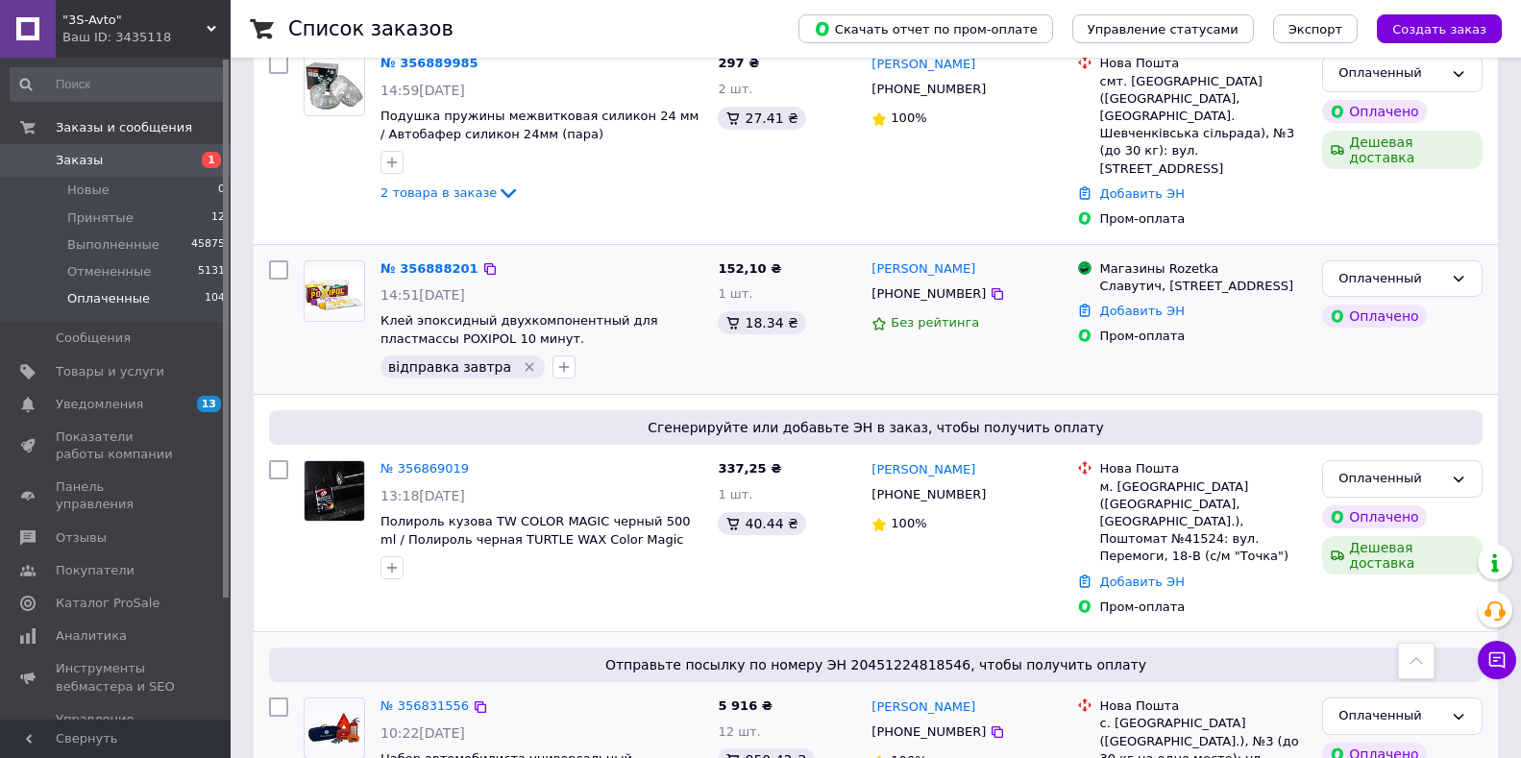
scroll to position [673, 0]
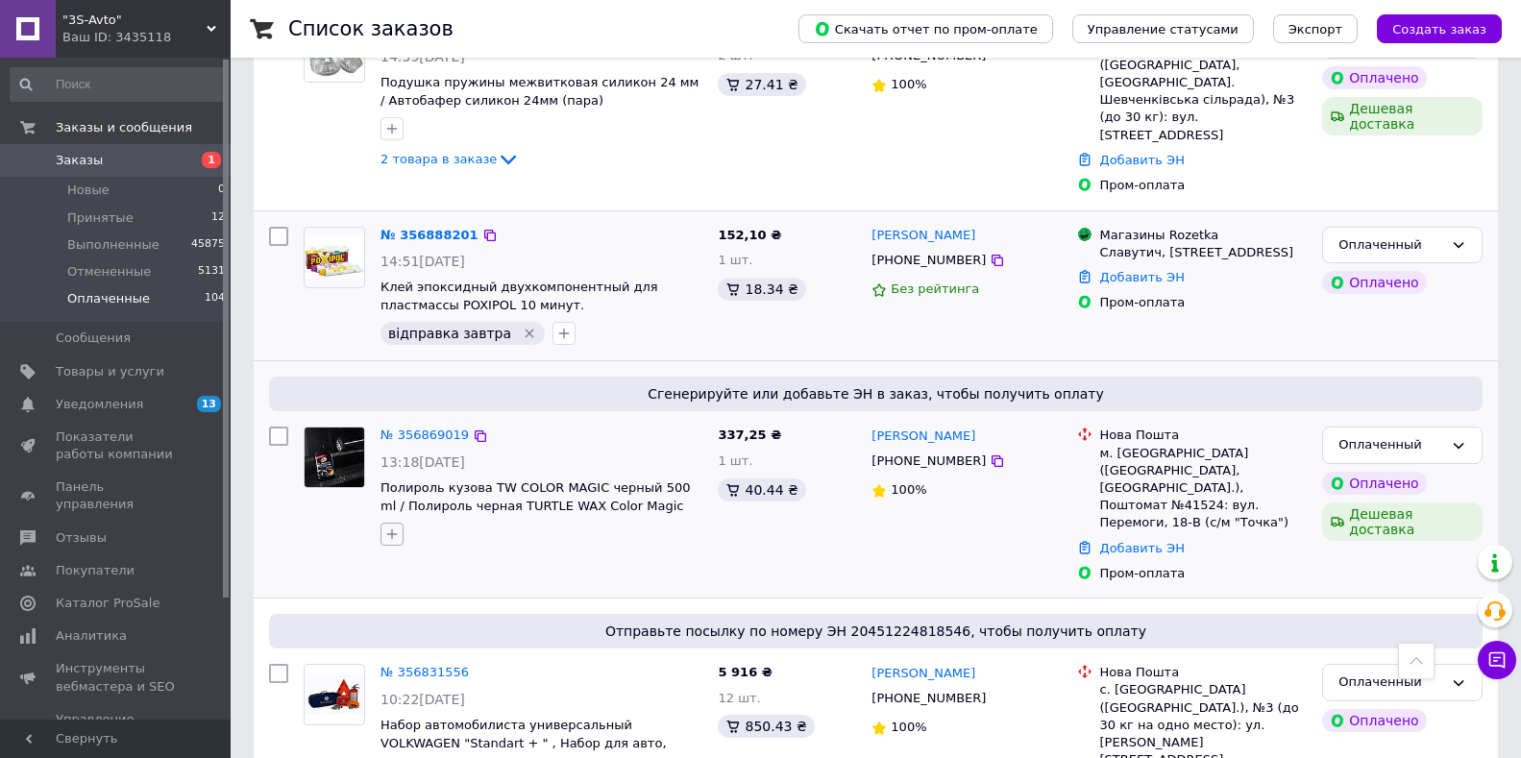
click at [385, 527] on icon "button" at bounding box center [391, 534] width 15 height 15
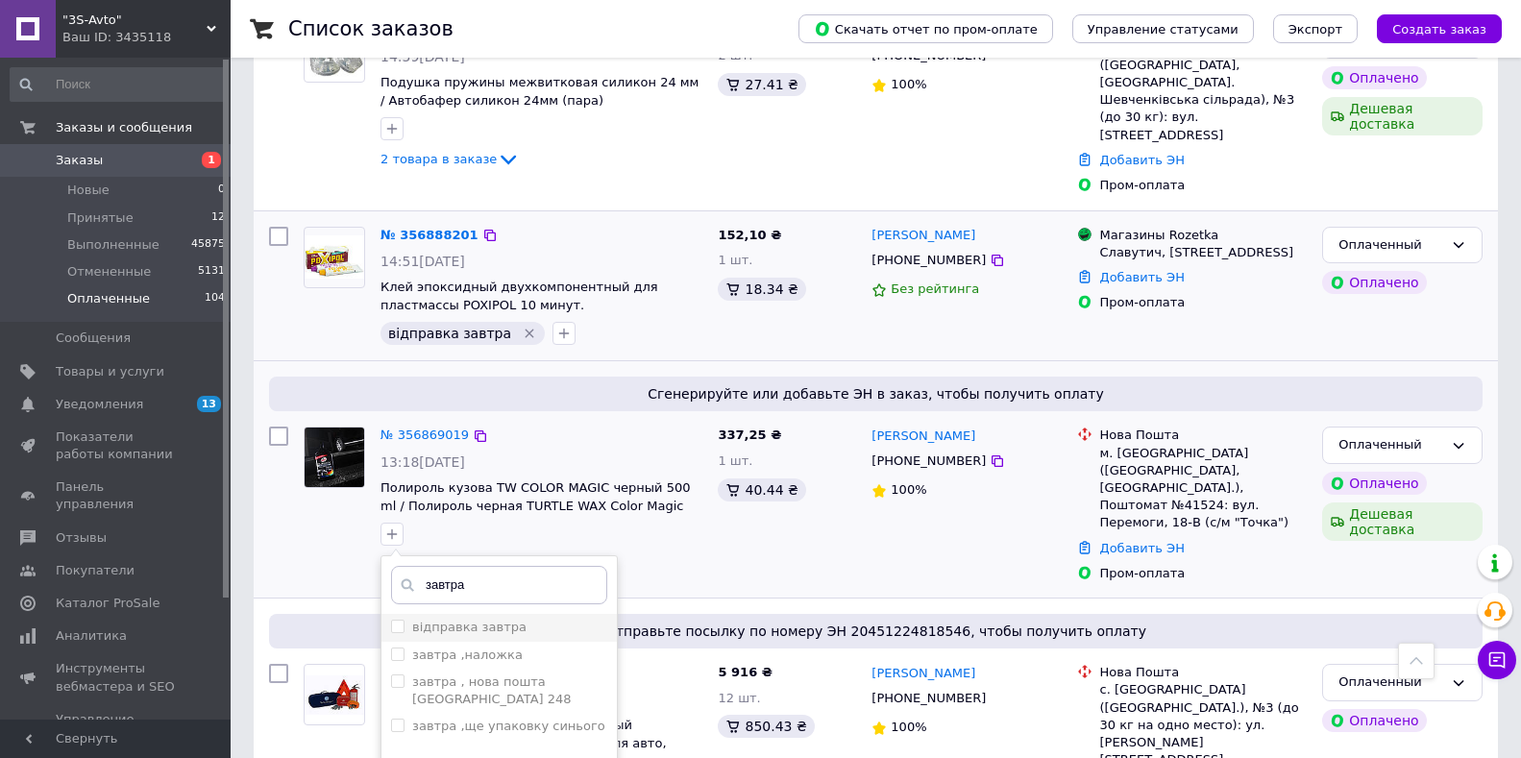
type input "завтра"
click at [506, 620] on label "відправка завтра" at bounding box center [469, 627] width 114 height 14
checkbox input "true"
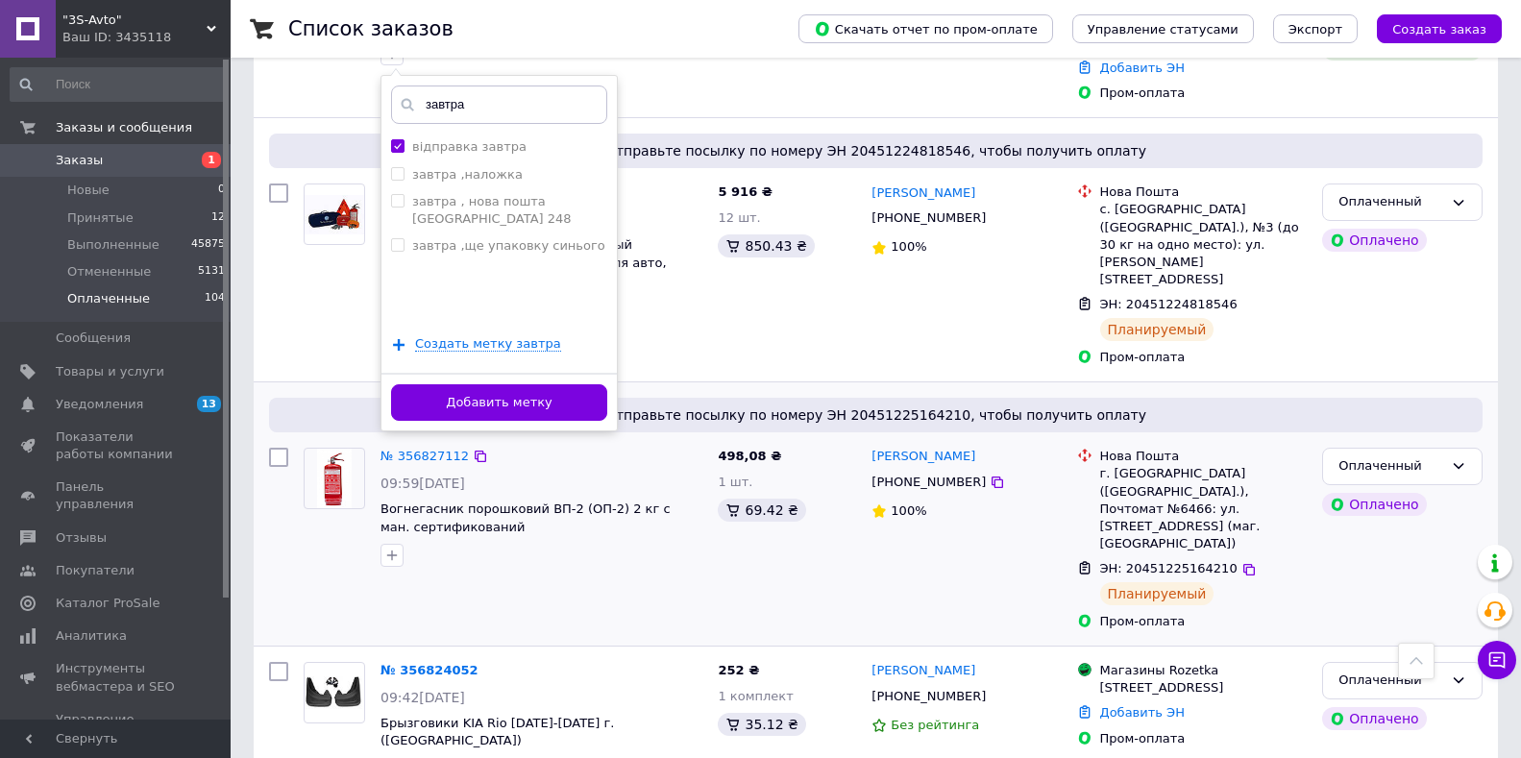
click at [505, 384] on button "Добавить метку" at bounding box center [499, 402] width 216 height 37
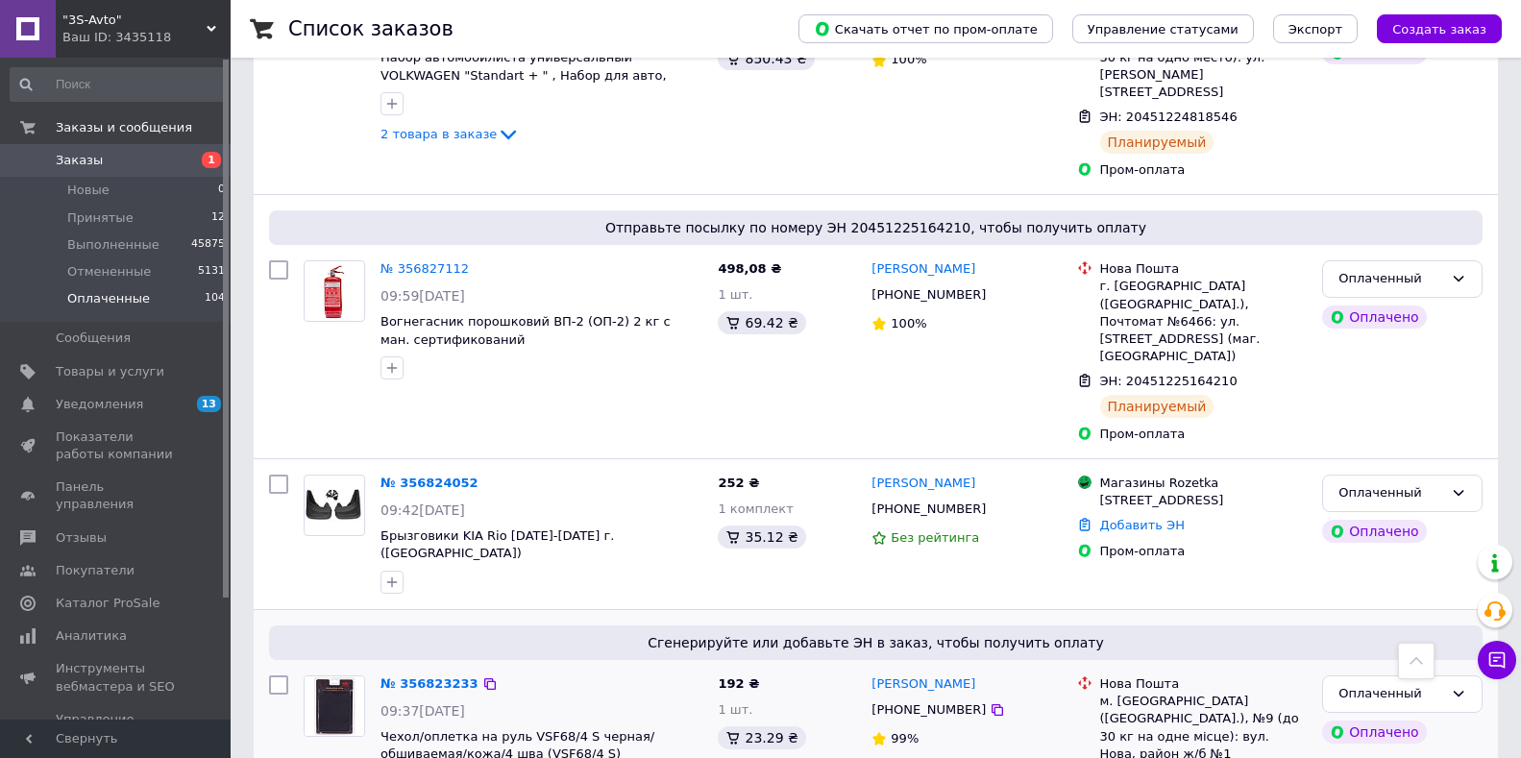
scroll to position [1345, 0]
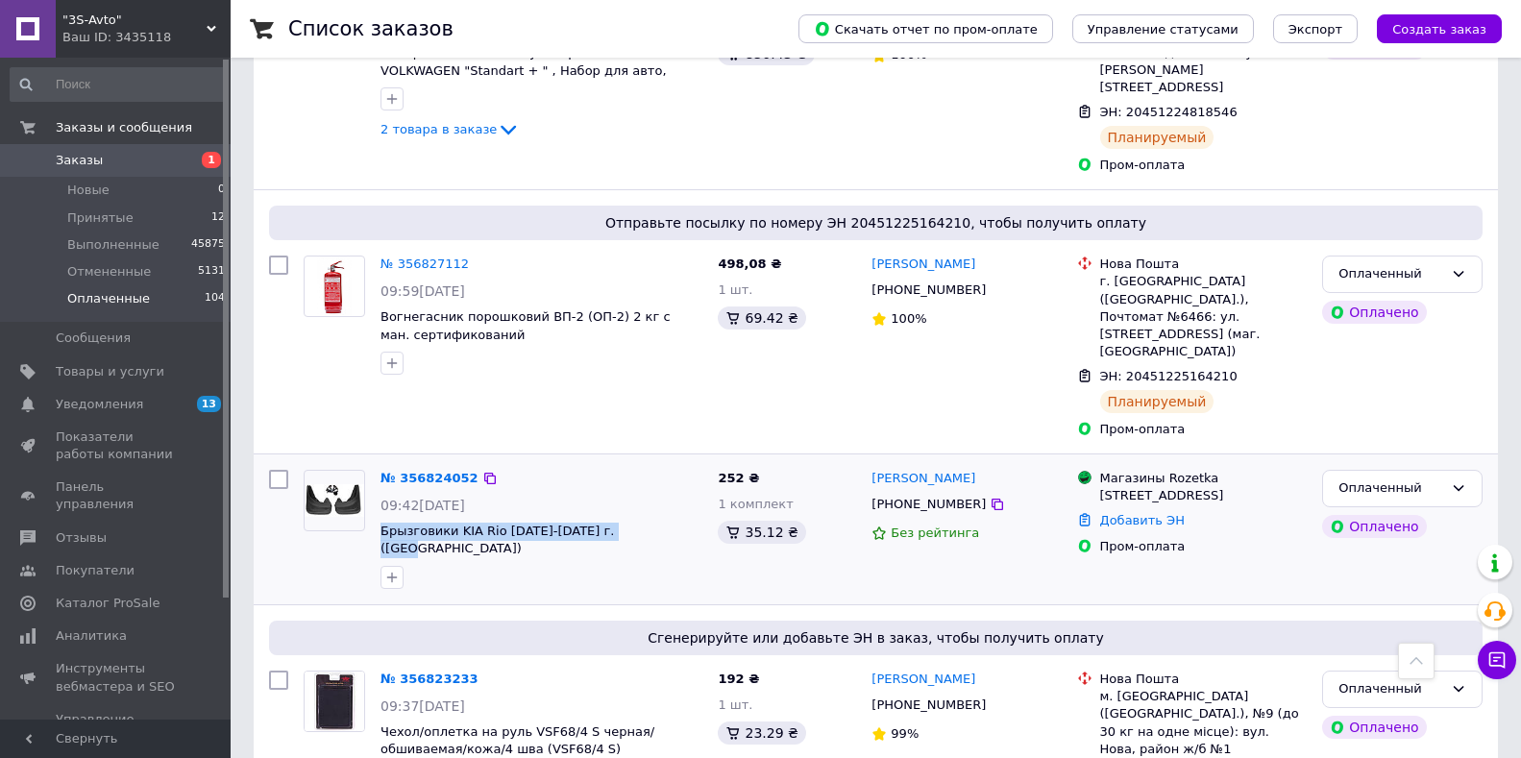
drag, startPoint x: 376, startPoint y: 399, endPoint x: 624, endPoint y: 406, distance: 248.0
click at [624, 462] on div "№ 356824052 09:42[DATE] Брызговики KIA Rio [DATE]-[DATE] г. ([GEOGRAPHIC_DATA])" at bounding box center [541, 529] width 337 height 135
copy span "Брызговики KIA Rio [DATE]-[DATE] г. ([GEOGRAPHIC_DATA])"
click at [141, 383] on link "Товары и услуги" at bounding box center [118, 372] width 236 height 33
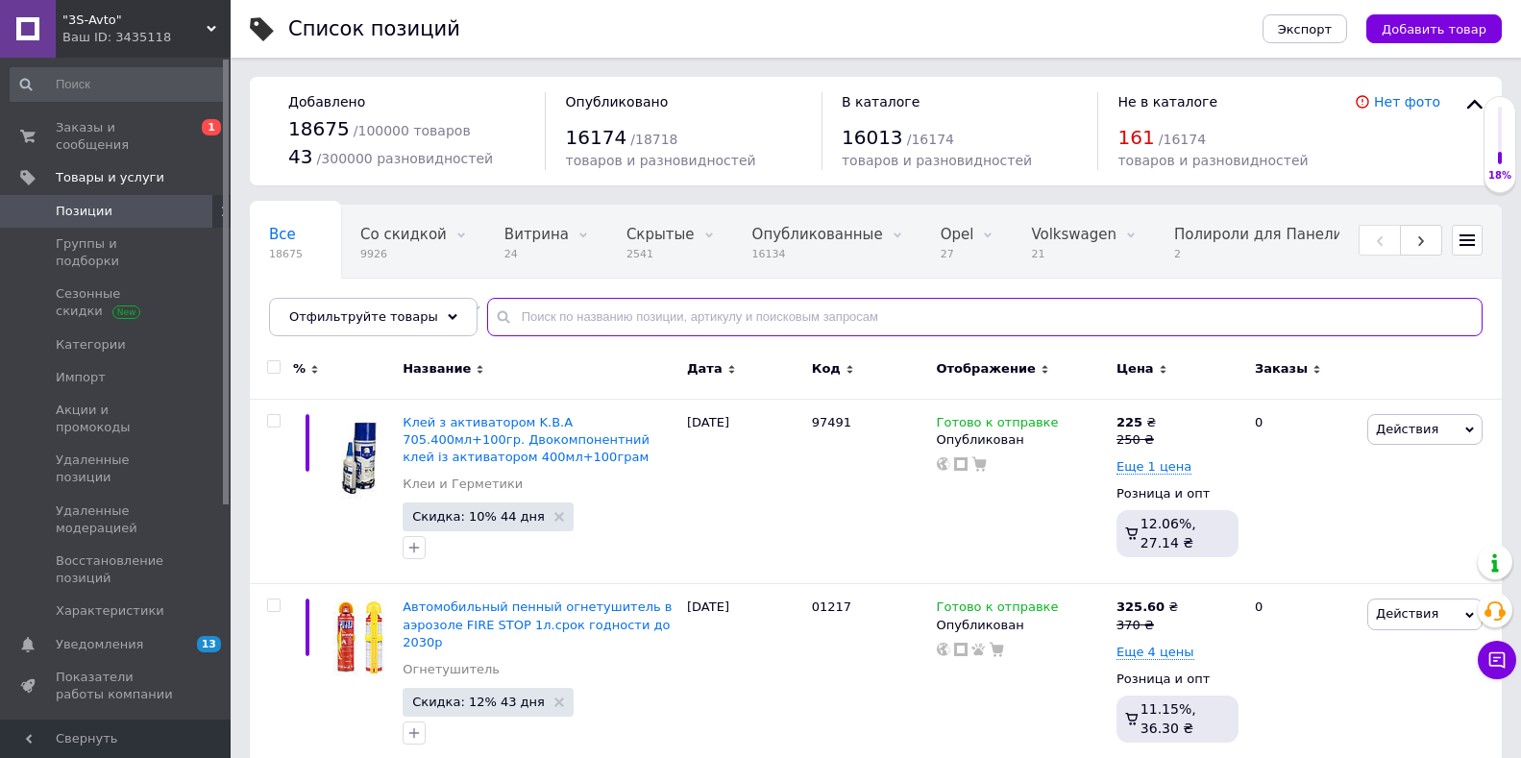
click at [609, 314] on input "text" at bounding box center [985, 317] width 996 height 38
paste input "Брызговики KIA Rio [DATE]-[DATE] г. ([GEOGRAPHIC_DATA])"
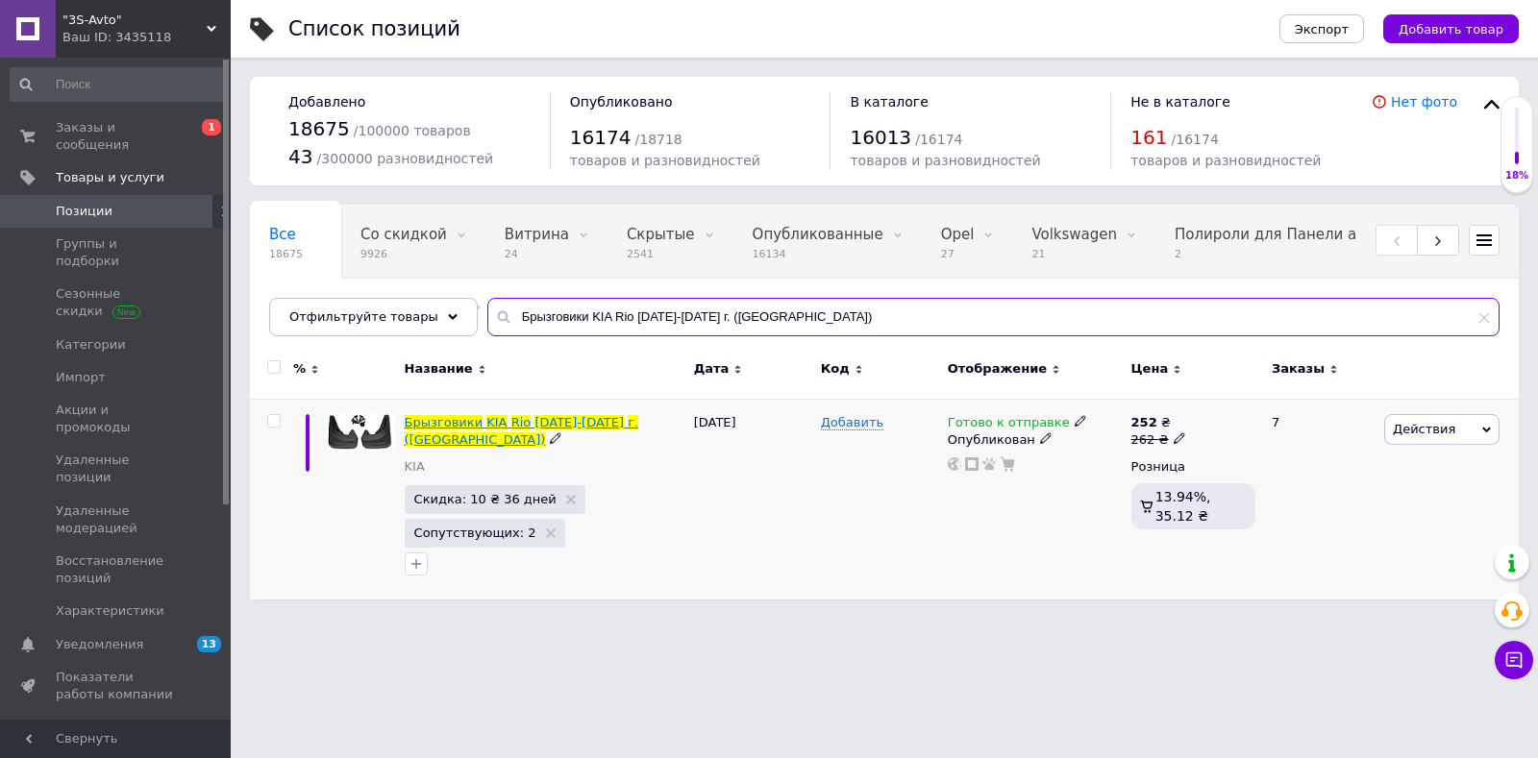
type input "Брызговики KIA Rio [DATE]-[DATE] г. ([GEOGRAPHIC_DATA])"
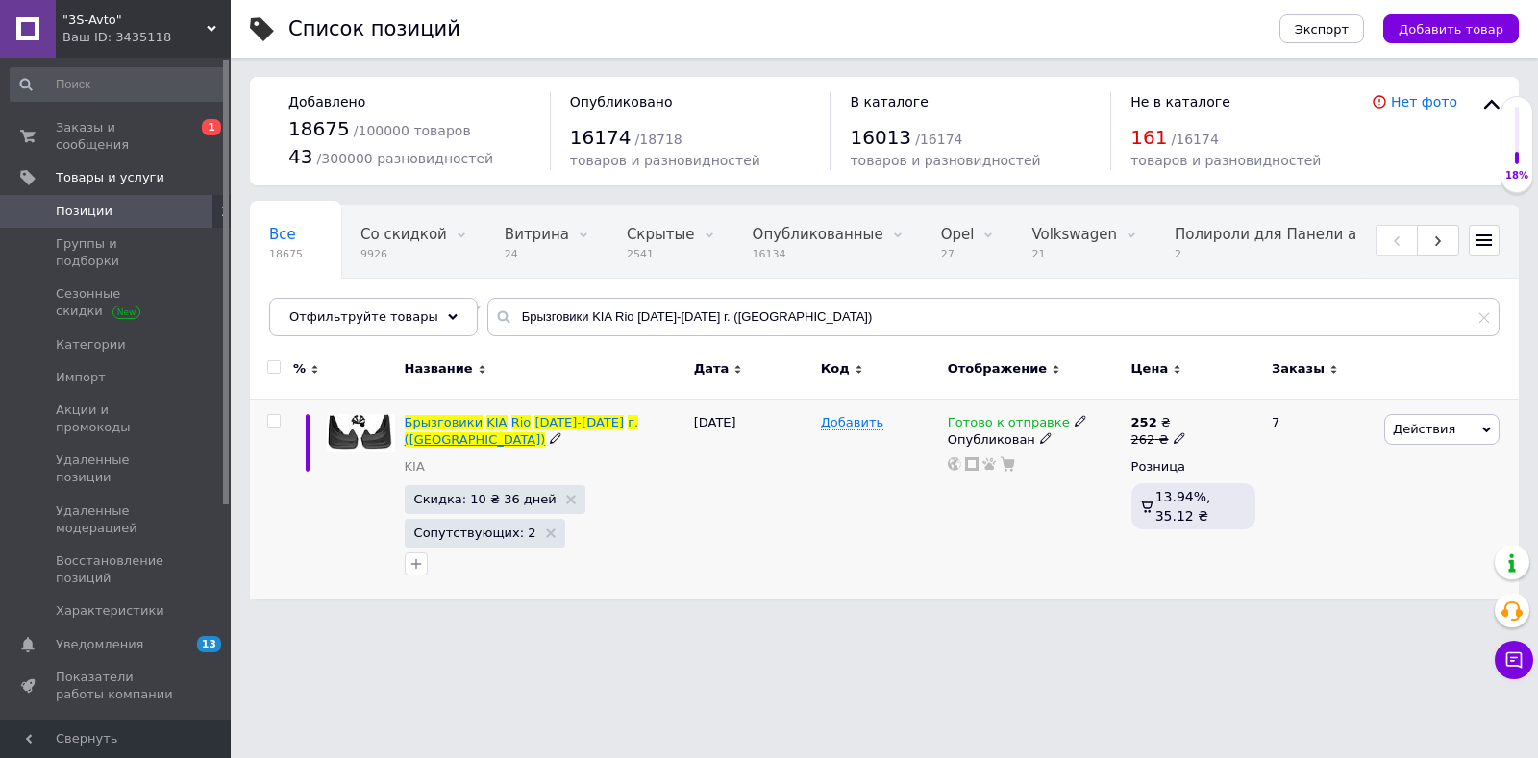
click at [555, 426] on span "[DATE]-[DATE]" at bounding box center [578, 422] width 89 height 14
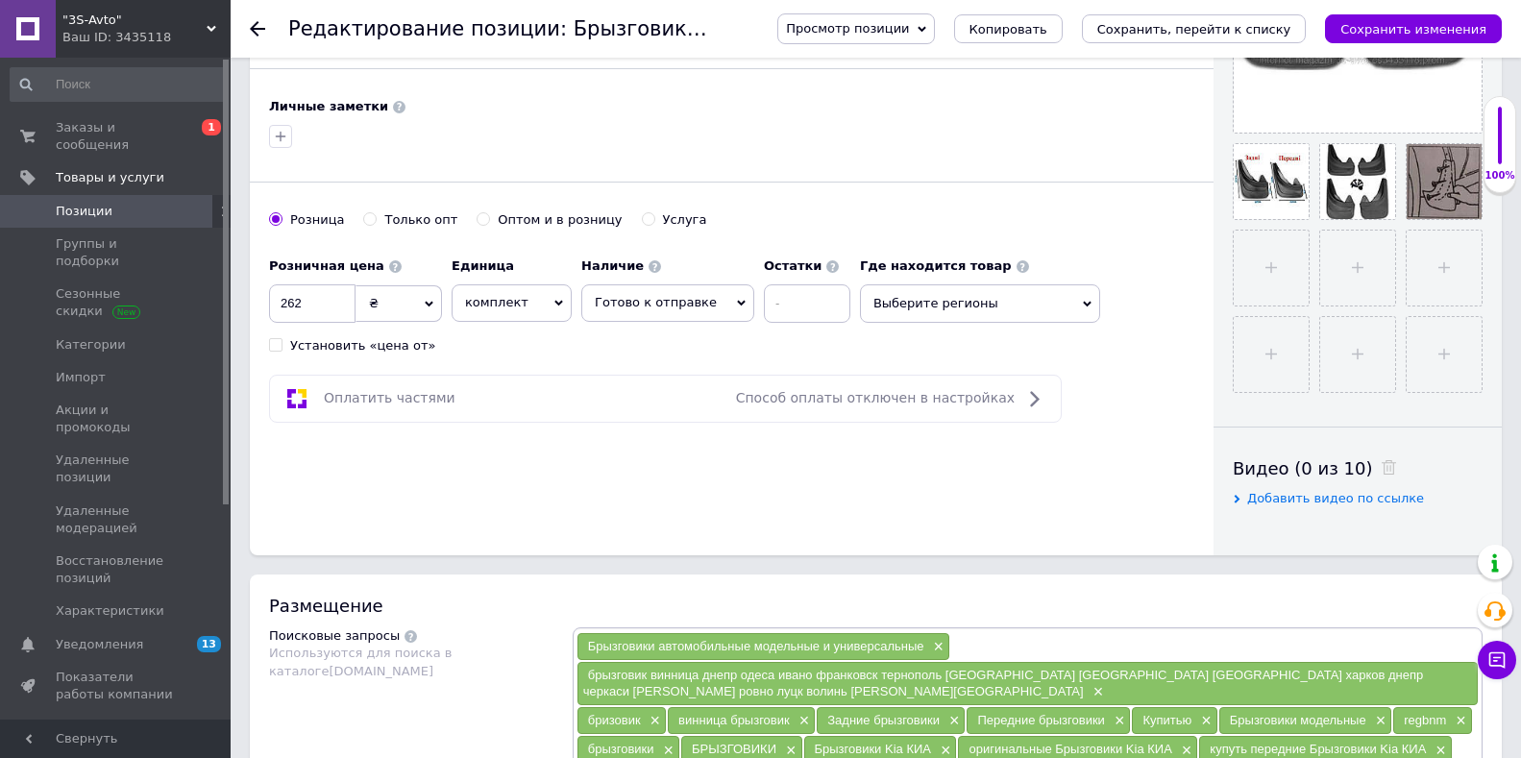
click at [506, 284] on span "комплект" at bounding box center [512, 302] width 120 height 37
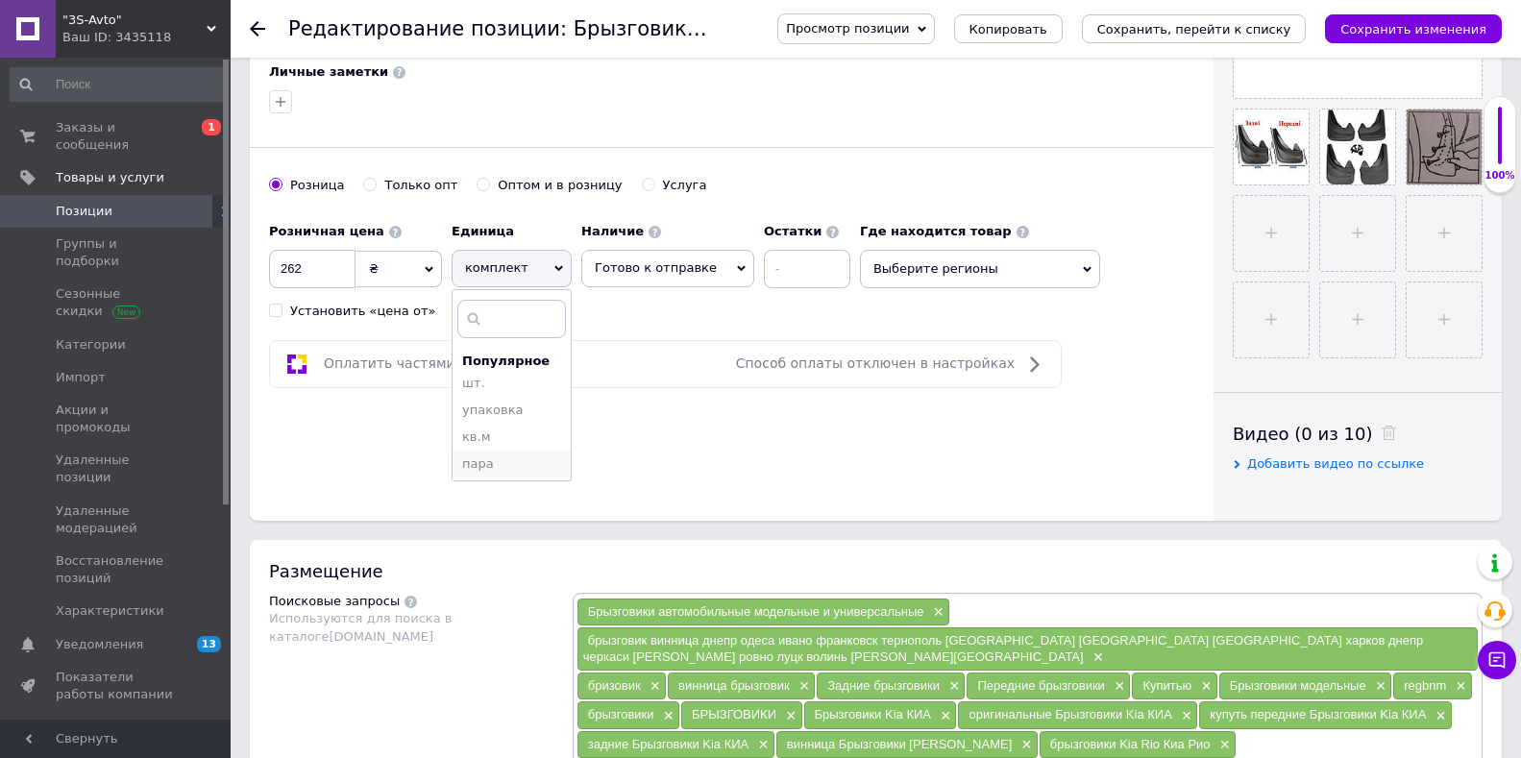
click at [487, 463] on li "пара" at bounding box center [512, 464] width 118 height 27
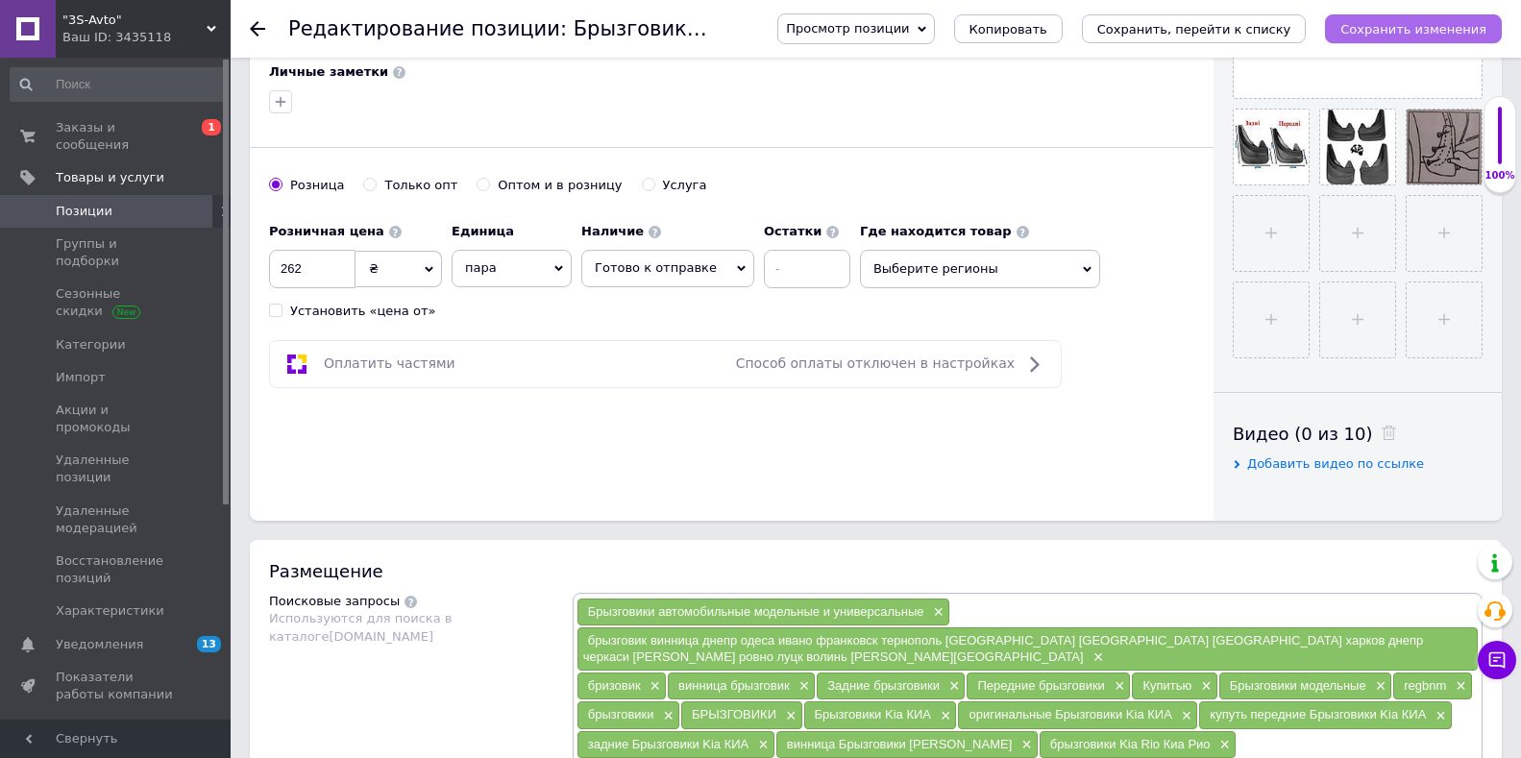
click at [1375, 40] on button "Сохранить изменения" at bounding box center [1413, 28] width 177 height 29
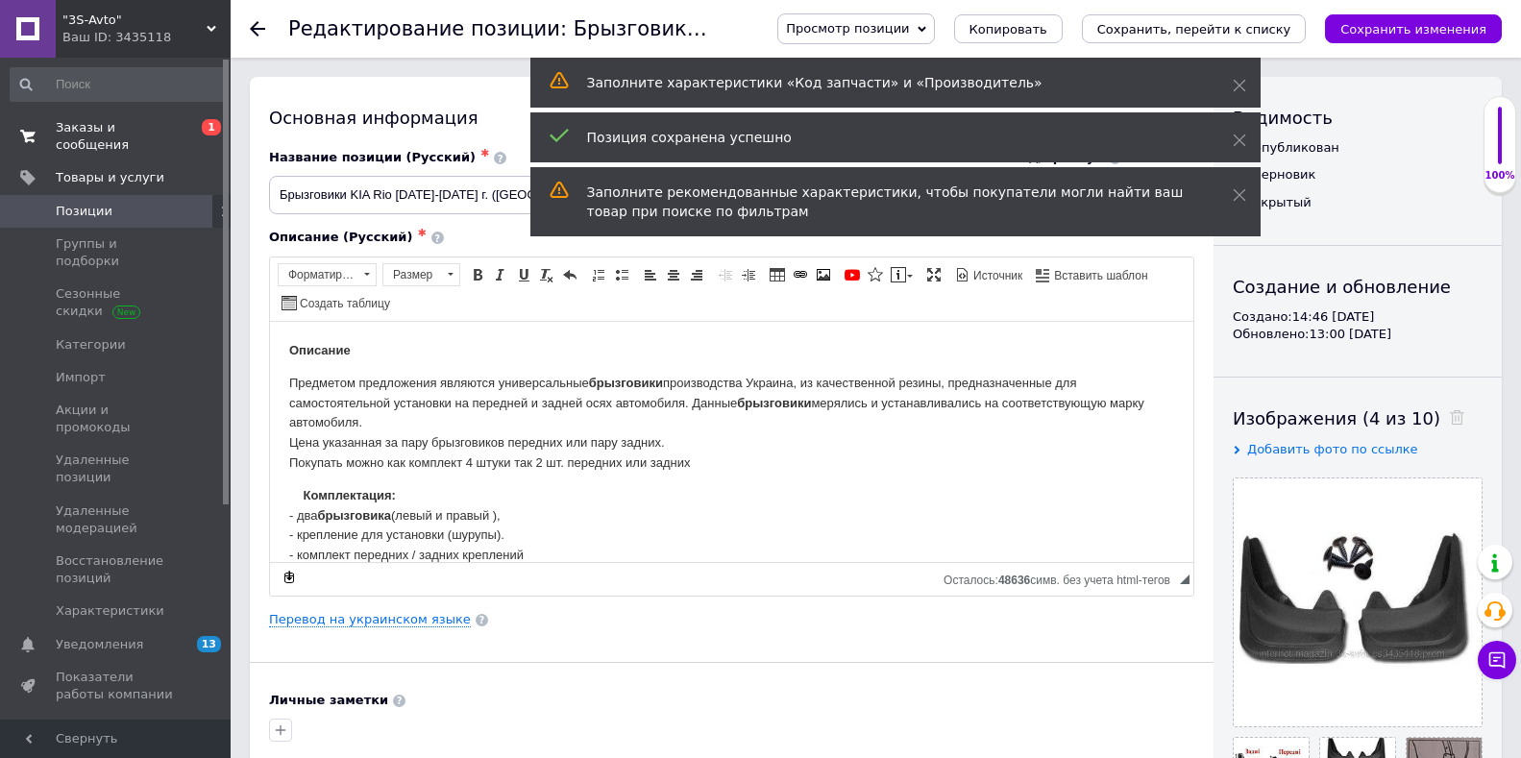
click at [112, 131] on span "Заказы и сообщения" at bounding box center [117, 136] width 122 height 35
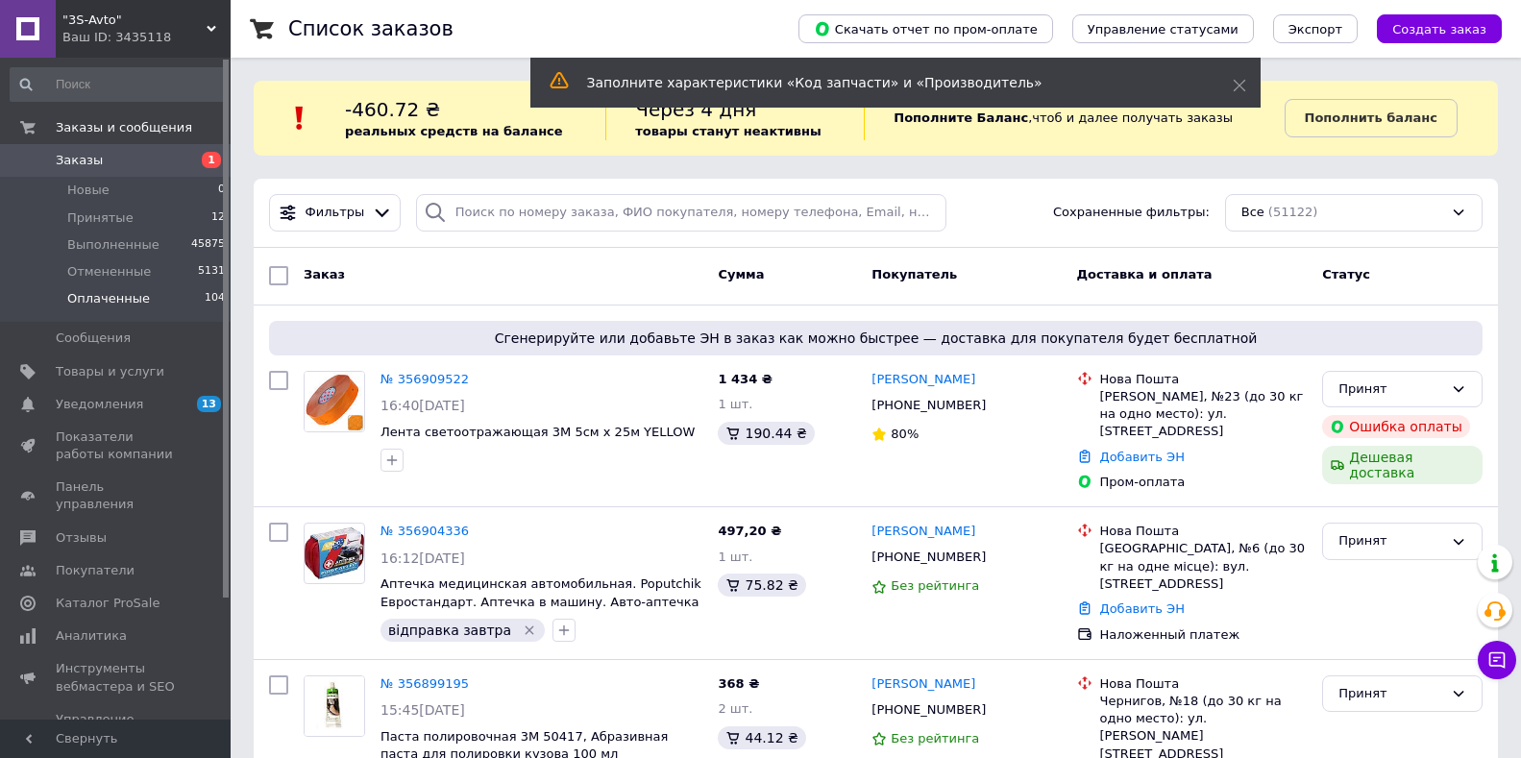
click at [99, 306] on span "Оплаченные" at bounding box center [108, 298] width 83 height 17
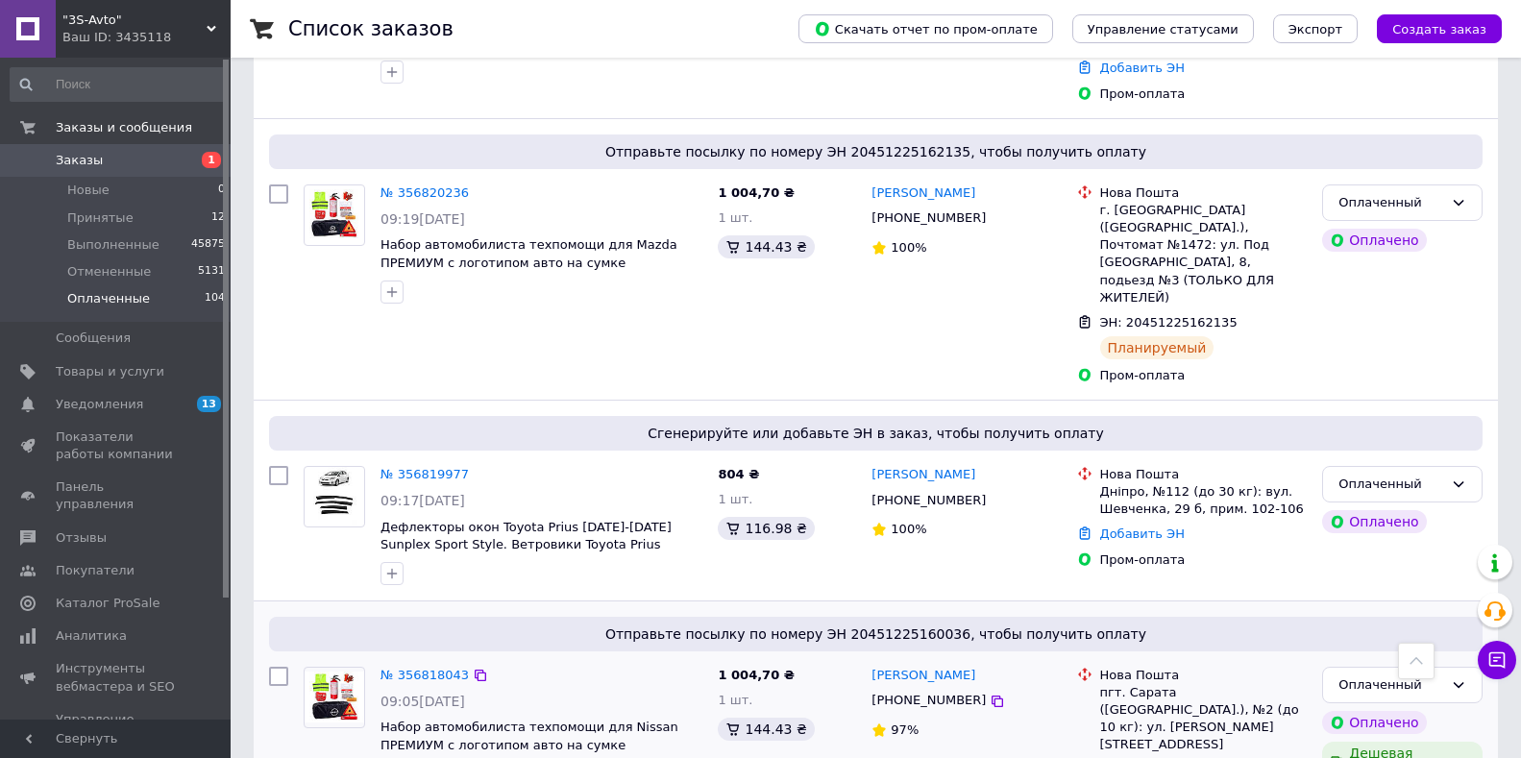
scroll to position [2018, 0]
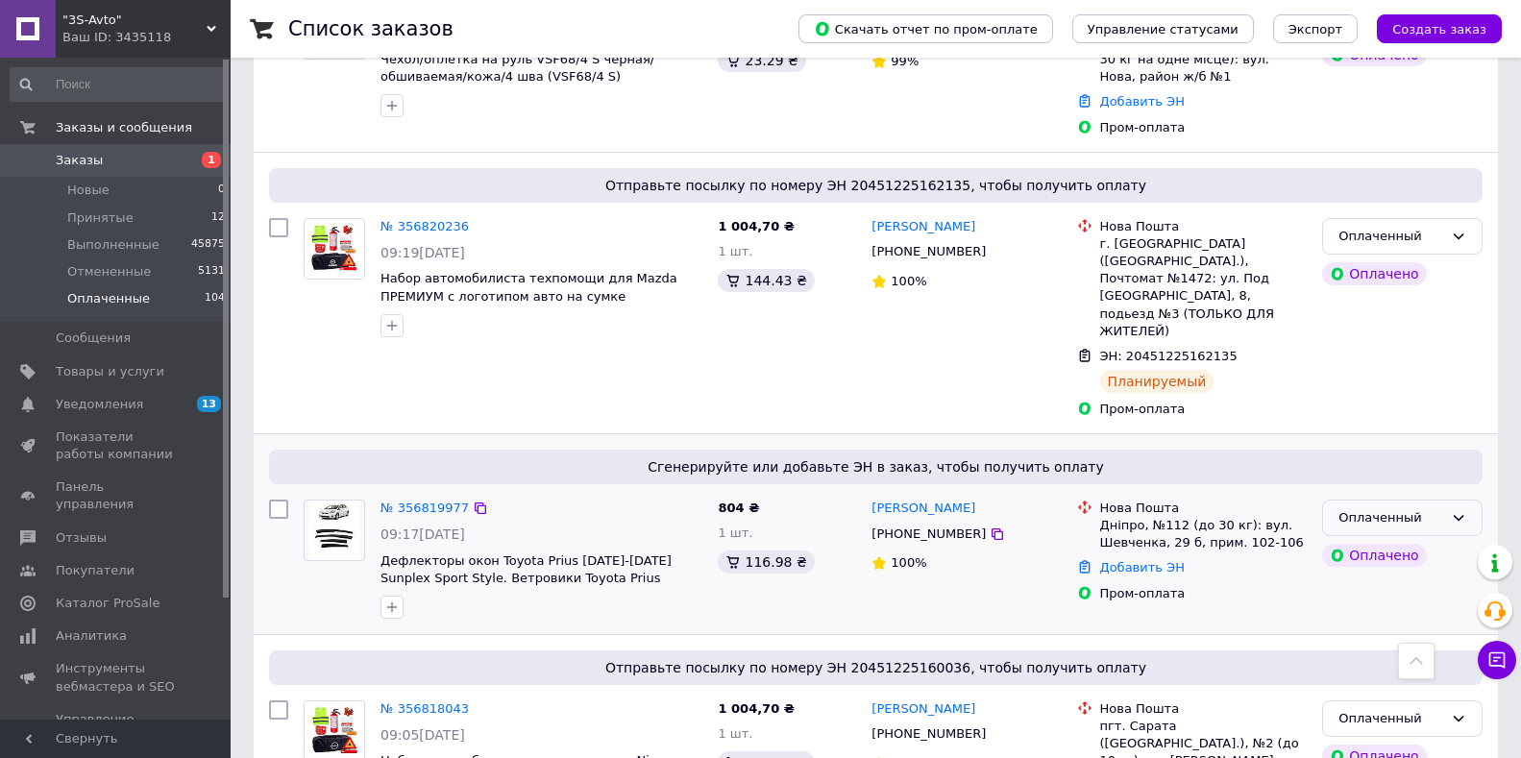
click at [1462, 510] on icon at bounding box center [1458, 517] width 15 height 15
click at [1365, 611] on li "Отменен" at bounding box center [1402, 629] width 159 height 36
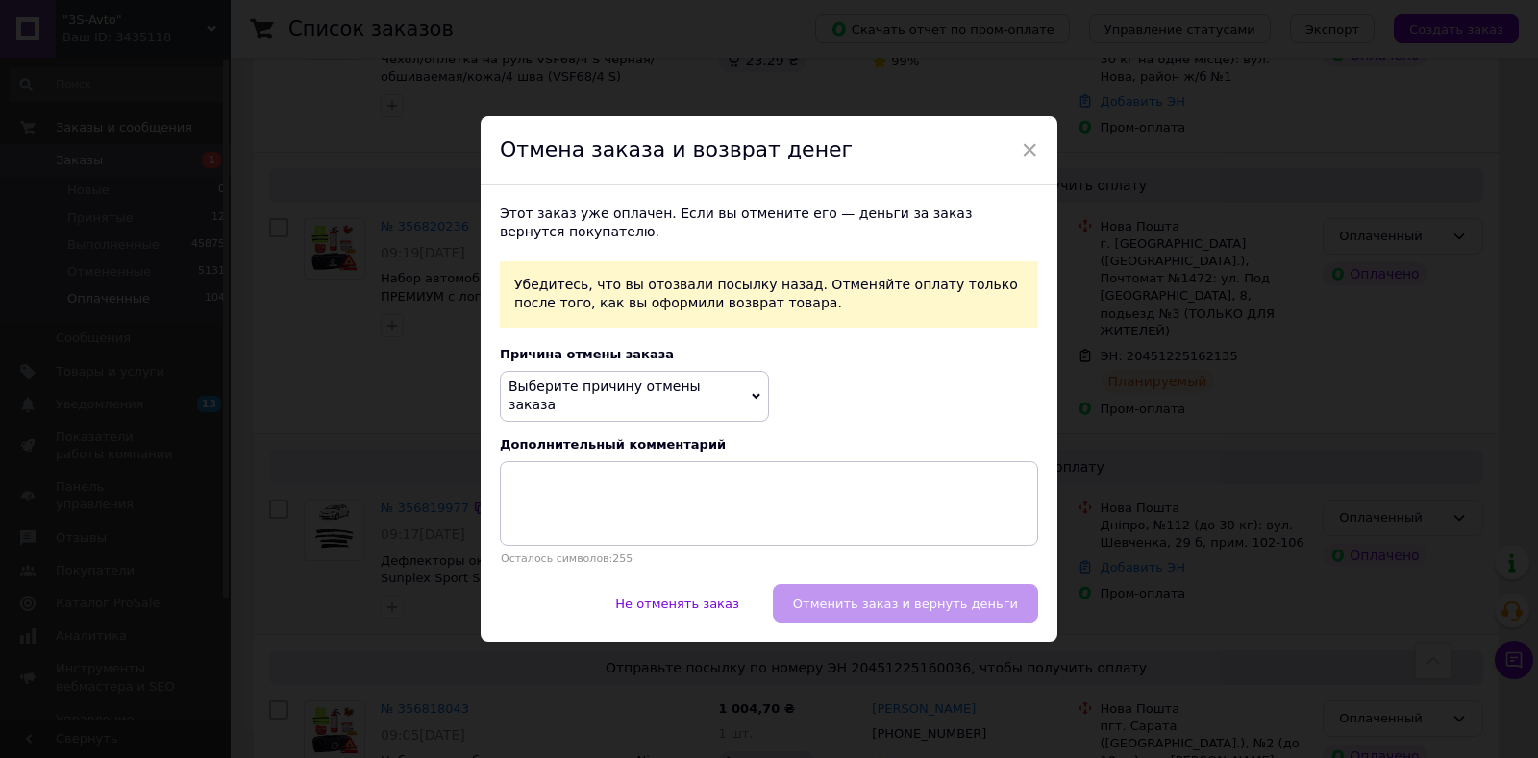
click at [658, 398] on span "Выберите причину отмены заказа" at bounding box center [604, 396] width 192 height 35
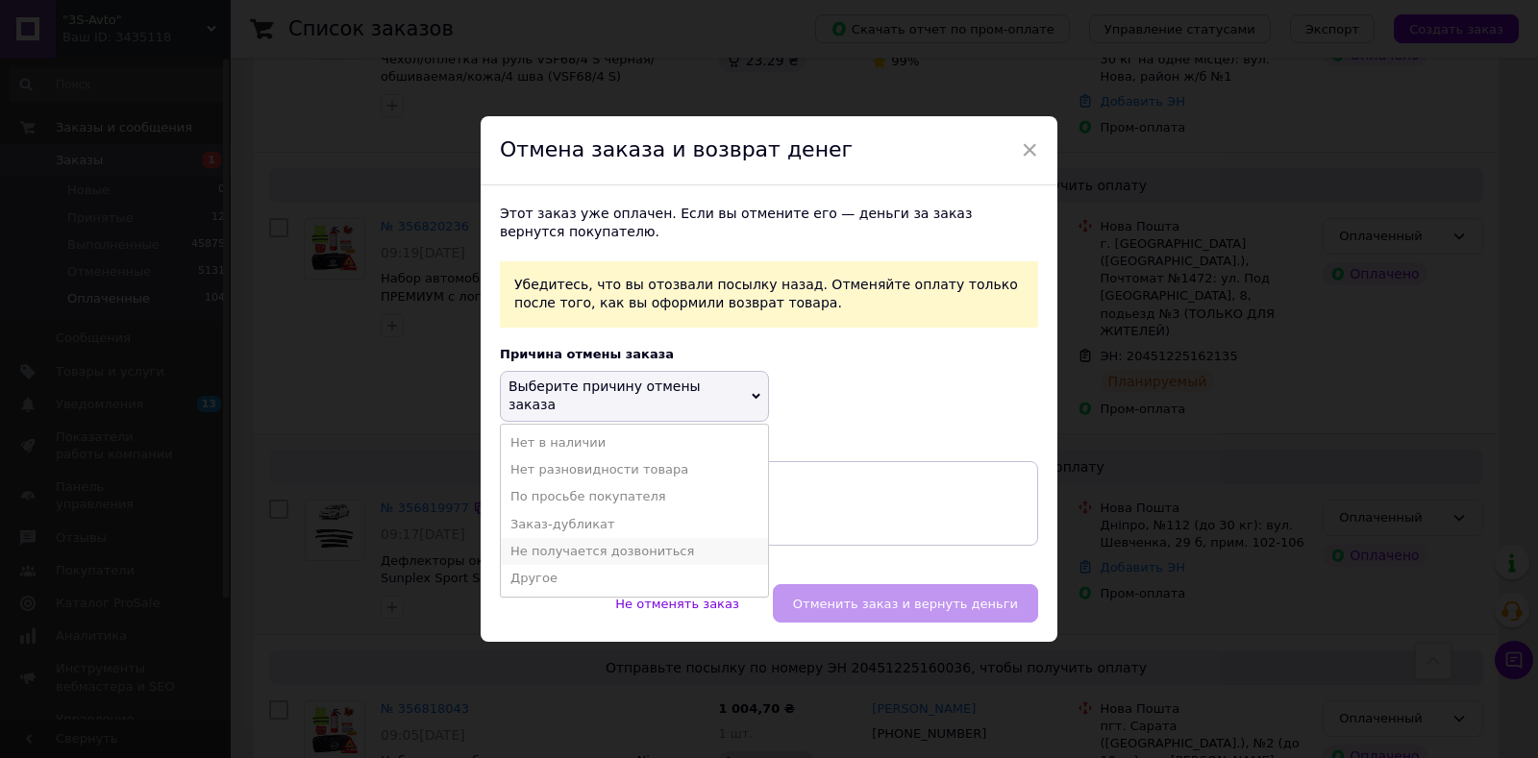
click at [574, 538] on li "Не получается дозвониться" at bounding box center [634, 551] width 267 height 27
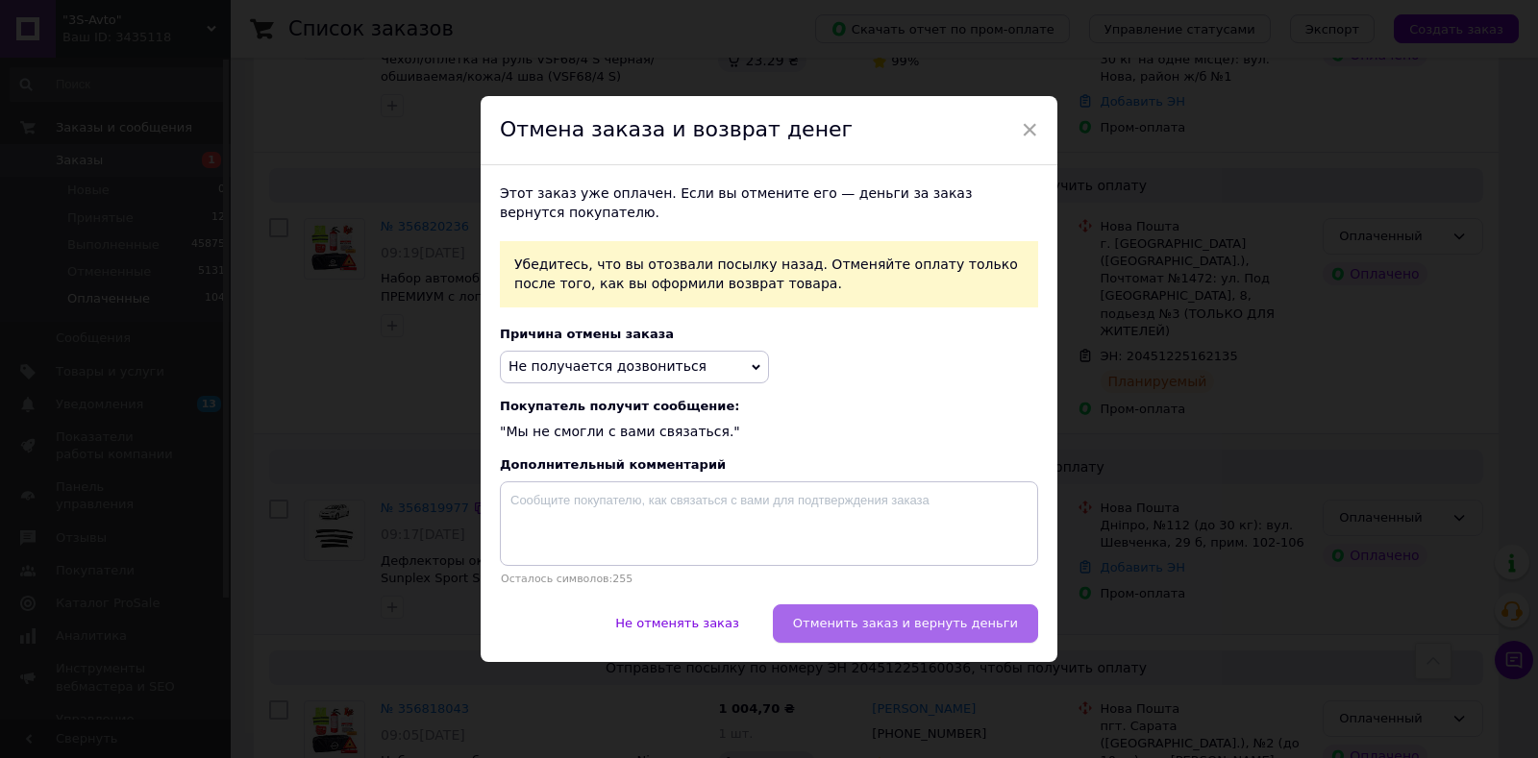
click at [888, 616] on button "Отменить заказ и вернуть деньги" at bounding box center [905, 624] width 265 height 38
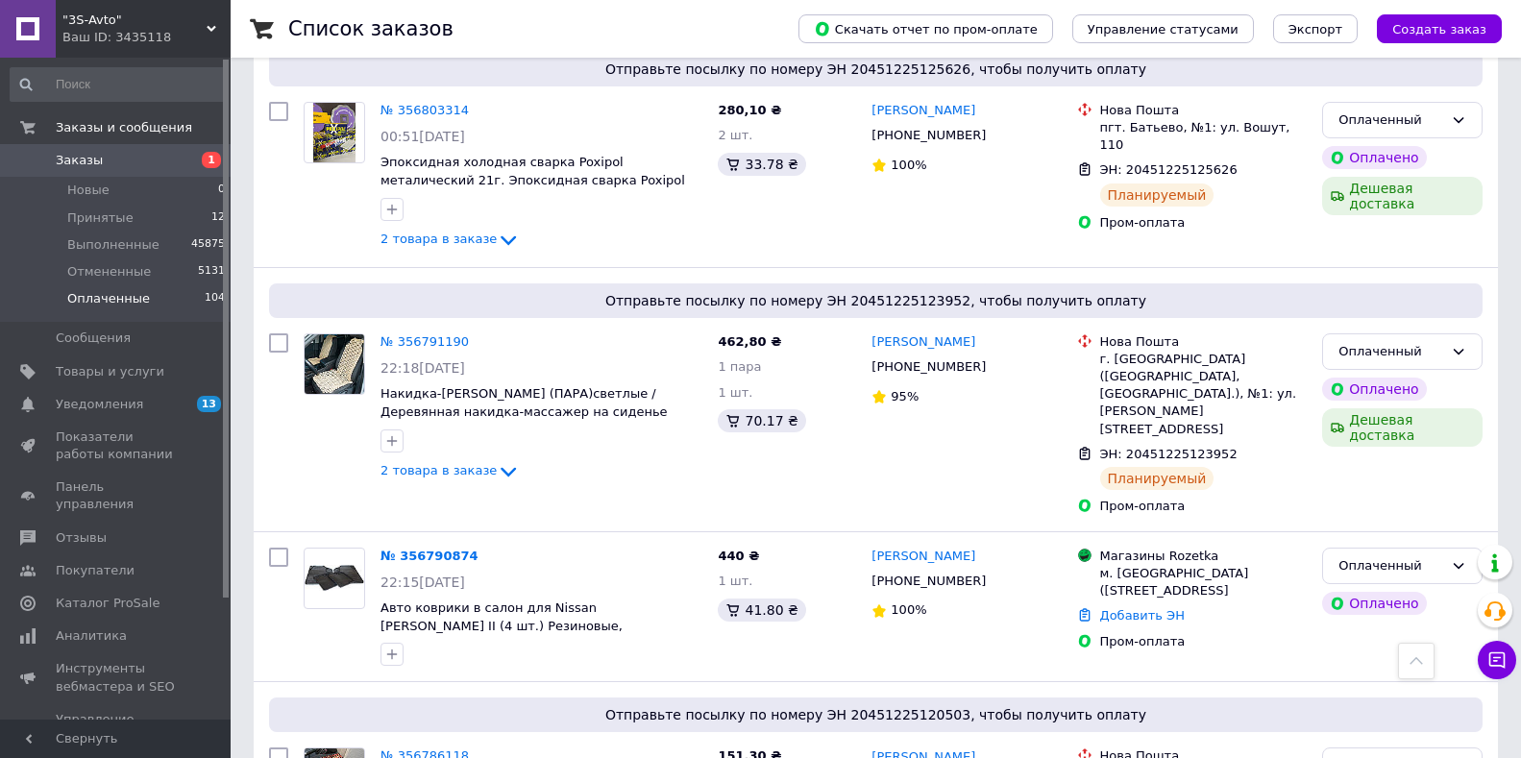
scroll to position [3029, 0]
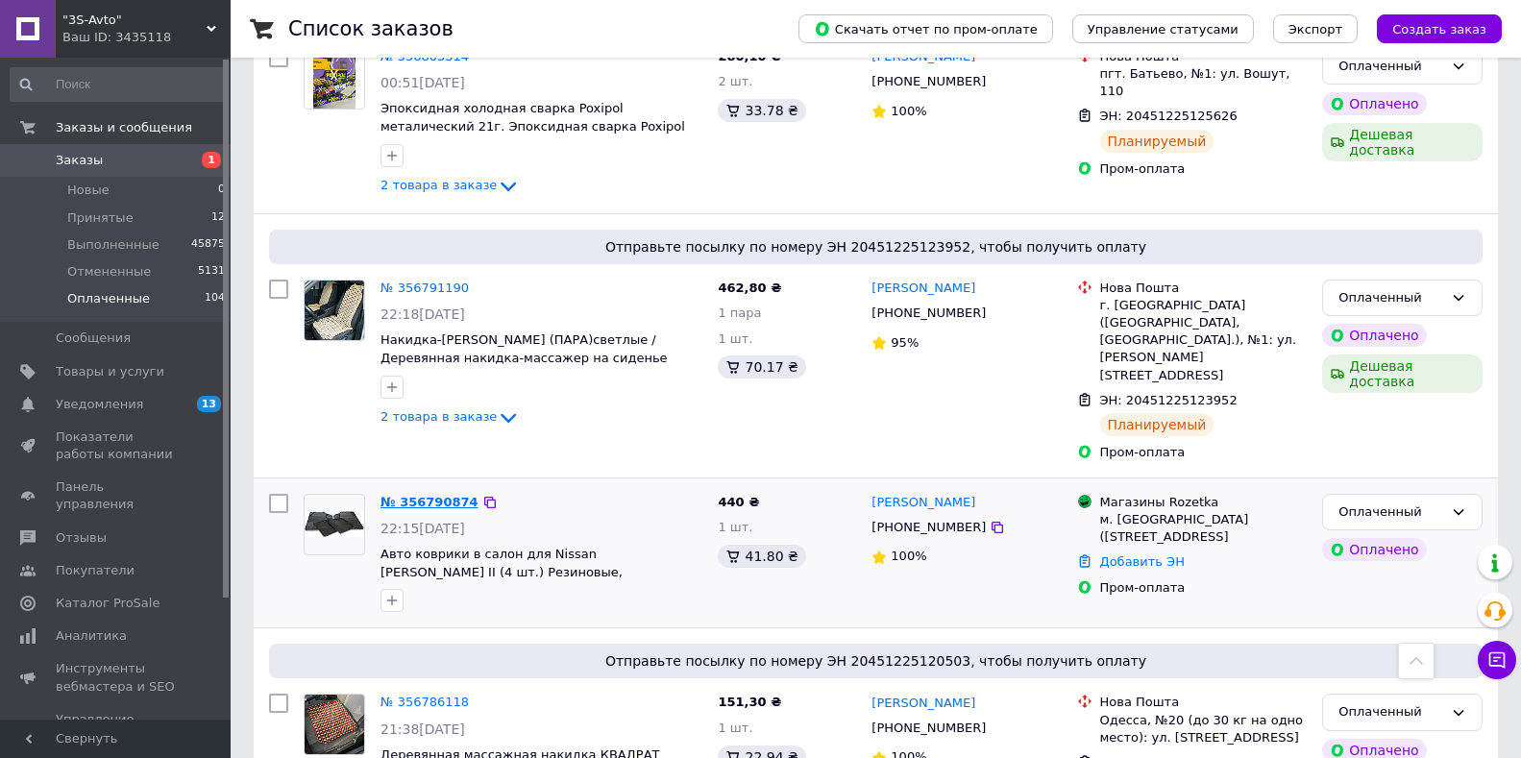
click at [448, 495] on link "№ 356790874" at bounding box center [430, 502] width 98 height 14
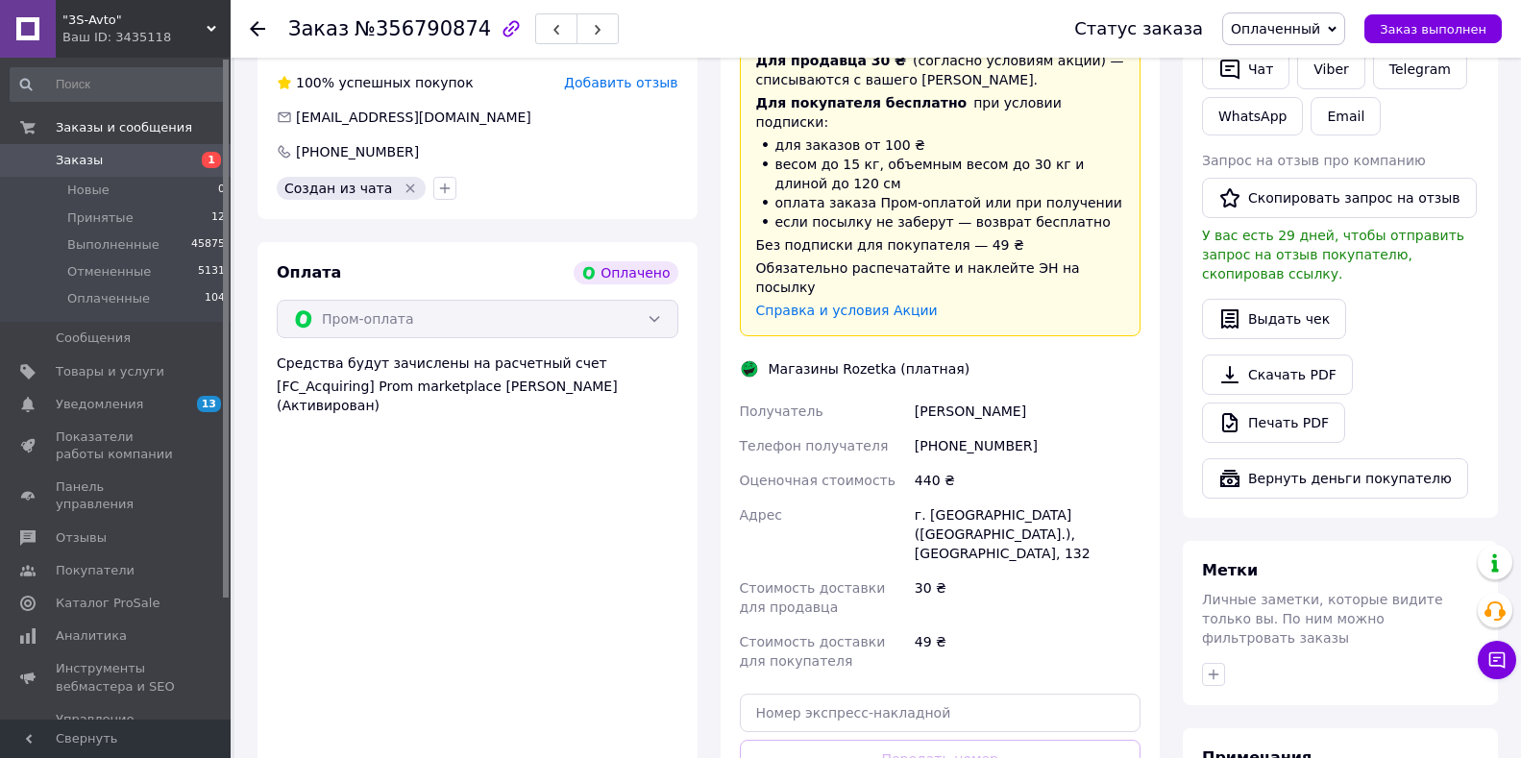
scroll to position [793, 0]
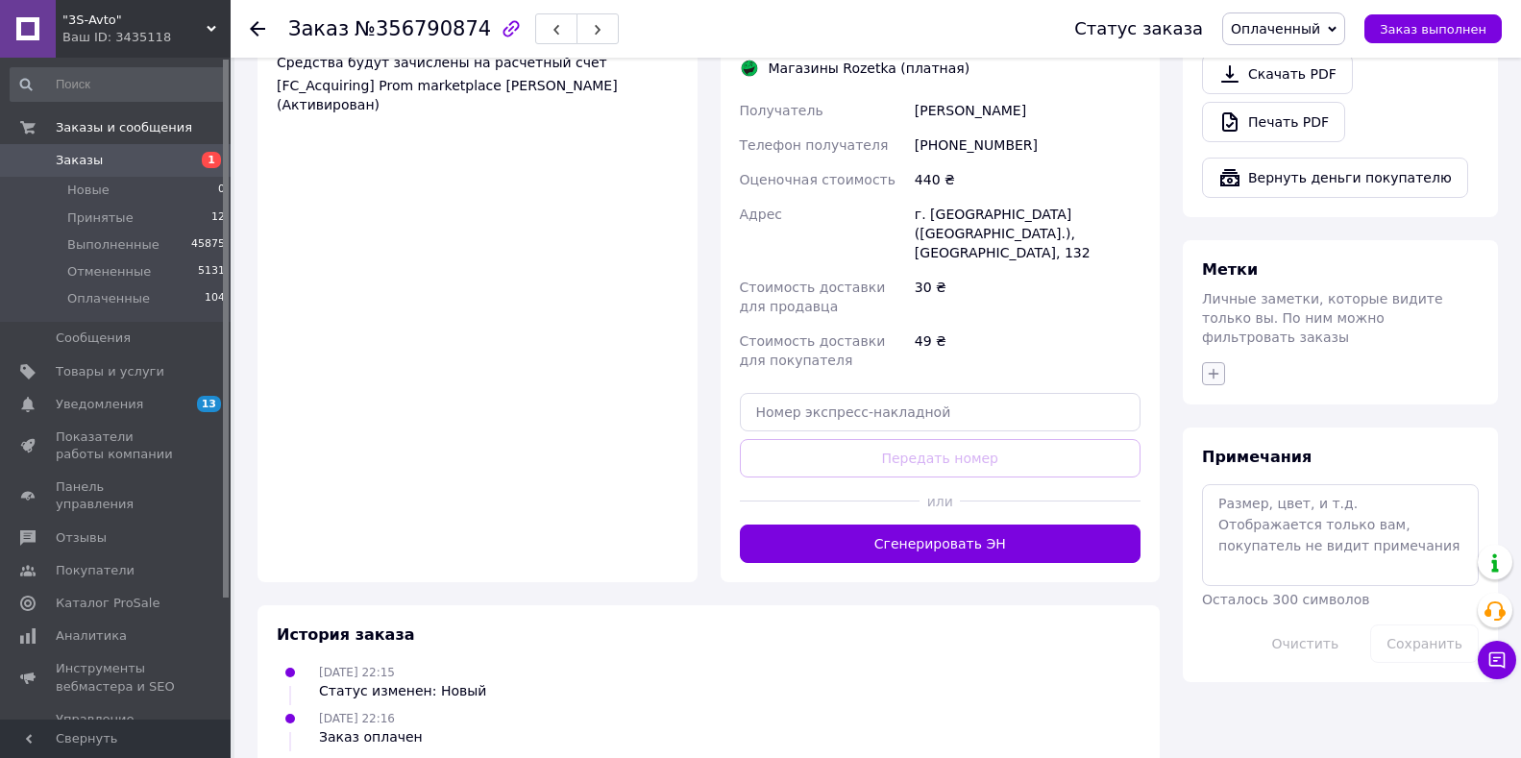
click at [1212, 366] on icon "button" at bounding box center [1213, 373] width 15 height 15
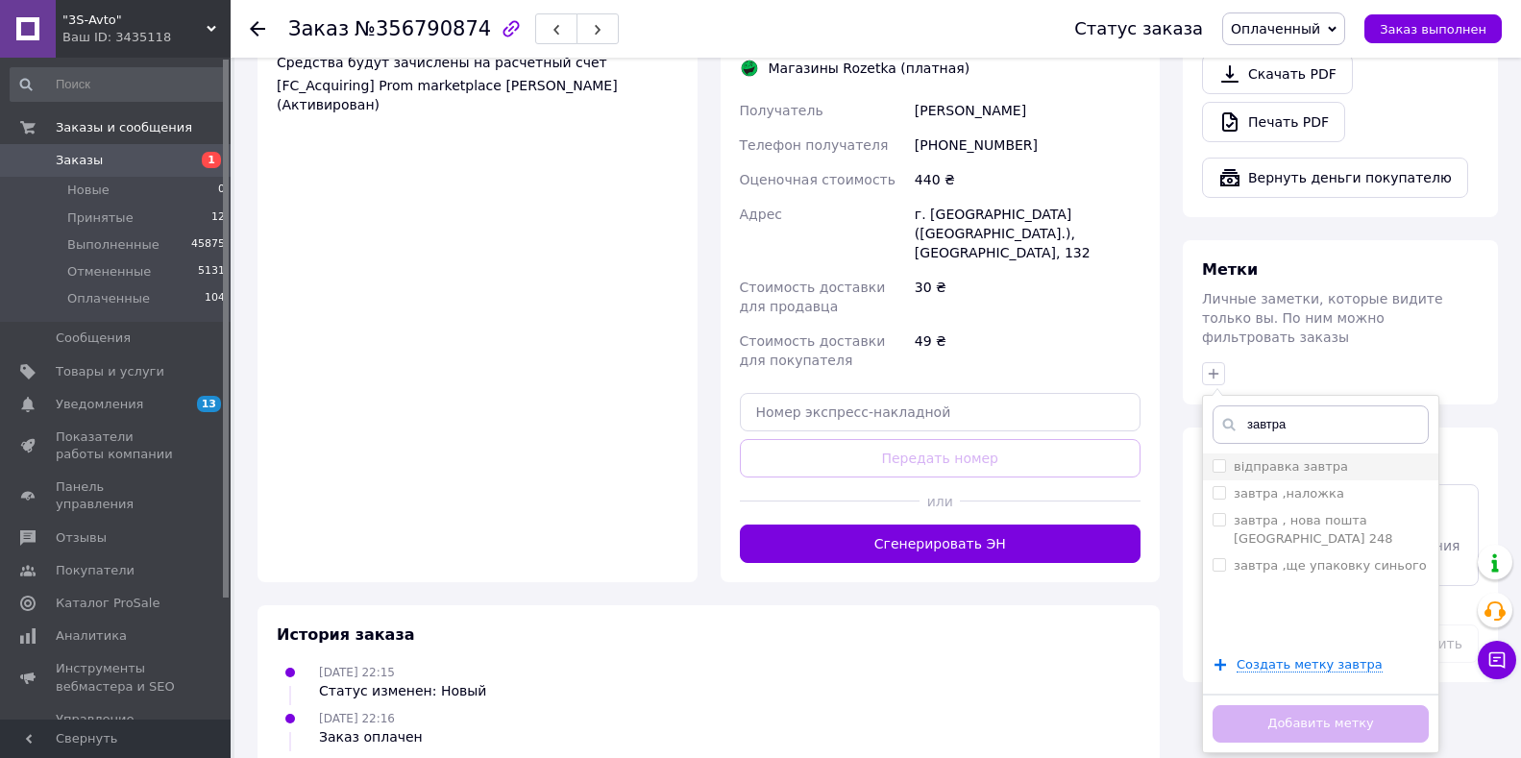
type input "завтра"
click at [1281, 459] on label "відправка завтра" at bounding box center [1291, 466] width 114 height 14
checkbox input "true"
click at [1285, 705] on button "Добавить метку" at bounding box center [1321, 723] width 216 height 37
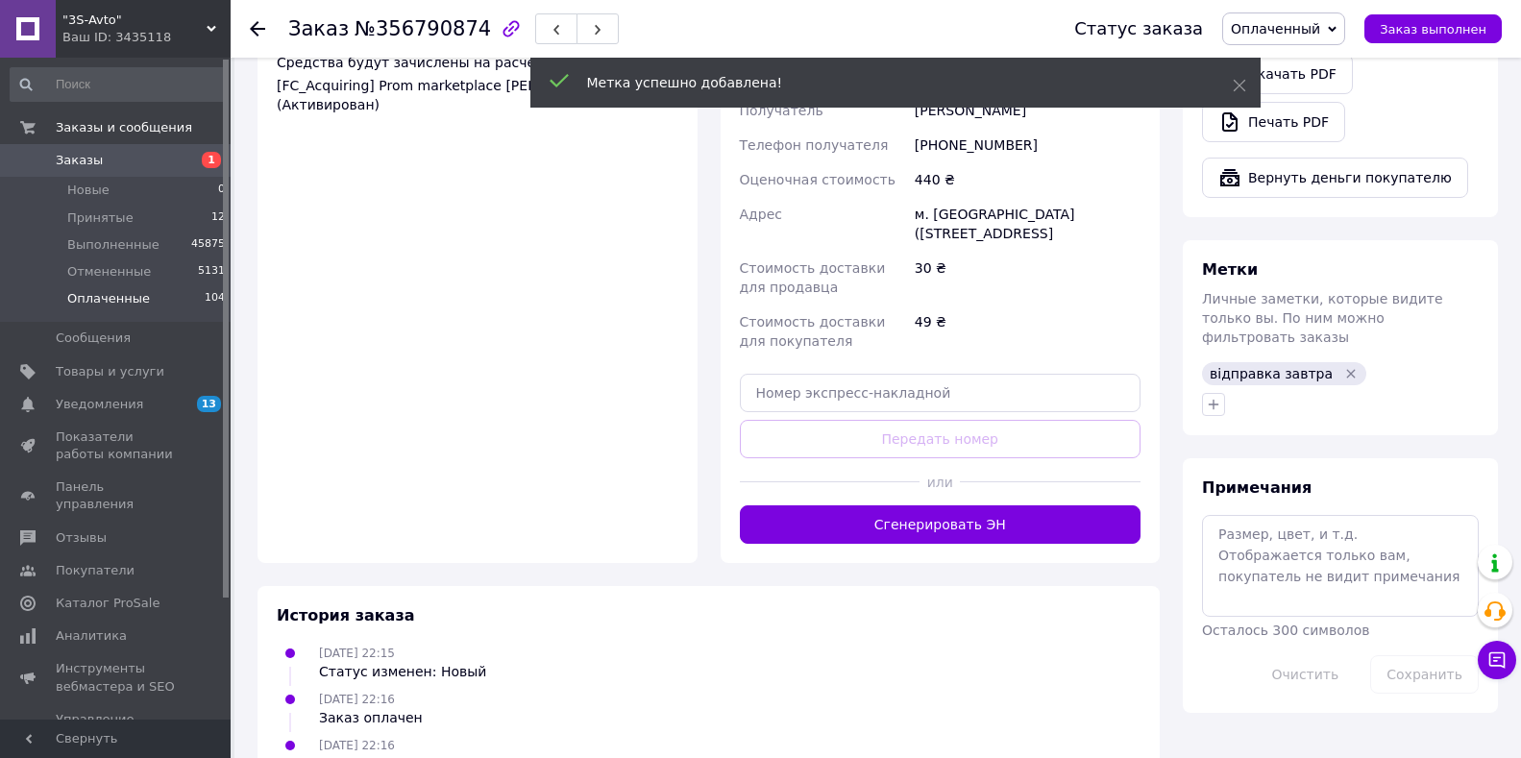
click at [161, 302] on li "Оплаченные 104" at bounding box center [118, 303] width 236 height 37
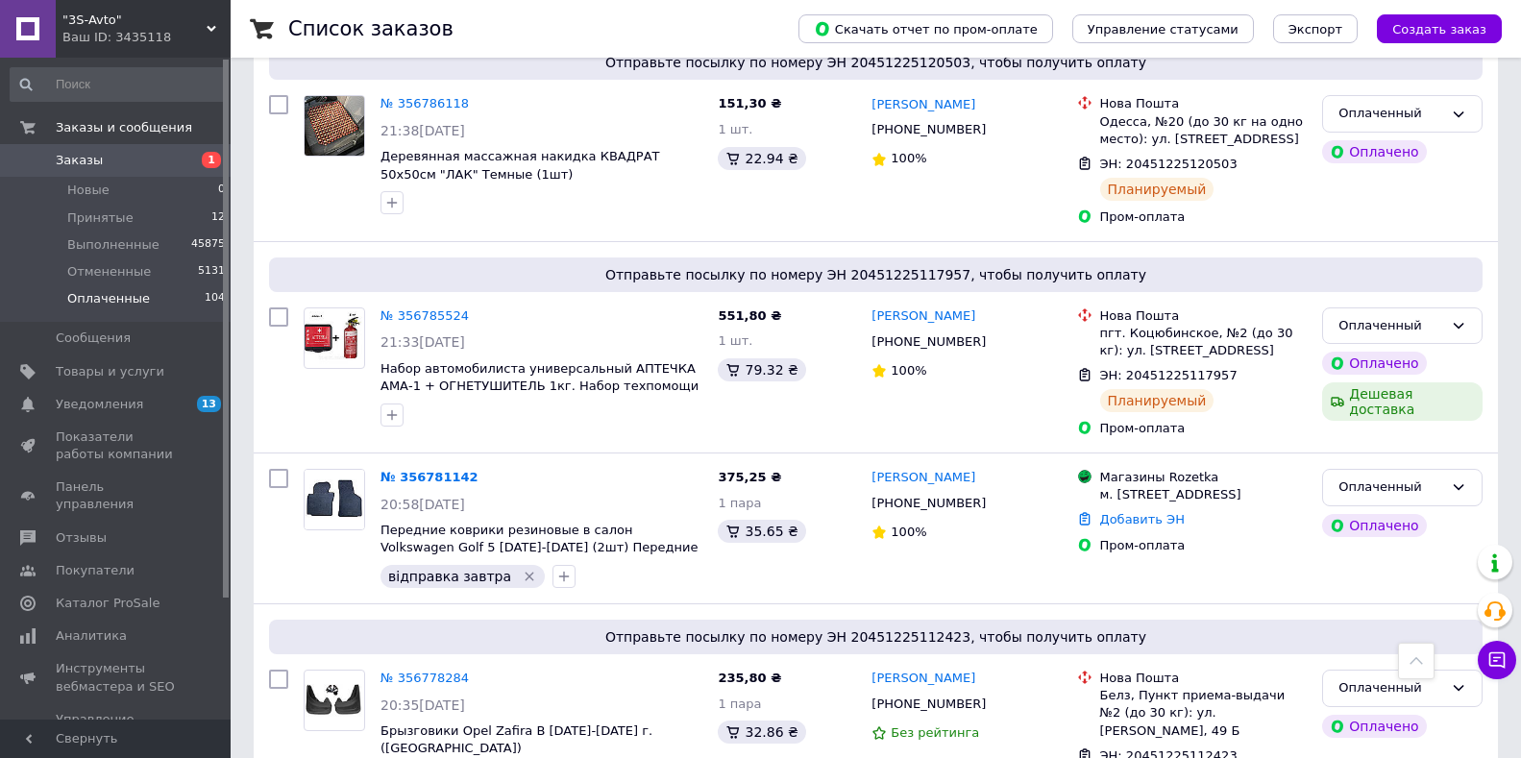
scroll to position [3726, 0]
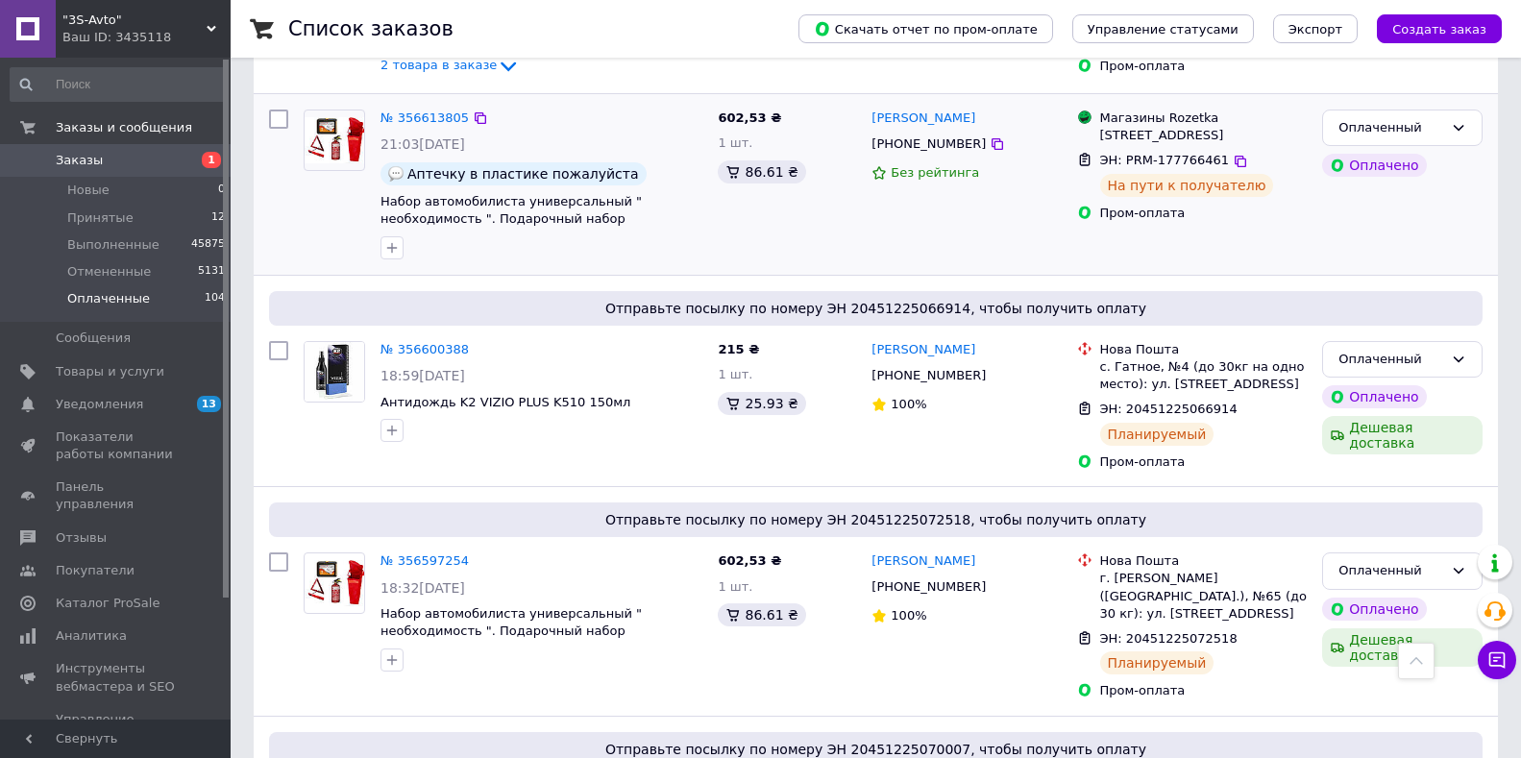
scroll to position [3912, 0]
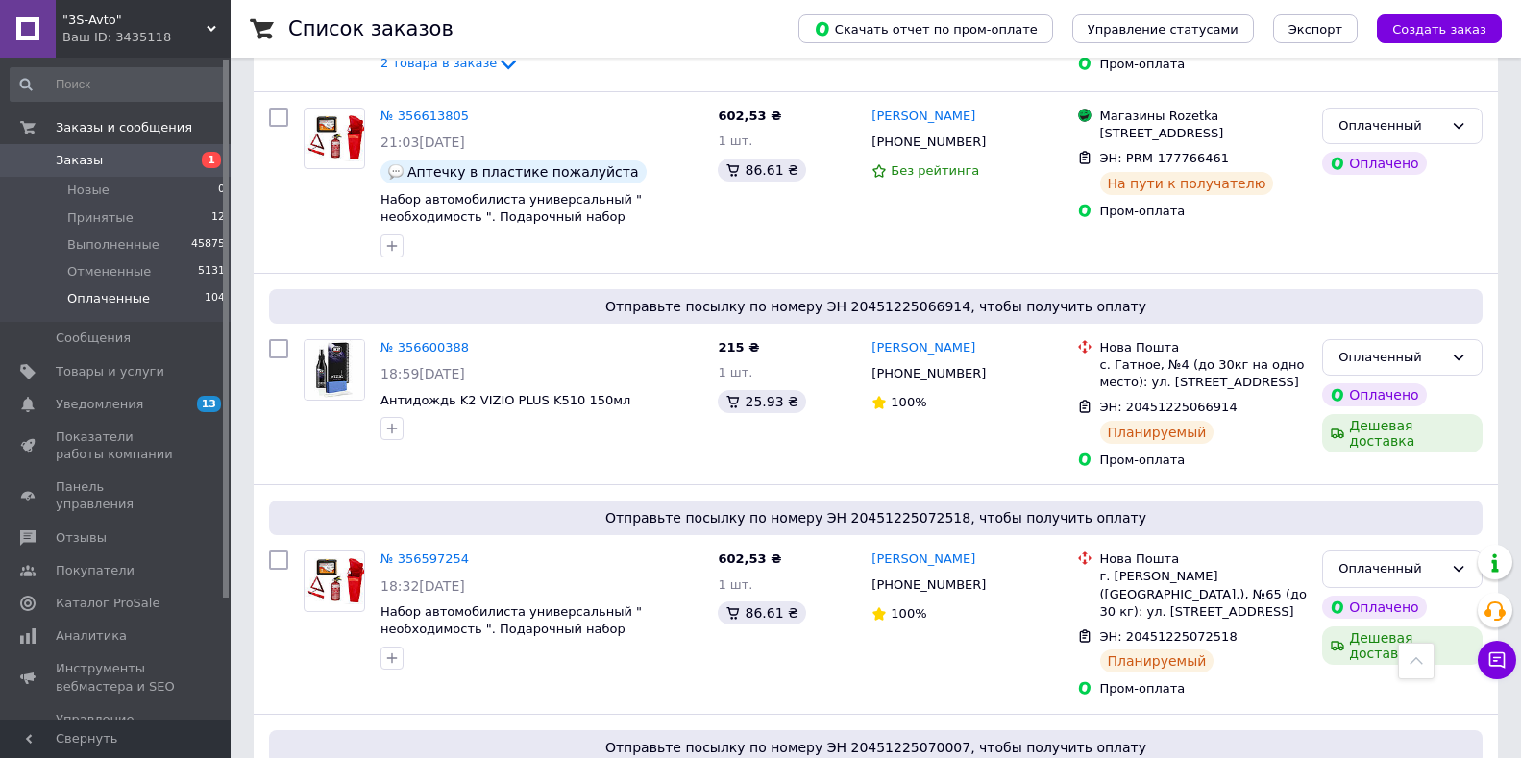
drag, startPoint x: 481, startPoint y: 717, endPoint x: 555, endPoint y: 696, distance: 77.0
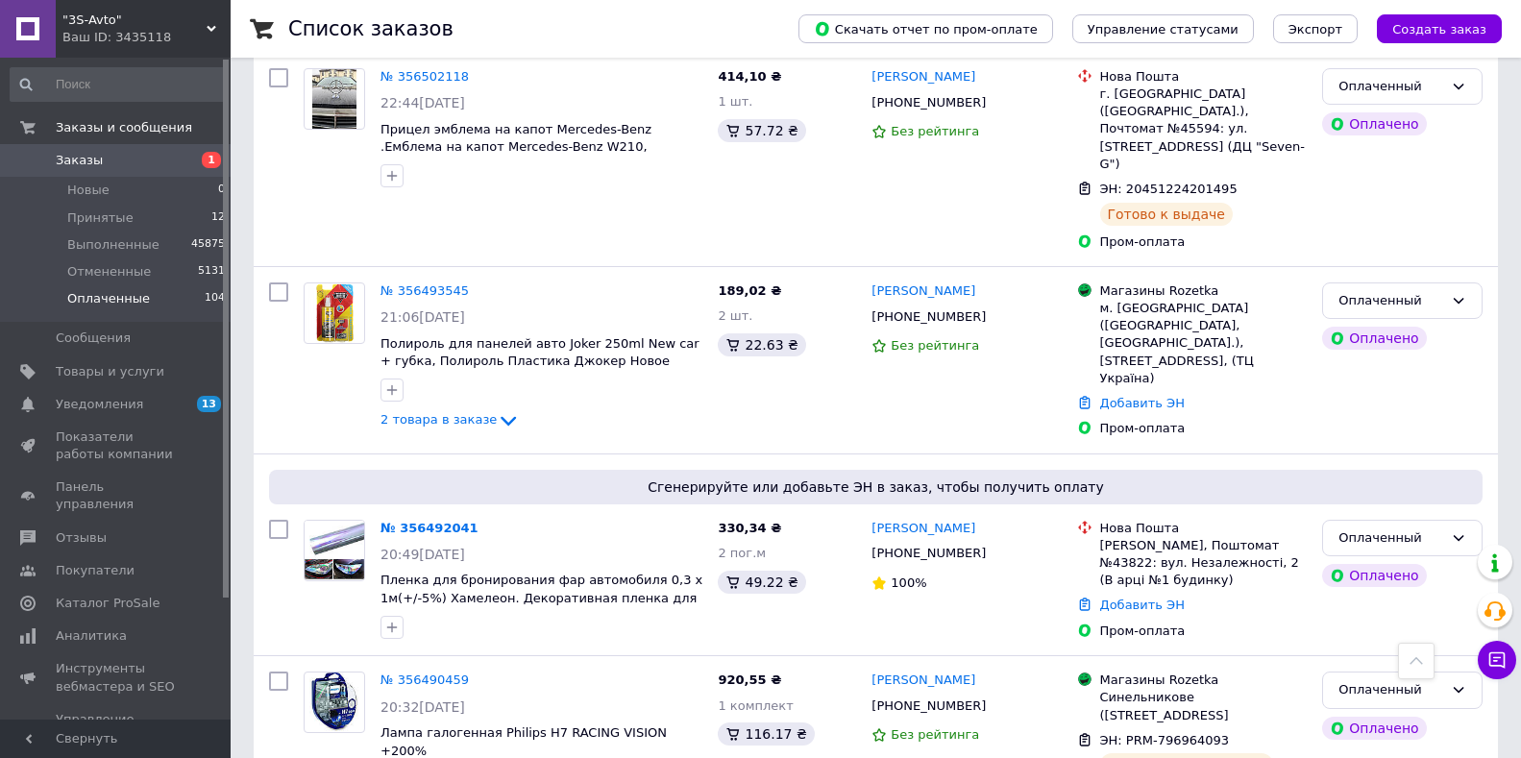
scroll to position [2114, 0]
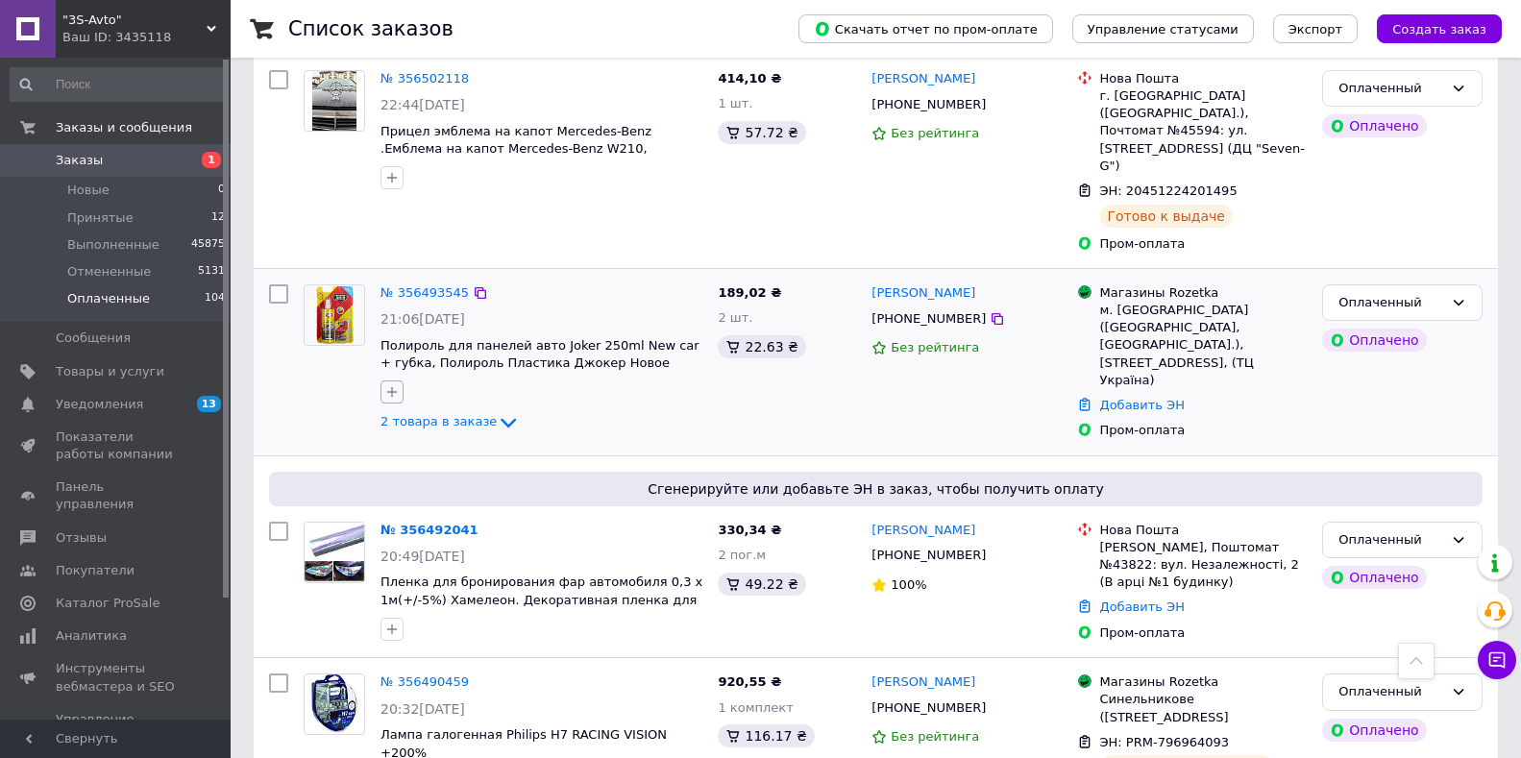
click at [396, 384] on icon "button" at bounding box center [391, 391] width 15 height 15
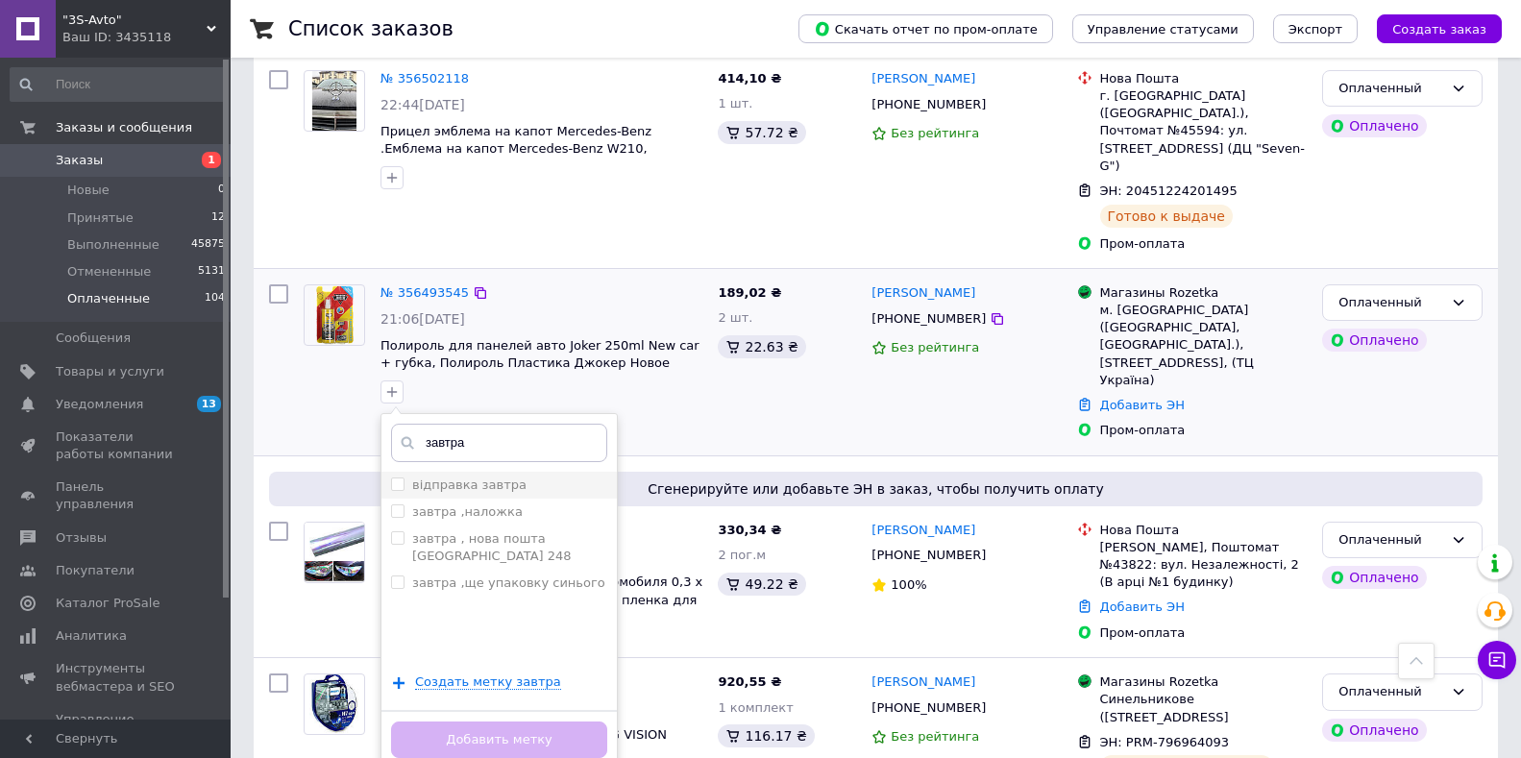
type input "завтра"
click at [432, 477] on div "відправка завтра" at bounding box center [469, 485] width 114 height 17
click at [404, 478] on input "відправка завтра" at bounding box center [397, 484] width 12 height 12
click at [398, 478] on input "відправка завтра" at bounding box center [397, 484] width 12 height 12
checkbox input "true"
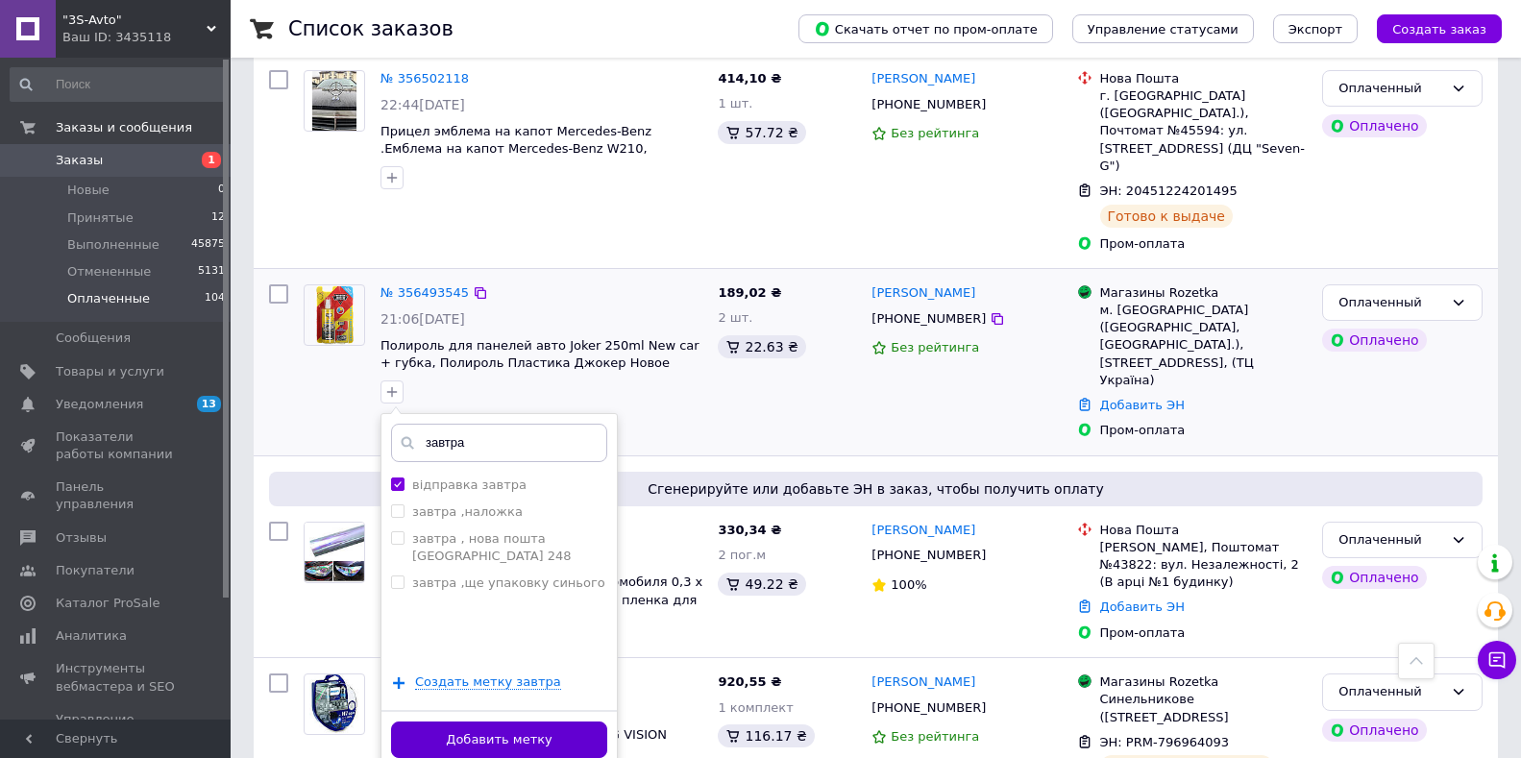
click at [493, 722] on button "Добавить метку" at bounding box center [499, 740] width 216 height 37
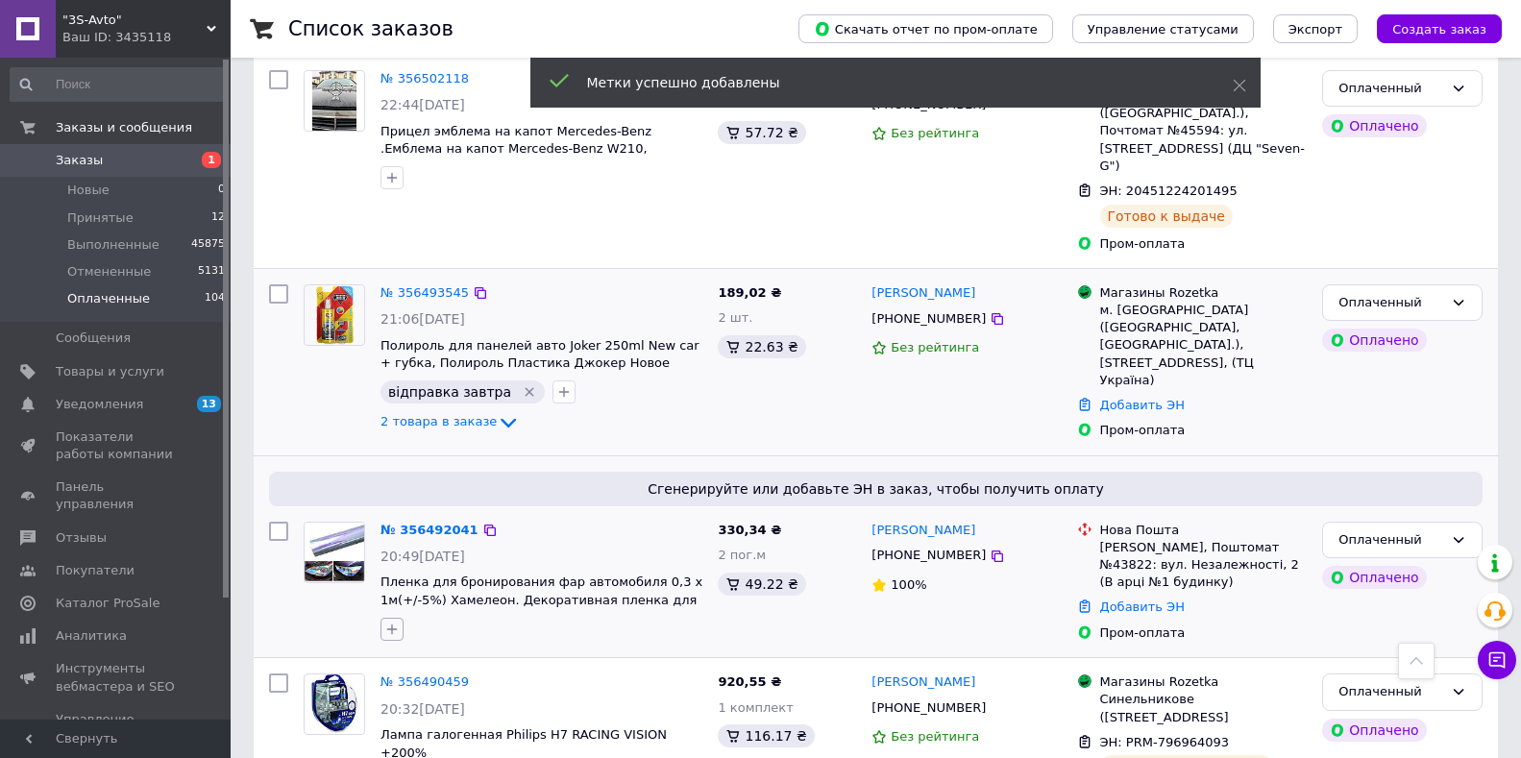
click at [397, 622] on icon "button" at bounding box center [391, 629] width 15 height 15
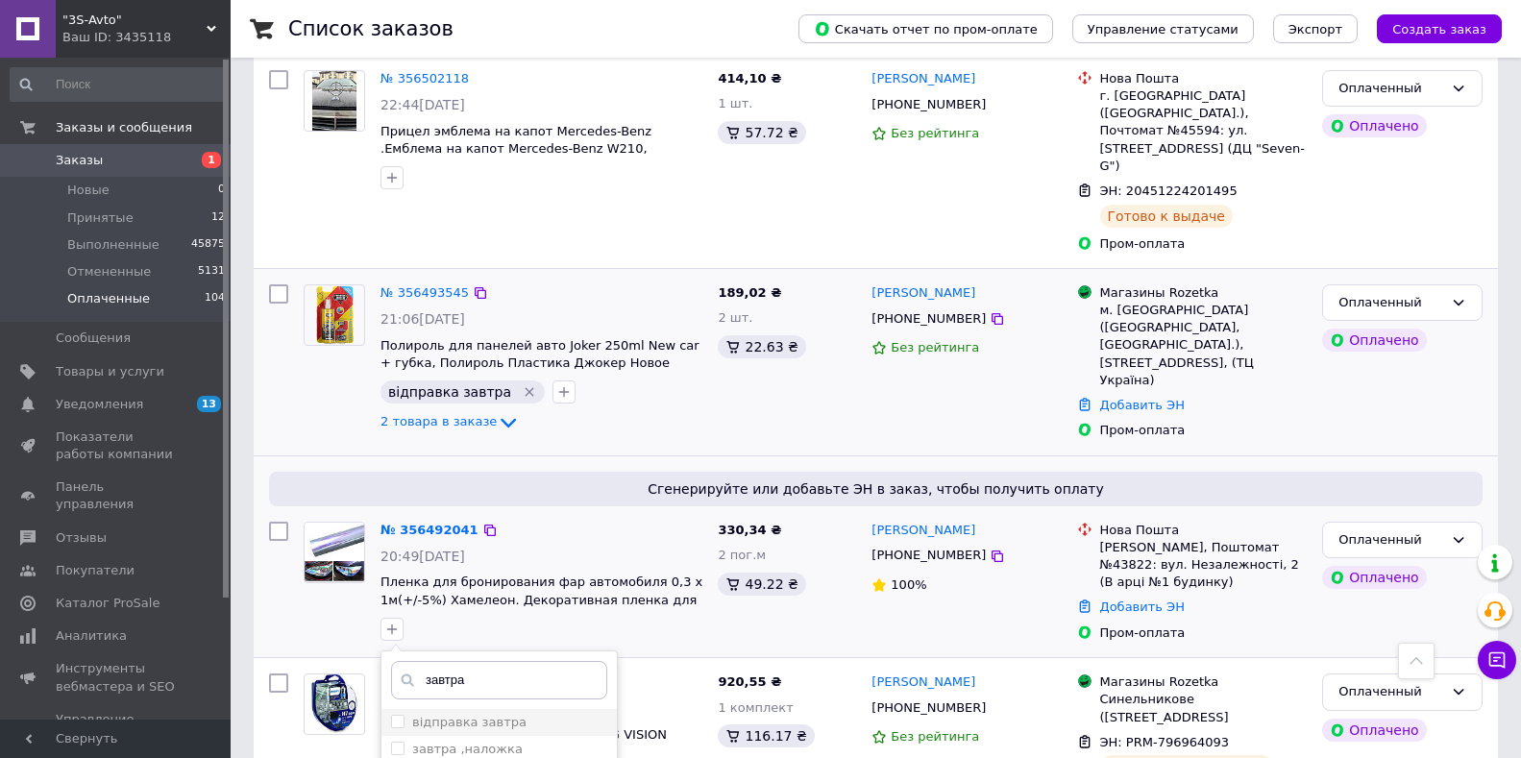
type input "завтра"
click at [523, 714] on div "відправка завтра" at bounding box center [499, 722] width 216 height 17
checkbox input "true"
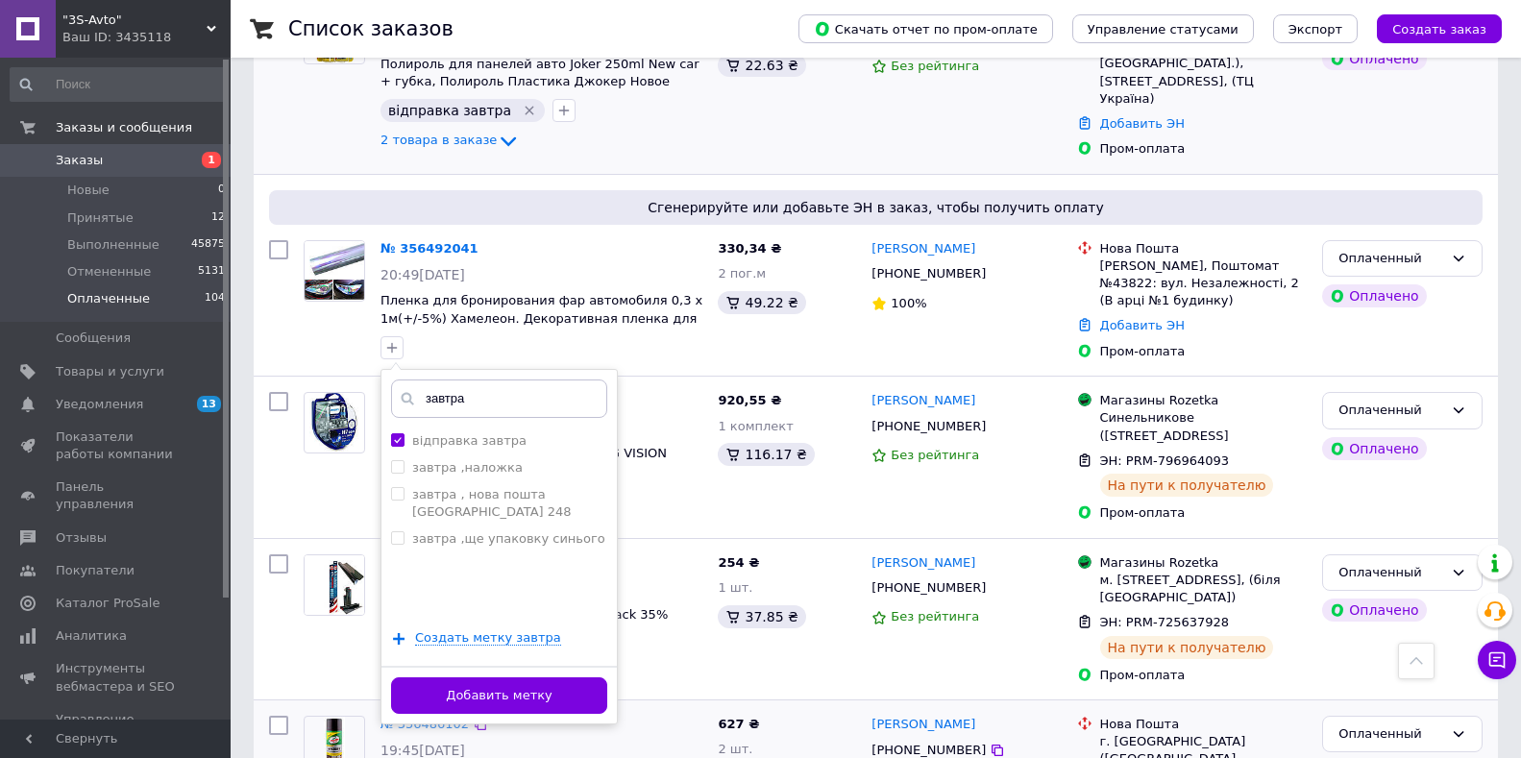
scroll to position [2499, 0]
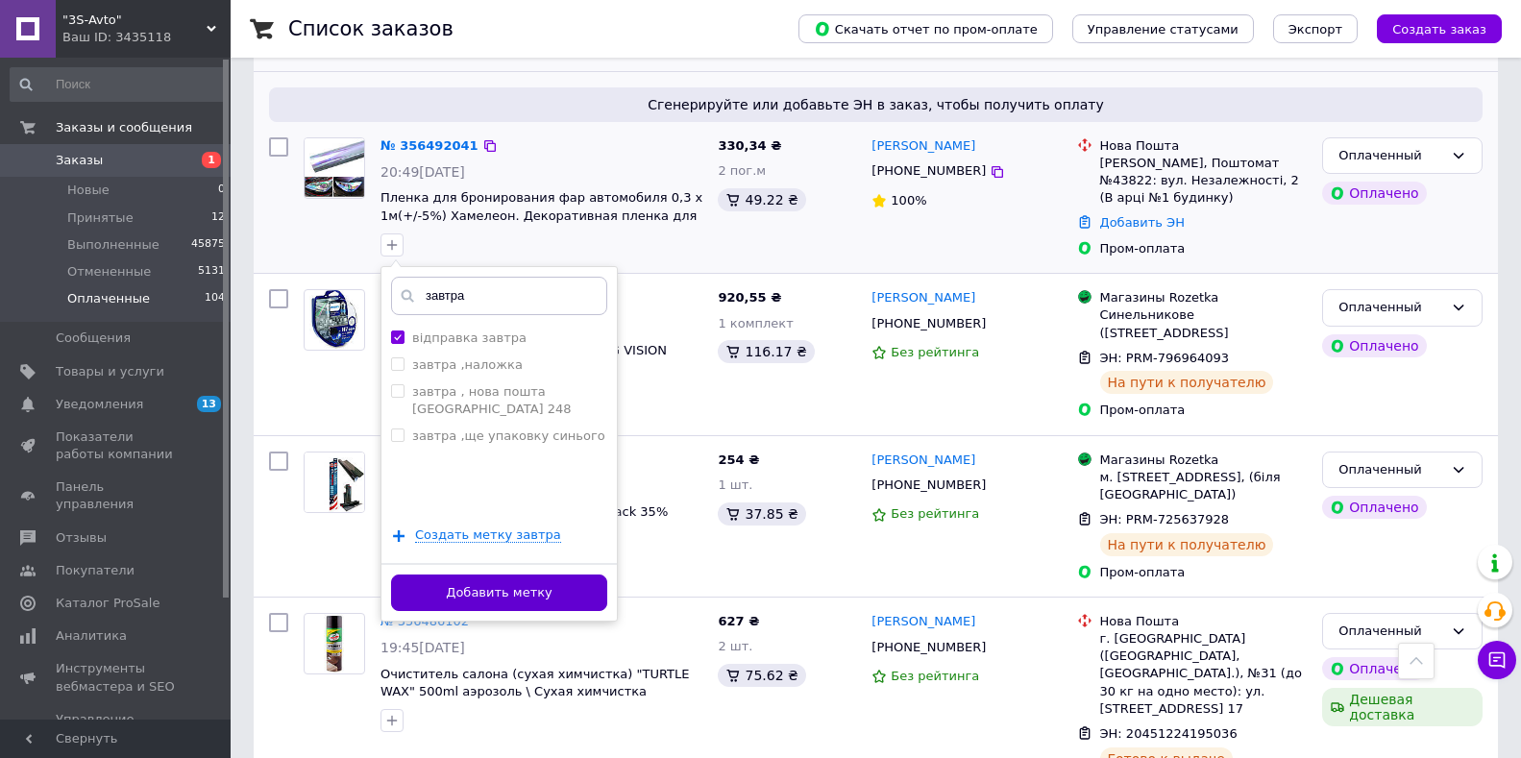
click at [481, 575] on button "Добавить метку" at bounding box center [499, 593] width 216 height 37
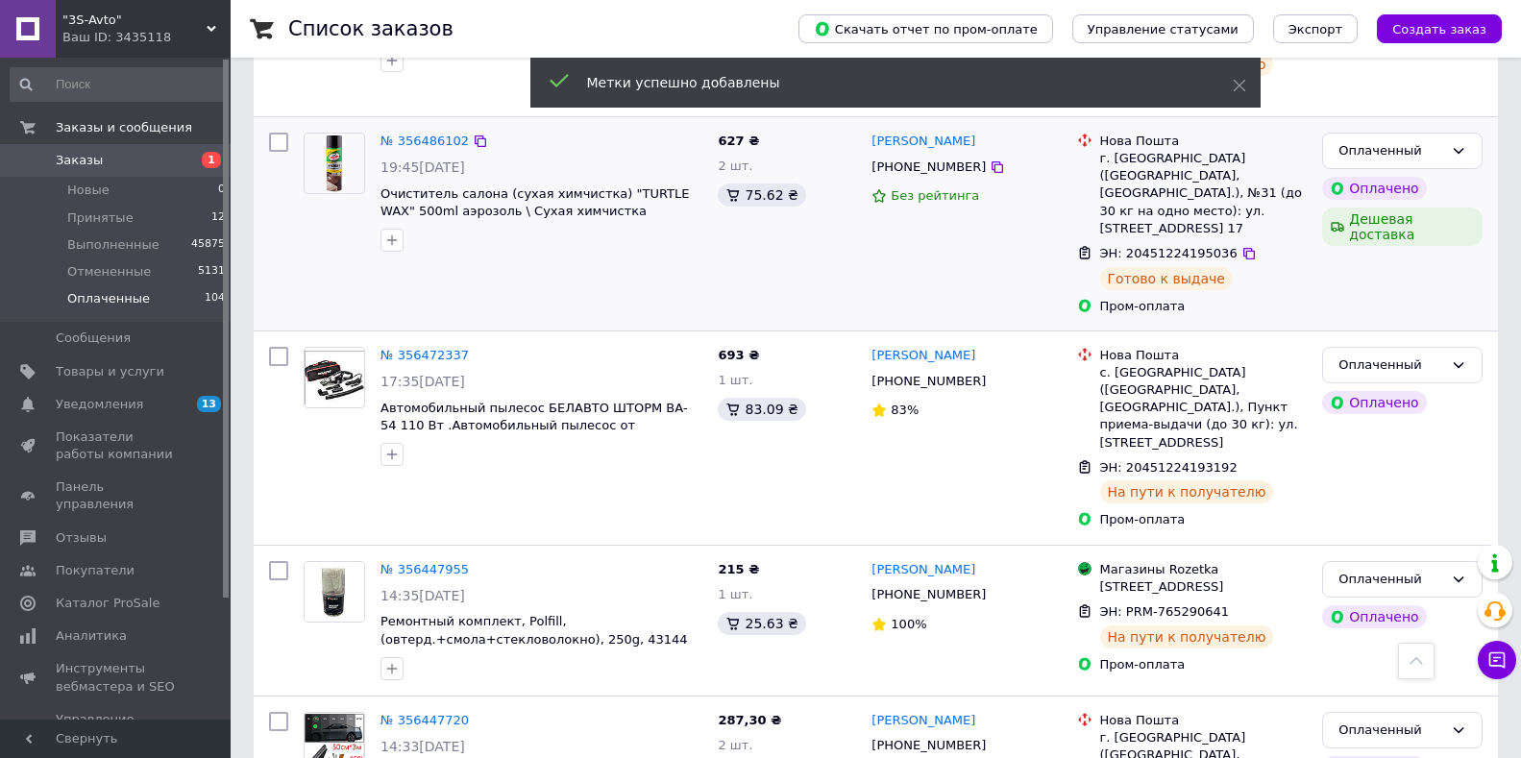
scroll to position [3218, 0]
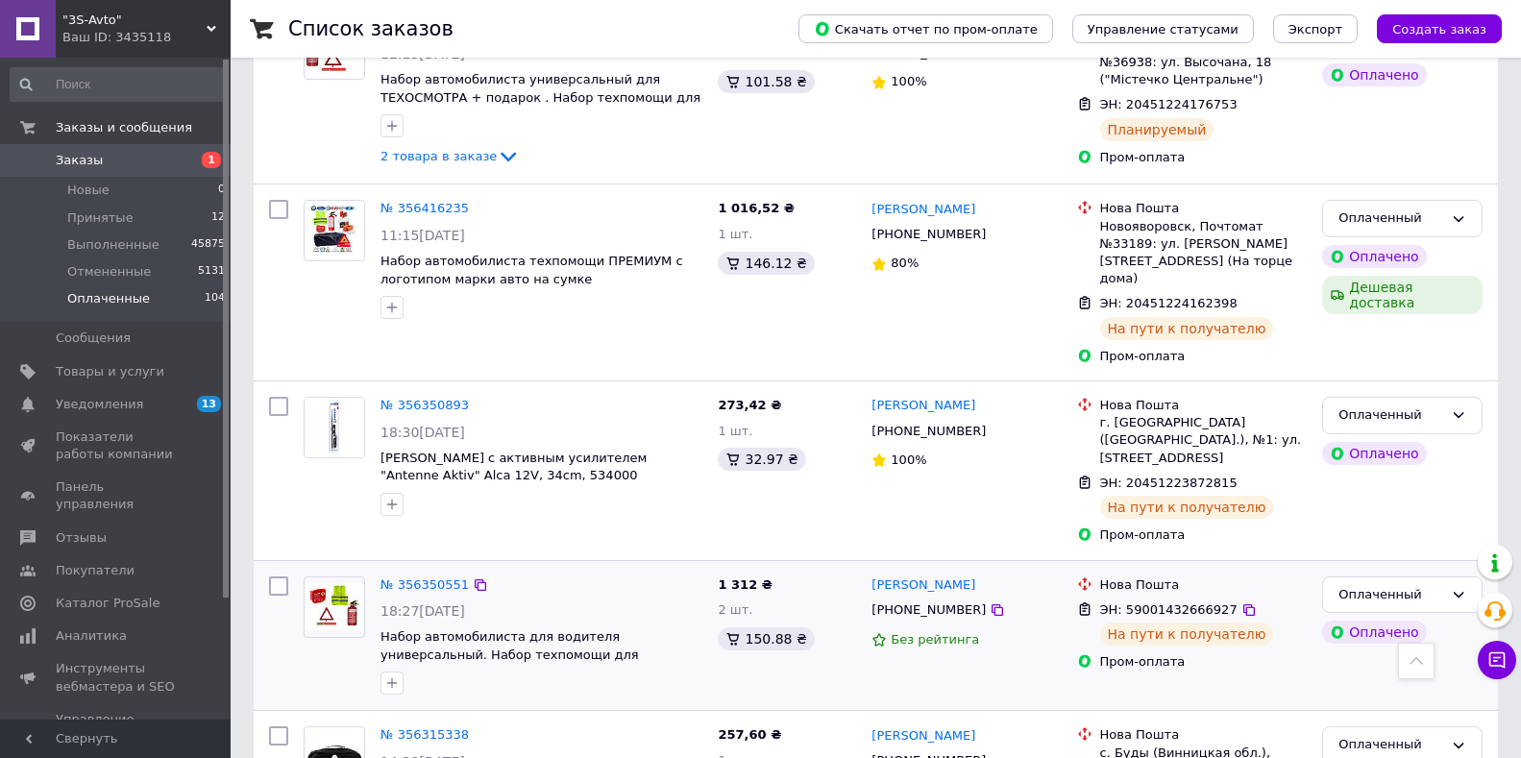
scroll to position [865, 0]
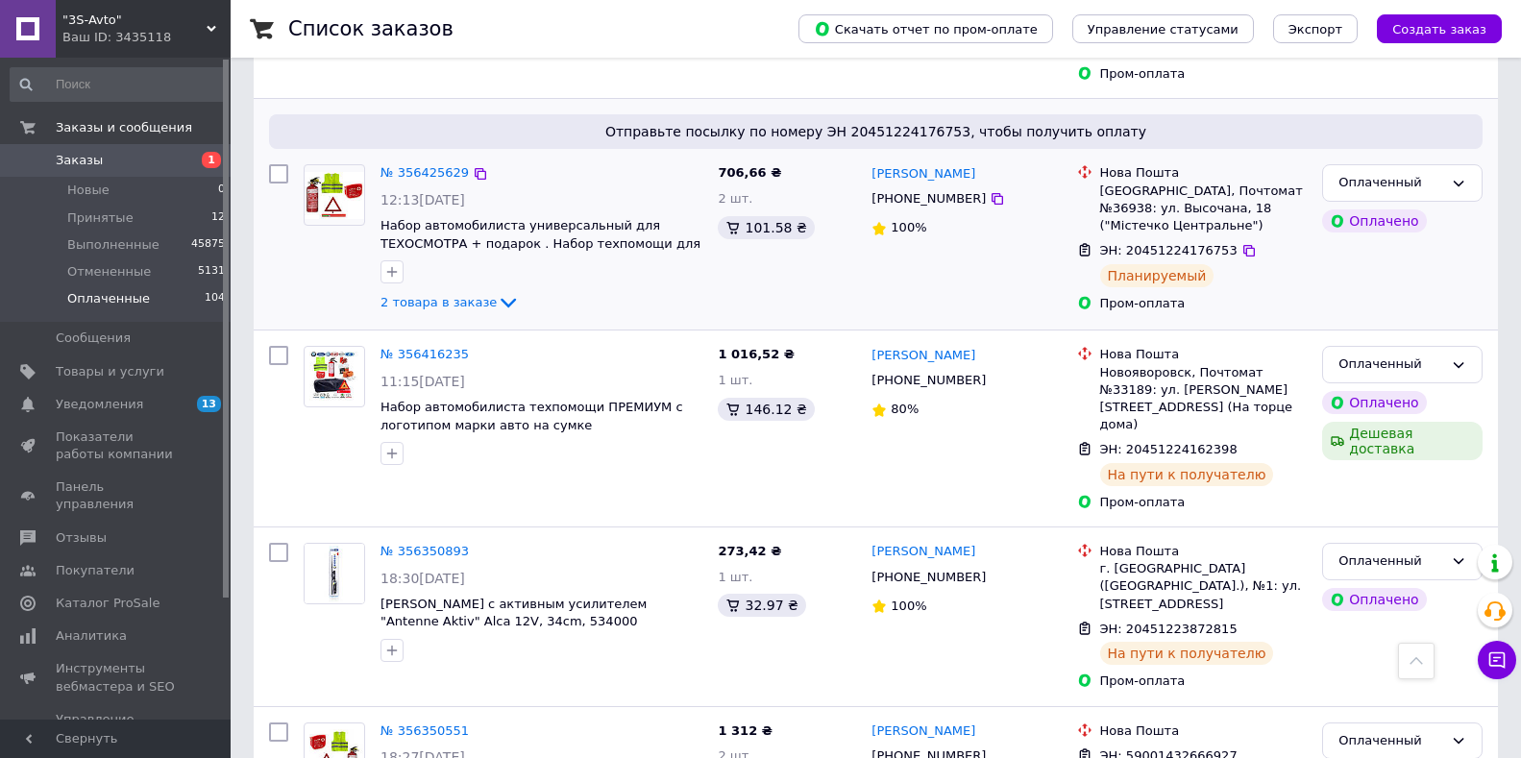
click at [1187, 243] on span "ЭН: 20451224176753" at bounding box center [1168, 250] width 137 height 14
copy span "20451224176753"
click at [133, 186] on li "Новые 0" at bounding box center [118, 190] width 236 height 27
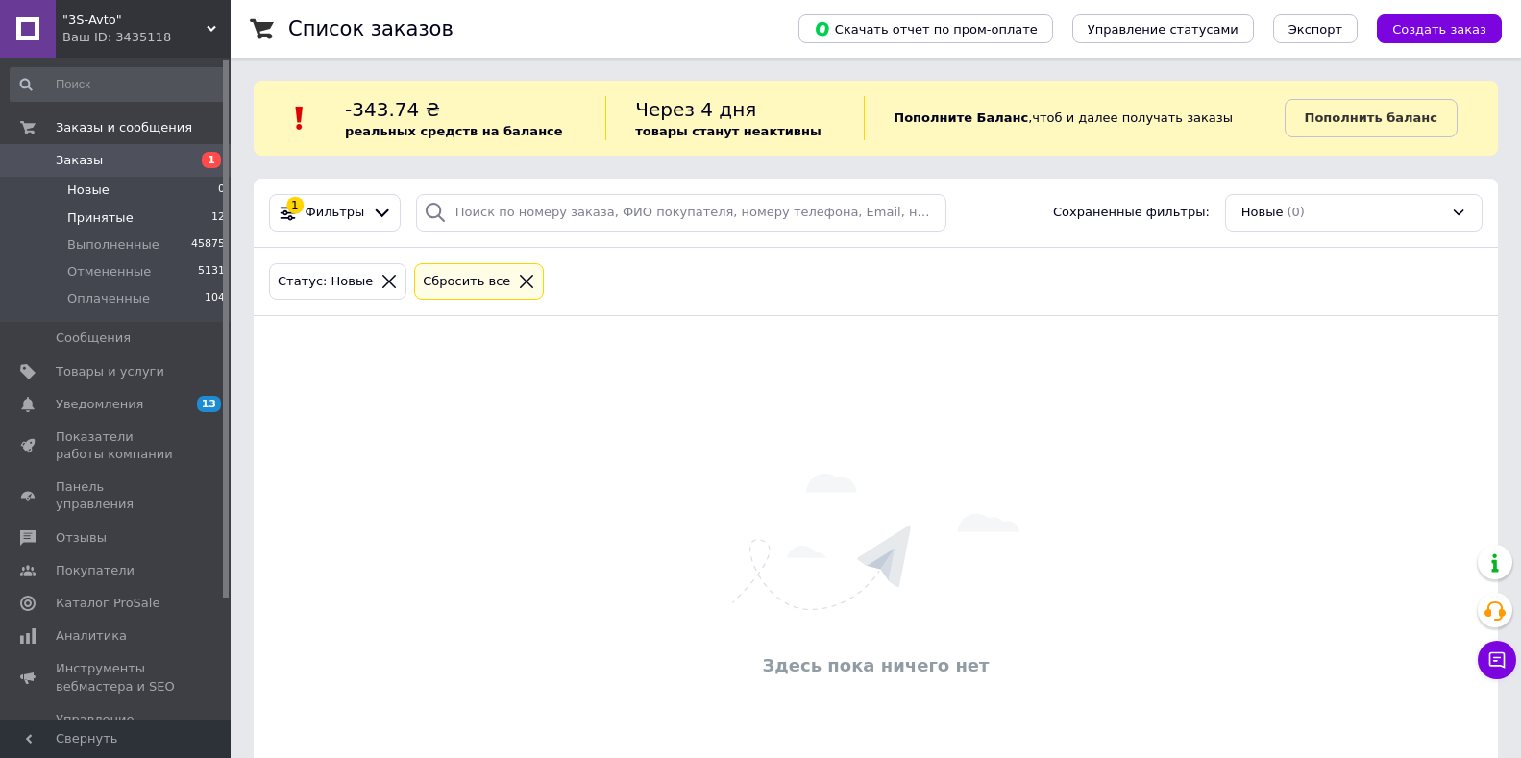
click at [94, 224] on span "Принятые" at bounding box center [100, 218] width 66 height 17
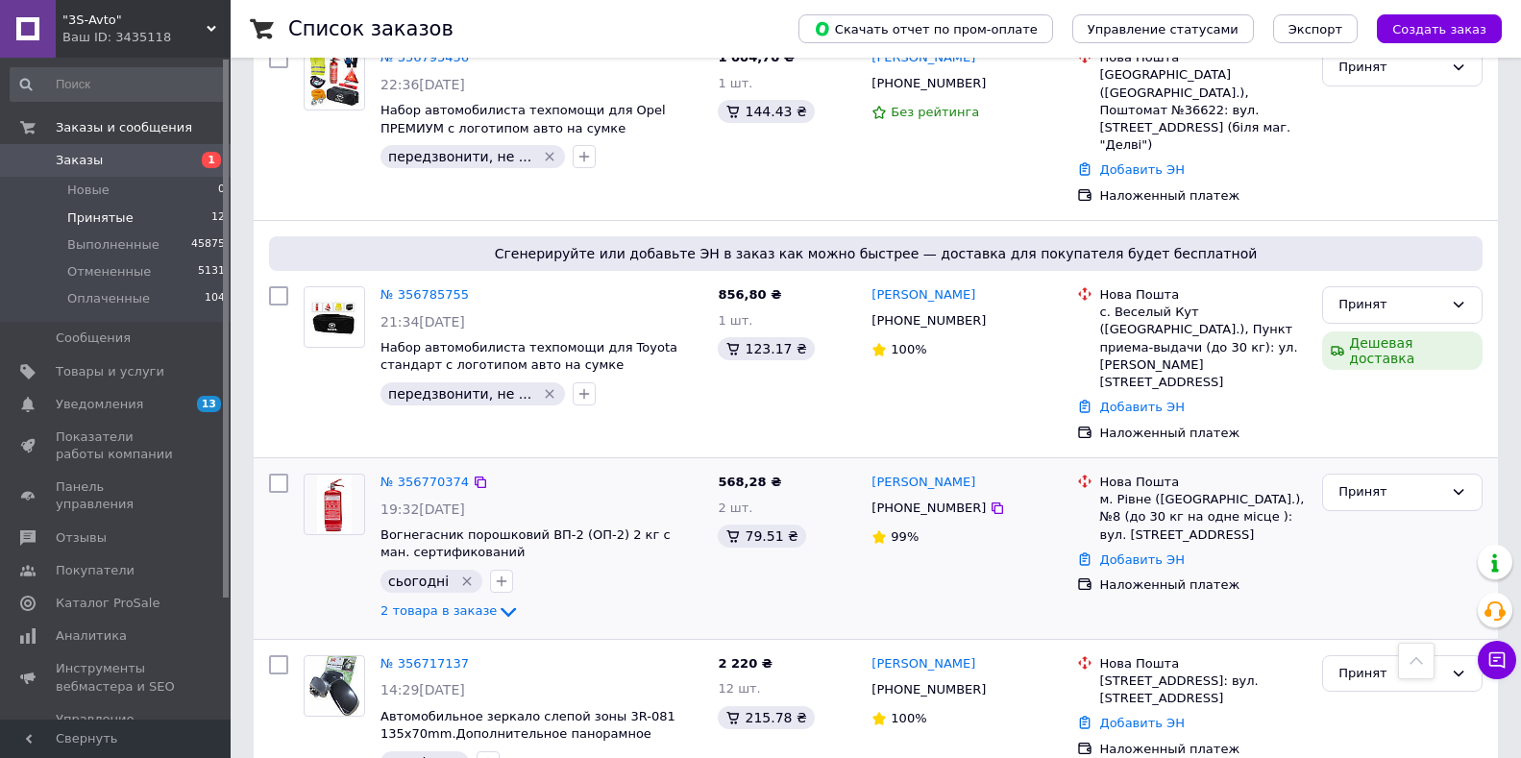
scroll to position [1583, 0]
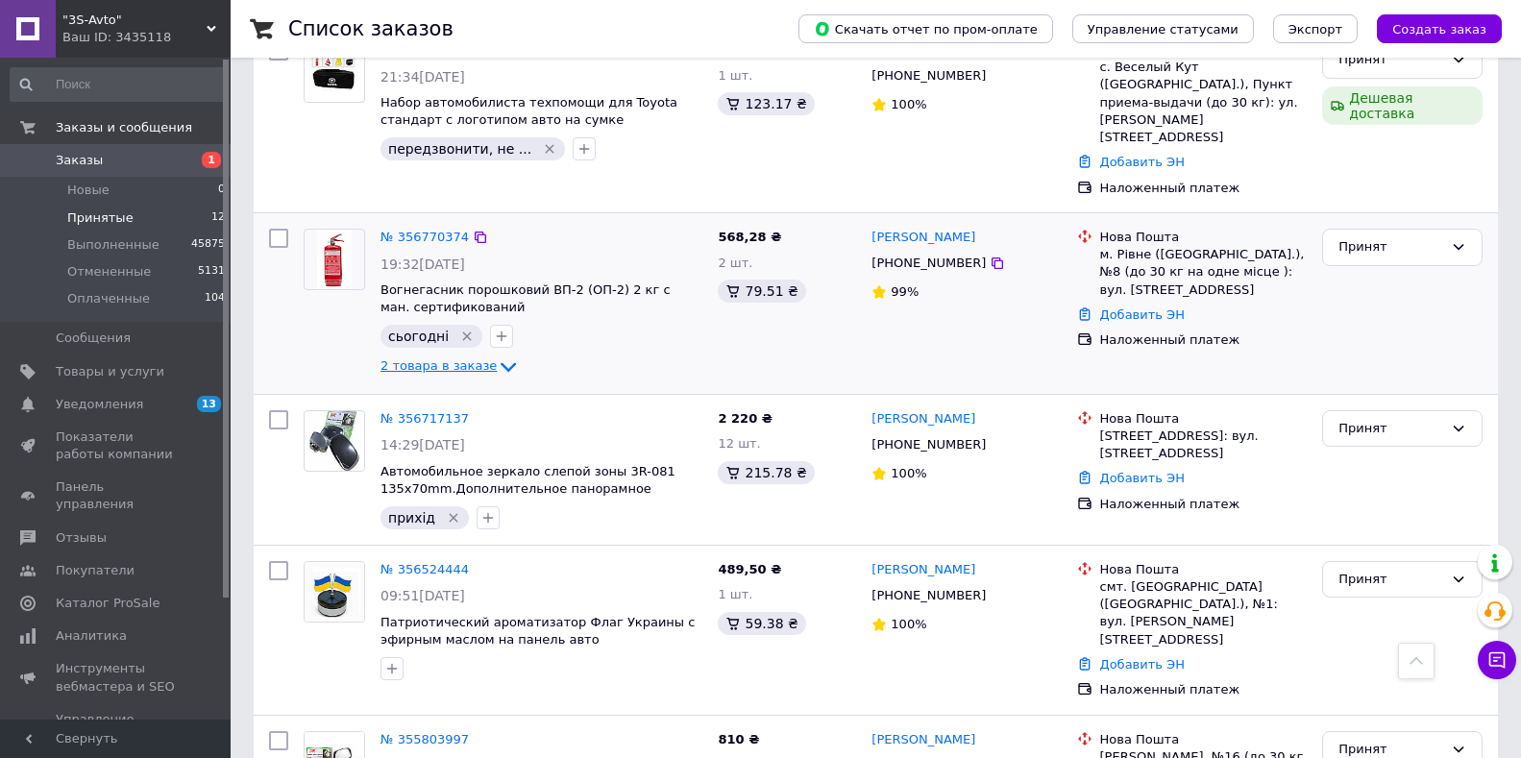
click at [497, 356] on icon at bounding box center [508, 367] width 23 height 23
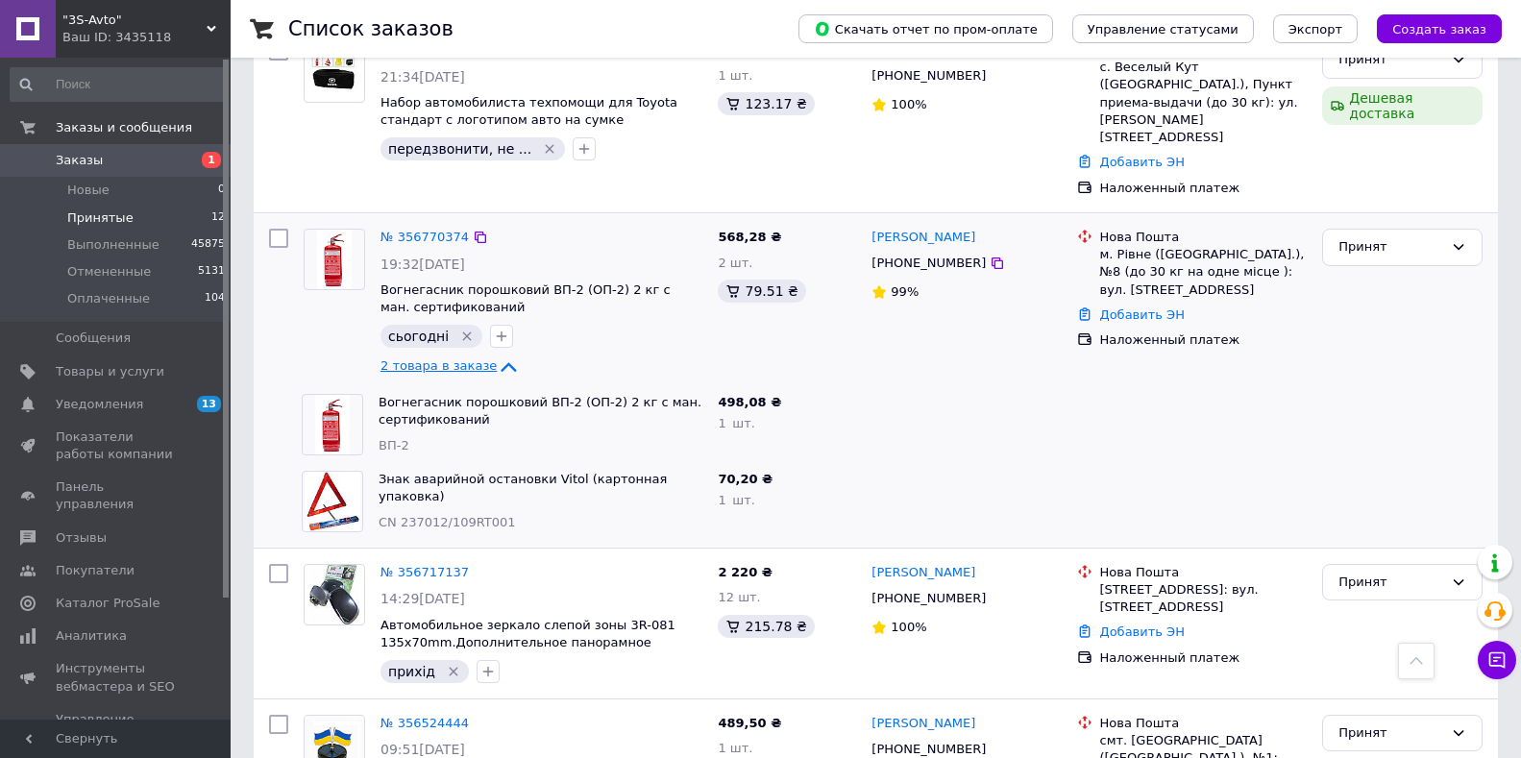
click at [497, 356] on icon at bounding box center [508, 367] width 23 height 23
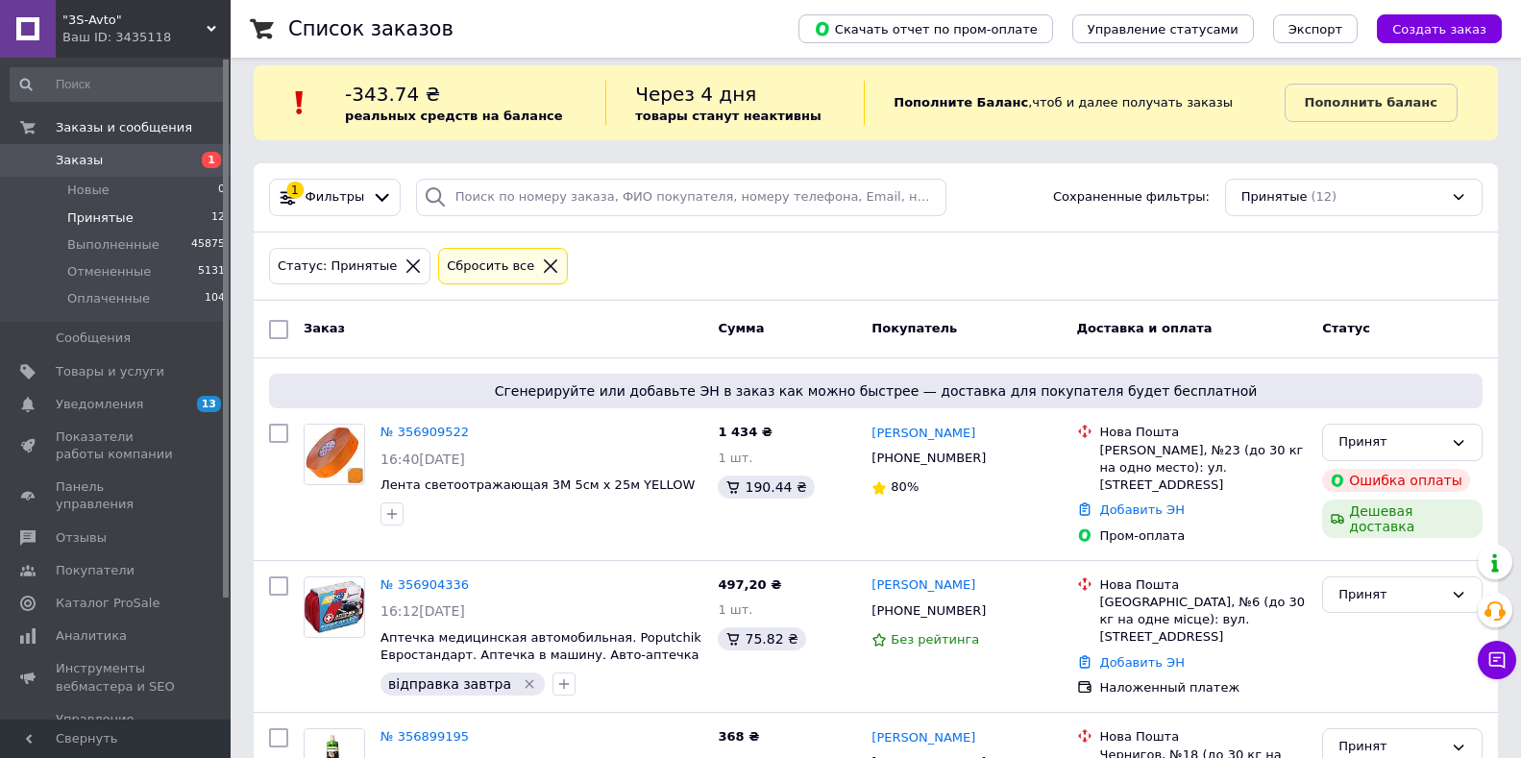
scroll to position [0, 0]
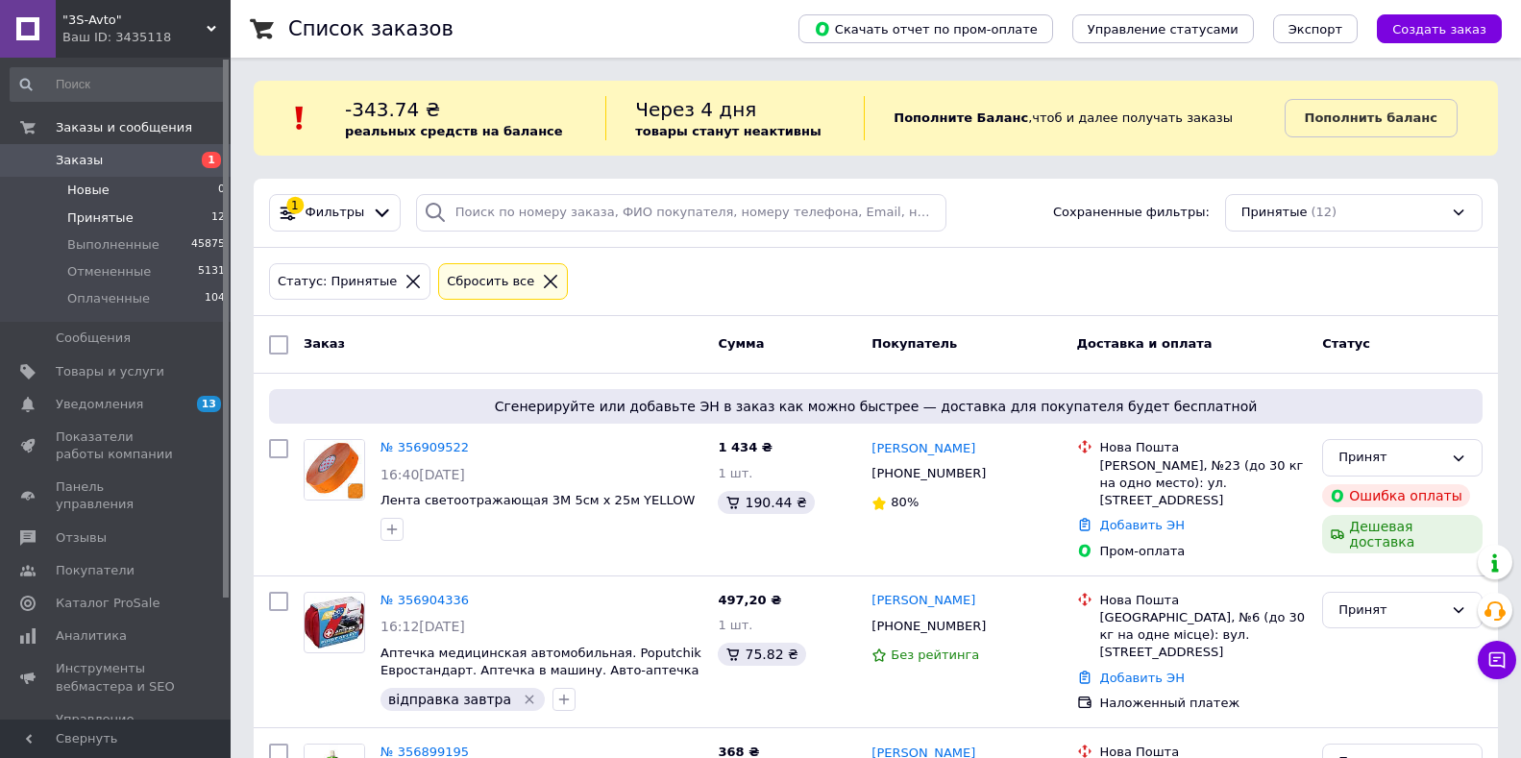
click at [90, 193] on span "Новые" at bounding box center [88, 190] width 42 height 17
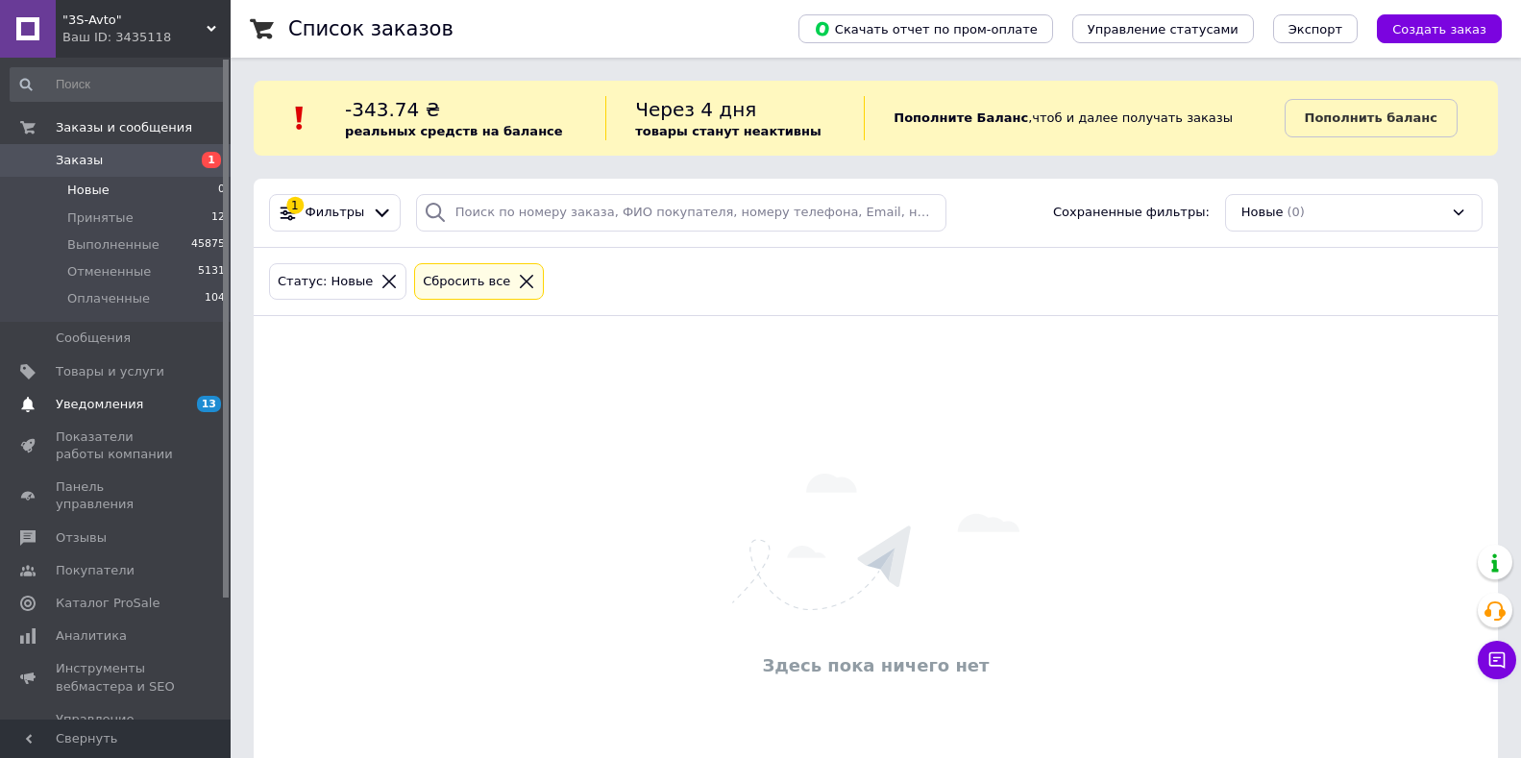
click at [107, 412] on span "Уведомления" at bounding box center [99, 404] width 87 height 17
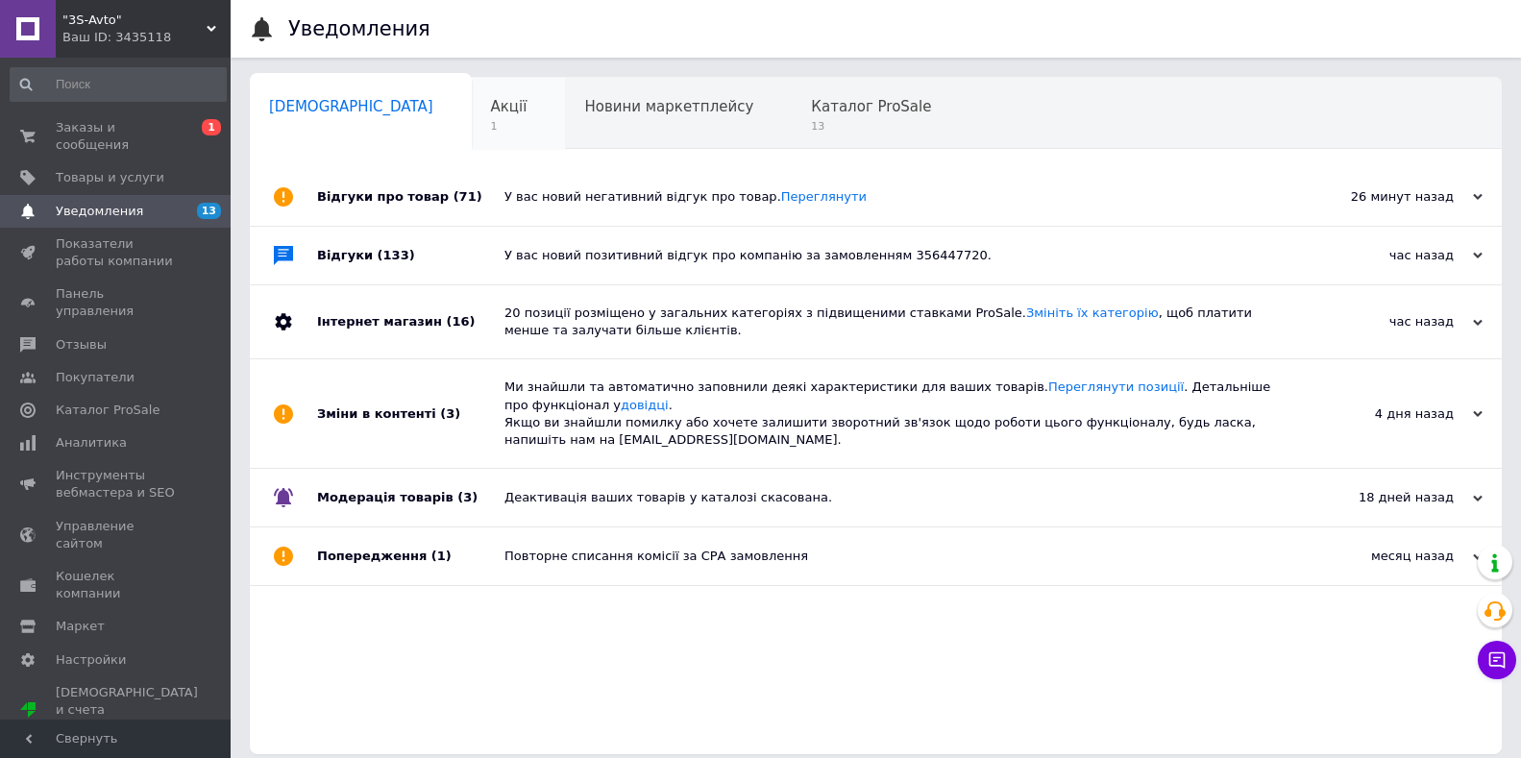
click at [472, 118] on div "Акції 1" at bounding box center [519, 114] width 94 height 73
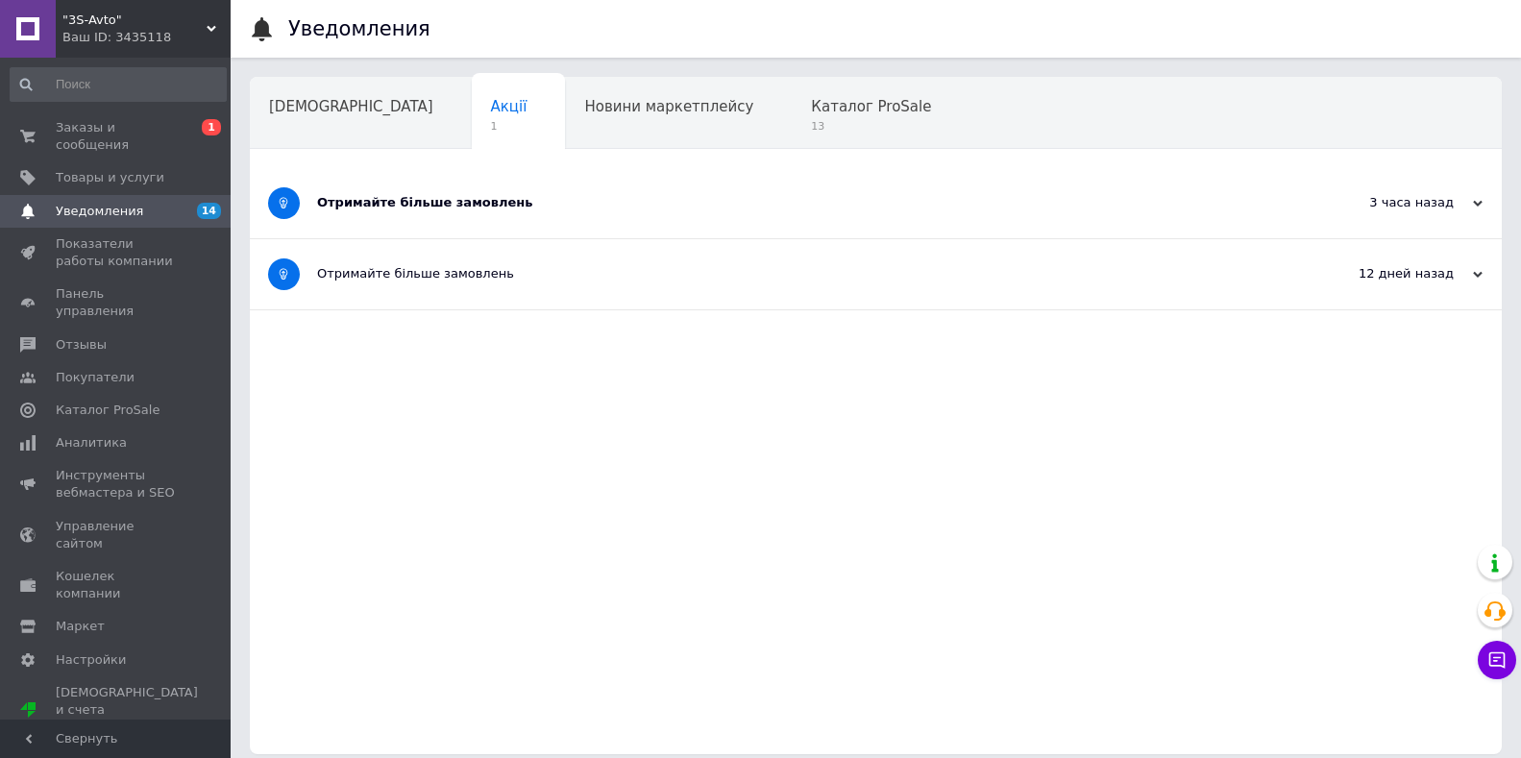
click at [415, 204] on div "Отримайте більше замовлень" at bounding box center [804, 202] width 974 height 17
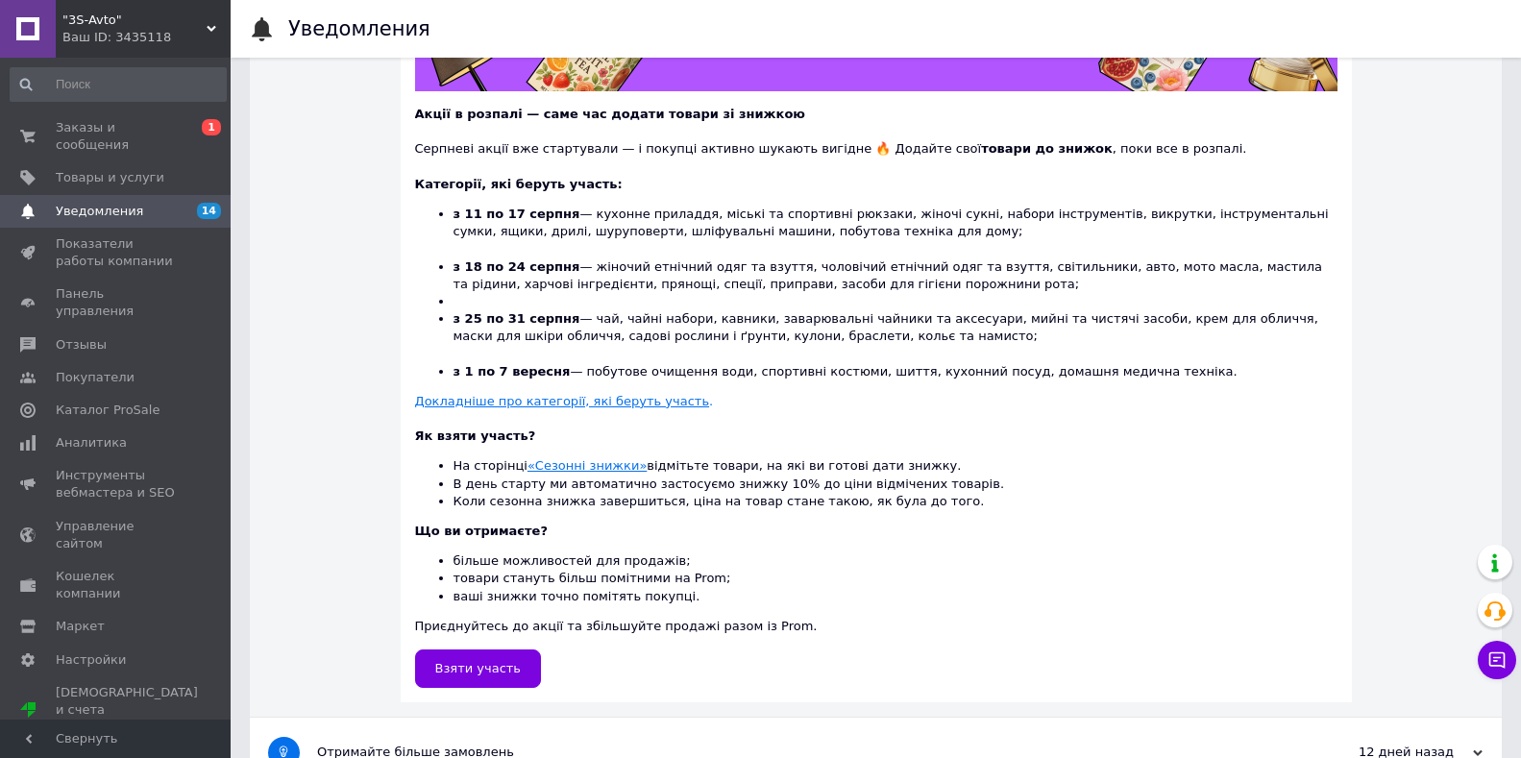
scroll to position [466, 0]
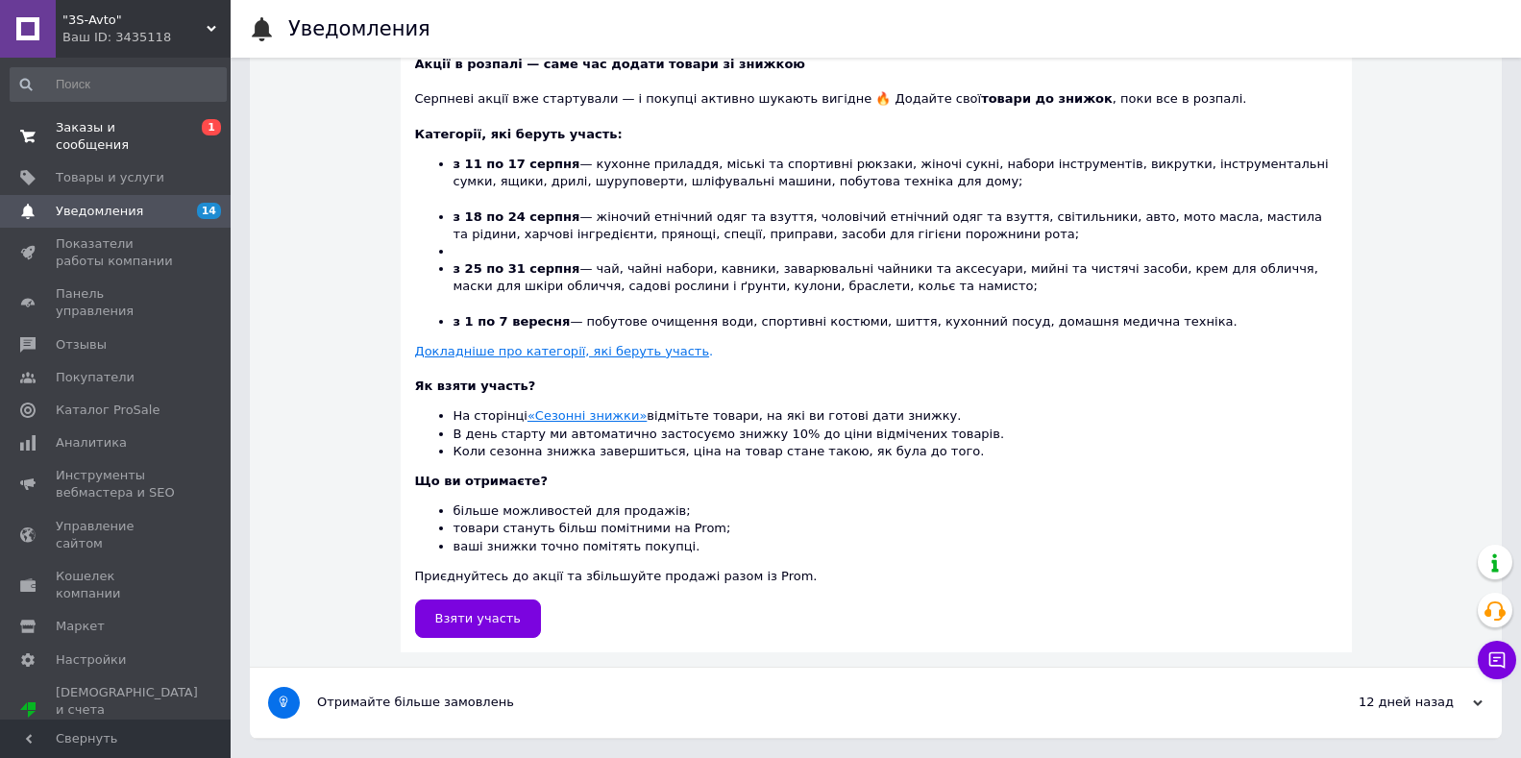
click at [110, 136] on span "Заказы и сообщения" at bounding box center [117, 136] width 122 height 35
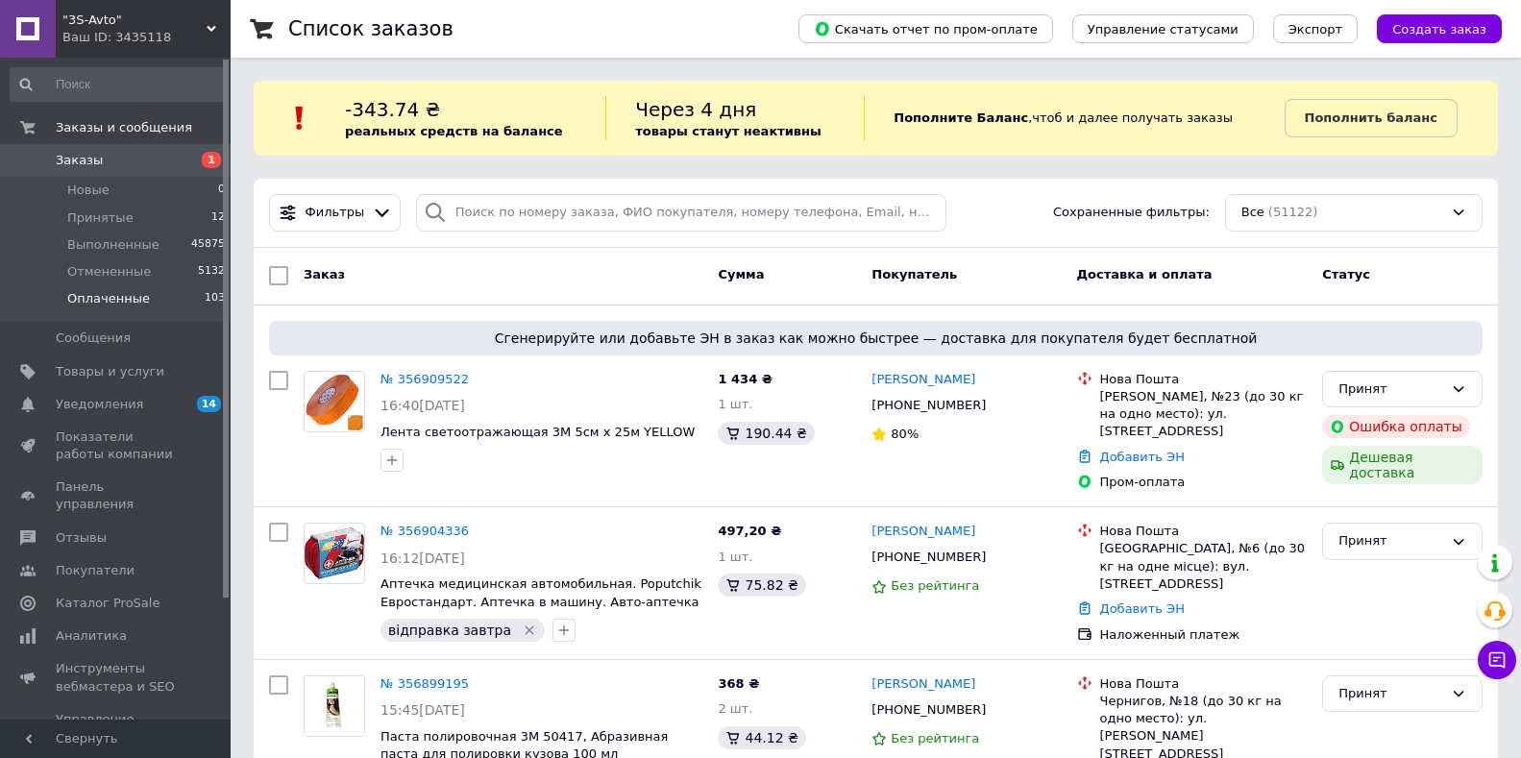
click at [119, 302] on span "Оплаченные" at bounding box center [108, 298] width 83 height 17
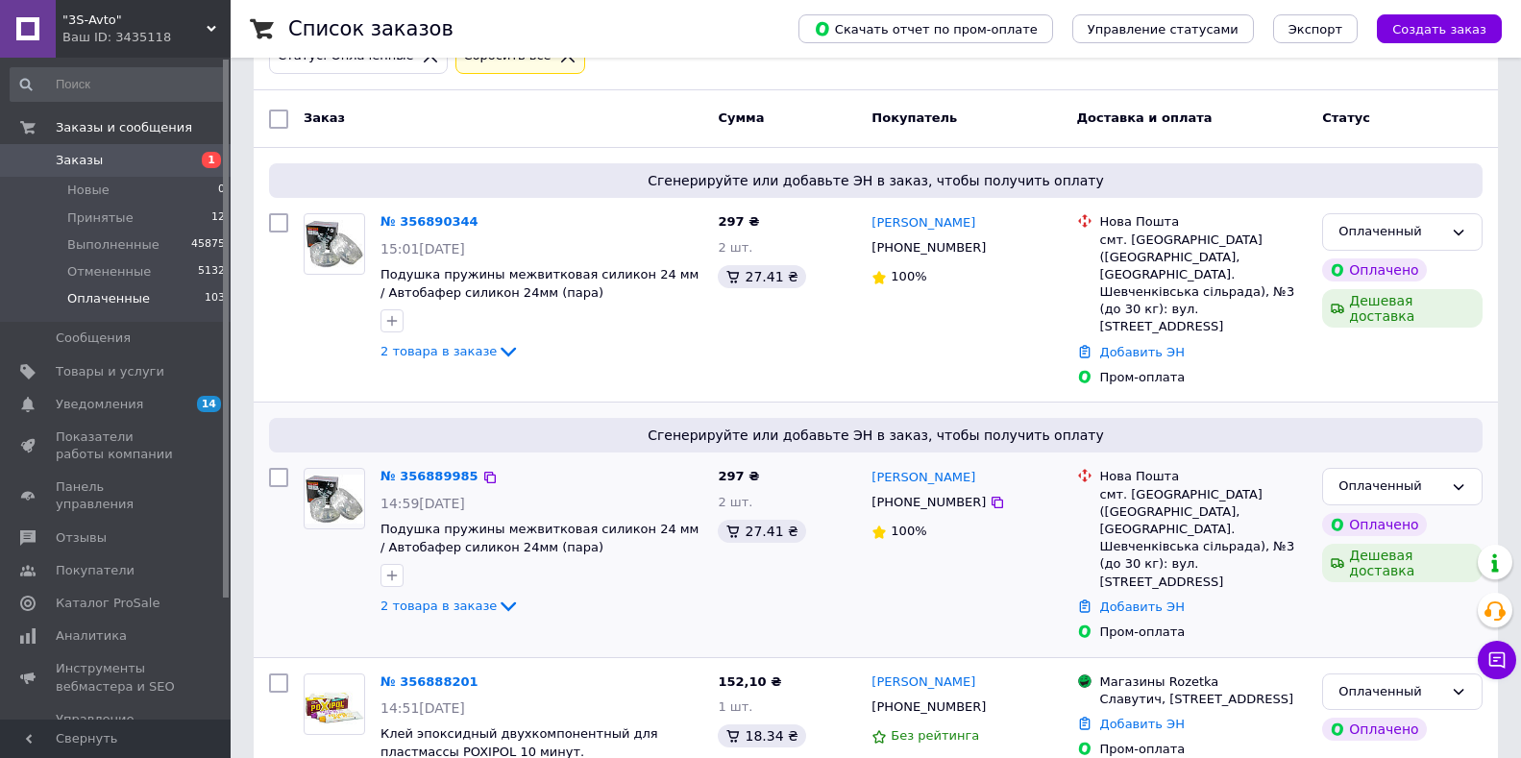
scroll to position [192, 0]
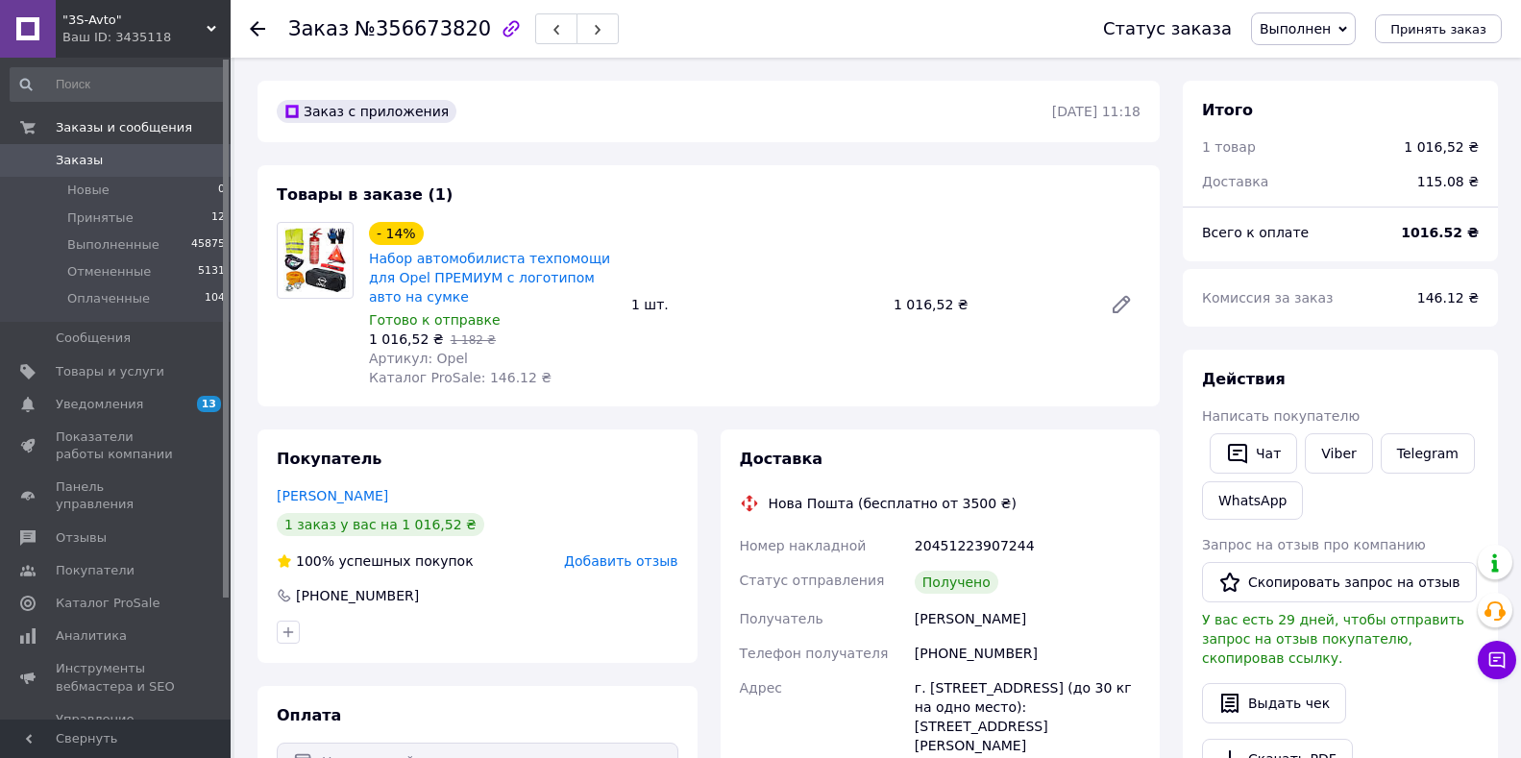
click at [613, 561] on span "Добавить отзыв" at bounding box center [620, 561] width 113 height 15
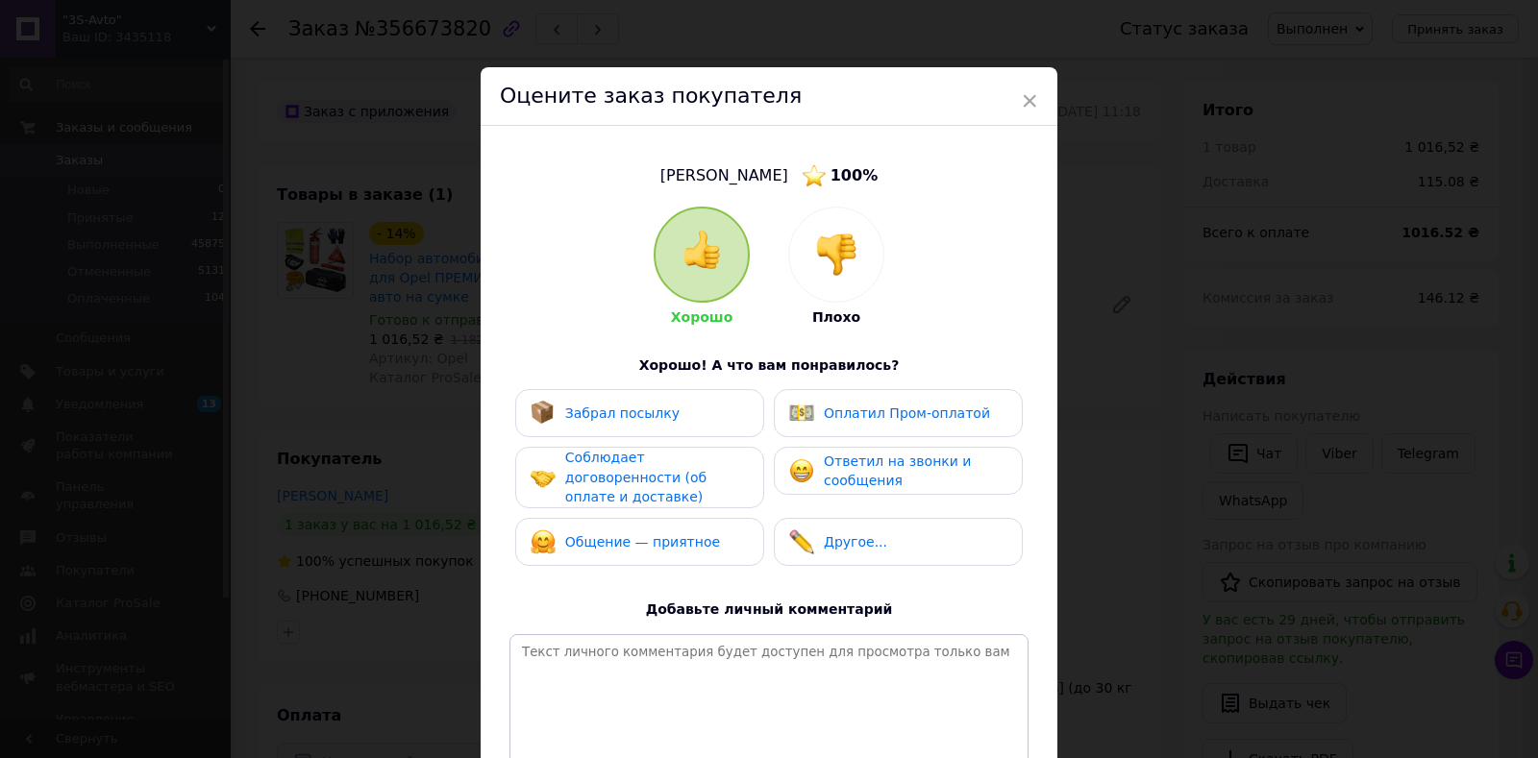
click at [846, 261] on img at bounding box center [836, 255] width 42 height 42
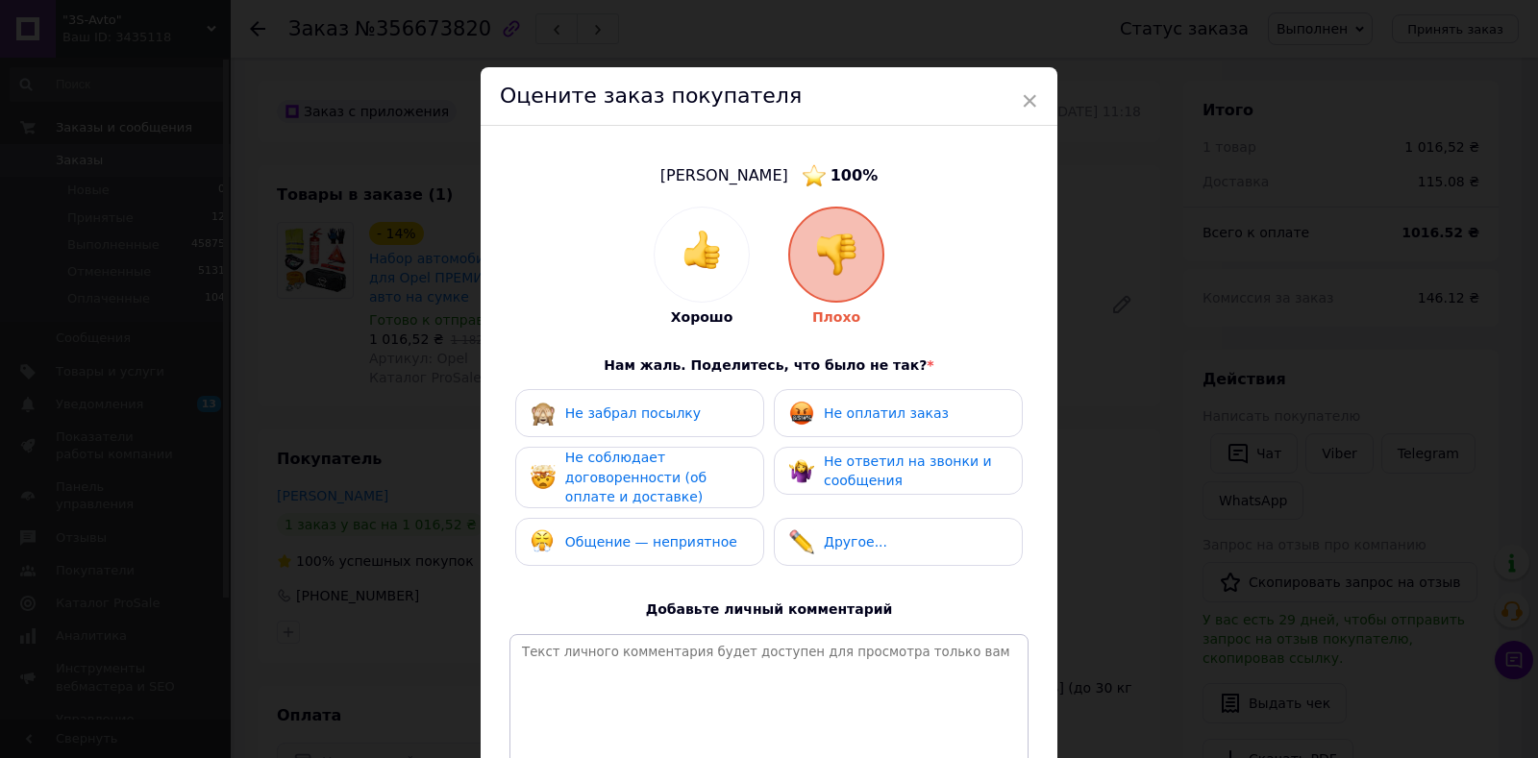
click at [877, 409] on span "Не оплатил заказ" at bounding box center [886, 413] width 125 height 15
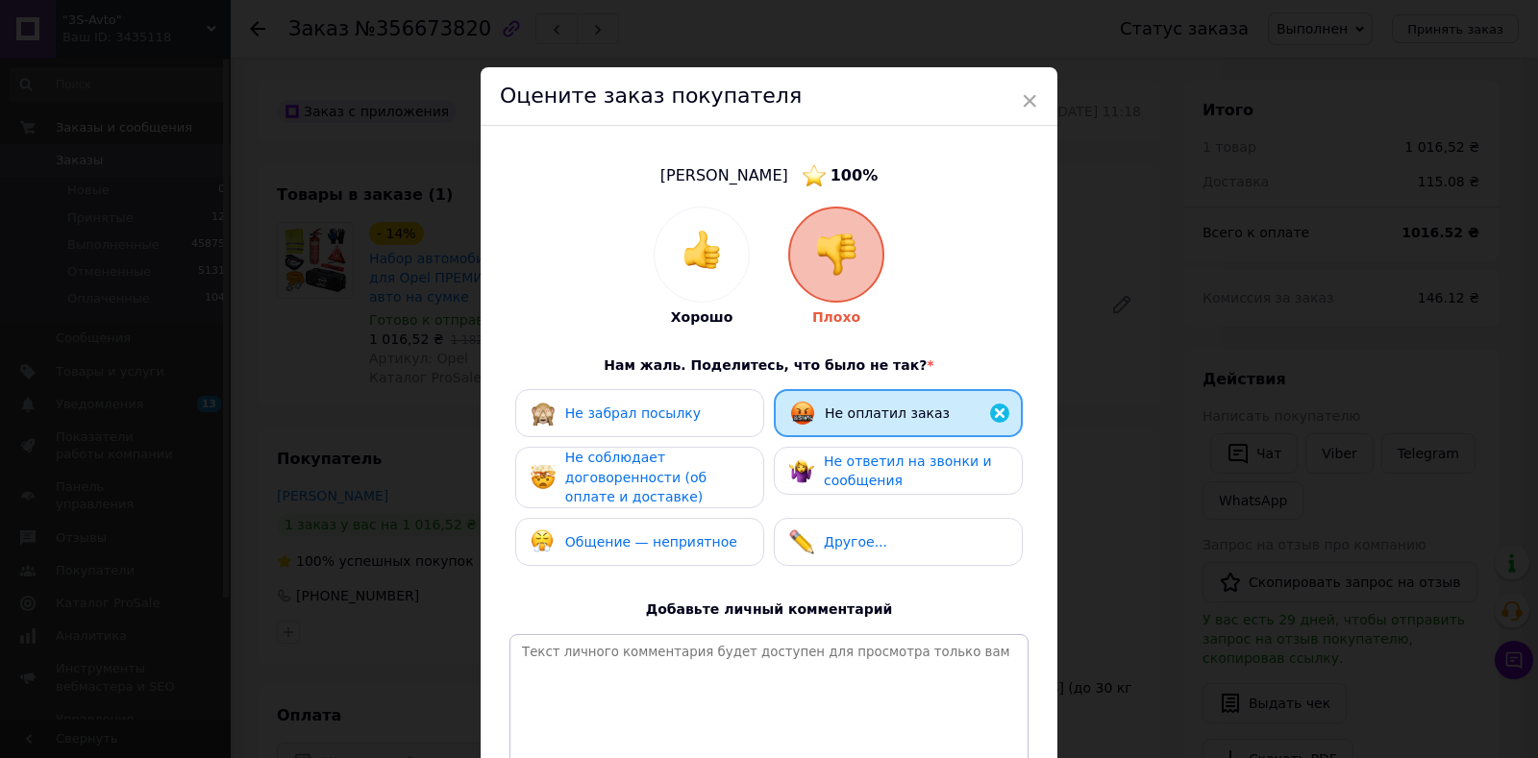
drag, startPoint x: 855, startPoint y: 468, endPoint x: 749, endPoint y: 468, distance: 106.7
click at [855, 467] on span "Не ответил на звонки и сообщения" at bounding box center [908, 472] width 168 height 36
click at [701, 472] on span "Не соблюдает договоренности (об оплате и доставке)" at bounding box center [635, 477] width 141 height 55
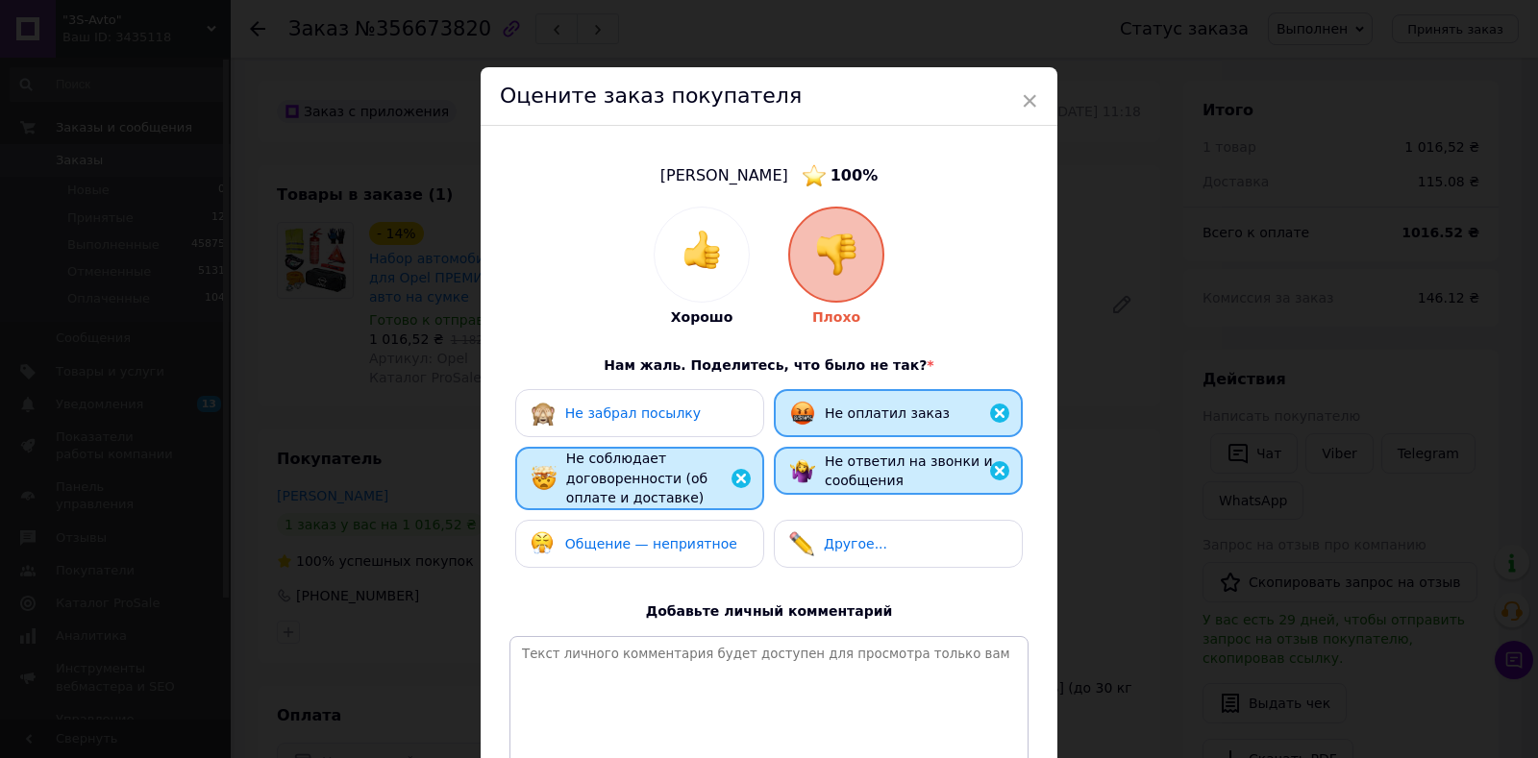
click at [694, 550] on div "Общение — неприятное" at bounding box center [651, 544] width 172 height 20
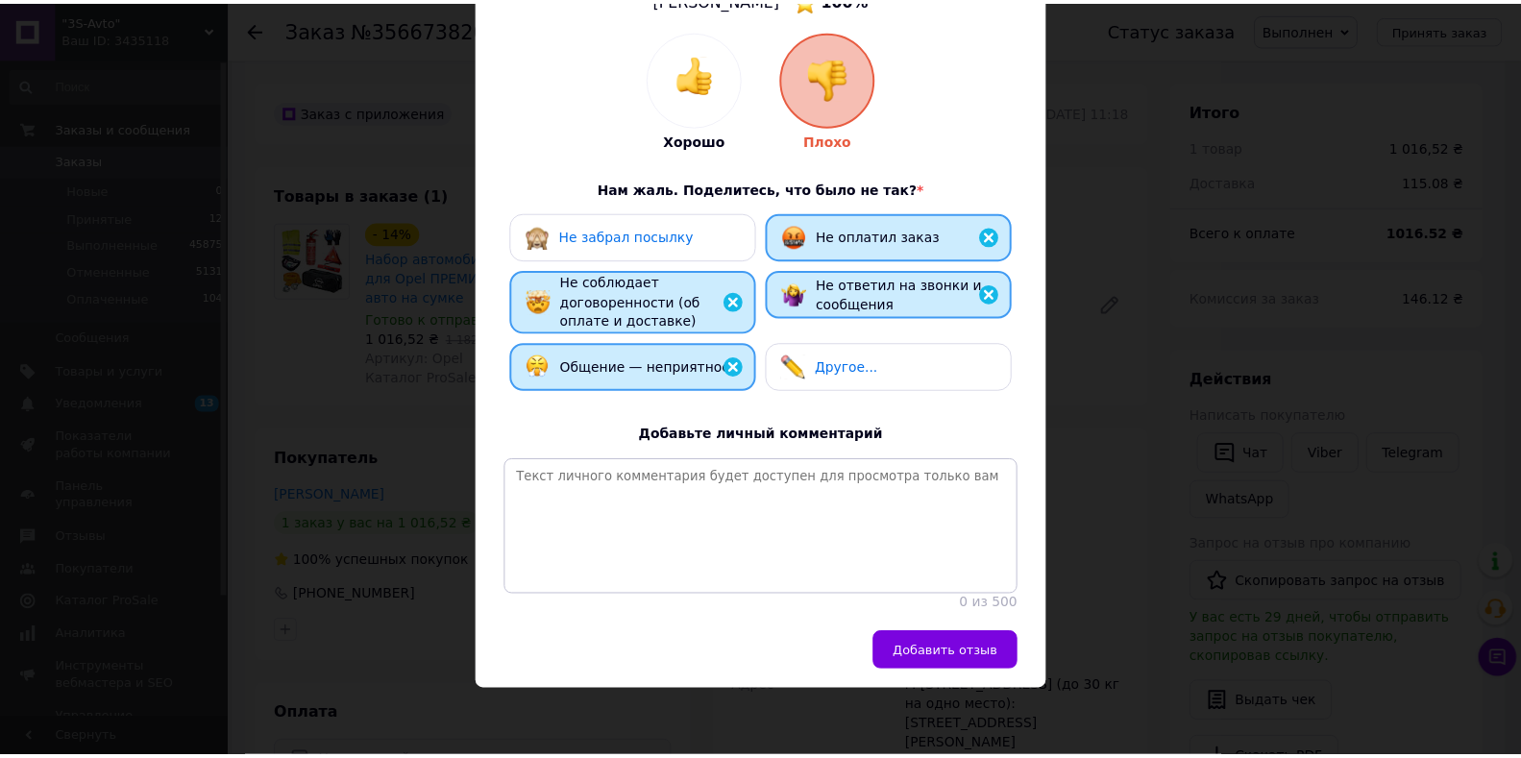
scroll to position [189, 0]
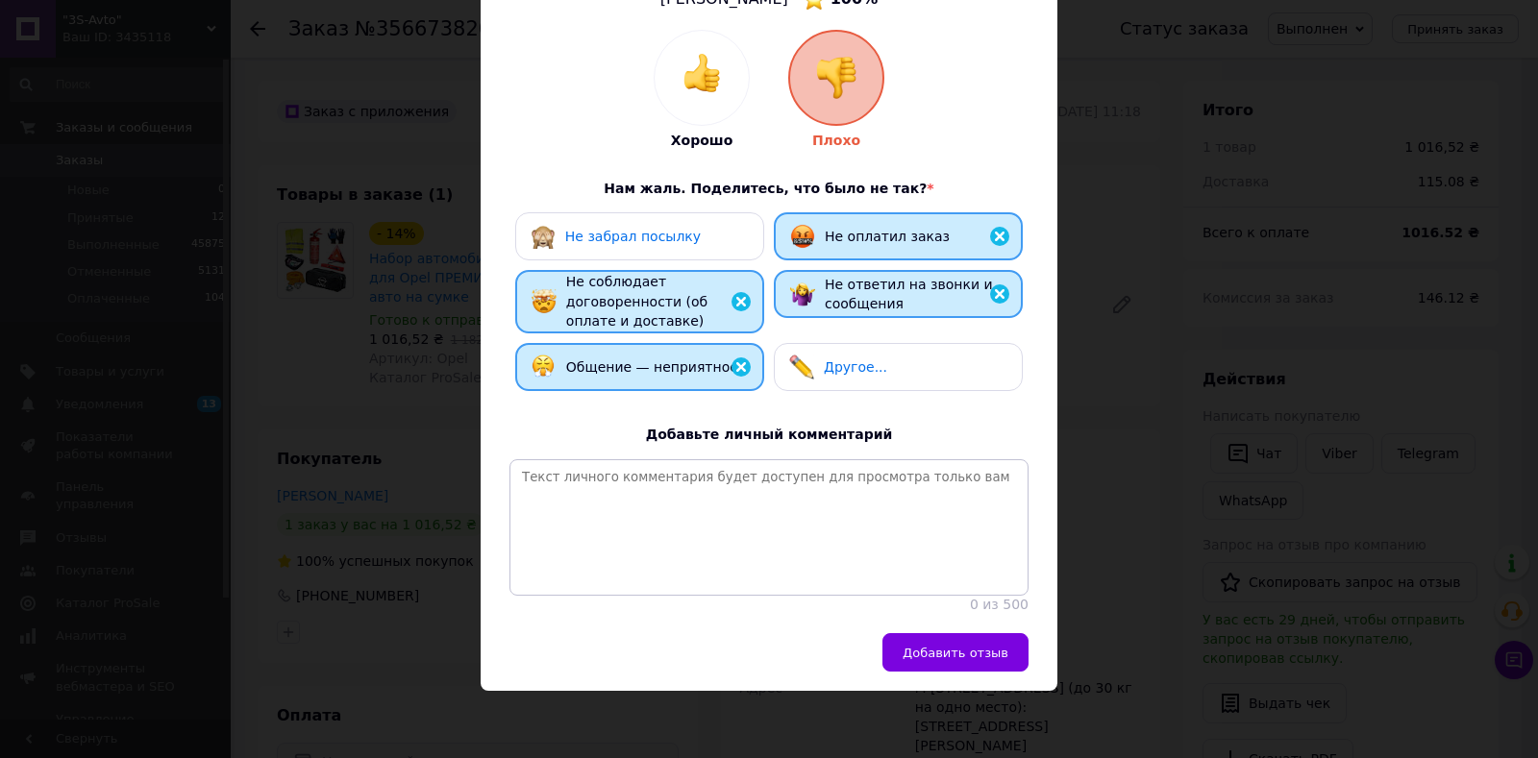
click at [932, 646] on span "Добавить отзыв" at bounding box center [955, 653] width 106 height 14
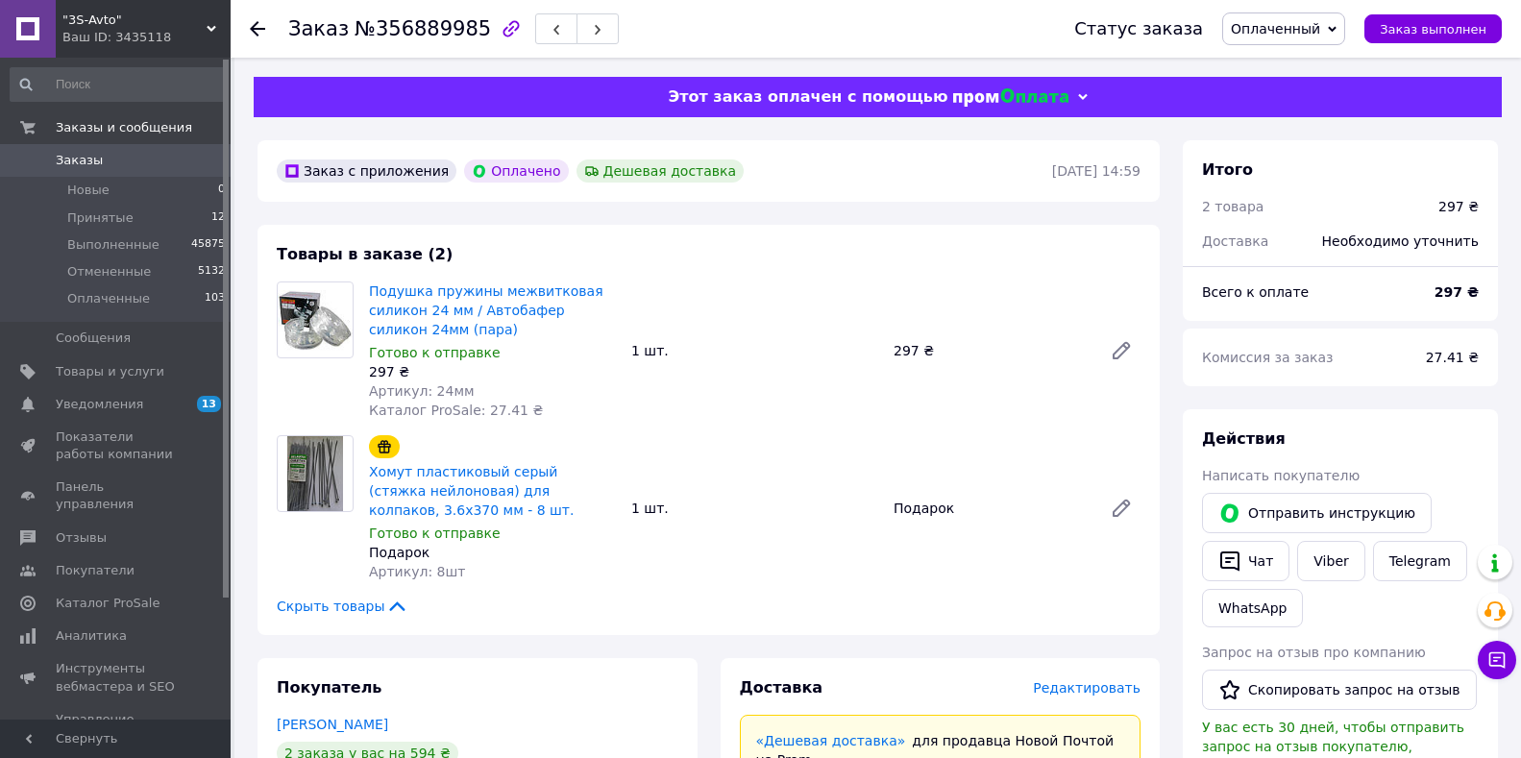
click at [1305, 29] on span "Оплаченный" at bounding box center [1275, 28] width 89 height 15
drag, startPoint x: 1299, startPoint y: 126, endPoint x: 1214, endPoint y: 240, distance: 142.8
click at [1299, 127] on li "Отменен" at bounding box center [1283, 125] width 121 height 29
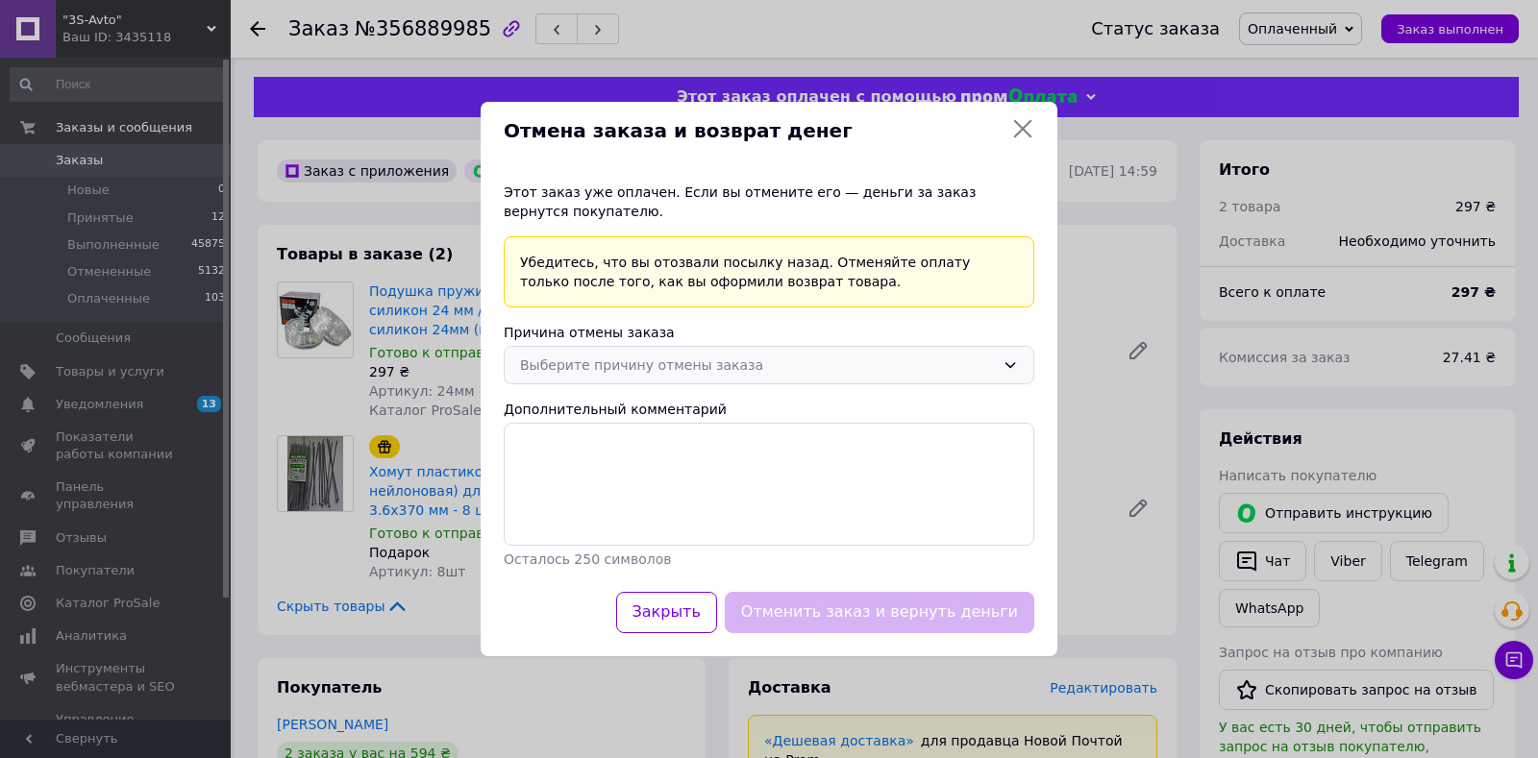
click at [637, 362] on div "Выберите причину отмены заказа" at bounding box center [757, 365] width 475 height 21
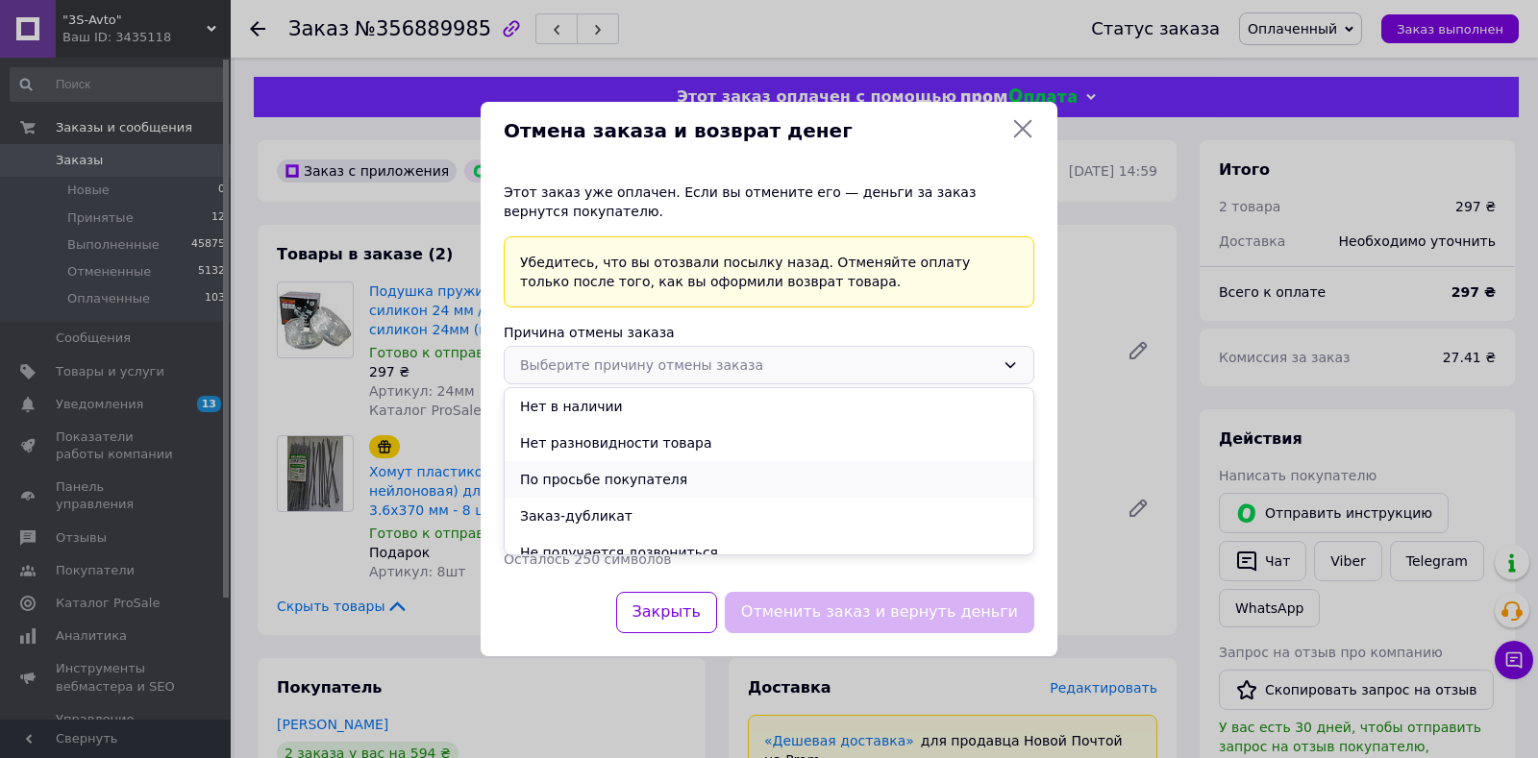
click at [620, 483] on li "По просьбе покупателя" at bounding box center [769, 479] width 529 height 37
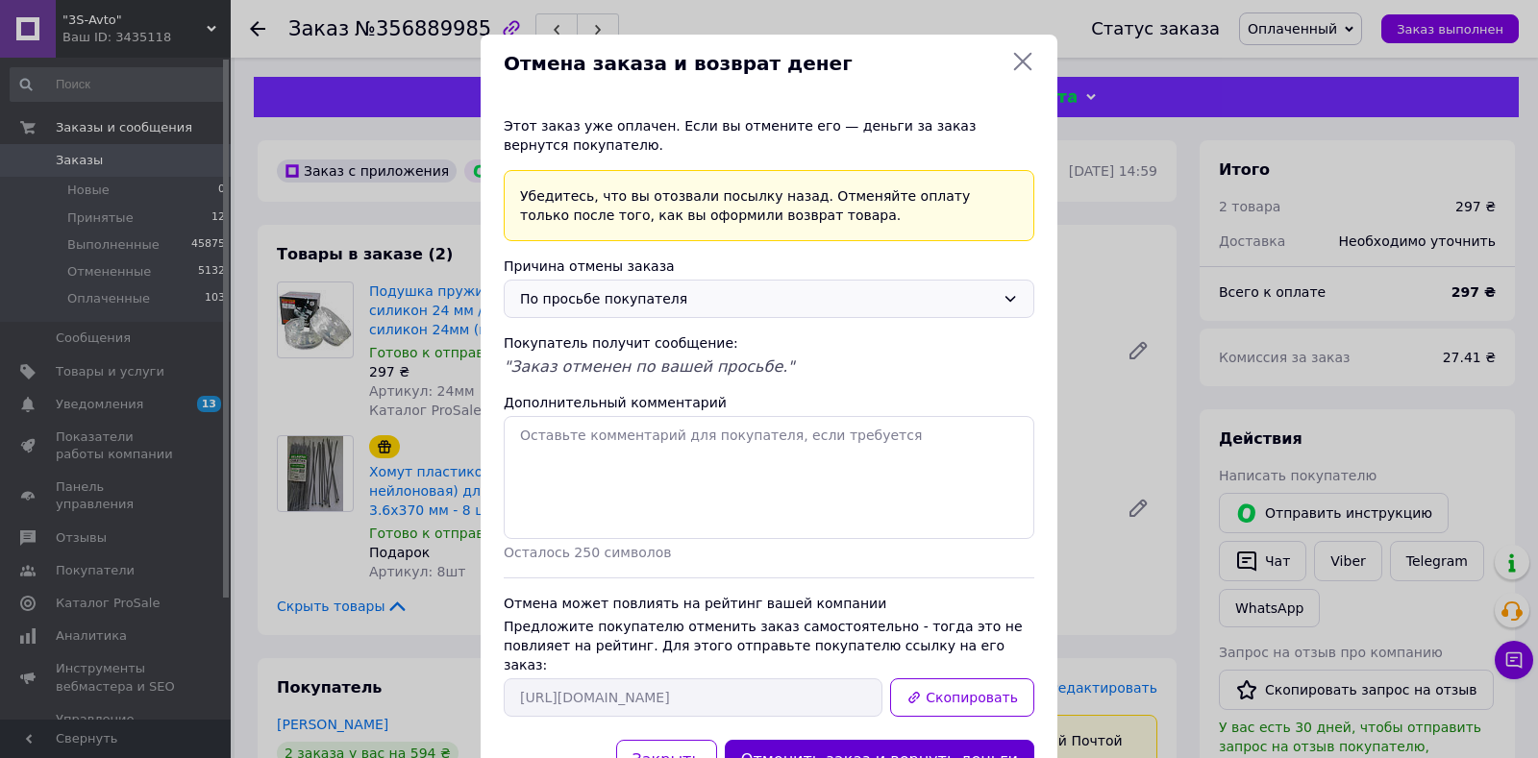
click at [847, 740] on button "Отменить заказ и вернуть деньги" at bounding box center [879, 760] width 309 height 41
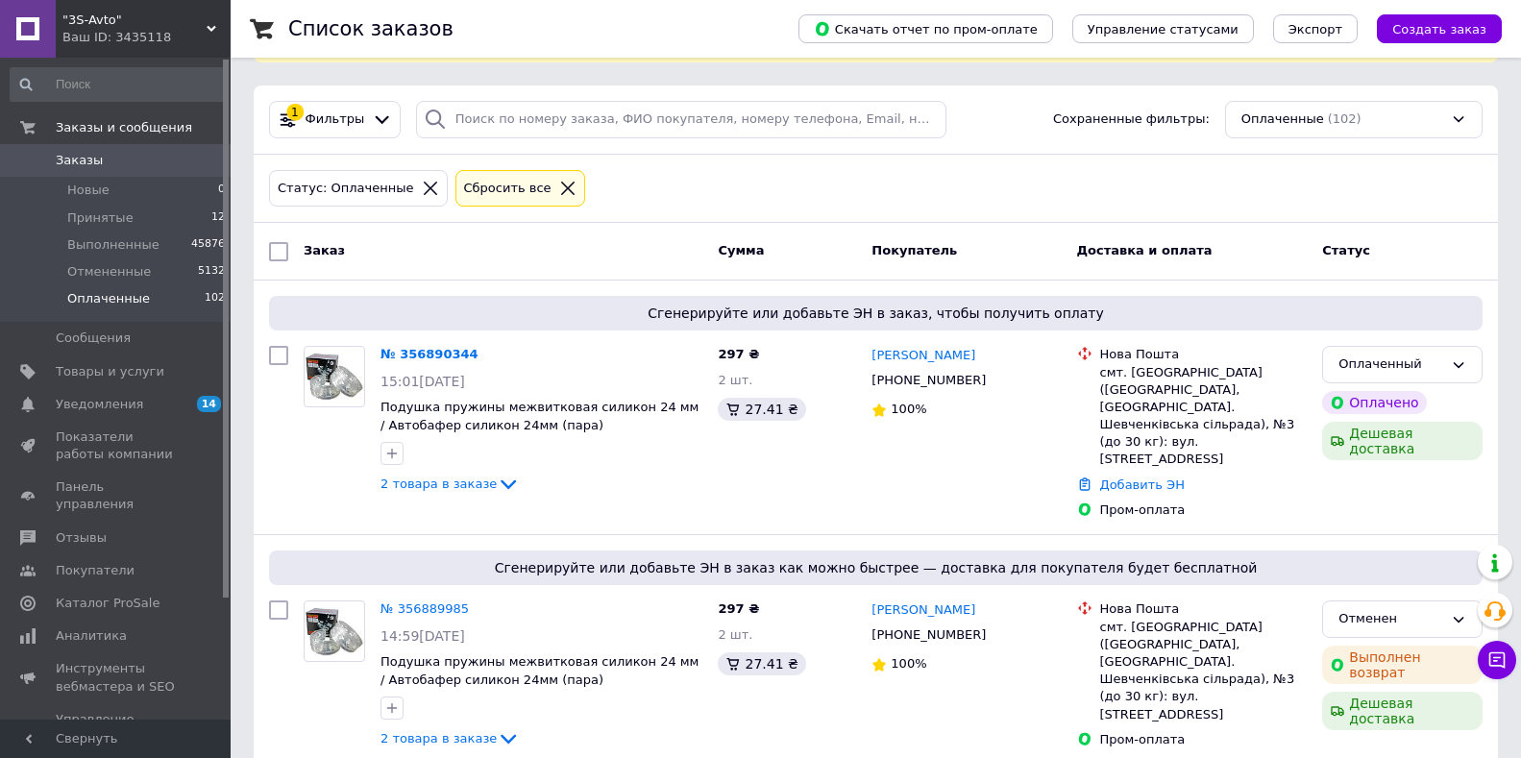
scroll to position [191, 0]
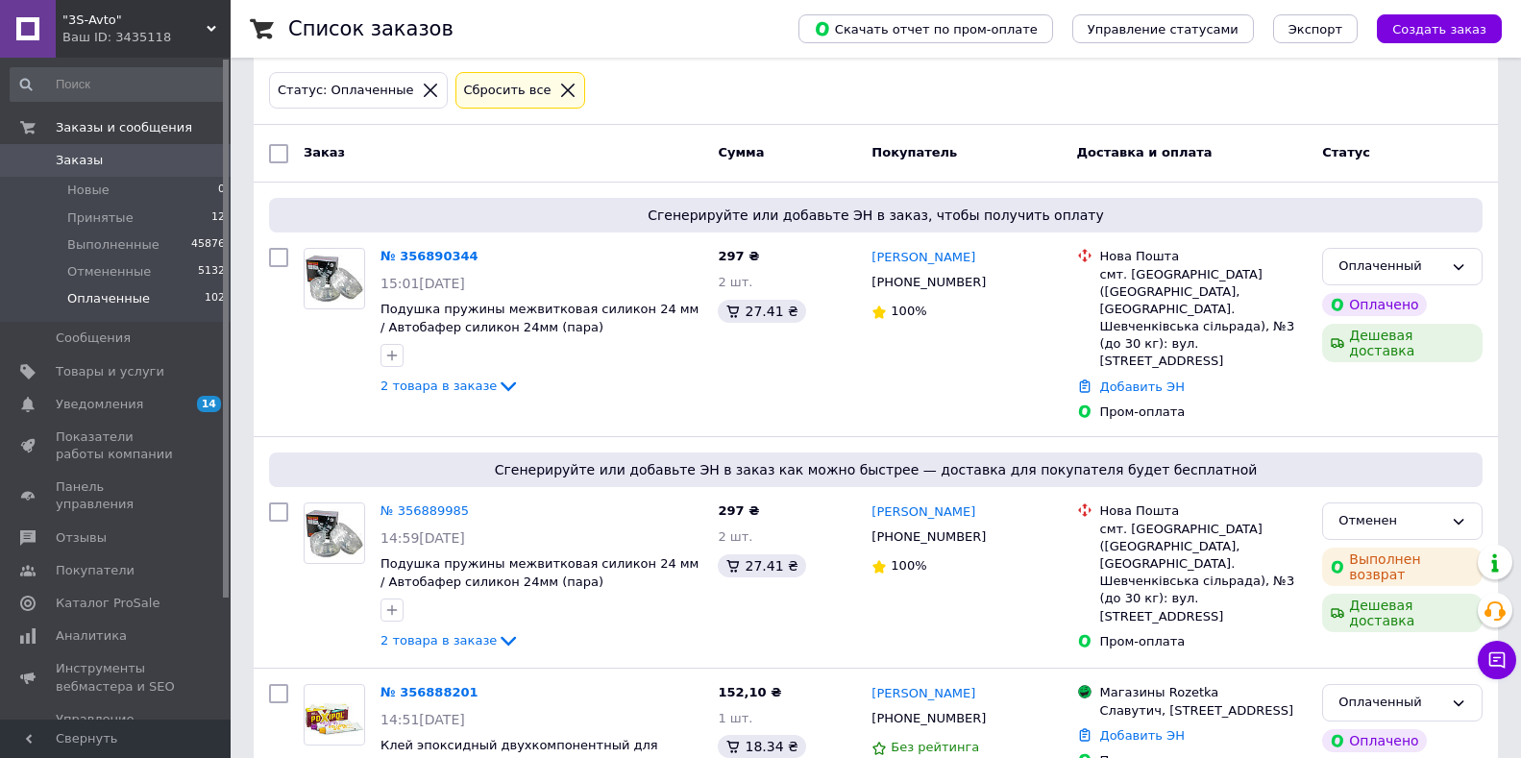
click at [103, 146] on link "Заказы 0" at bounding box center [118, 160] width 236 height 33
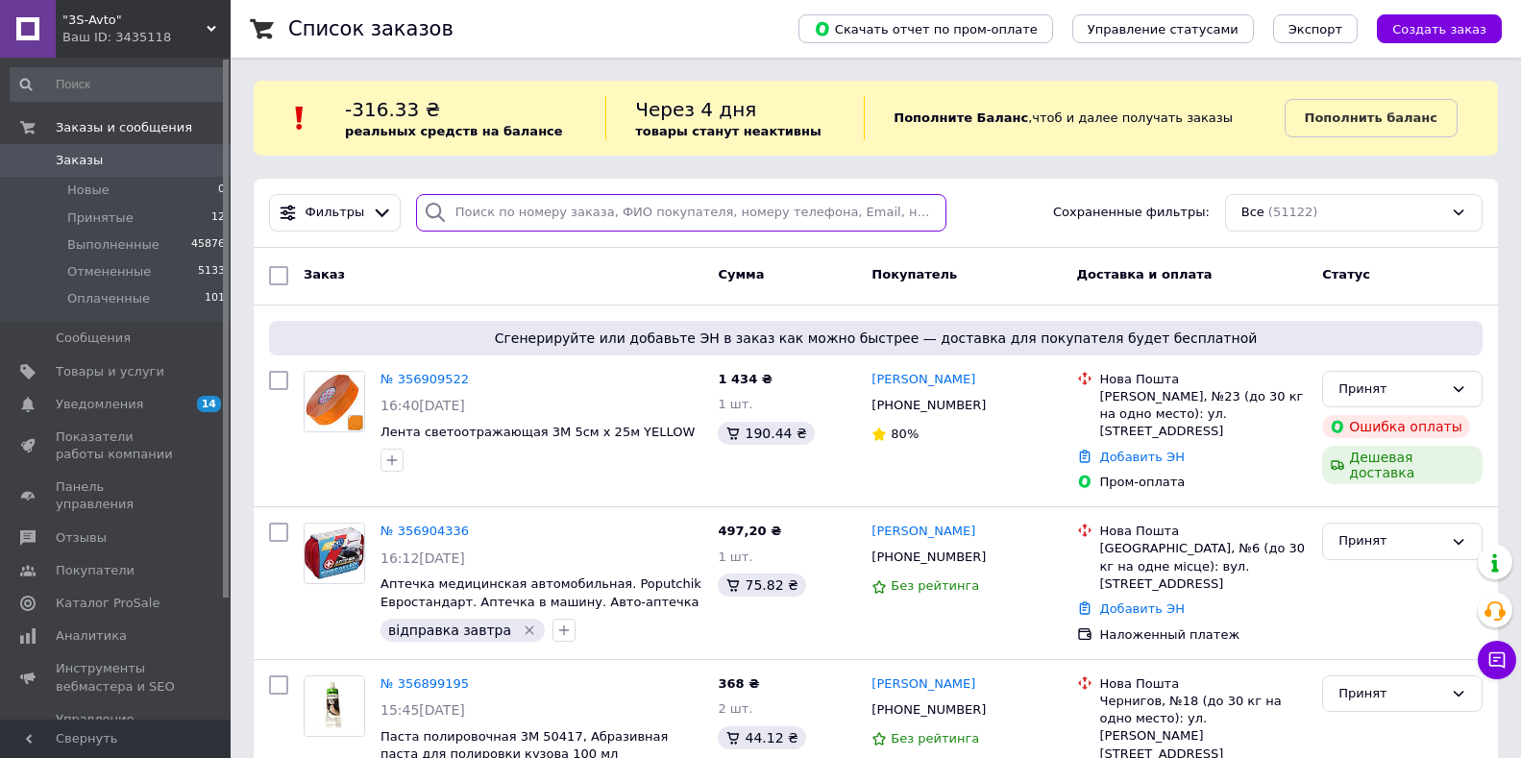
click at [589, 212] on input "search" at bounding box center [681, 212] width 531 height 37
paste input "380683960070"
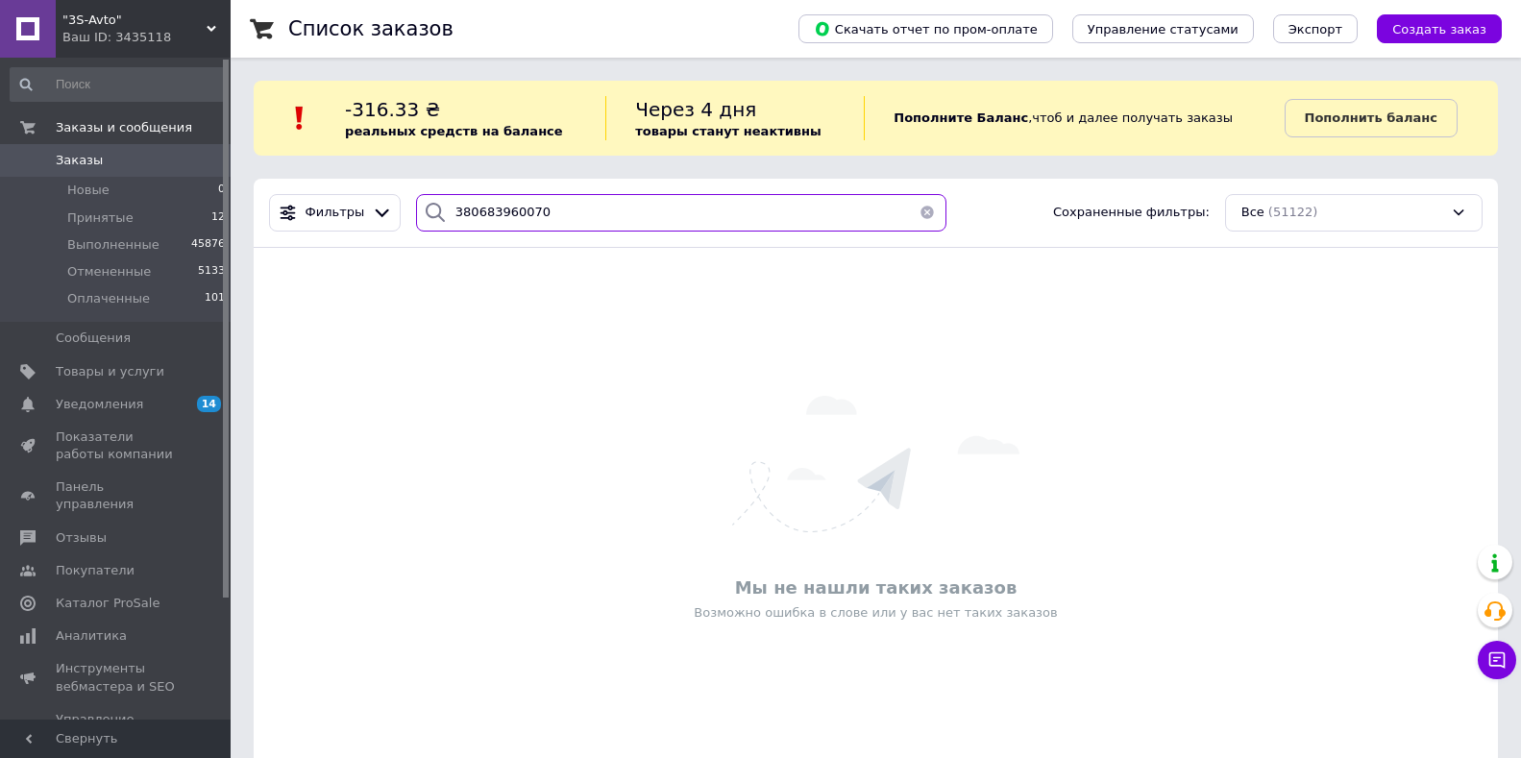
click at [459, 211] on input "380683960070" at bounding box center [681, 212] width 531 height 37
type input "0683960070"
click at [106, 190] on li "Новые 0" at bounding box center [118, 190] width 236 height 27
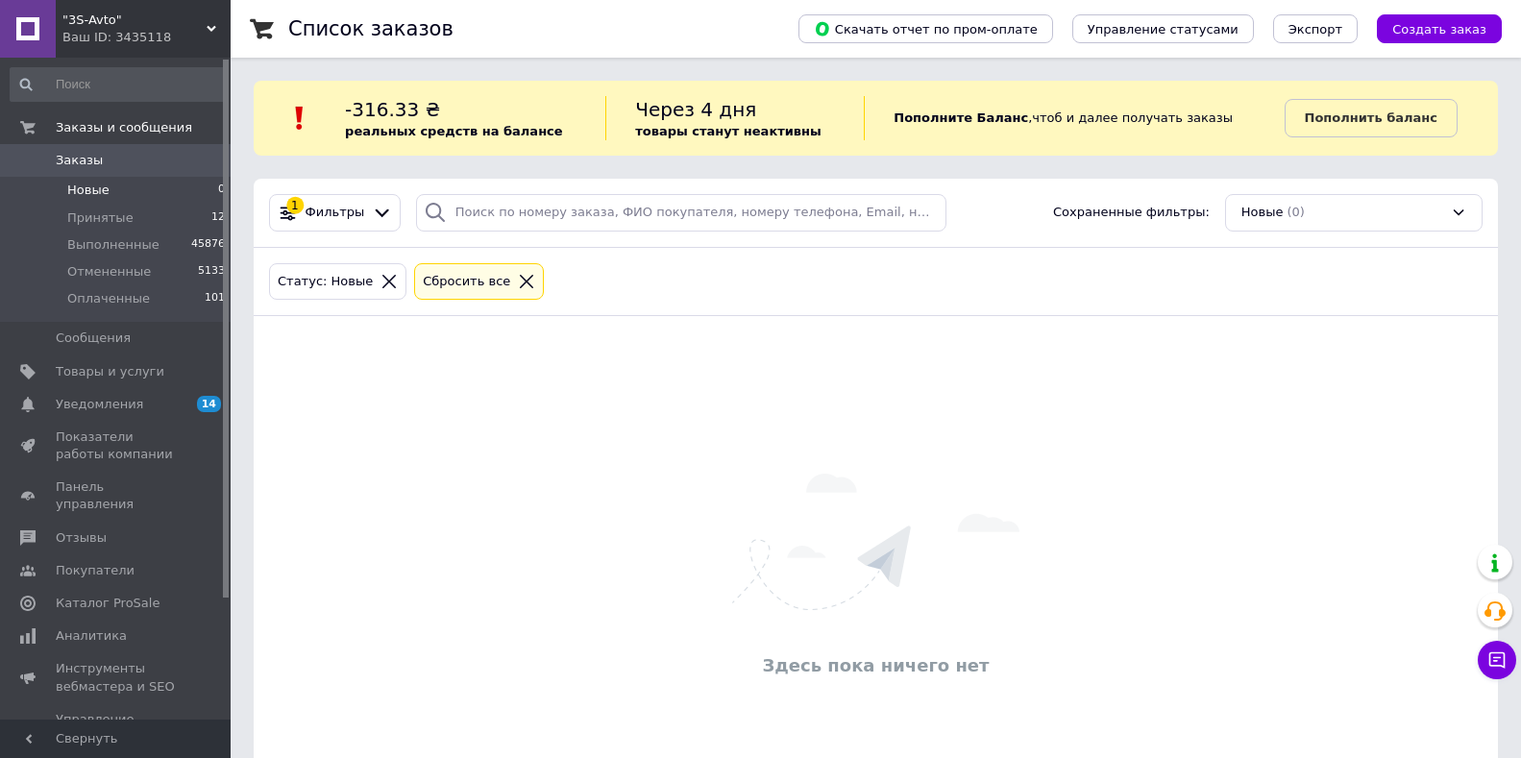
click at [93, 163] on span "Заказы" at bounding box center [79, 160] width 47 height 17
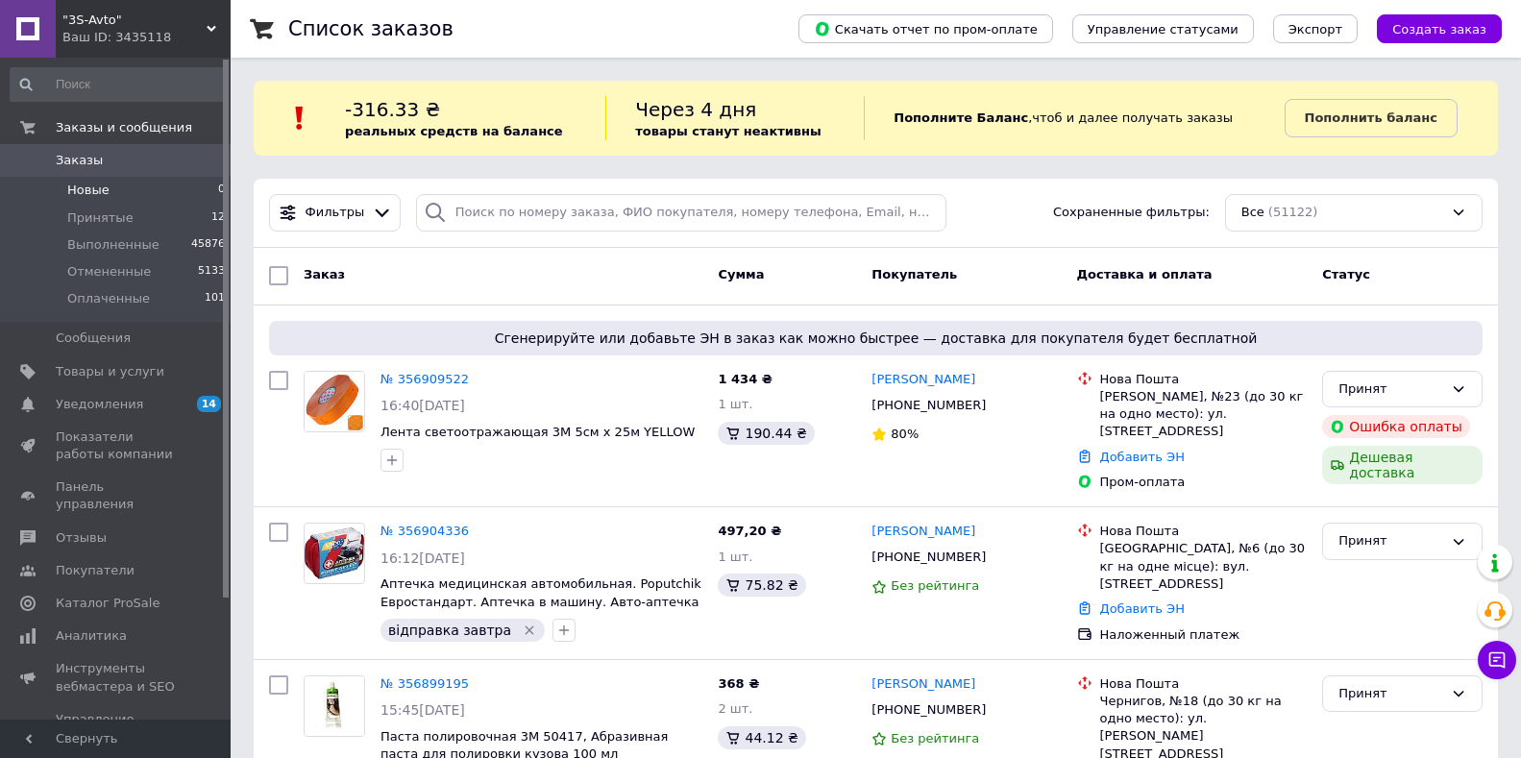
click at [89, 187] on span "Новые" at bounding box center [88, 190] width 42 height 17
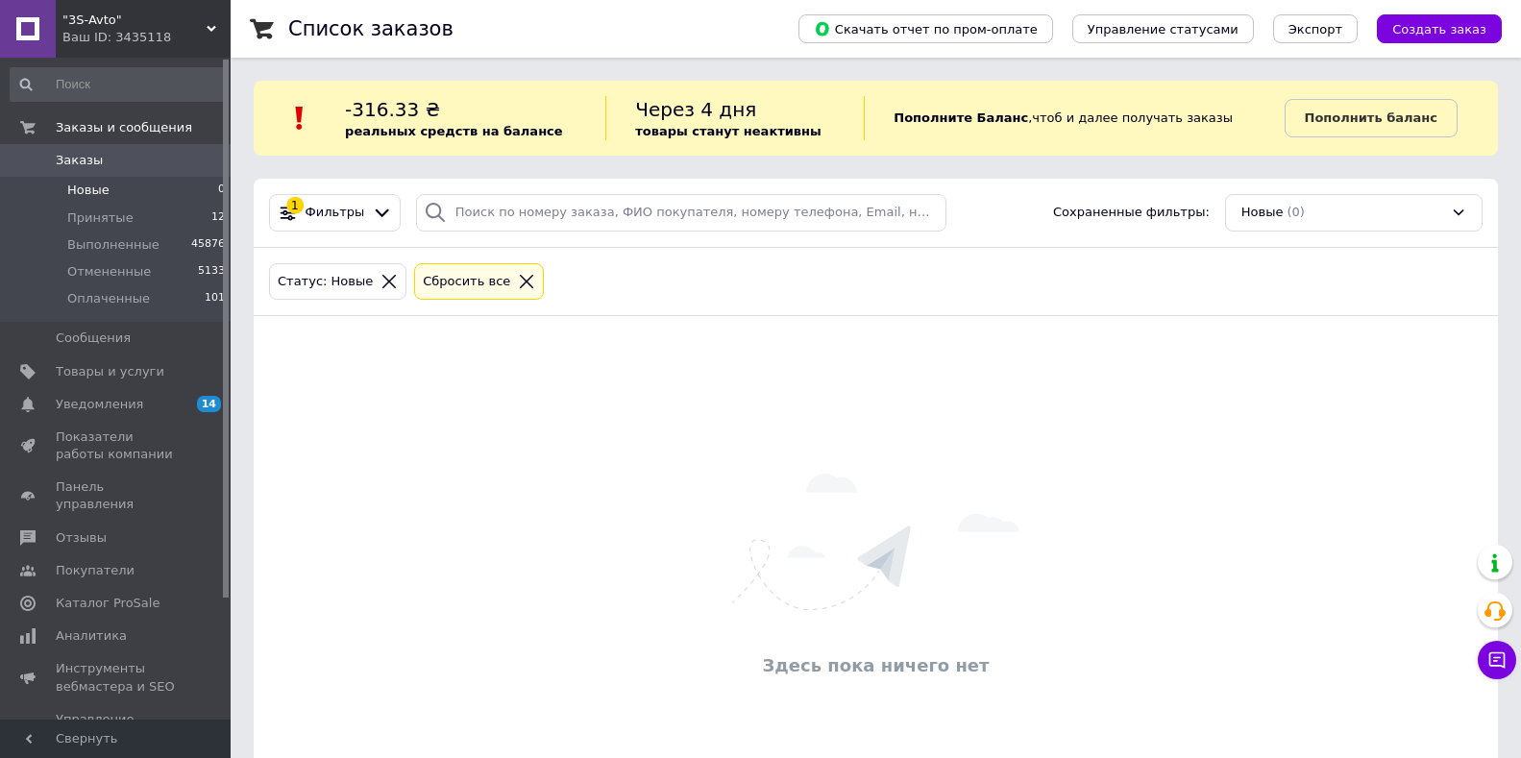
click at [75, 159] on span "Заказы" at bounding box center [79, 160] width 47 height 17
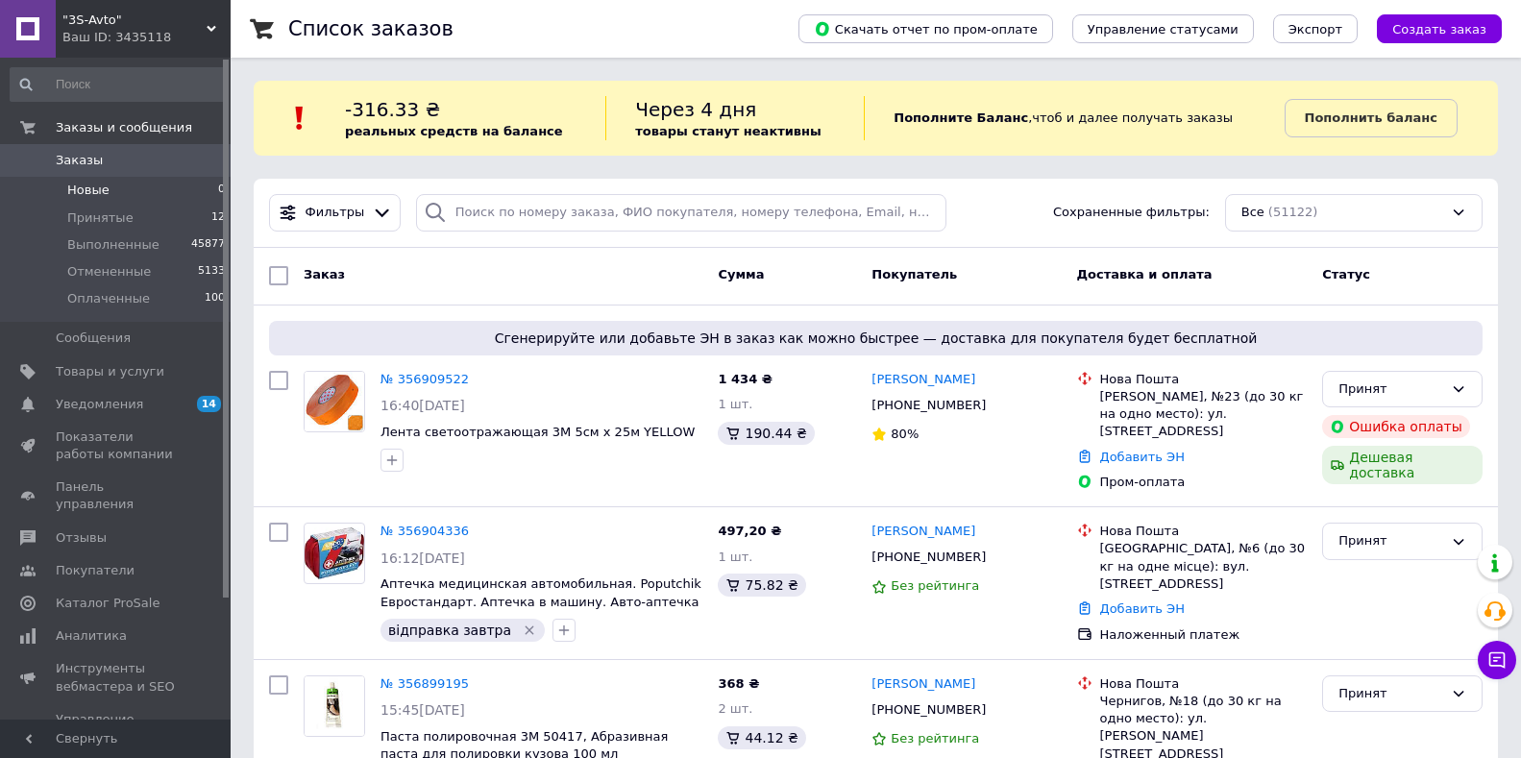
click at [136, 202] on li "Новые 0" at bounding box center [118, 190] width 236 height 27
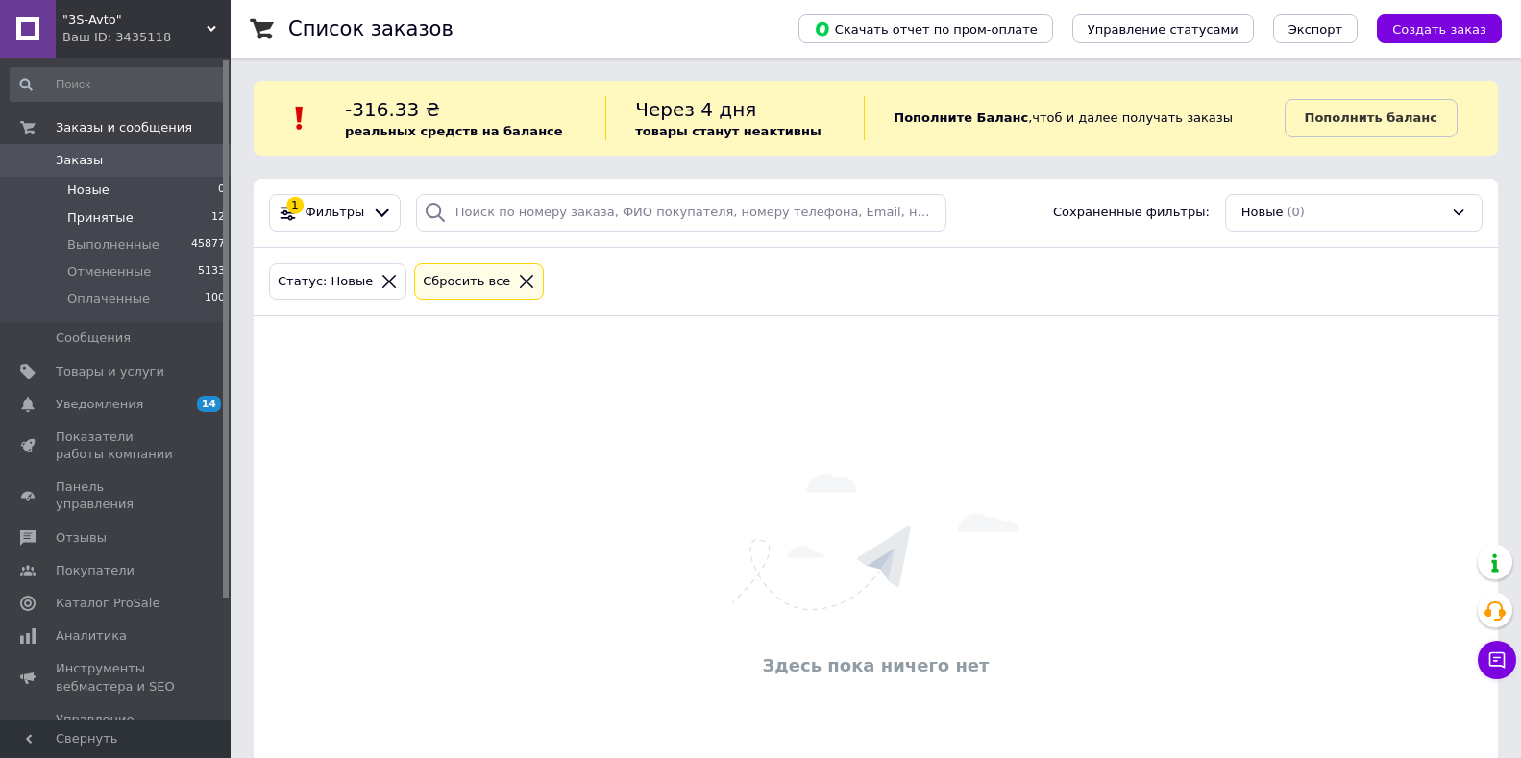
click at [130, 212] on li "Принятые 12" at bounding box center [118, 218] width 236 height 27
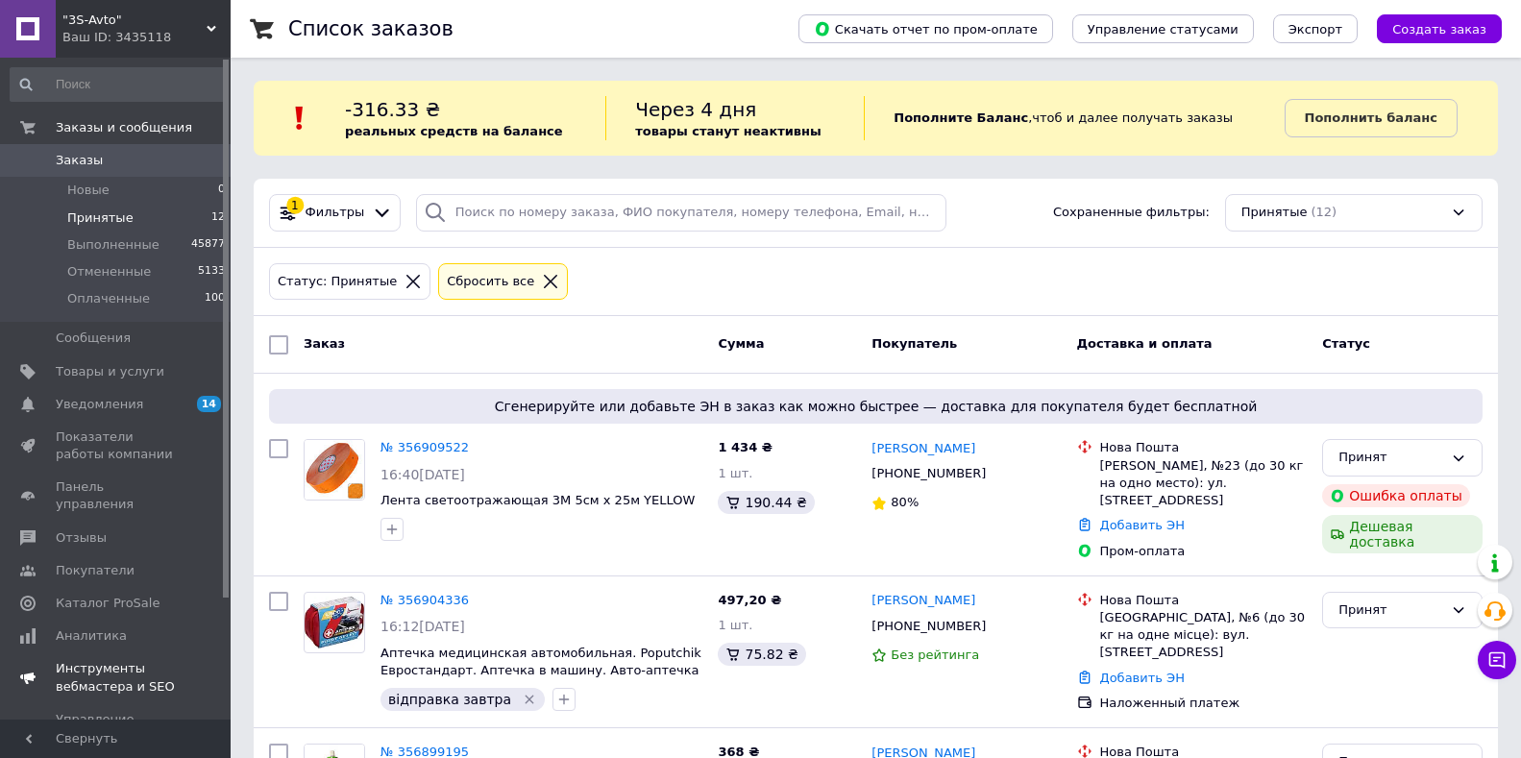
click at [106, 196] on li "Новые 0" at bounding box center [118, 190] width 236 height 27
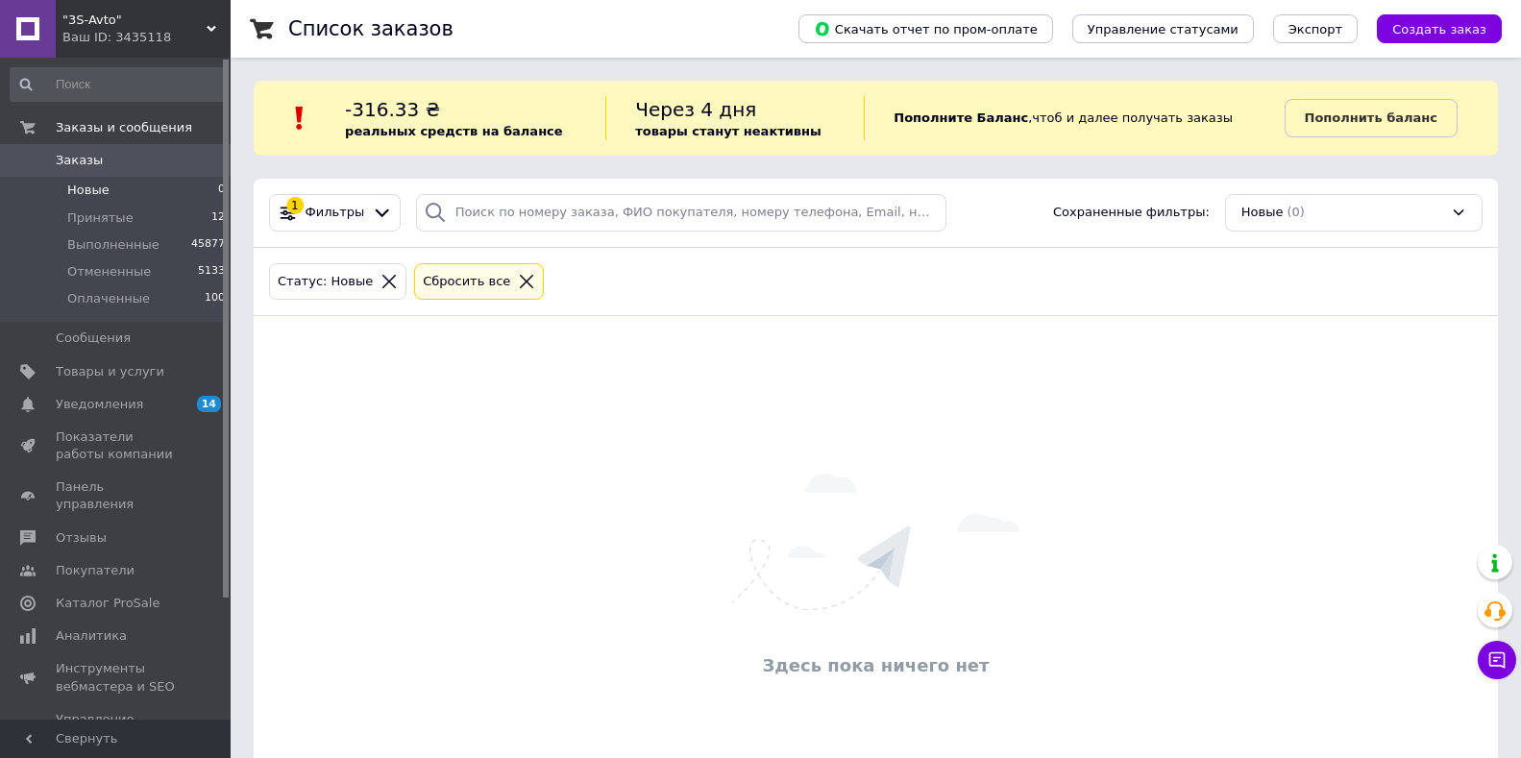
click at [86, 162] on span "Заказы" at bounding box center [79, 160] width 47 height 17
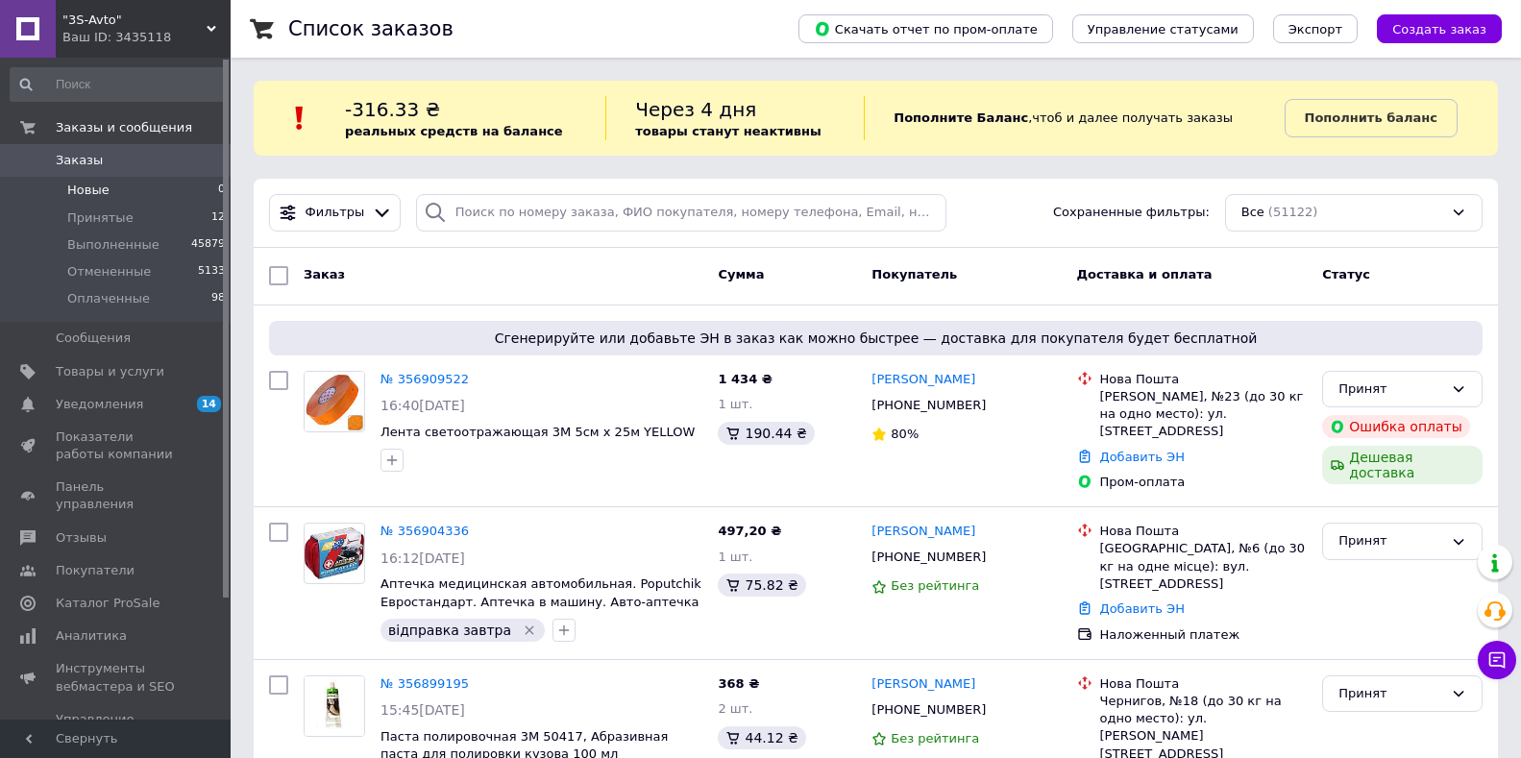
click at [110, 198] on li "Новые 0" at bounding box center [118, 190] width 236 height 27
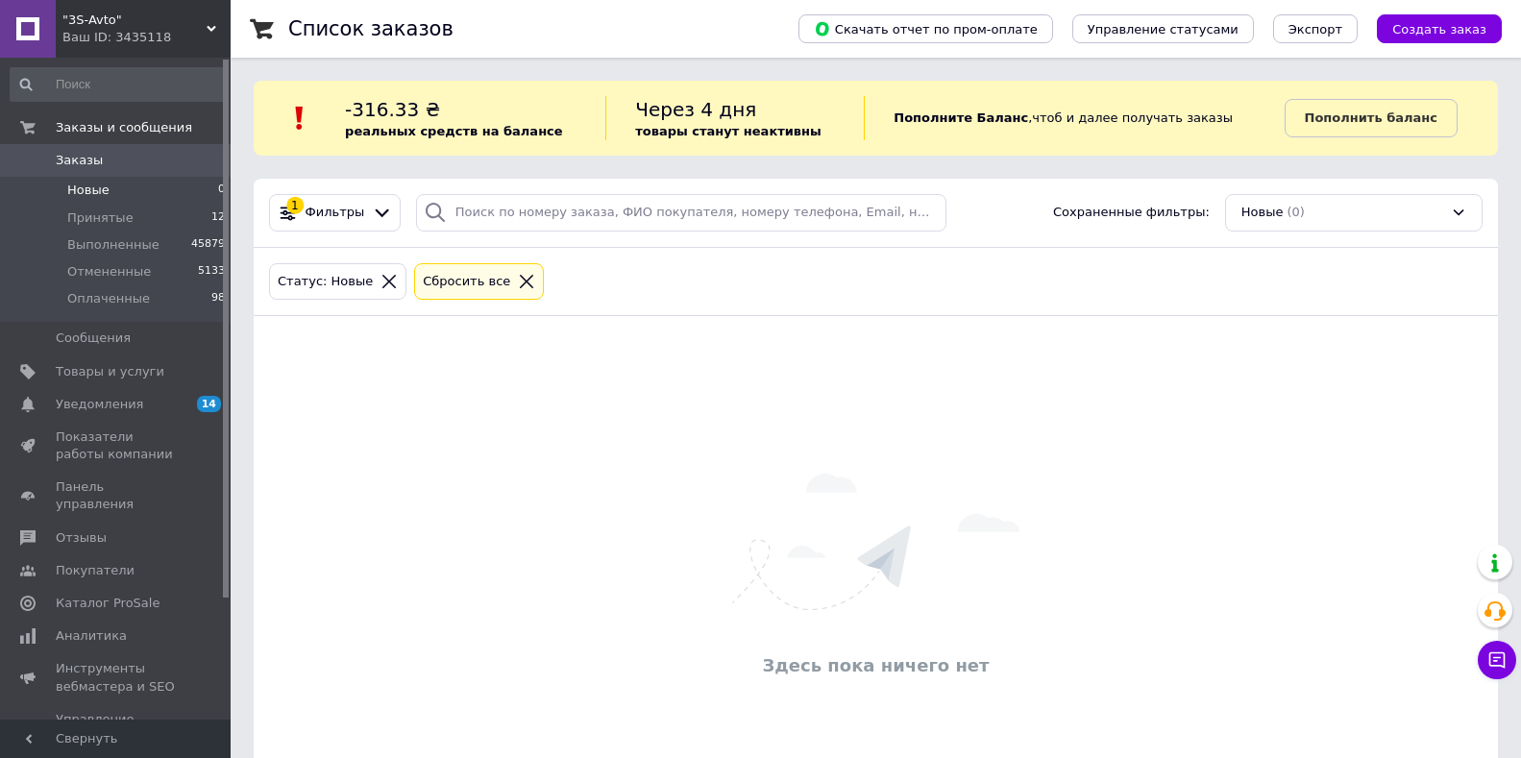
drag, startPoint x: 78, startPoint y: 160, endPoint x: 82, endPoint y: 175, distance: 15.9
click at [78, 160] on span "Заказы" at bounding box center [79, 160] width 47 height 17
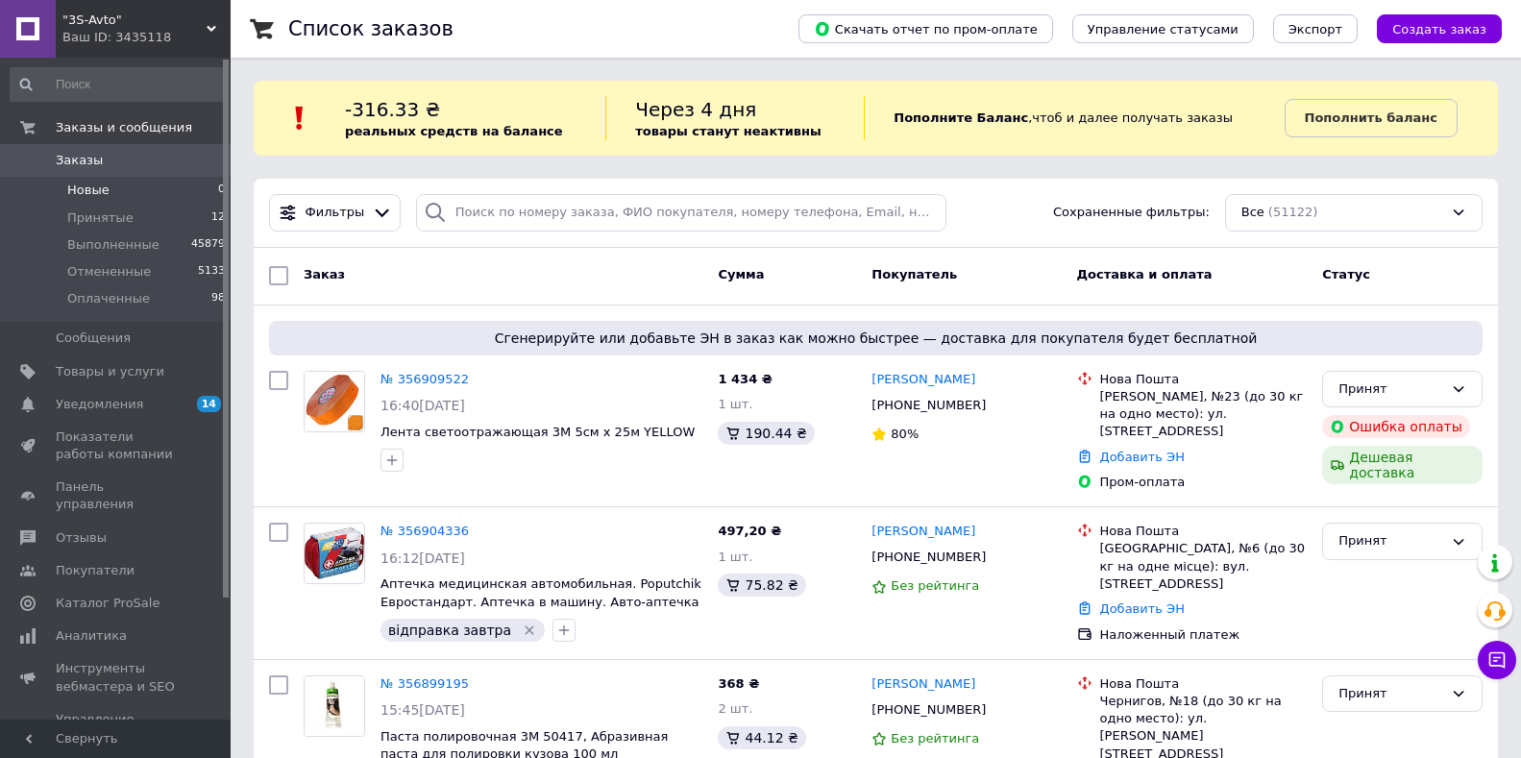
click at [95, 189] on span "Новые" at bounding box center [88, 190] width 42 height 17
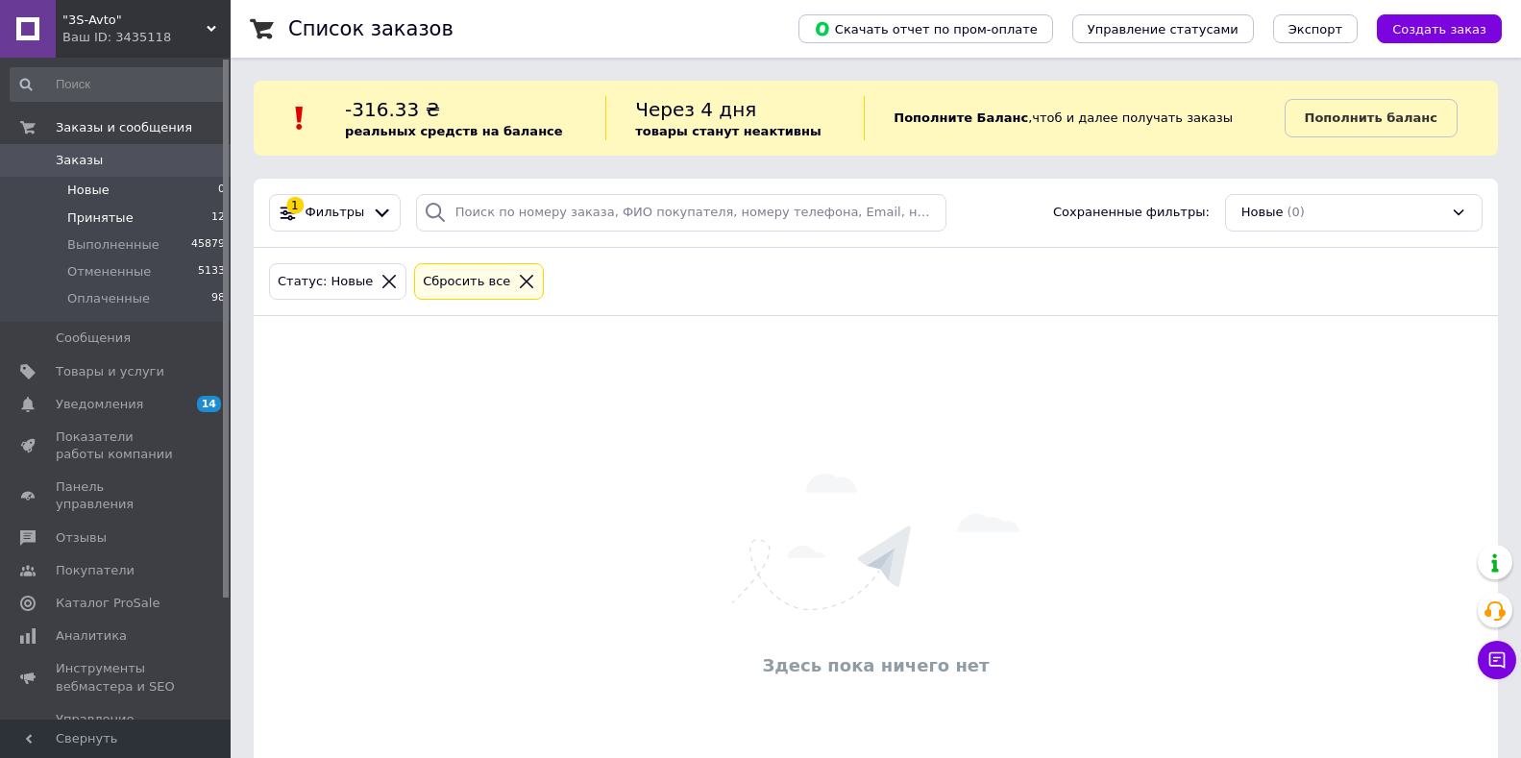
click at [98, 214] on span "Принятые" at bounding box center [100, 218] width 66 height 17
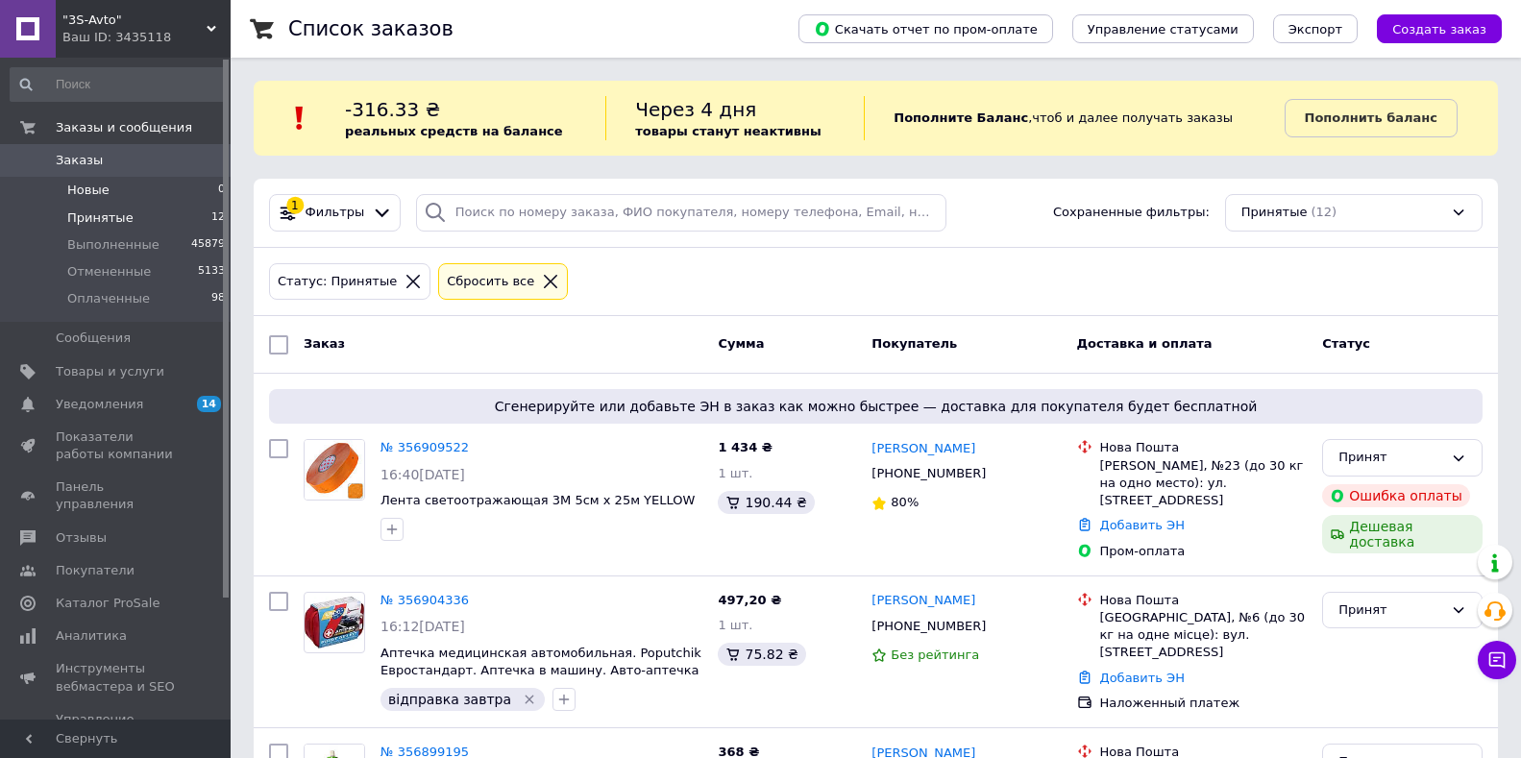
click at [119, 181] on li "Новые 0" at bounding box center [118, 190] width 236 height 27
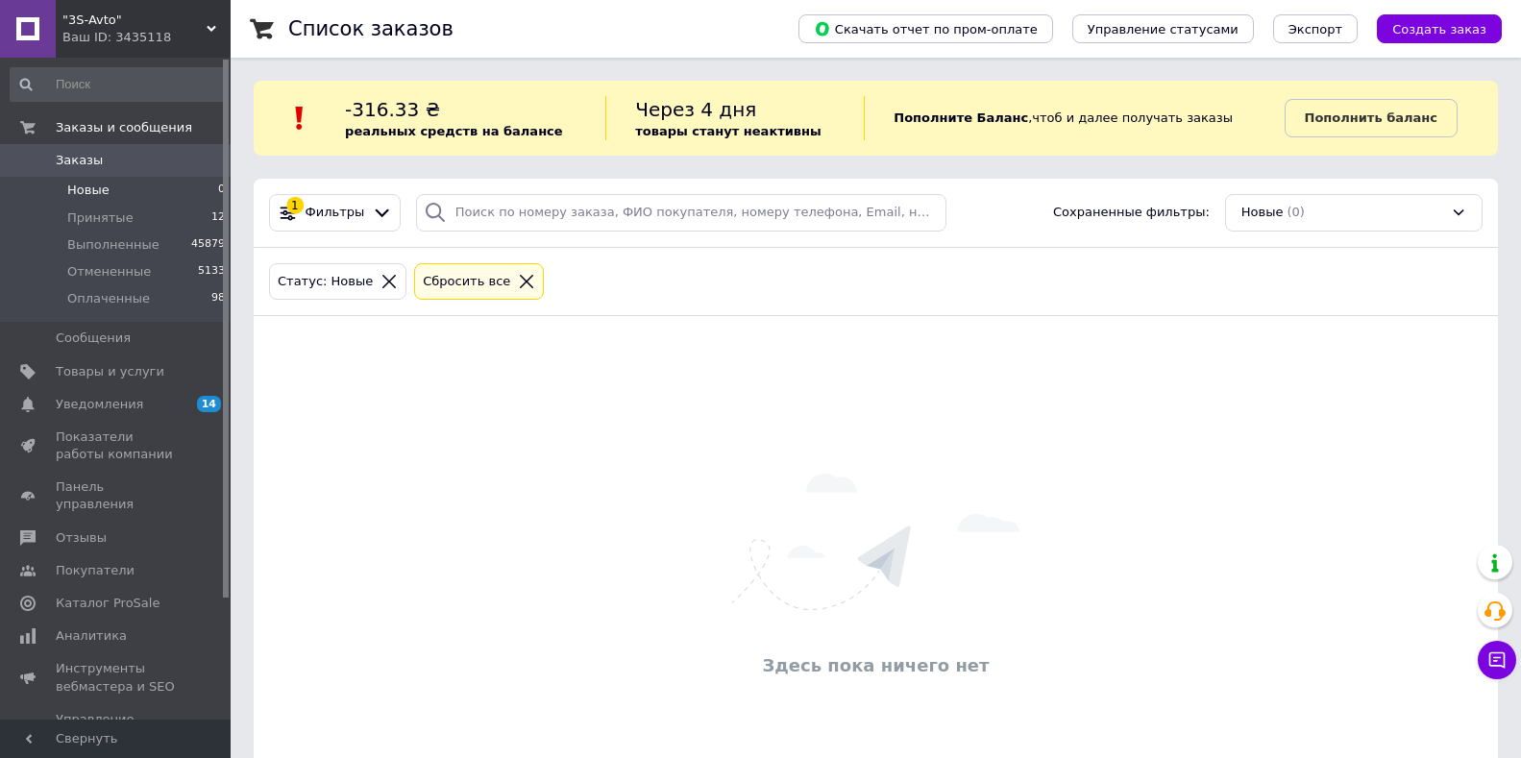
click at [91, 159] on span "Заказы" at bounding box center [79, 160] width 47 height 17
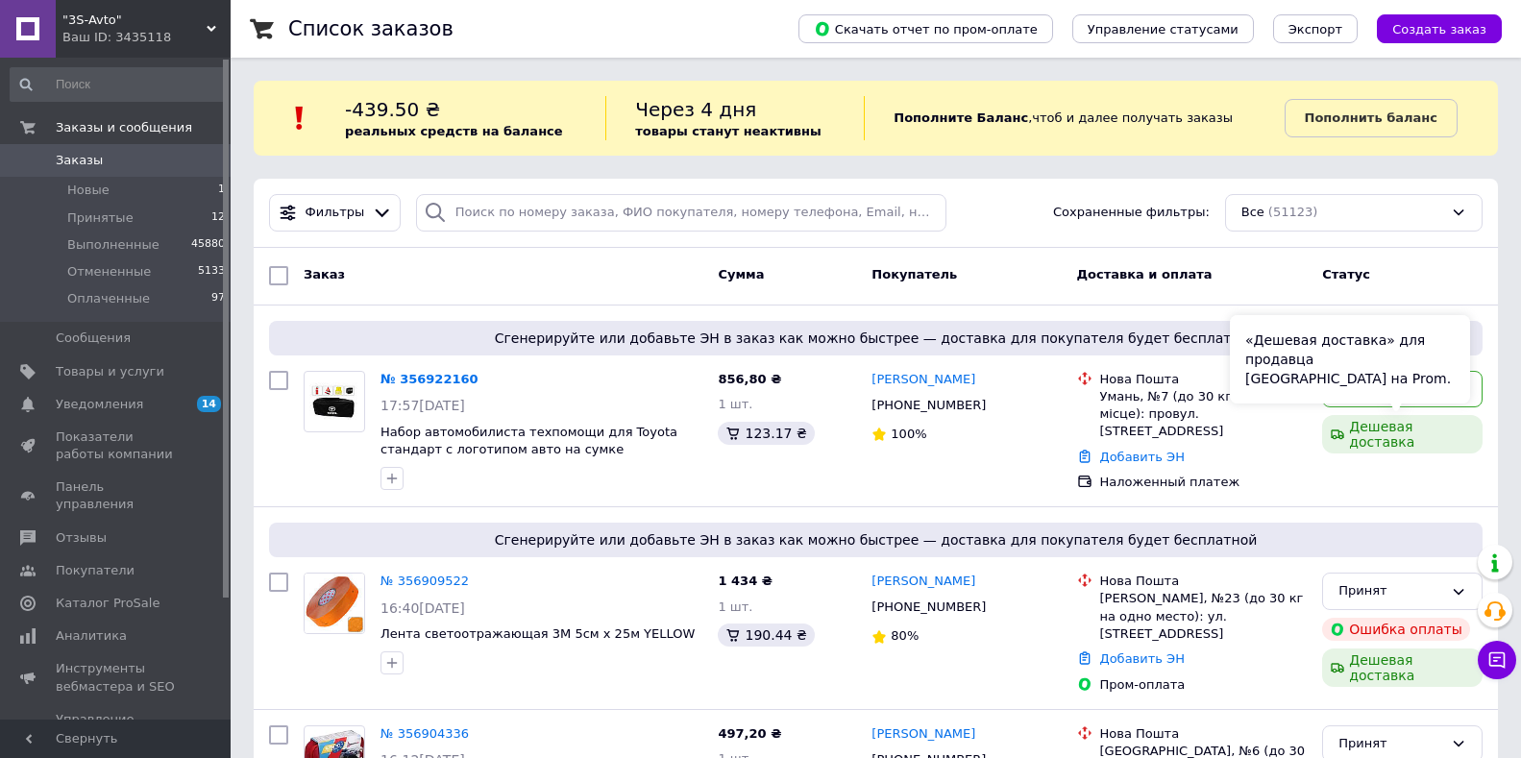
click at [1469, 391] on div "«Дешевая доставка» для продавца Новой Почтой на Prom." at bounding box center [1350, 359] width 240 height 88
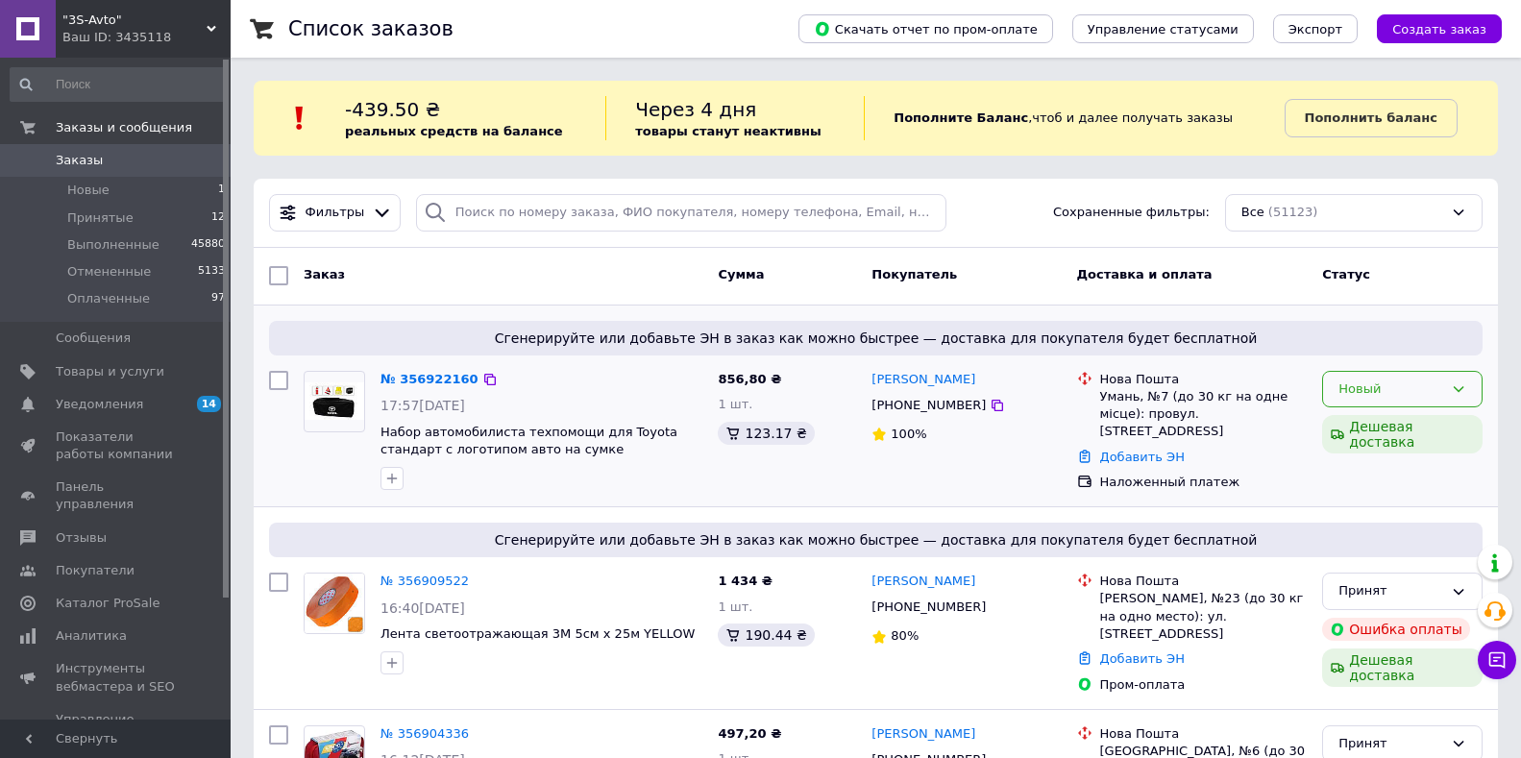
click at [1469, 397] on div "Новый" at bounding box center [1402, 389] width 160 height 37
click at [1391, 427] on li "Принят" at bounding box center [1402, 429] width 159 height 36
click at [93, 186] on span "Новые" at bounding box center [88, 190] width 42 height 17
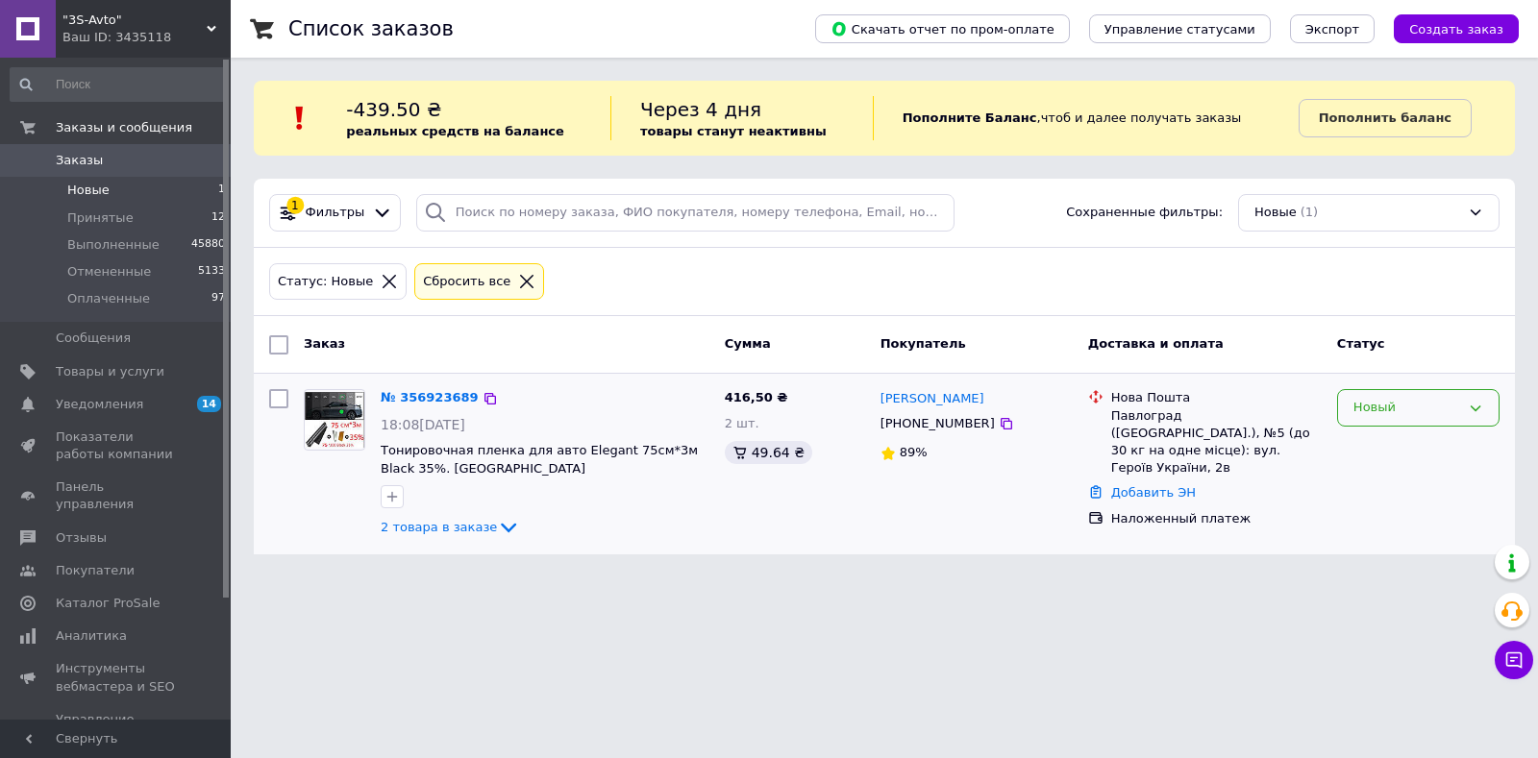
click at [1363, 415] on div "Новый" at bounding box center [1406, 408] width 107 height 20
click at [1379, 452] on li "Принят" at bounding box center [1418, 449] width 160 height 36
drag, startPoint x: 82, startPoint y: 184, endPoint x: 82, endPoint y: 209, distance: 25.0
click at [82, 184] on span "Новые" at bounding box center [88, 190] width 42 height 17
